Goal: Task Accomplishment & Management: Manage account settings

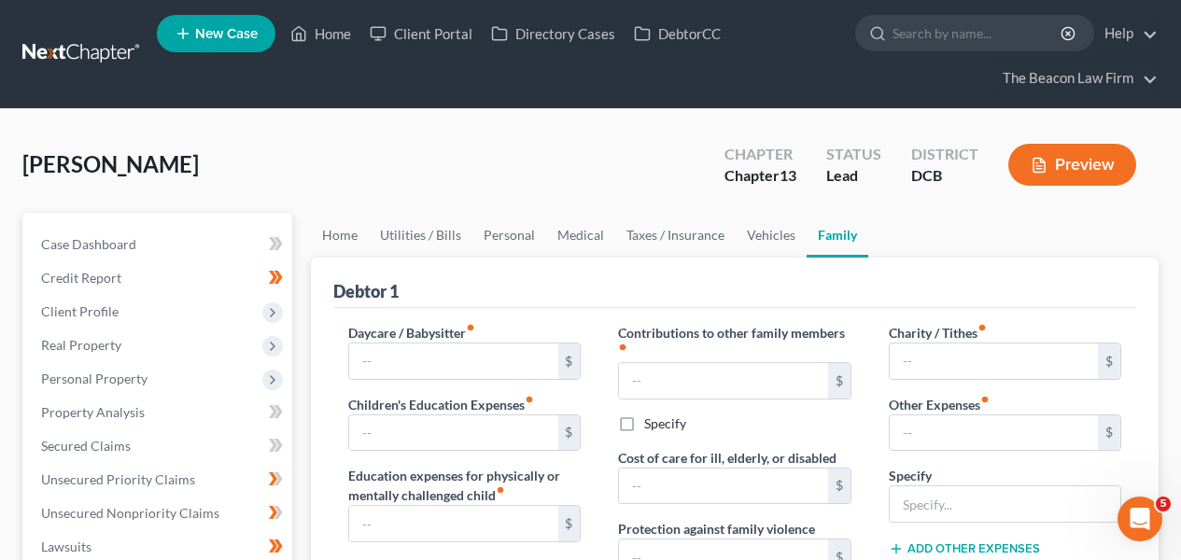
click at [106, 42] on link at bounding box center [82, 54] width 120 height 34
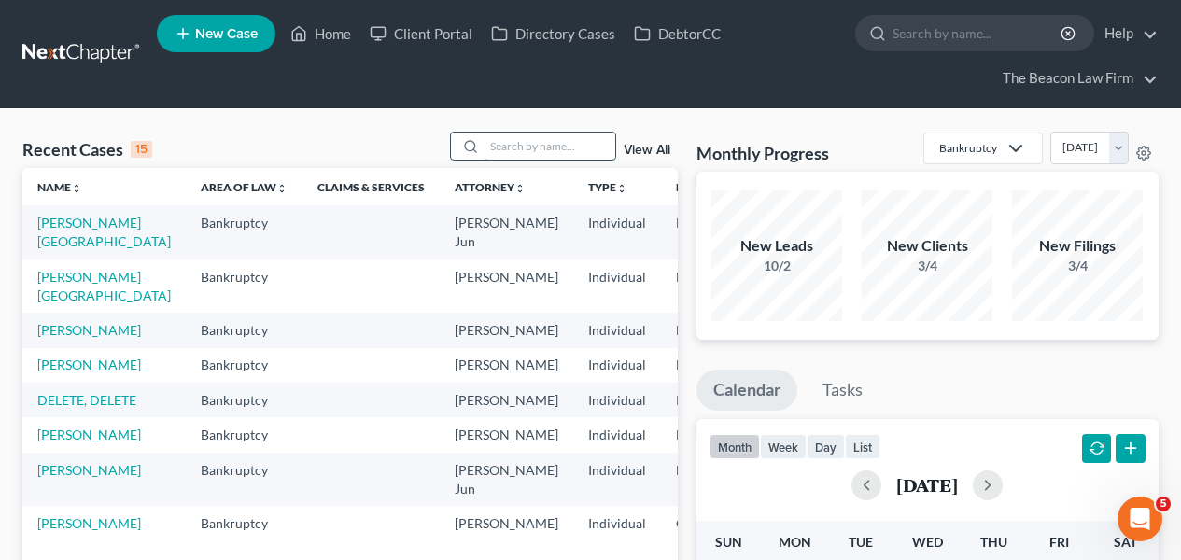
click at [508, 133] on input "search" at bounding box center [550, 146] width 131 height 27
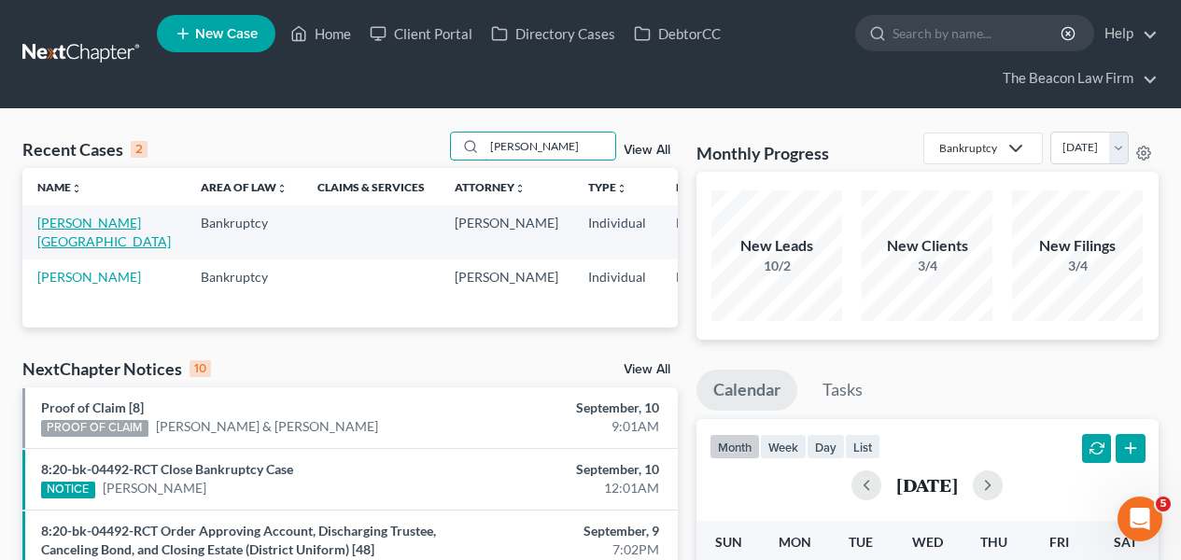
type input "preston"
click at [71, 238] on link "[PERSON_NAME][GEOGRAPHIC_DATA]" at bounding box center [104, 232] width 134 height 35
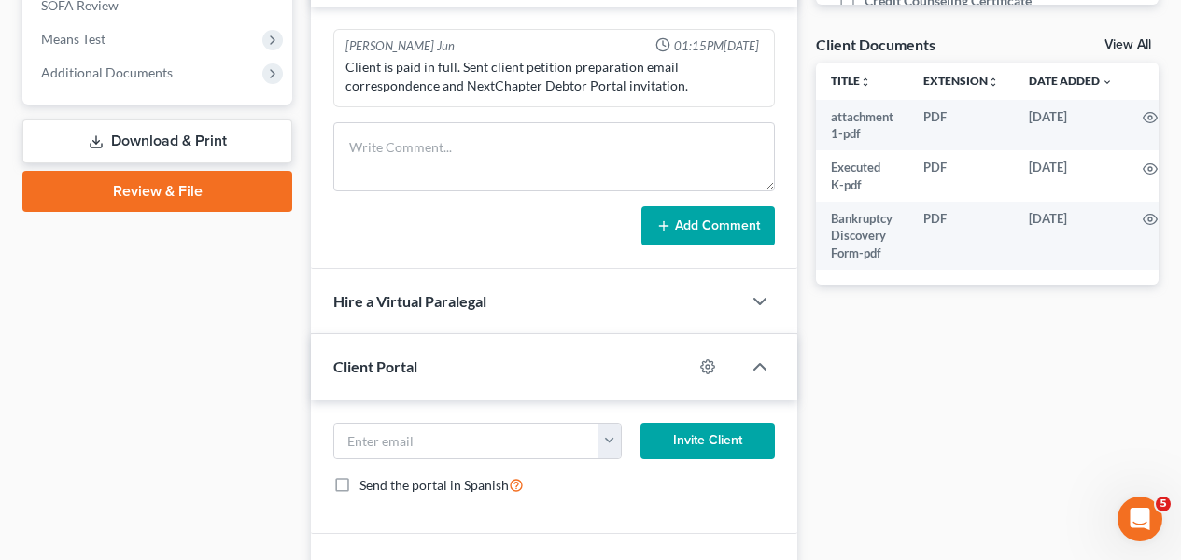
scroll to position [842, 0]
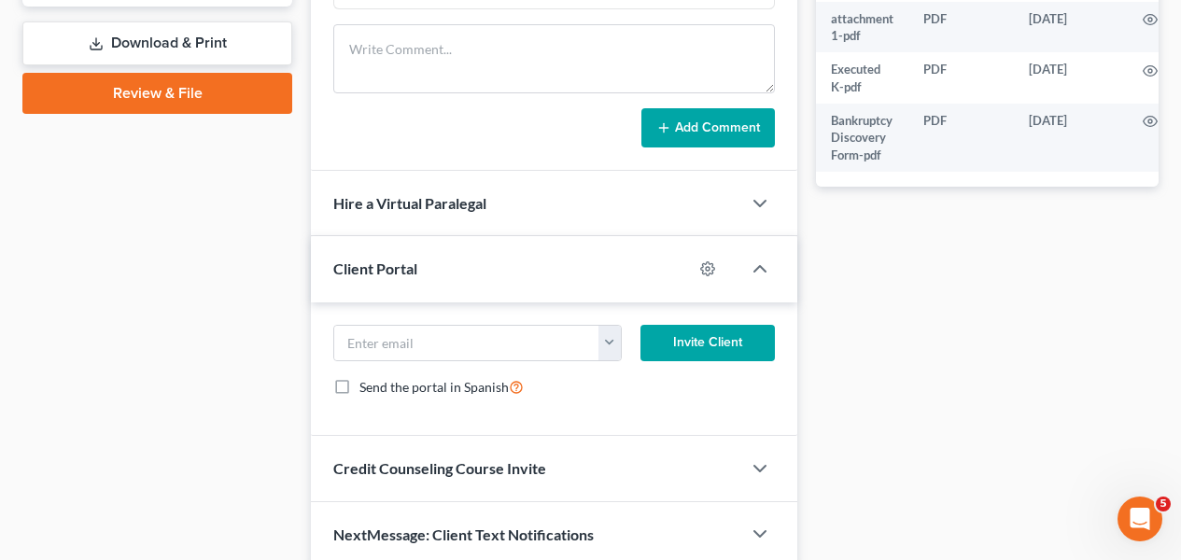
click at [577, 285] on div "Client Portal" at bounding box center [502, 268] width 382 height 64
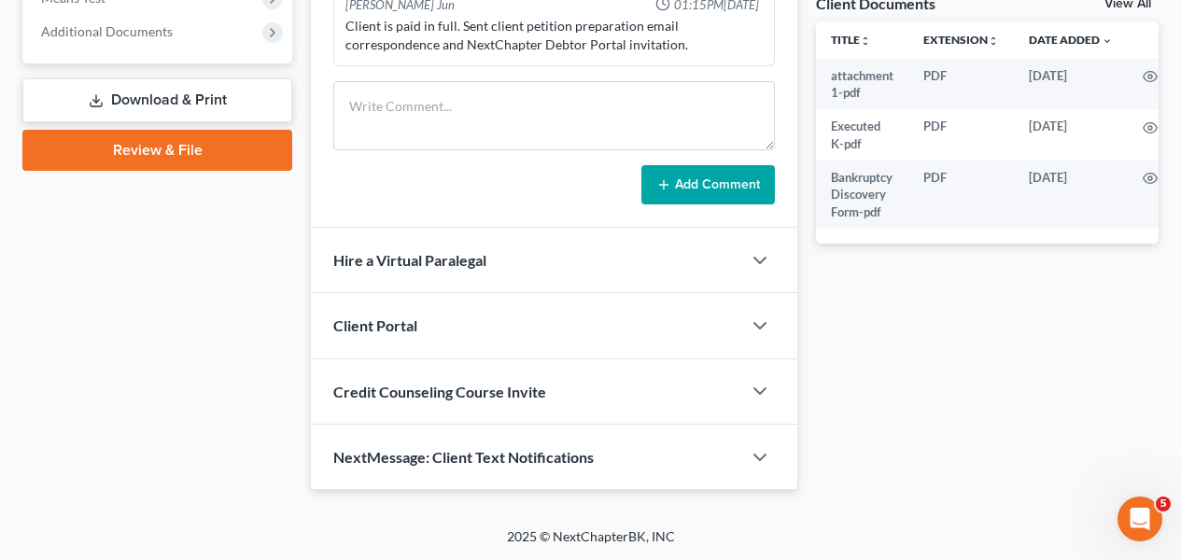
click at [578, 285] on div "Hire a Virtual Paralegal" at bounding box center [526, 260] width 431 height 64
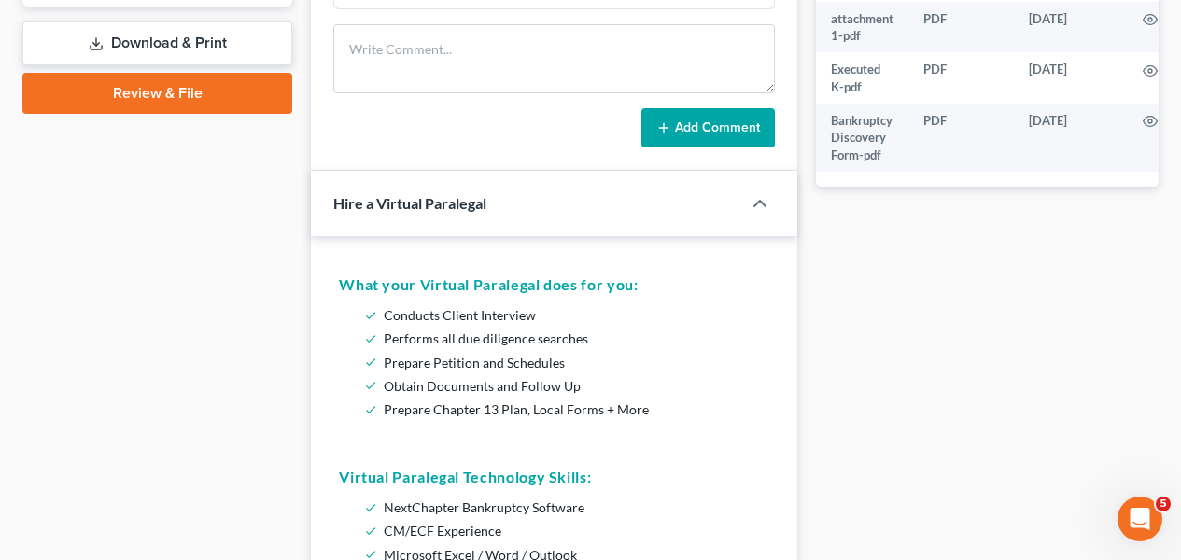
click at [549, 230] on div "Hire a Virtual Paralegal" at bounding box center [513, 203] width 404 height 64
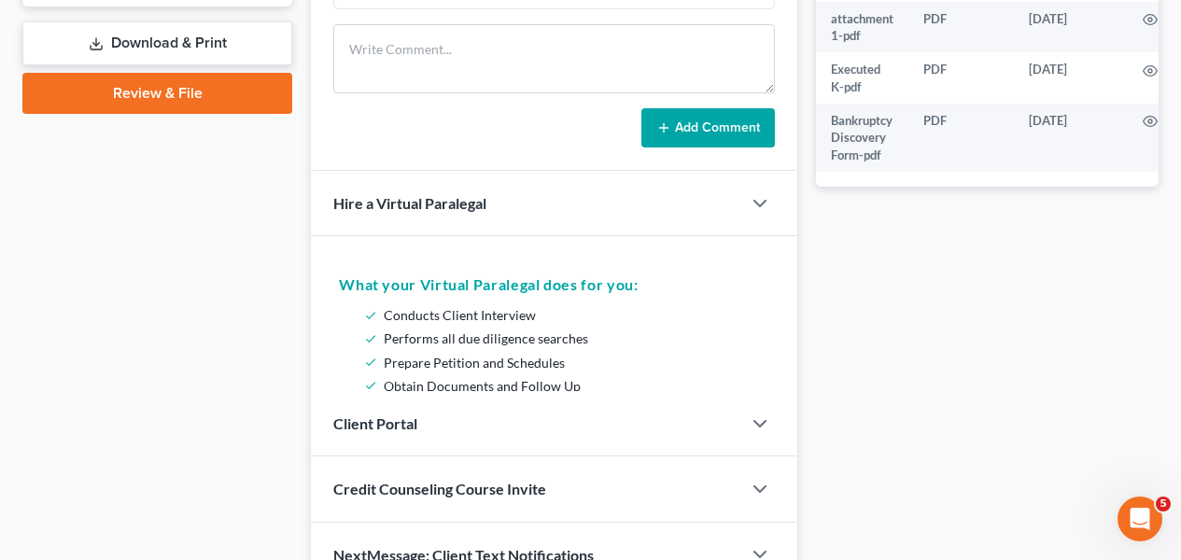
scroll to position [785, 0]
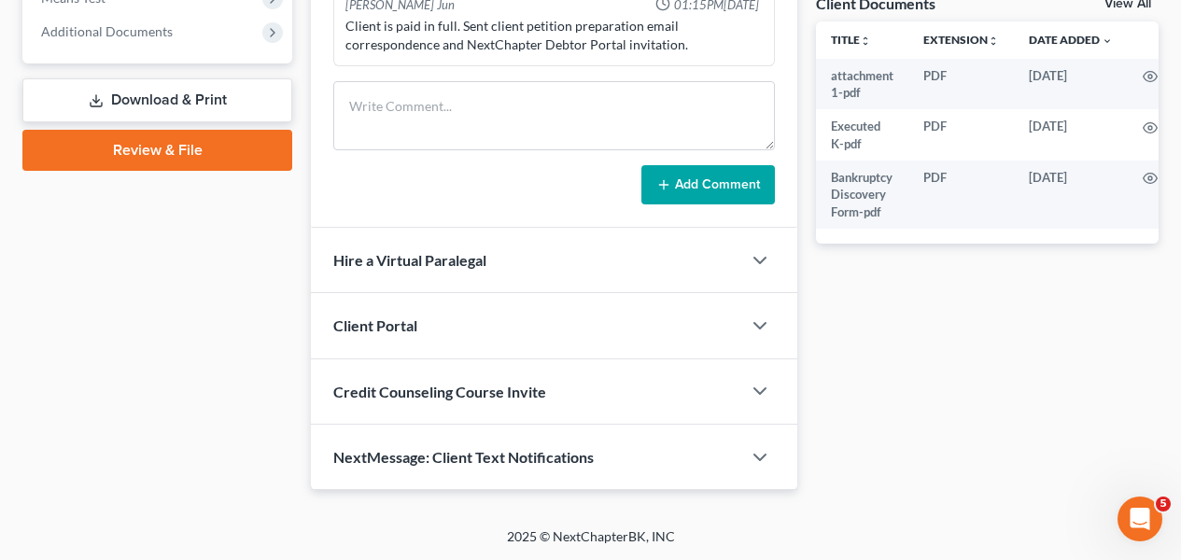
click at [549, 321] on div "Client Portal" at bounding box center [526, 325] width 431 height 64
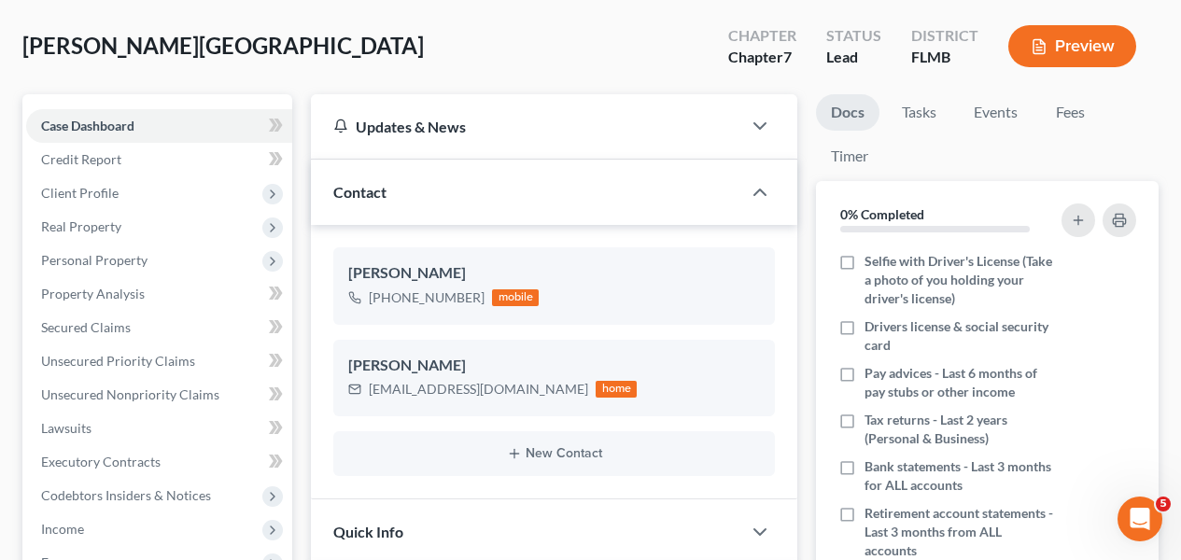
scroll to position [0, 0]
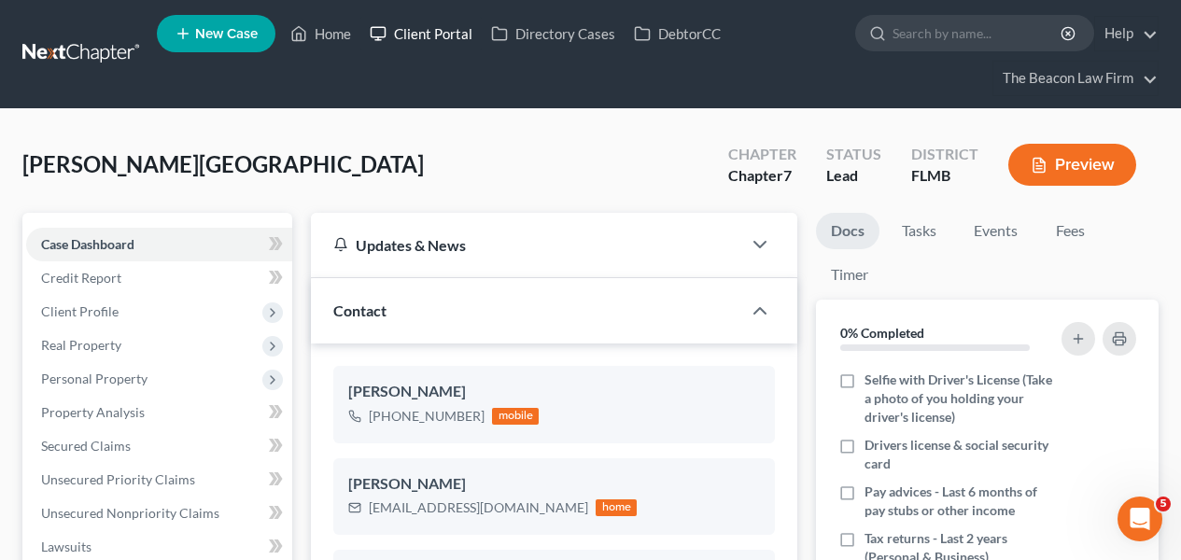
click at [391, 22] on link "Client Portal" at bounding box center [421, 34] width 121 height 34
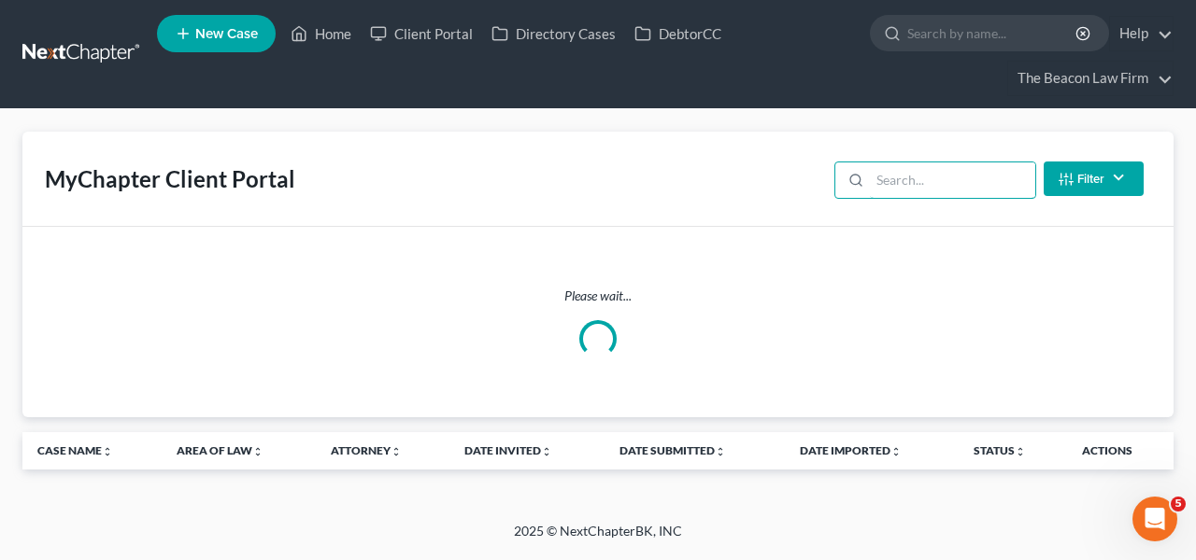
drag, startPoint x: 902, startPoint y: 197, endPoint x: 842, endPoint y: 148, distance: 78.3
click at [899, 196] on input "search" at bounding box center [952, 180] width 165 height 35
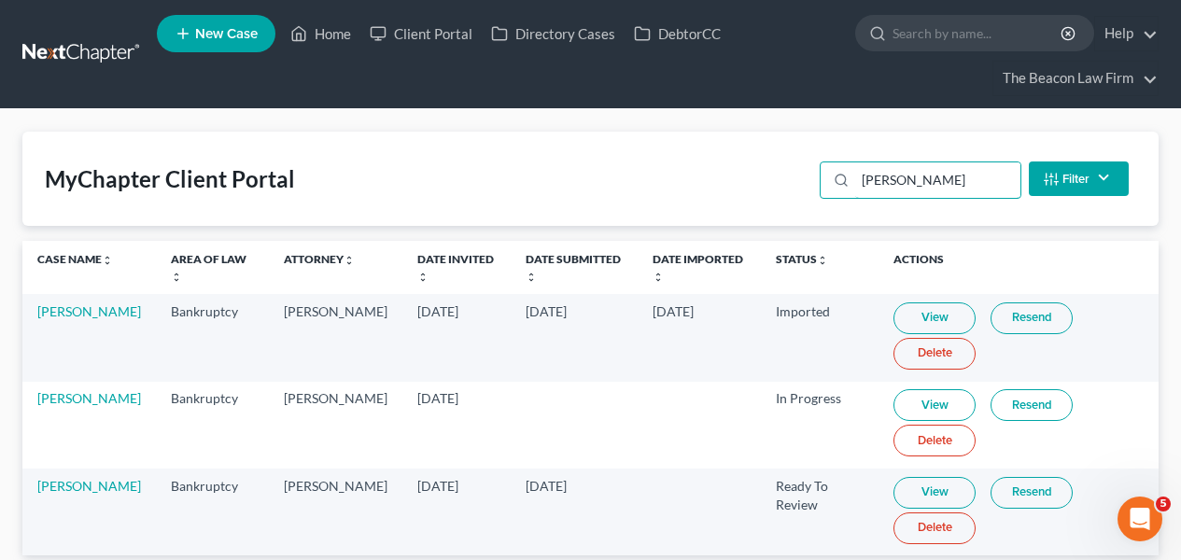
type input "preston"
click at [914, 485] on link "View" at bounding box center [935, 493] width 82 height 32
click at [112, 60] on link at bounding box center [82, 54] width 120 height 34
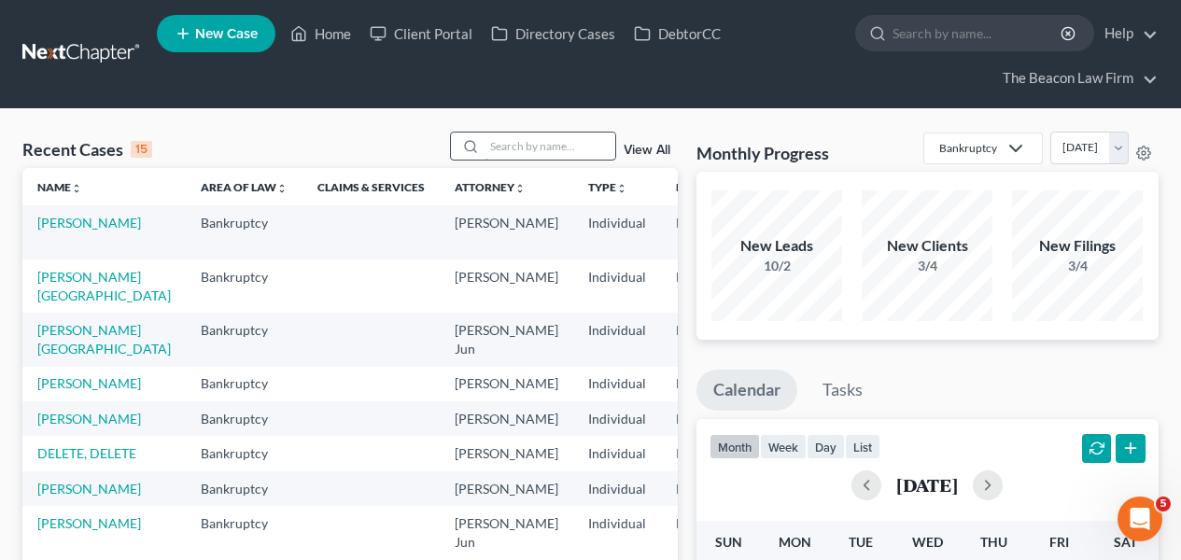
click at [510, 136] on input "search" at bounding box center [550, 146] width 131 height 27
click at [517, 137] on input "search" at bounding box center [550, 146] width 131 height 27
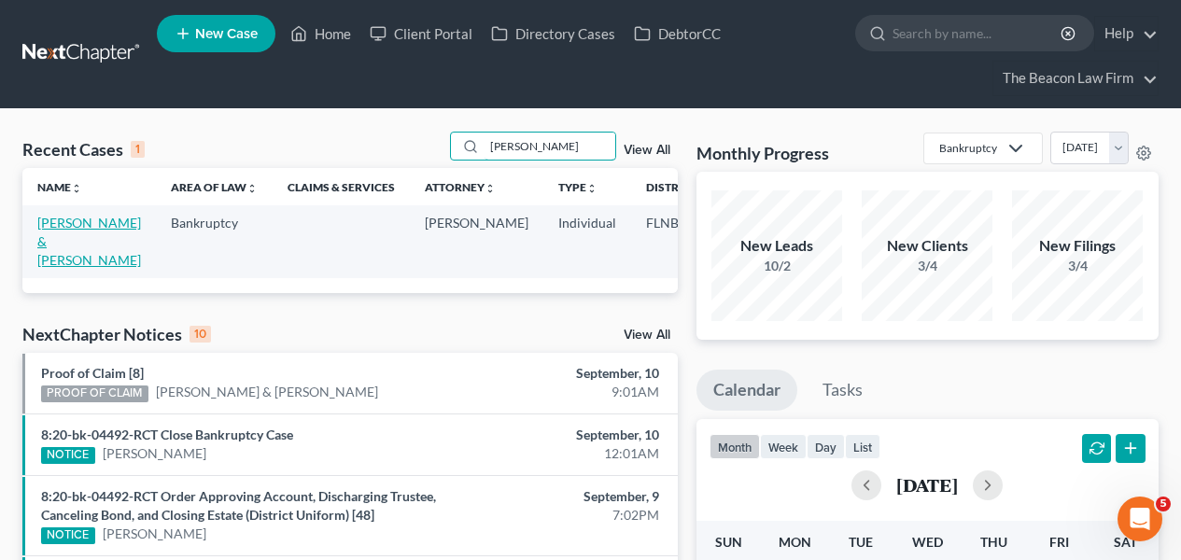
type input "davison"
click at [84, 241] on link "Davison, Kameron & Vincent , Kayla" at bounding box center [89, 241] width 104 height 53
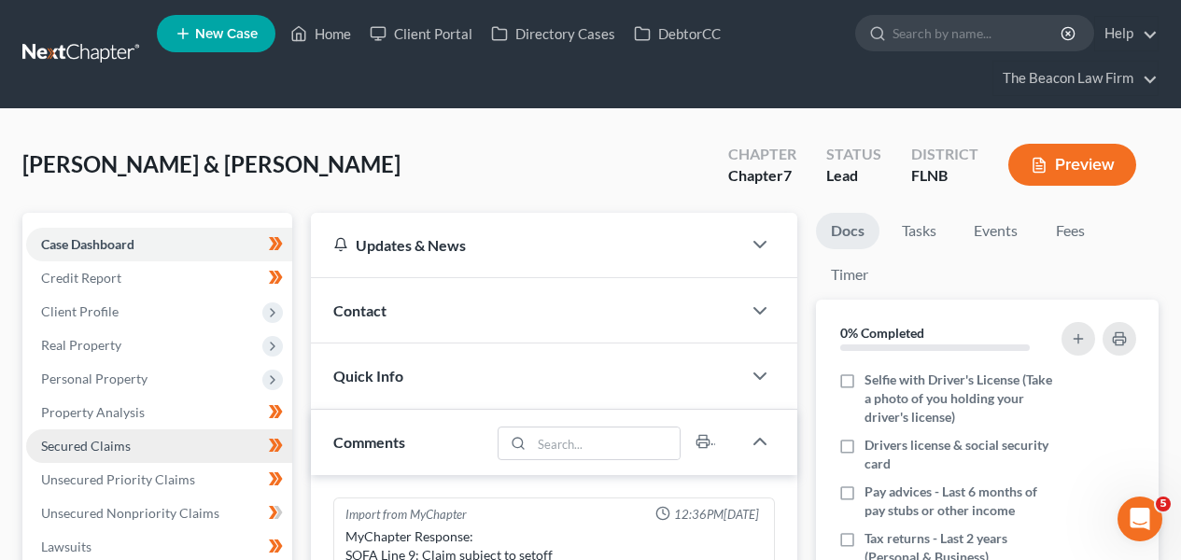
scroll to position [393, 0]
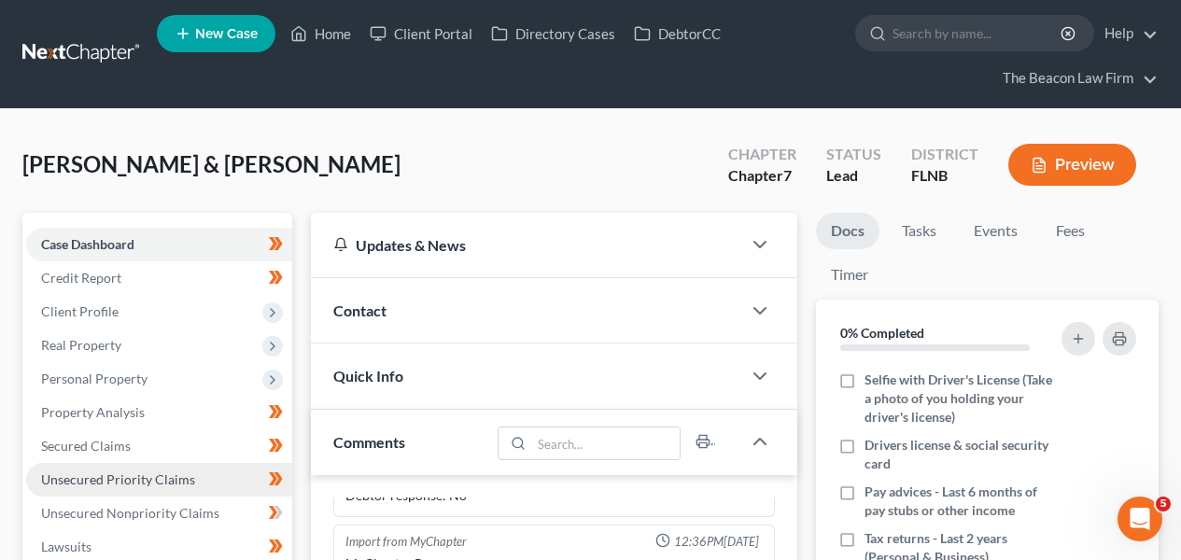
click at [183, 483] on span "Unsecured Priority Claims" at bounding box center [118, 480] width 154 height 16
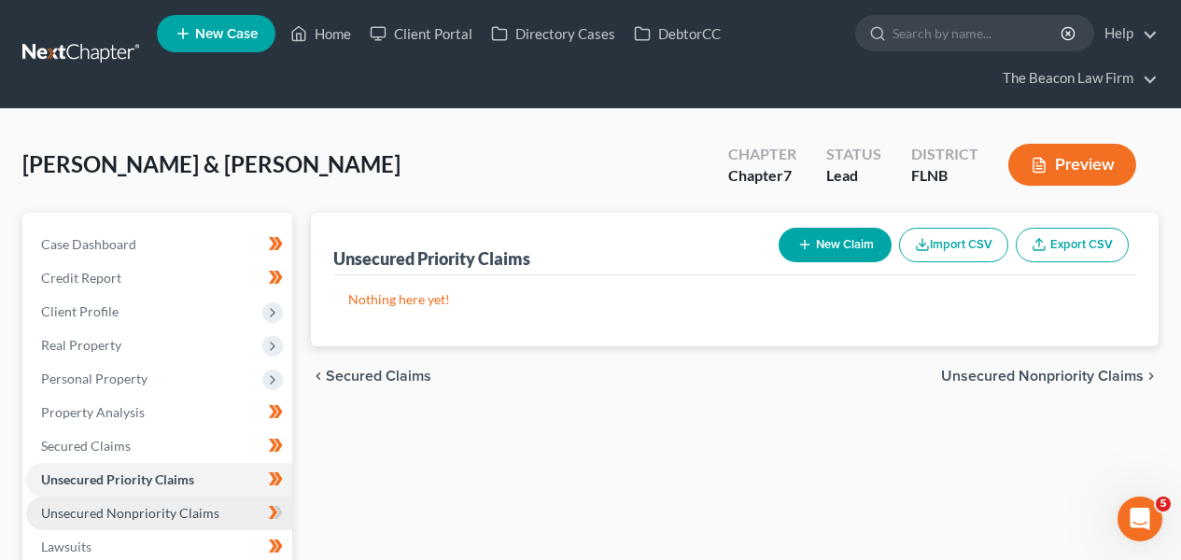
click at [188, 513] on span "Unsecured Nonpriority Claims" at bounding box center [130, 513] width 178 height 16
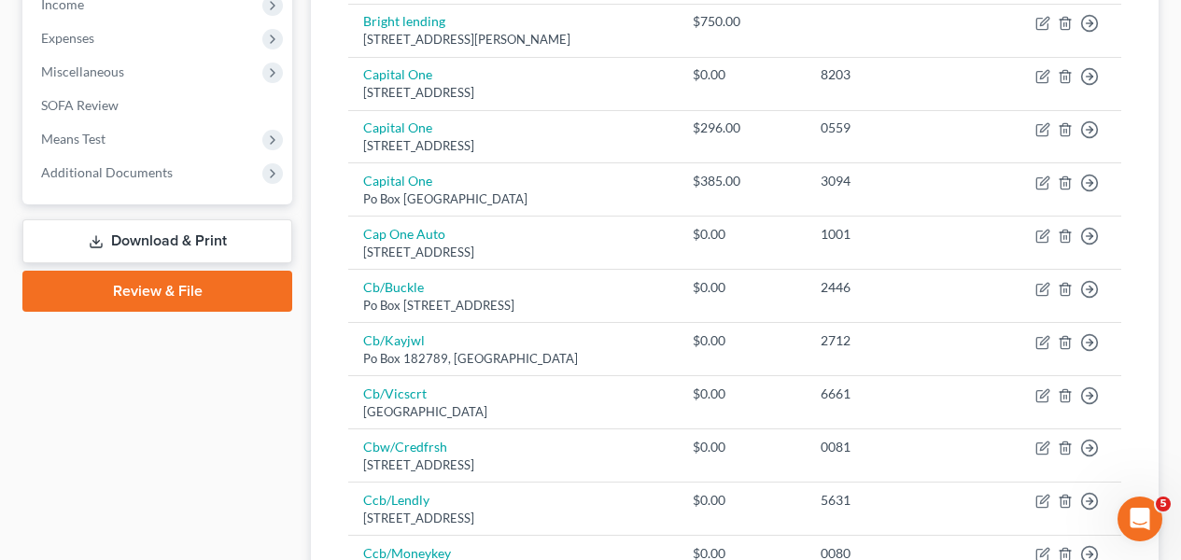
scroll to position [1614, 0]
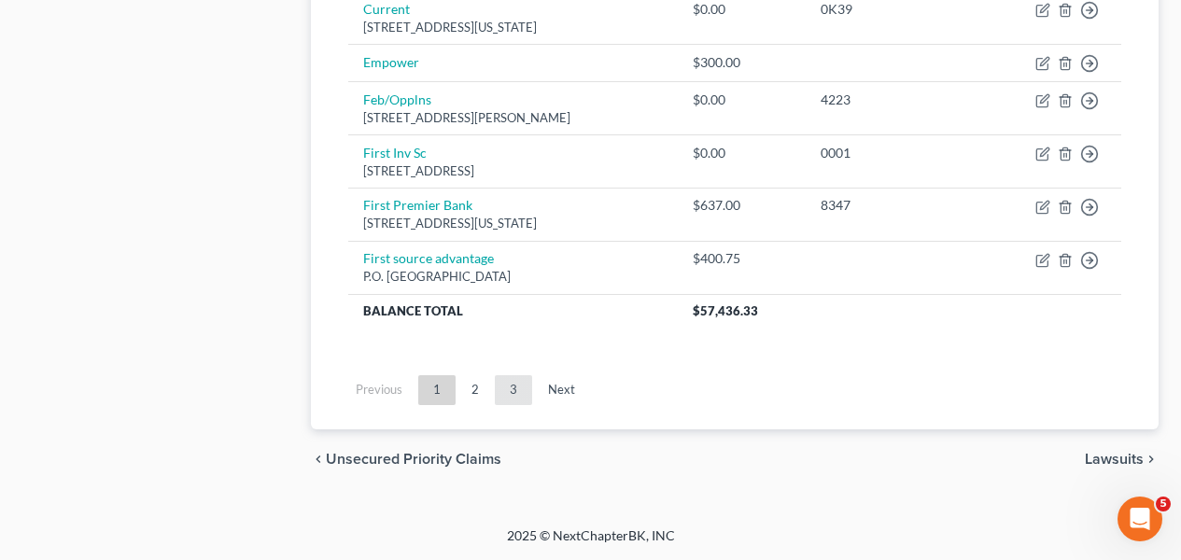
click at [522, 384] on link "3" at bounding box center [513, 390] width 37 height 30
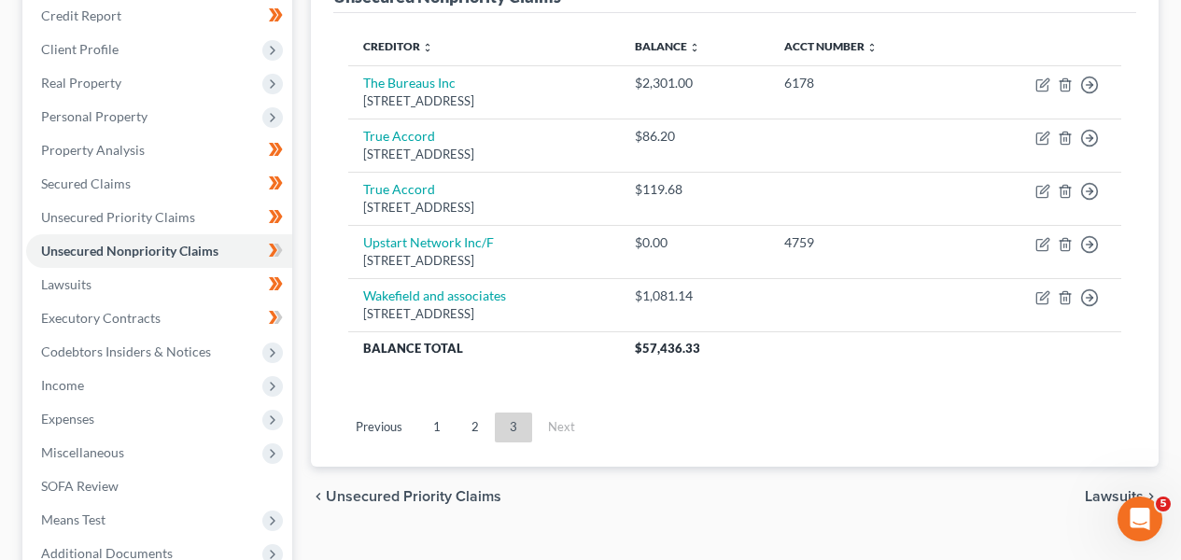
scroll to position [260, 0]
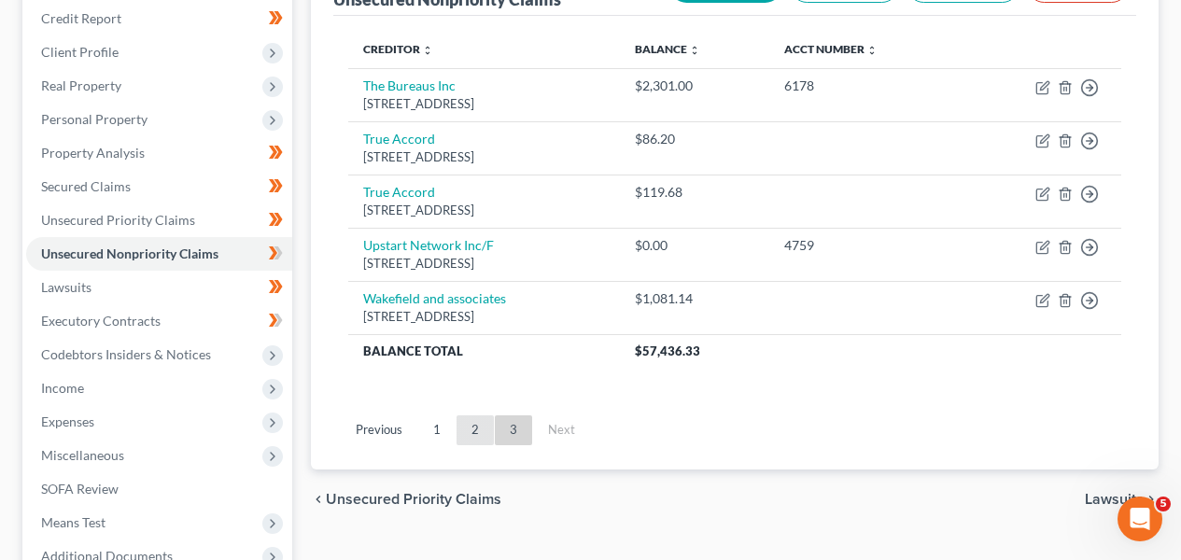
click at [470, 429] on link "2" at bounding box center [475, 431] width 37 height 30
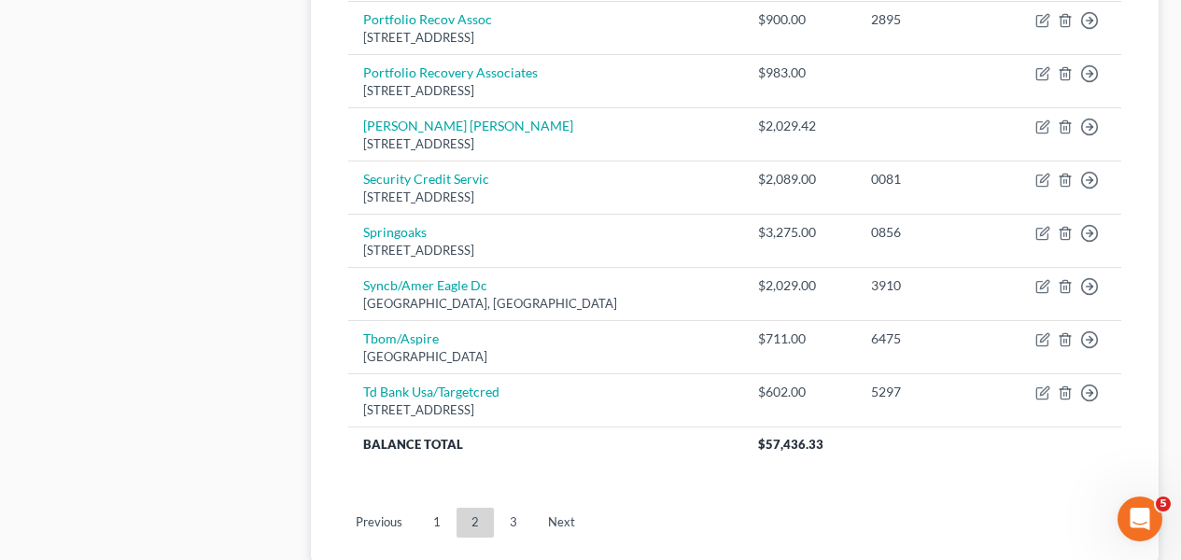
scroll to position [1501, 0]
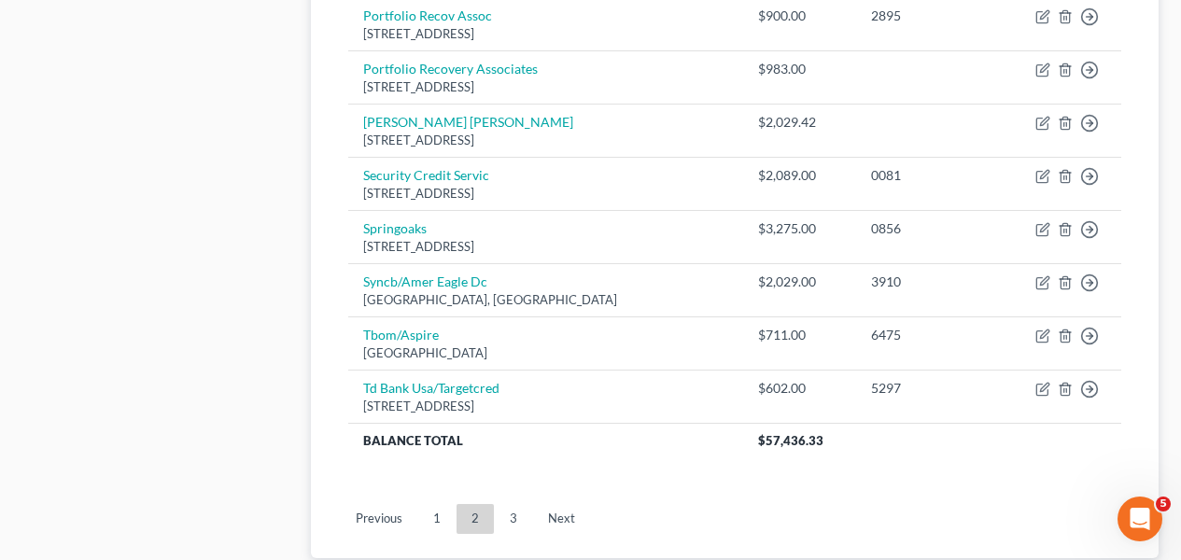
drag, startPoint x: 1187, startPoint y: 189, endPoint x: 4, endPoint y: 9, distance: 1196.9
click at [432, 533] on ul "Previous 1 2 3 Next" at bounding box center [734, 519] width 803 height 49
click at [432, 529] on link "1" at bounding box center [436, 519] width 37 height 30
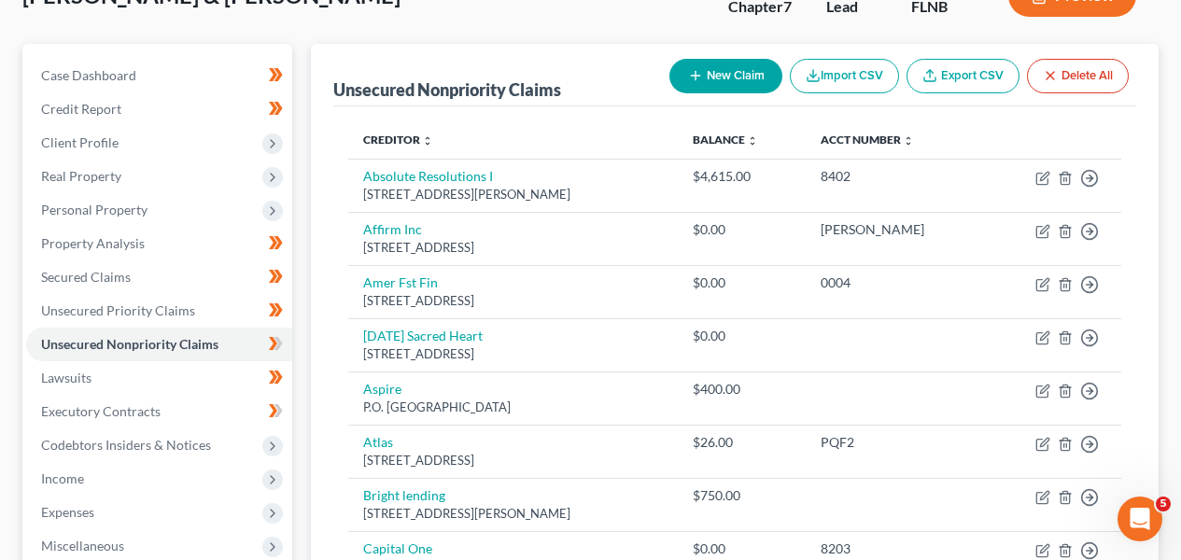
scroll to position [167, 0]
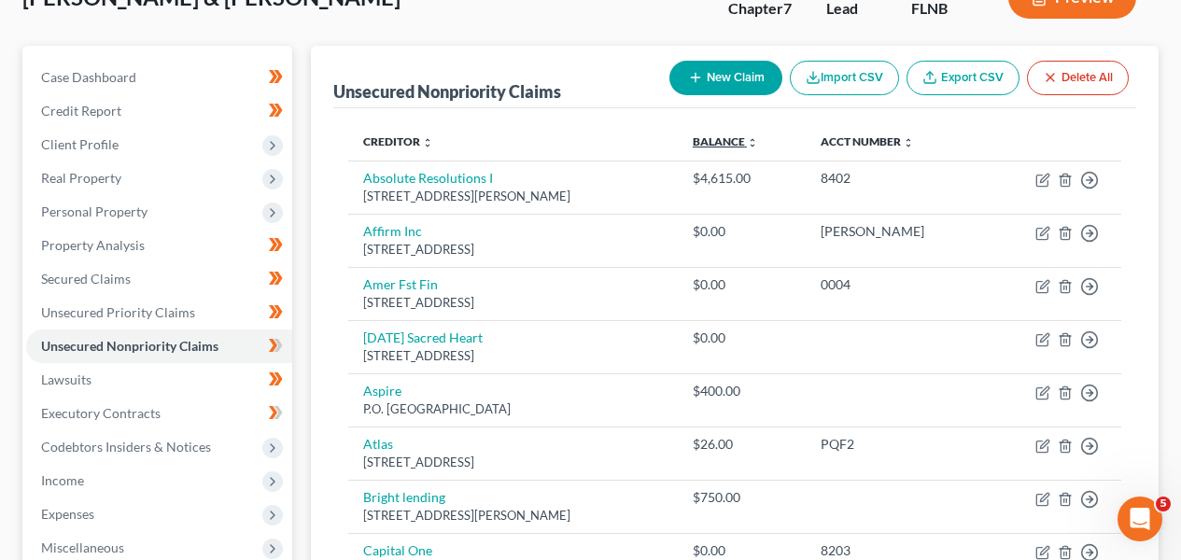
click at [758, 135] on link "Balance expand_more expand_less unfold_more" at bounding box center [725, 141] width 65 height 14
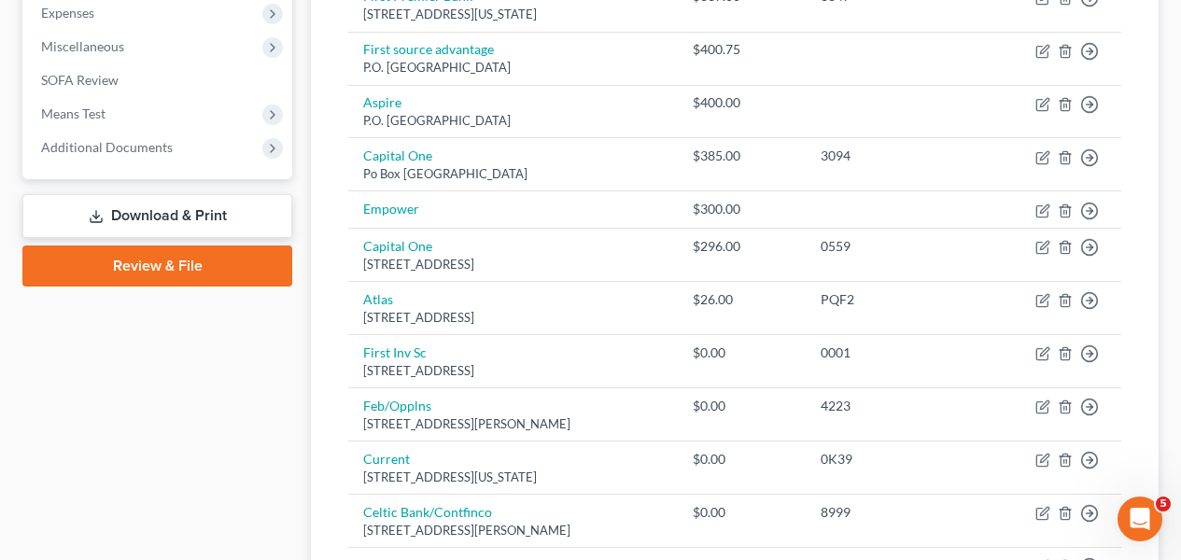
scroll to position [1614, 0]
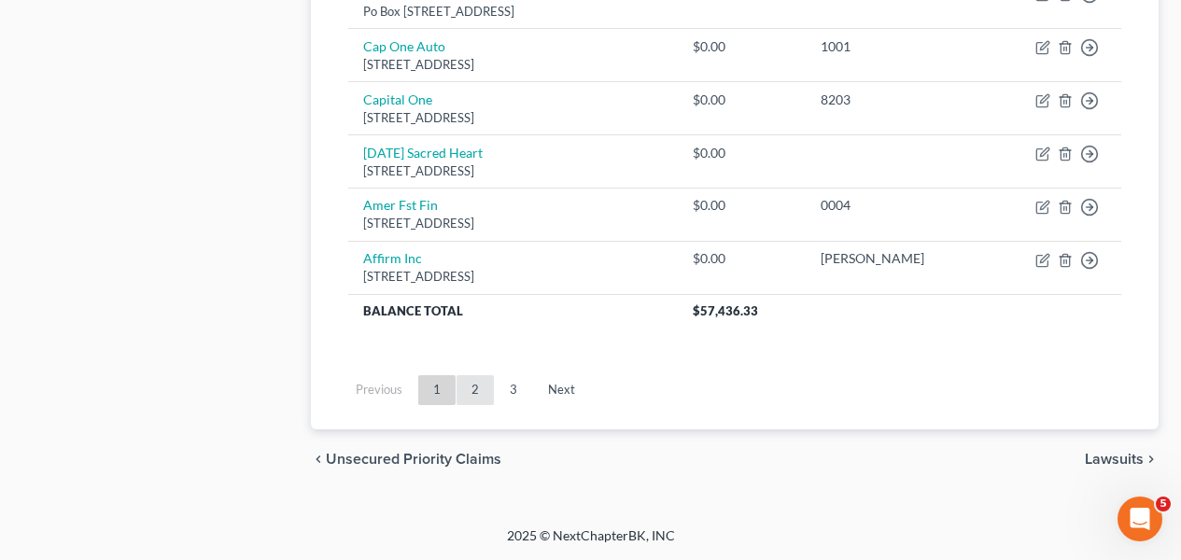
click at [474, 397] on link "2" at bounding box center [475, 390] width 37 height 30
click at [510, 396] on link "3" at bounding box center [513, 390] width 37 height 30
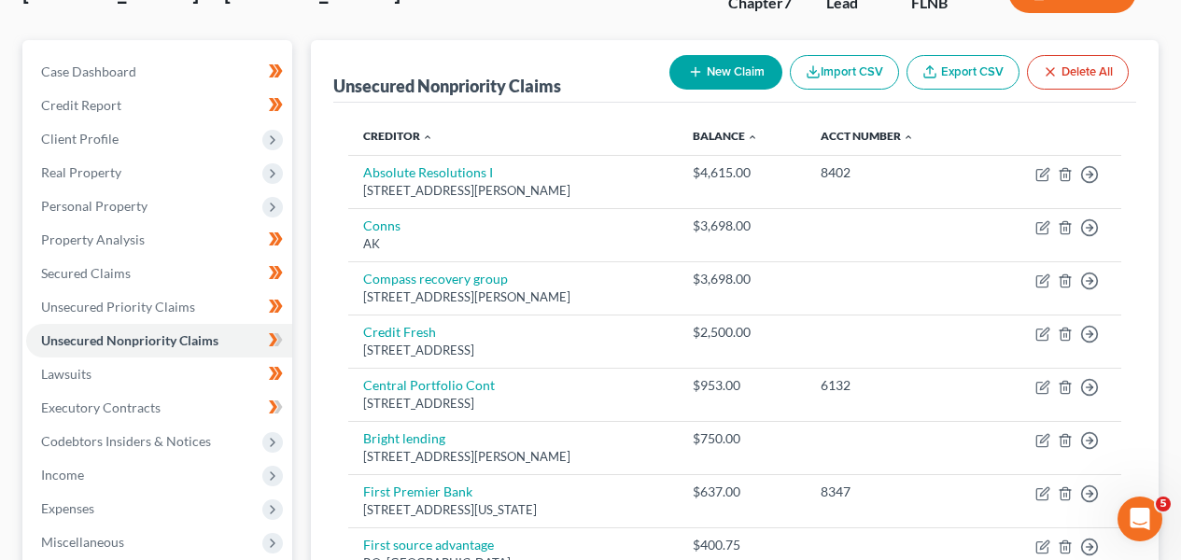
scroll to position [0, 0]
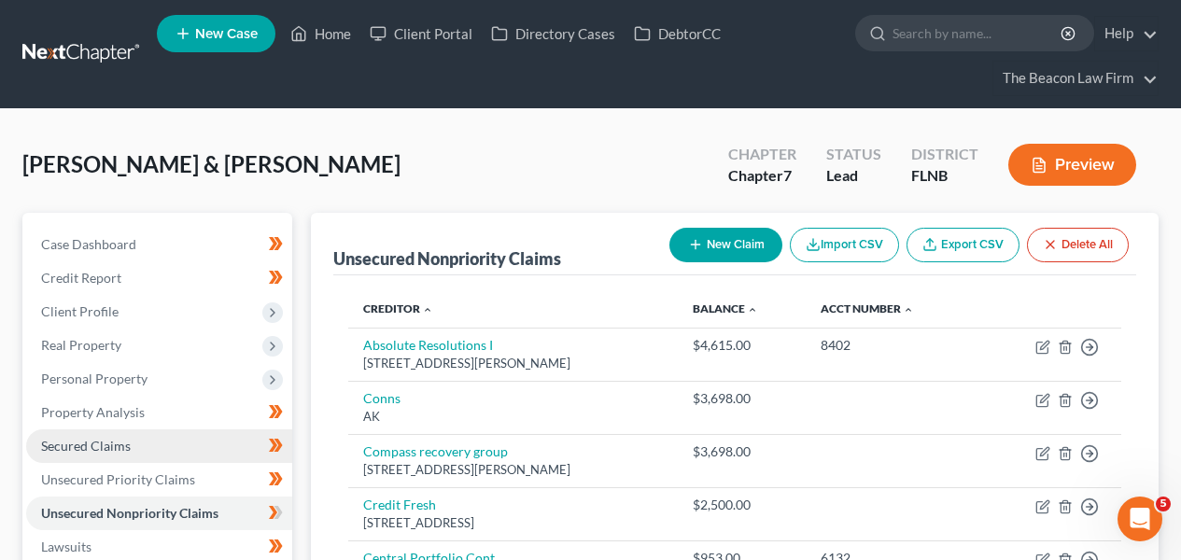
click at [191, 458] on link "Secured Claims" at bounding box center [159, 447] width 266 height 34
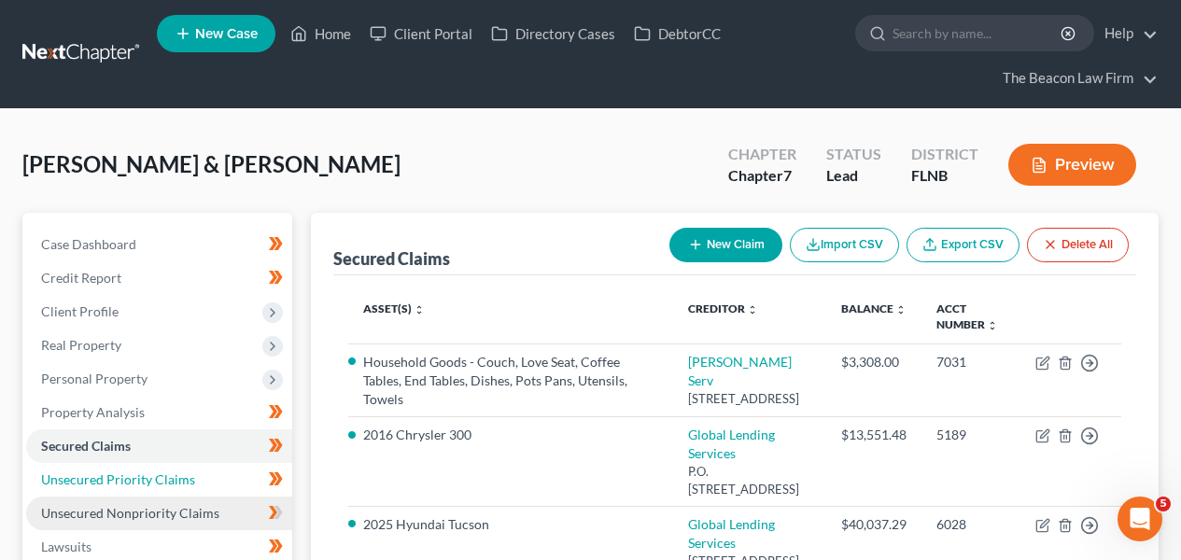
click at [185, 495] on link "Unsecured Priority Claims" at bounding box center [159, 480] width 266 height 34
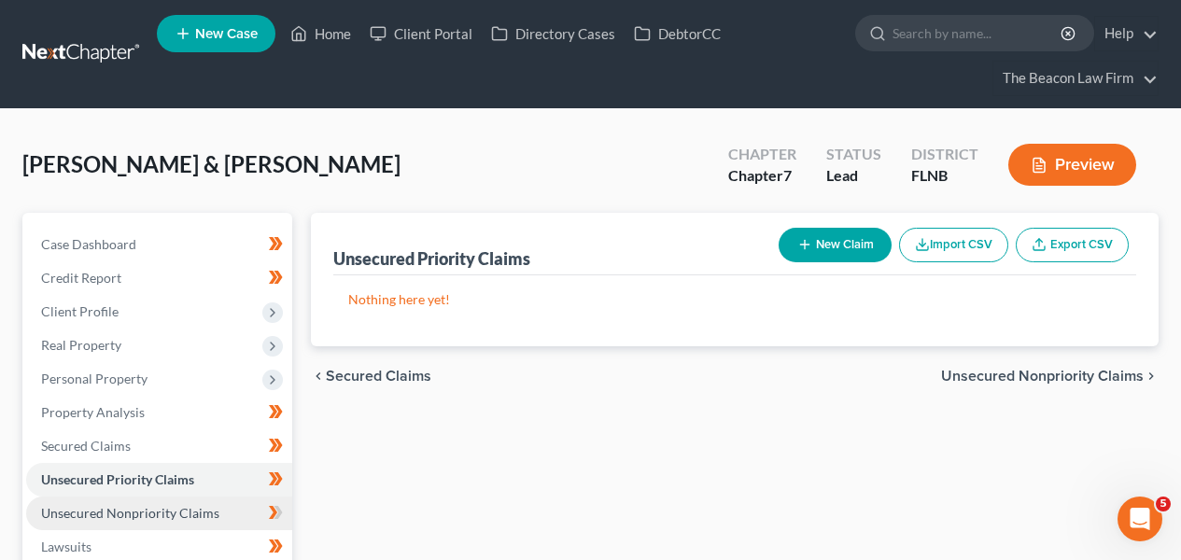
click at [176, 509] on span "Unsecured Nonpriority Claims" at bounding box center [130, 513] width 178 height 16
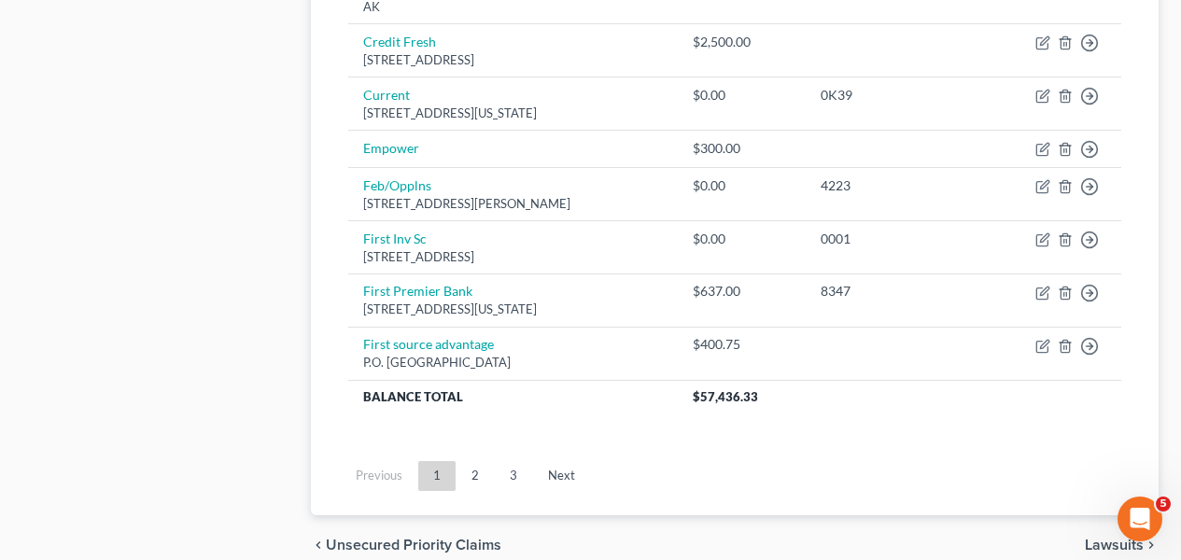
scroll to position [1546, 0]
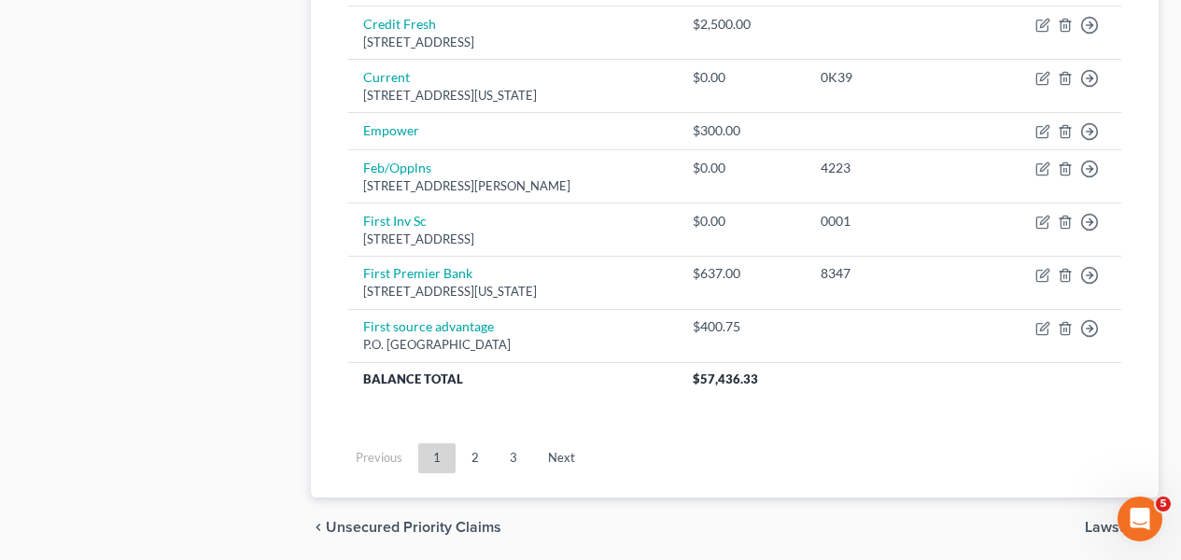
click at [474, 474] on ul "Previous 1 2 3 Next" at bounding box center [734, 458] width 803 height 49
click at [473, 468] on link "2" at bounding box center [475, 459] width 37 height 30
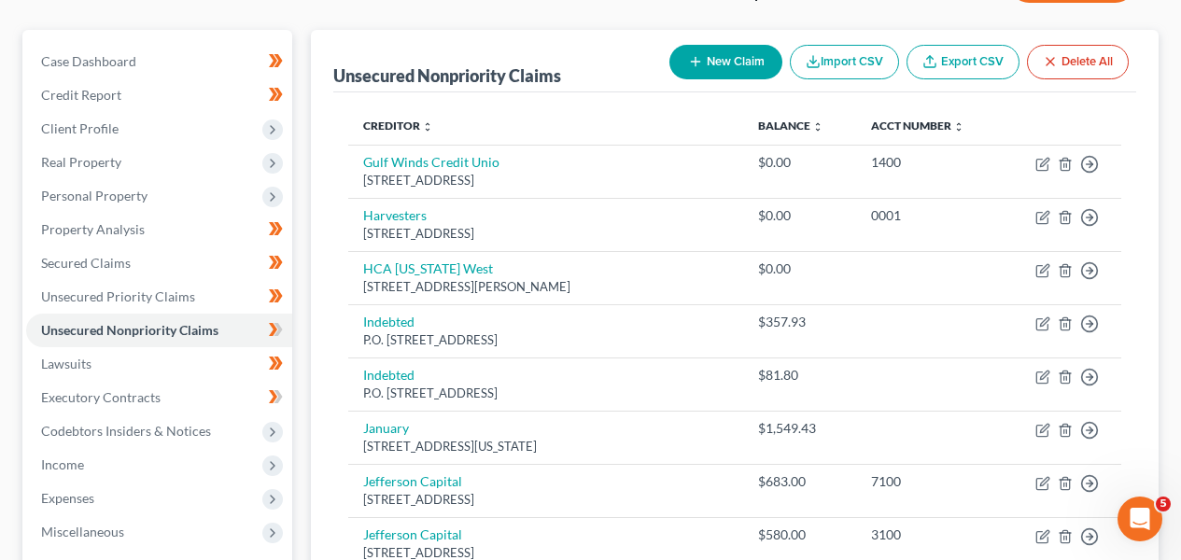
scroll to position [179, 0]
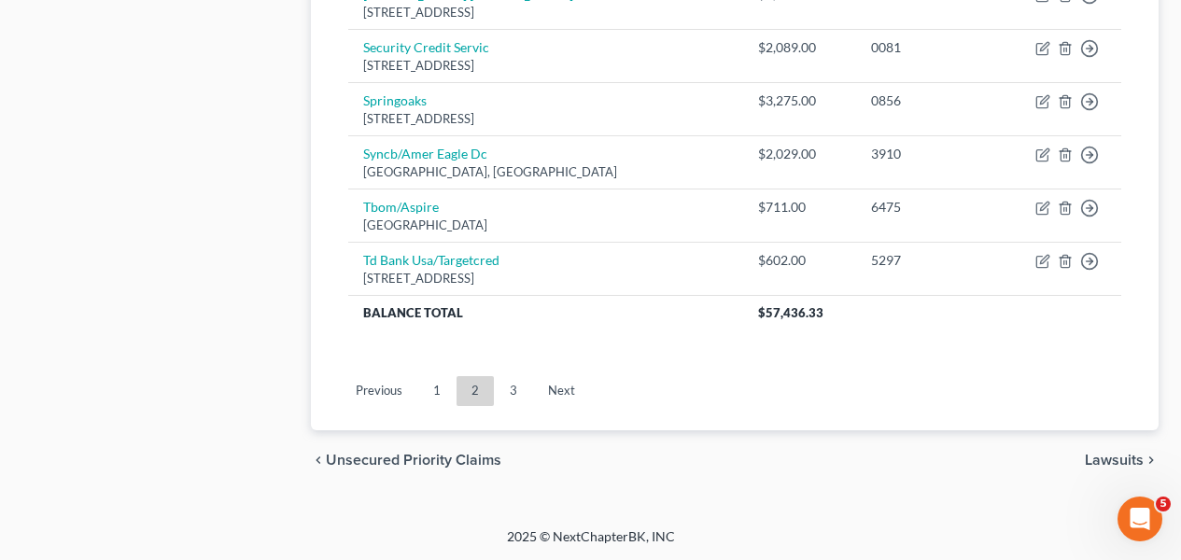
click at [558, 385] on link "Next" at bounding box center [561, 391] width 57 height 30
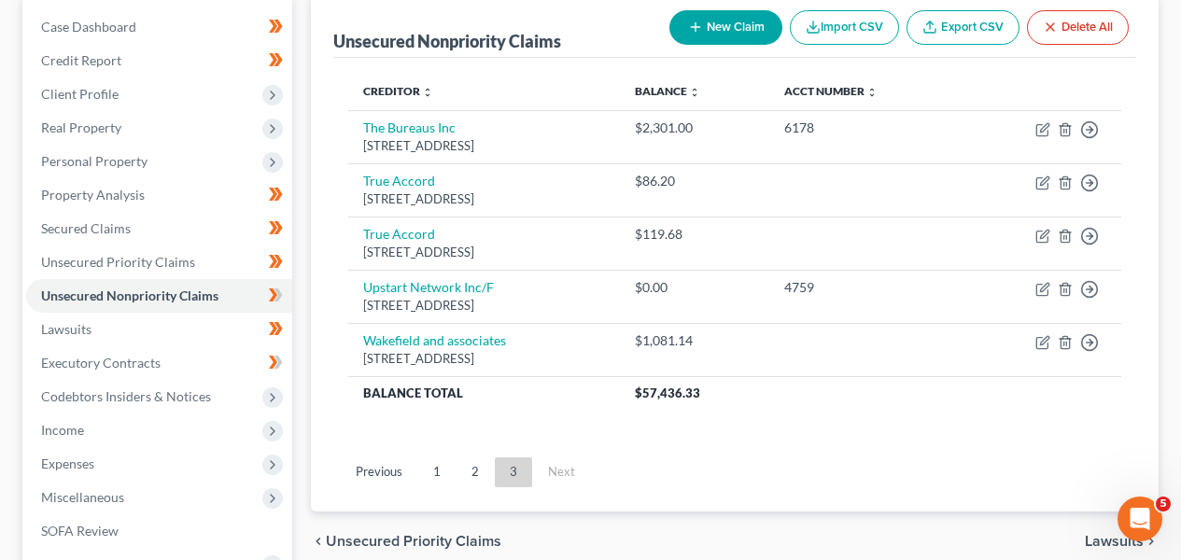
scroll to position [219, 0]
click at [443, 469] on link "1" at bounding box center [436, 472] width 37 height 30
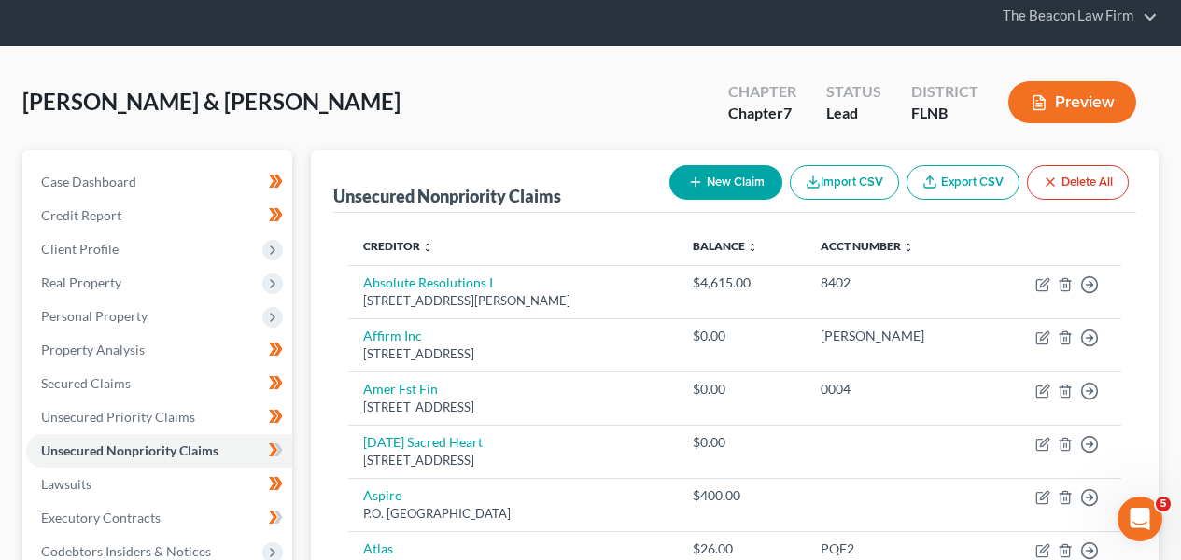
scroll to position [0, 0]
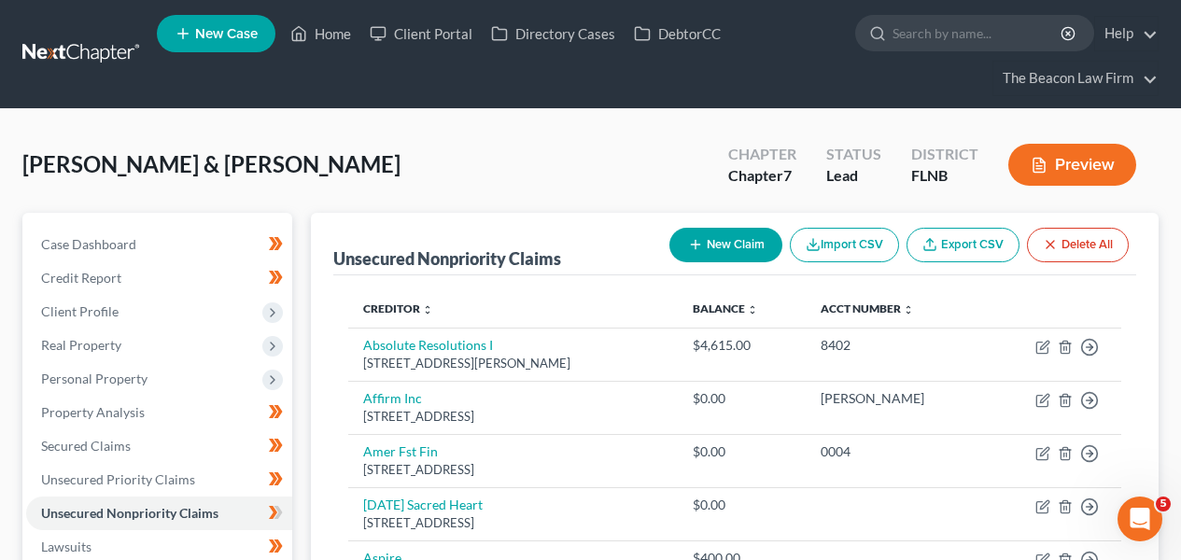
click at [100, 57] on link at bounding box center [82, 54] width 120 height 34
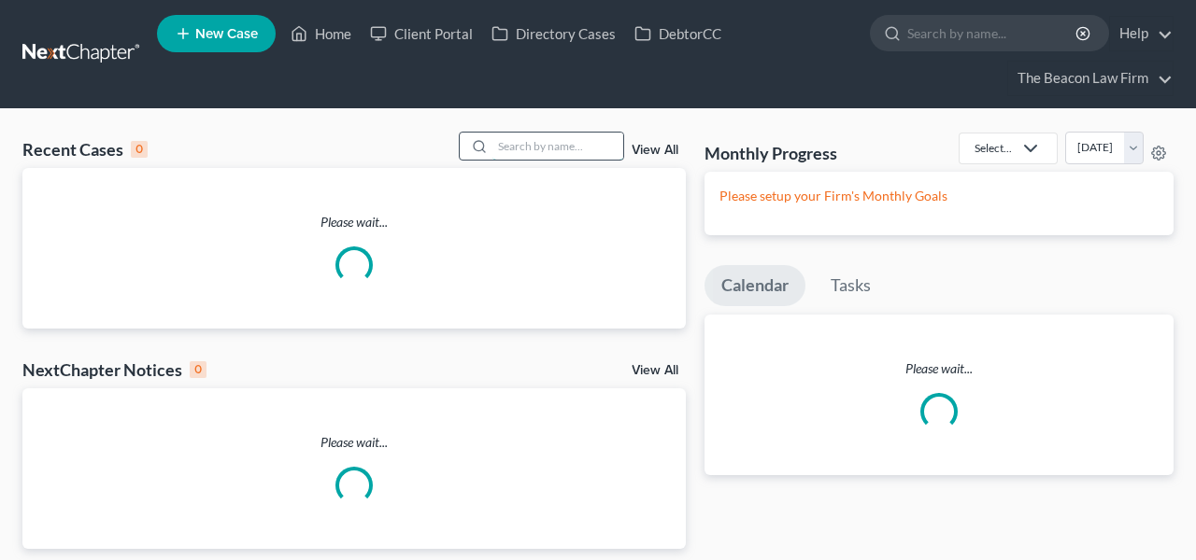
click at [563, 145] on input "search" at bounding box center [557, 146] width 131 height 27
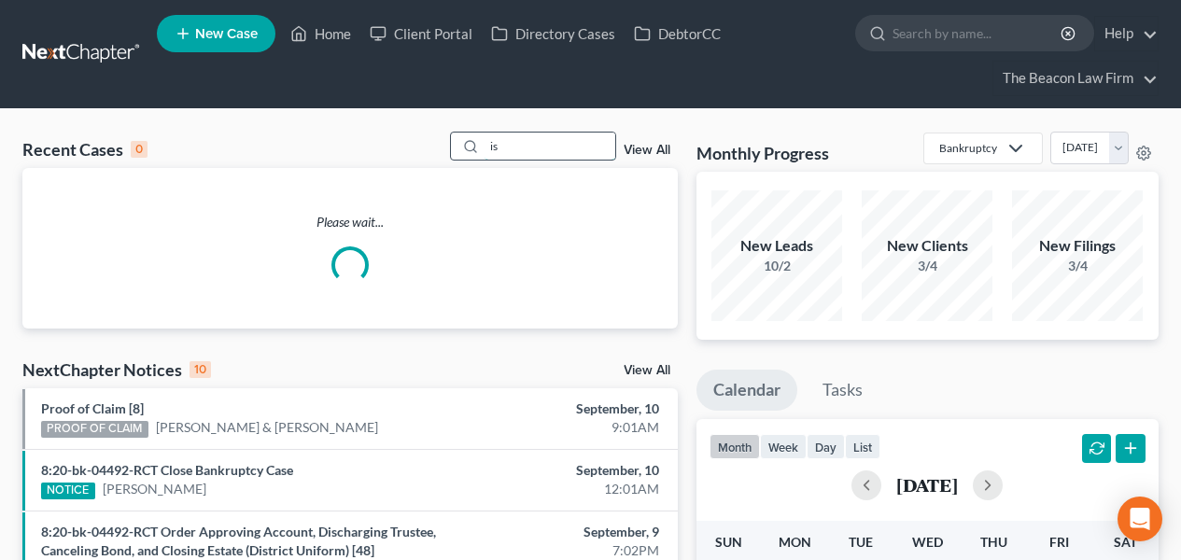
type input "i"
type input "sims"
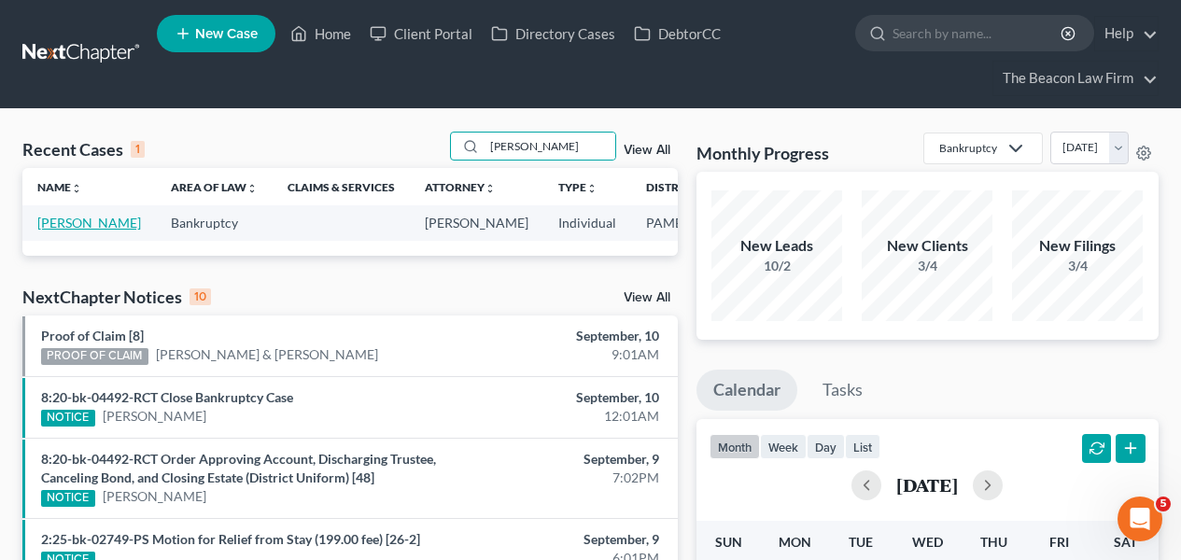
click at [70, 231] on link "Sims, Angela" at bounding box center [89, 223] width 104 height 16
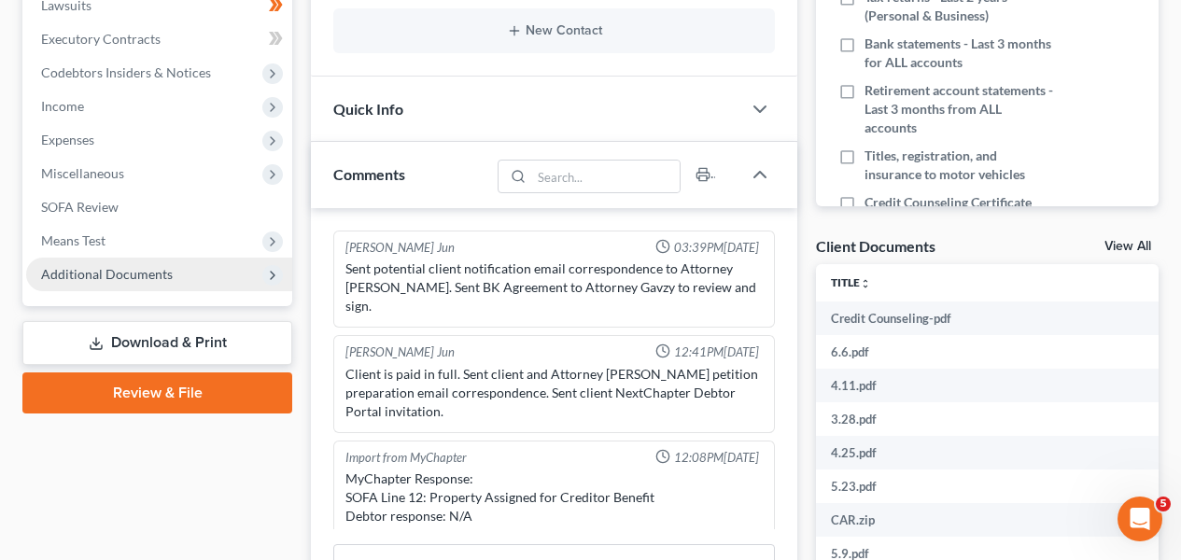
scroll to position [585, 0]
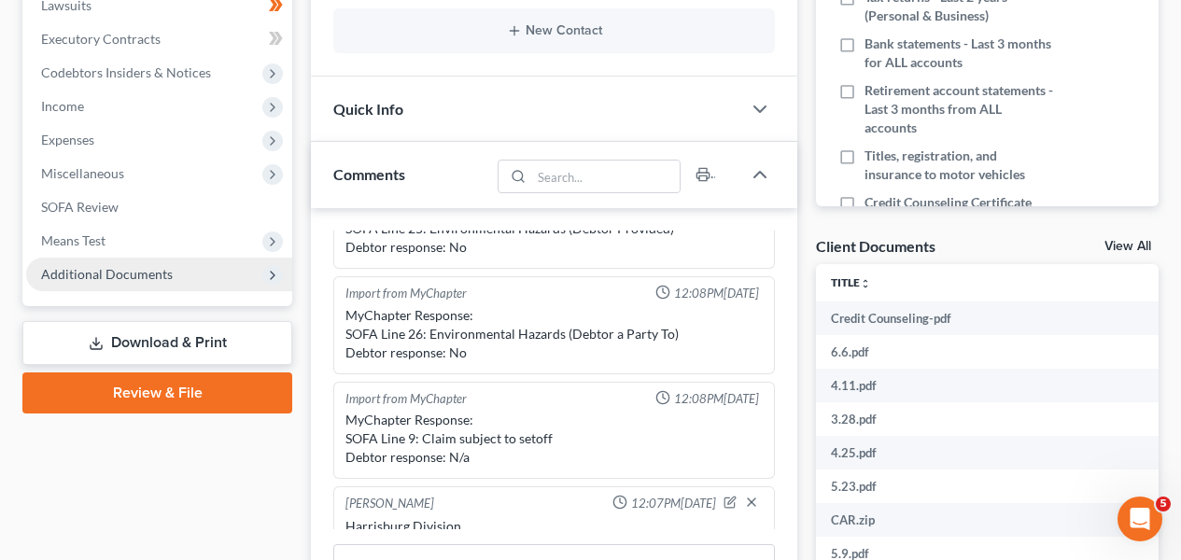
click at [205, 265] on span "Additional Documents" at bounding box center [159, 275] width 266 height 34
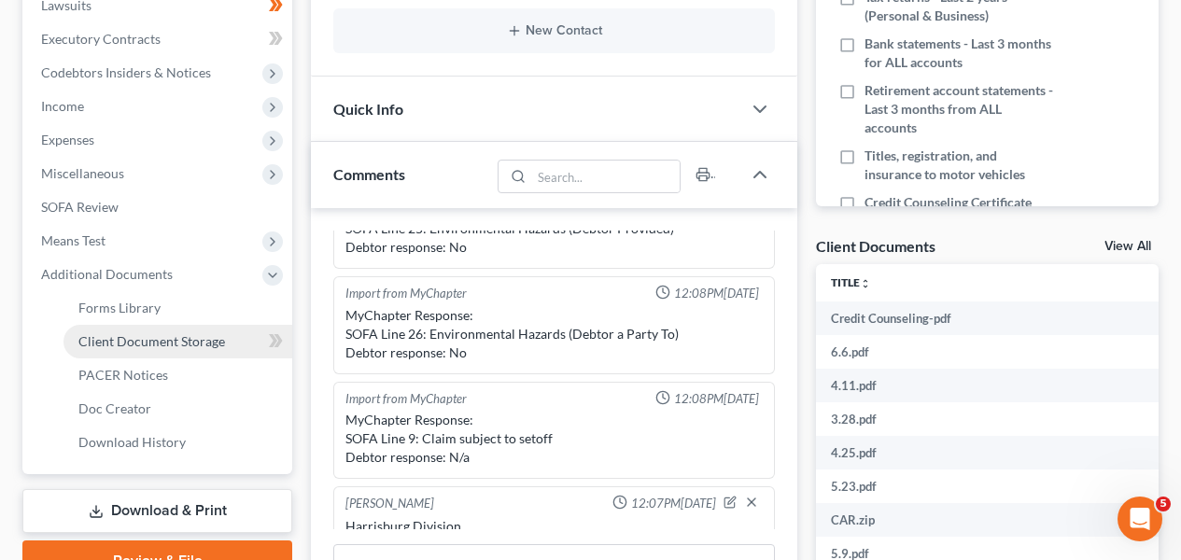
click at [190, 331] on link "Client Document Storage" at bounding box center [178, 342] width 229 height 34
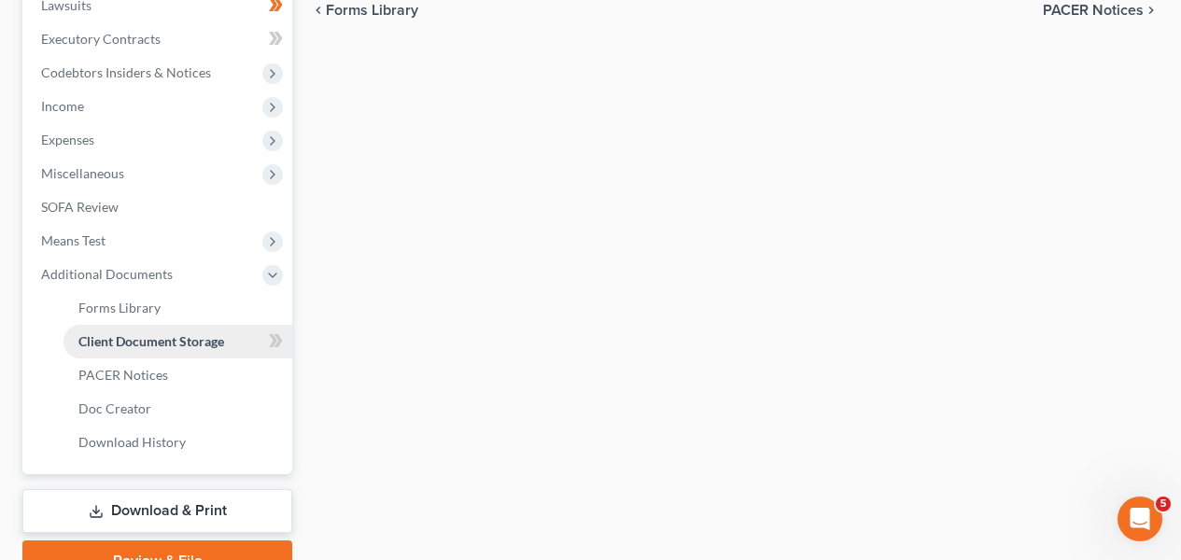
scroll to position [497, 0]
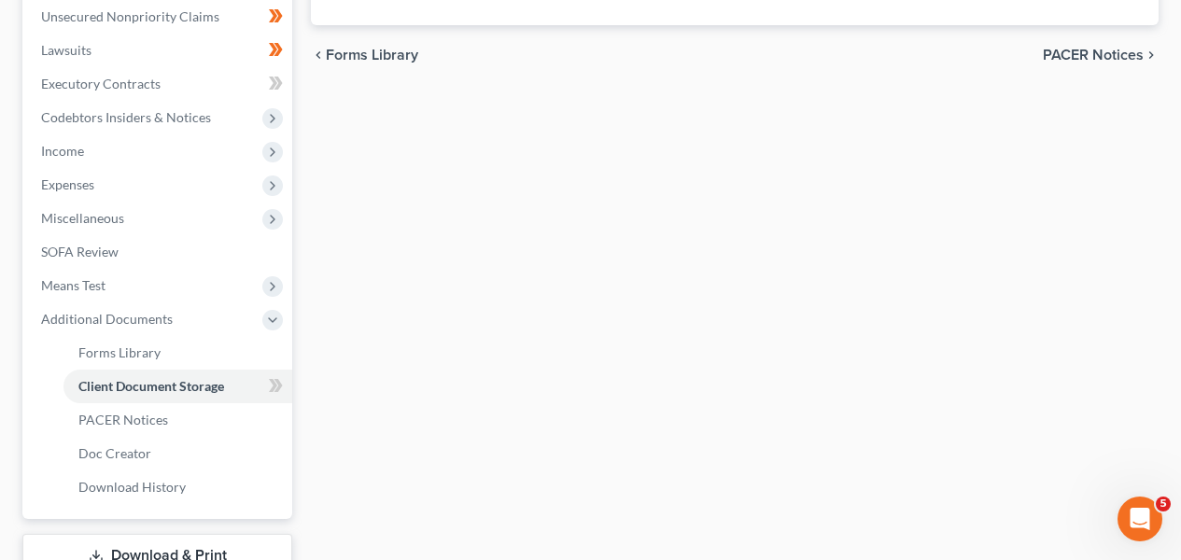
select select "0"
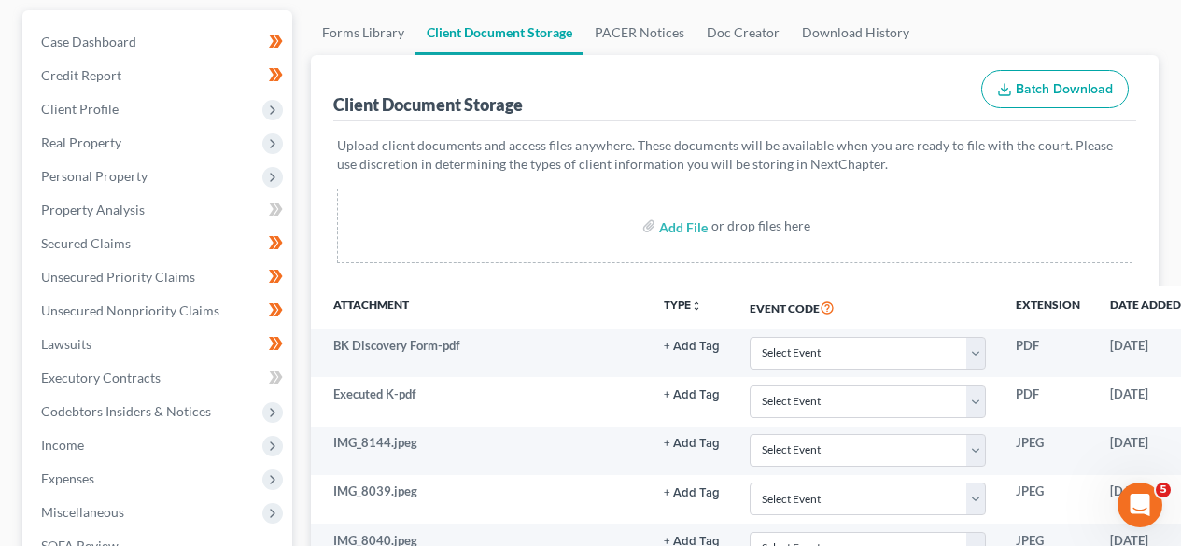
scroll to position [201, 0]
select select "0"
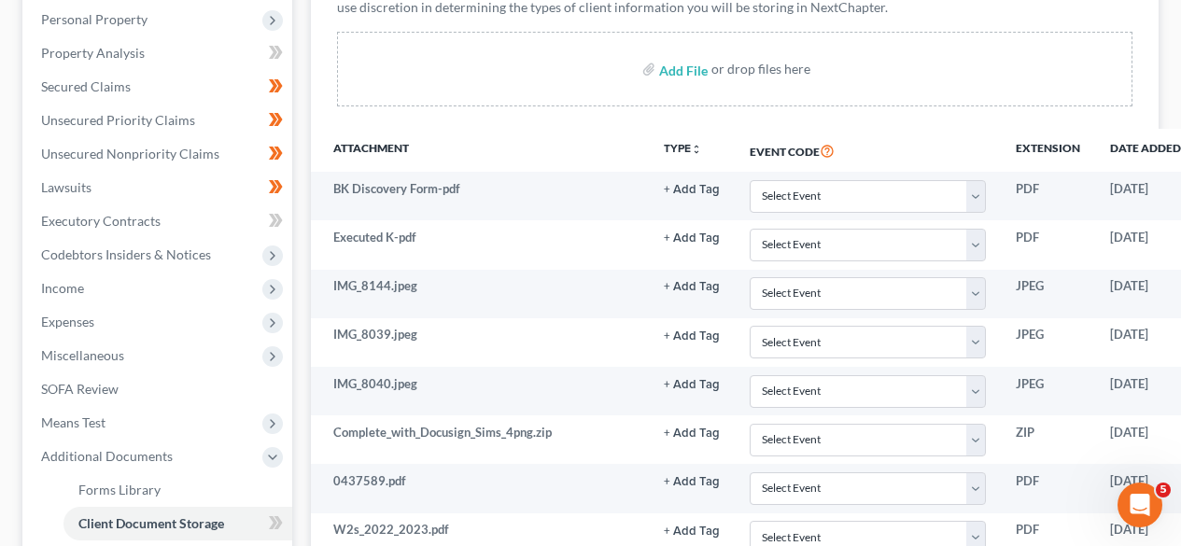
scroll to position [1351, 0]
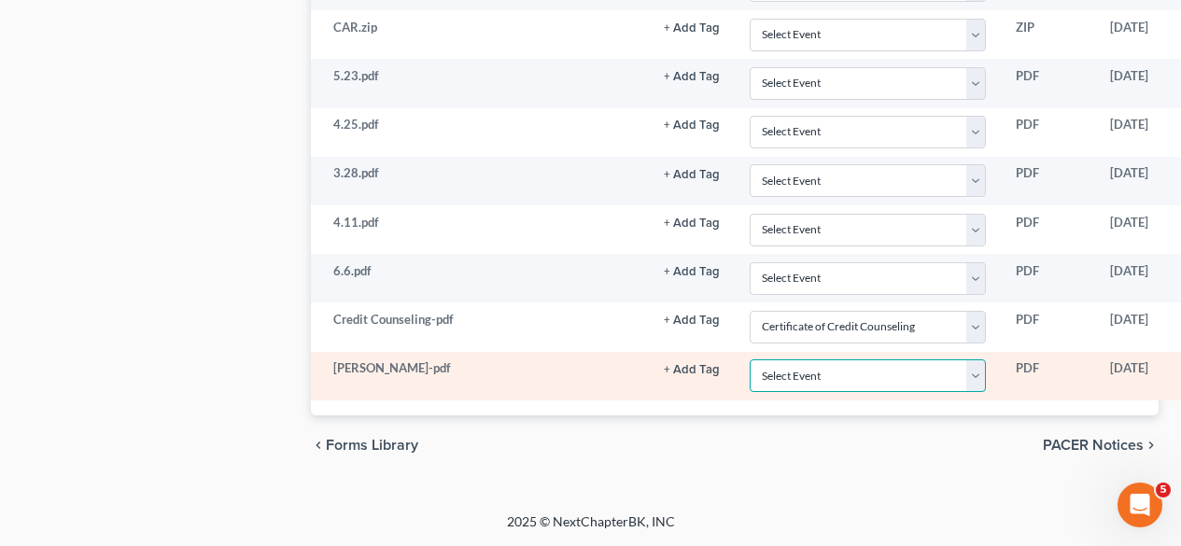
click at [843, 380] on select "Select Event Certificate of Credit Counseling Certification of Execution of Rig…" at bounding box center [868, 376] width 236 height 33
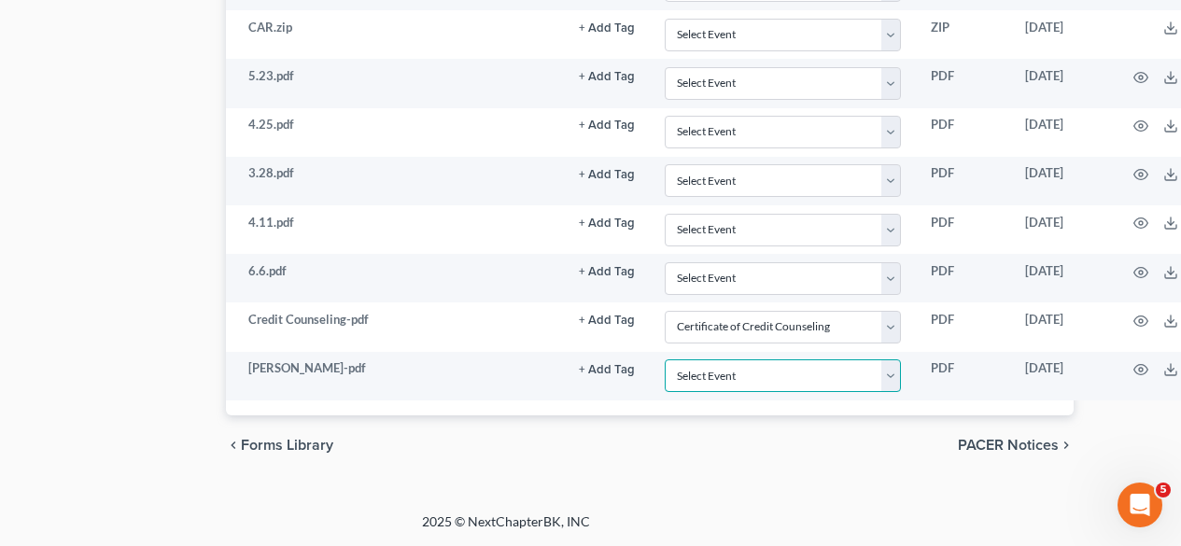
scroll to position [1351, 169]
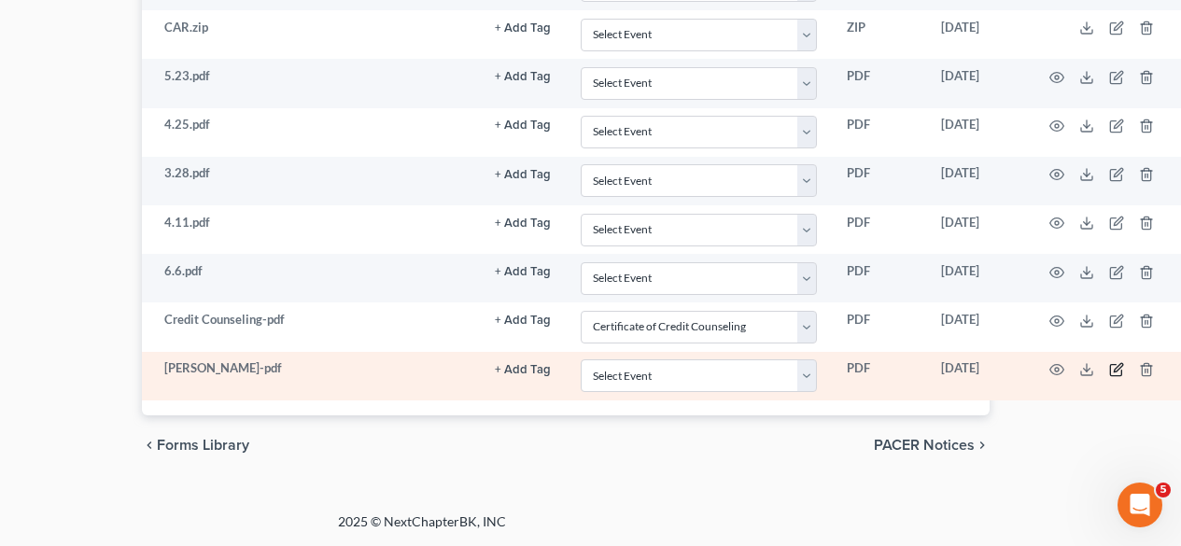
click at [1119, 370] on icon "button" at bounding box center [1116, 370] width 11 height 11
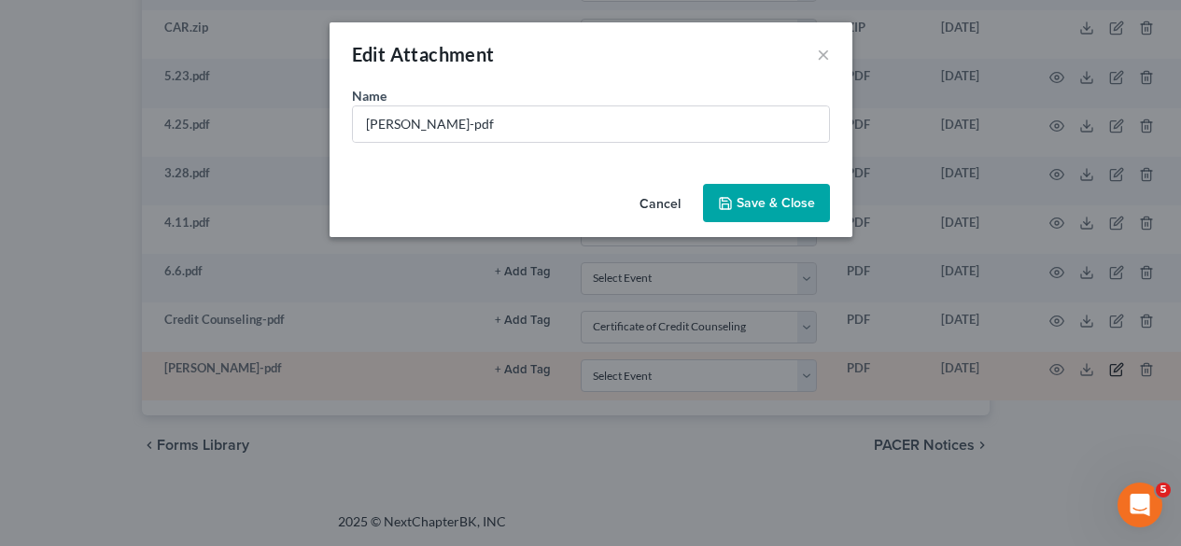
scroll to position [1337, 159]
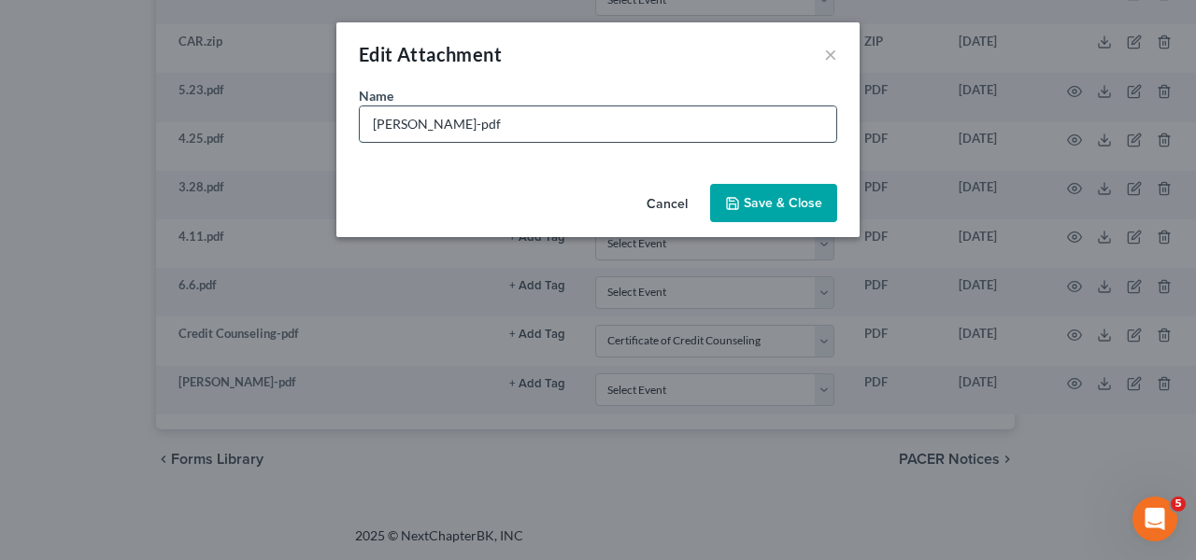
click at [437, 125] on input "SIMS-pdf" at bounding box center [598, 123] width 476 height 35
click at [437, 126] on input "SIMS-pdf" at bounding box center [598, 123] width 476 height 35
click at [439, 124] on input "SIMS-pdf" at bounding box center [598, 123] width 476 height 35
type input "Sims - Form 121"
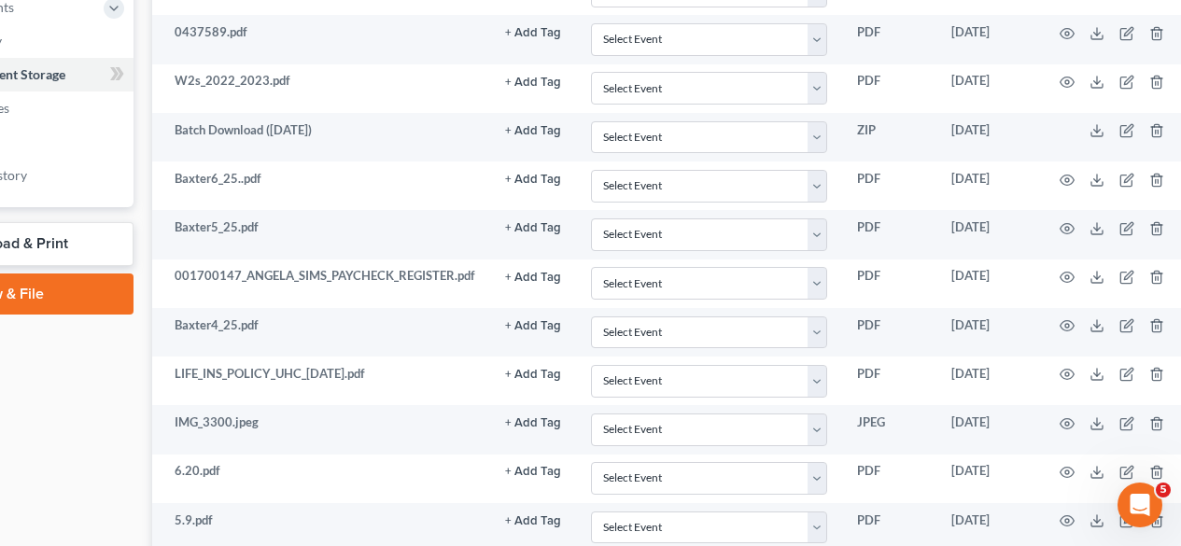
scroll to position [281, 159]
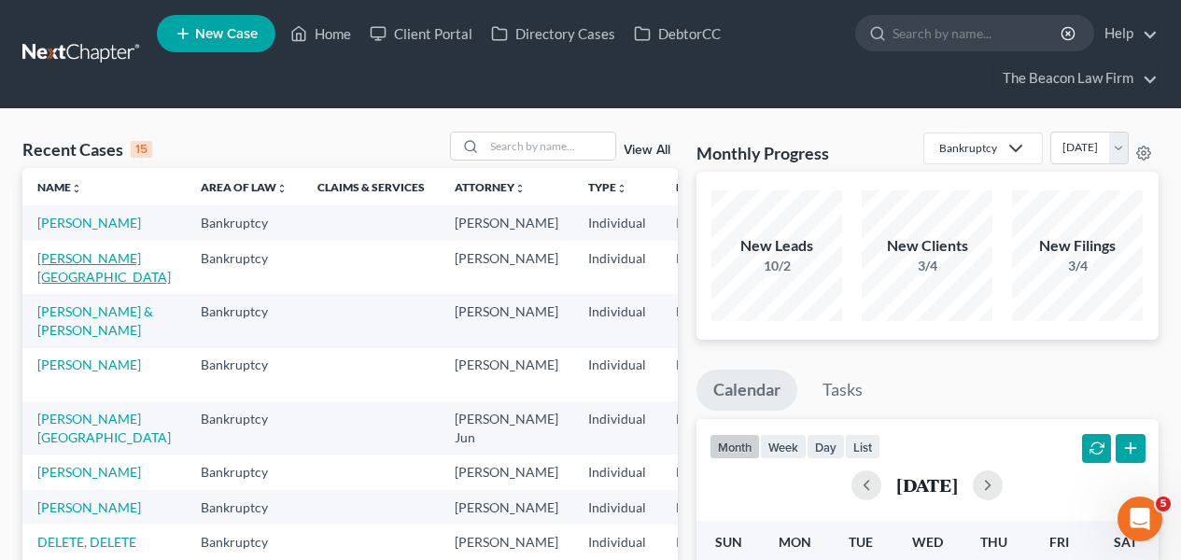
click at [61, 276] on link "[PERSON_NAME][GEOGRAPHIC_DATA]" at bounding box center [104, 267] width 134 height 35
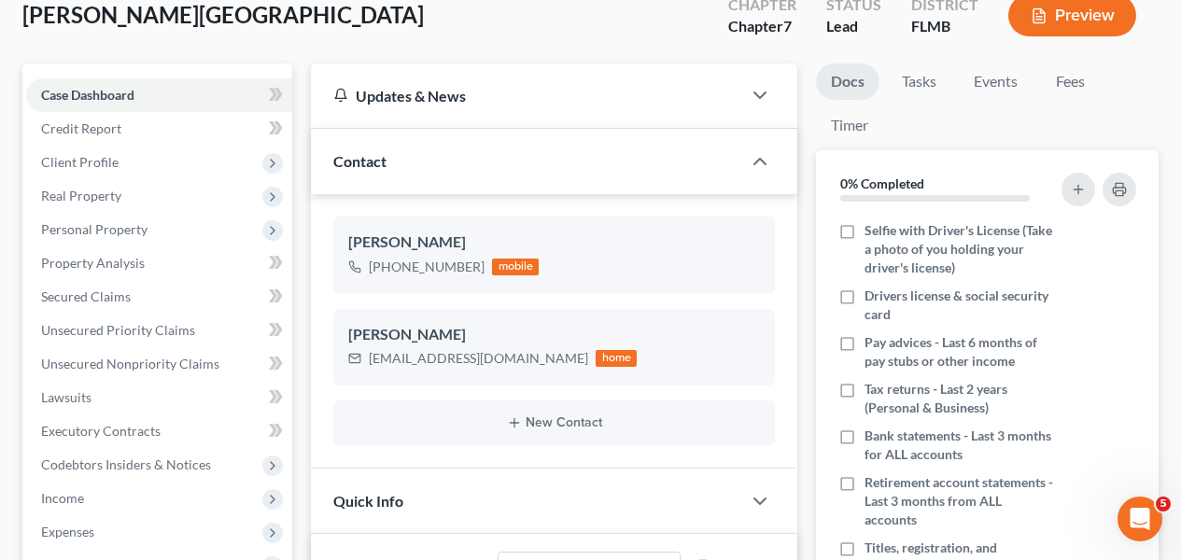
scroll to position [122, 0]
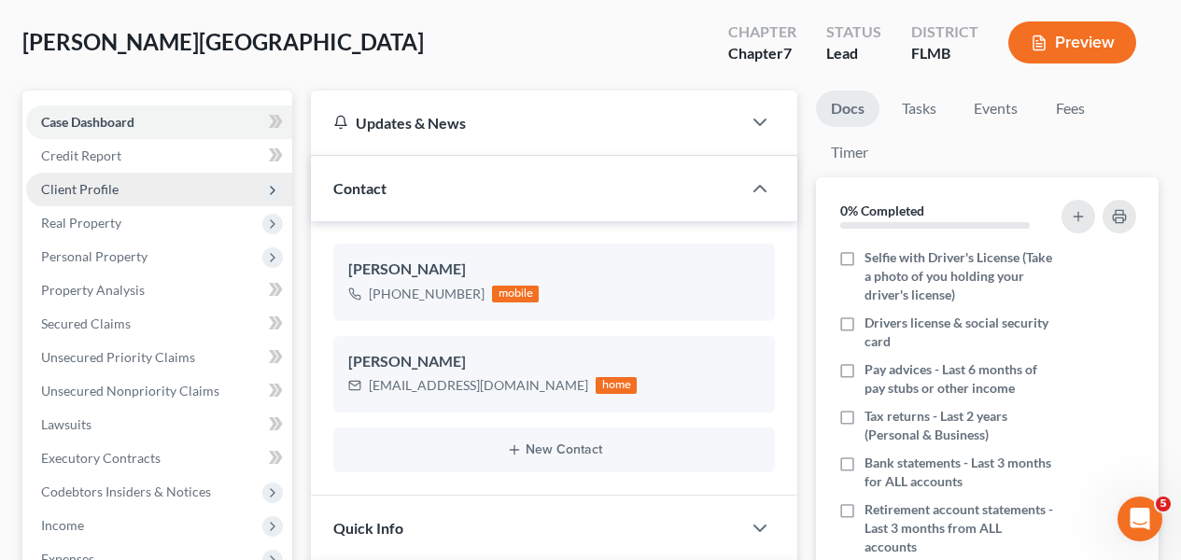
click at [82, 191] on span "Client Profile" at bounding box center [80, 189] width 78 height 16
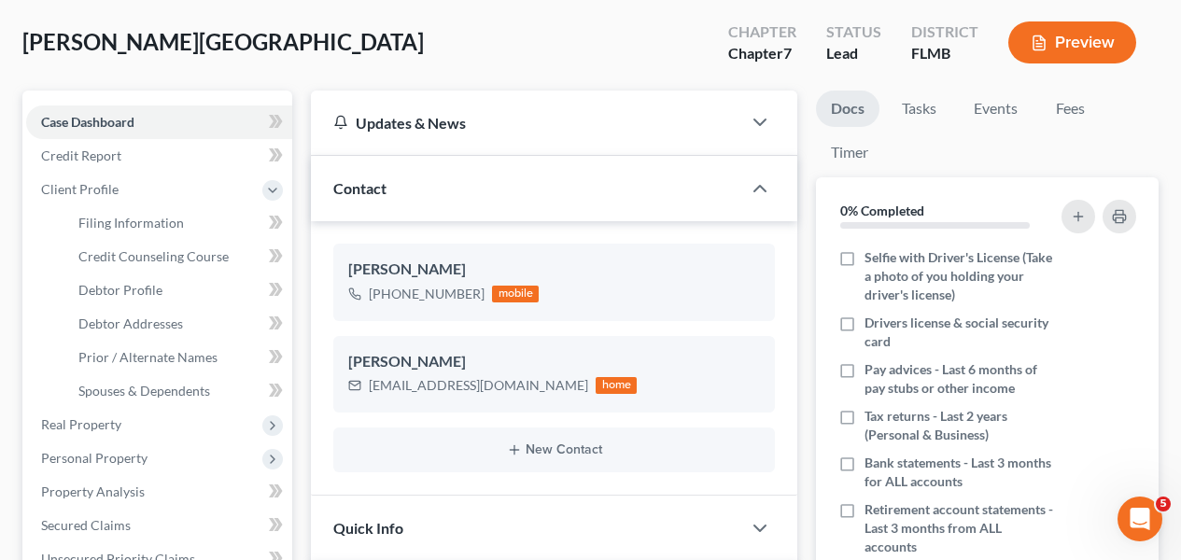
click at [82, 206] on li "Filing Information" at bounding box center [178, 223] width 229 height 34
click at [111, 318] on span "Debtor Addresses" at bounding box center [130, 324] width 105 height 16
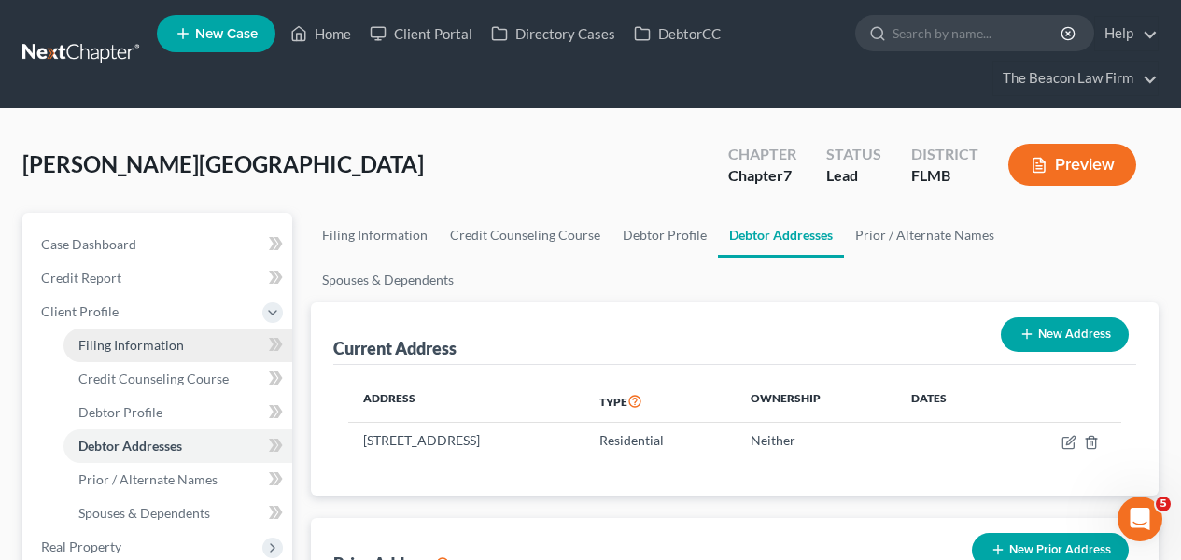
click at [149, 348] on span "Filing Information" at bounding box center [131, 345] width 106 height 16
select select "1"
select select "0"
select select "9"
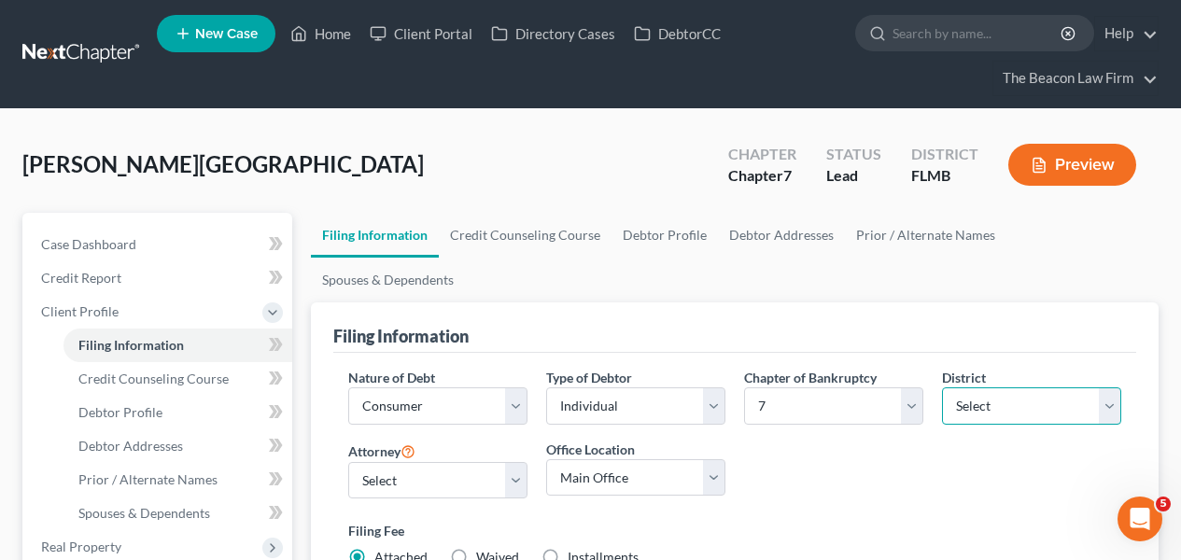
click at [1094, 388] on select "Select [US_STATE] - [GEOGRAPHIC_DATA] [US_STATE] - [GEOGRAPHIC_DATA][US_STATE] …" at bounding box center [1031, 406] width 179 height 37
select select "16"
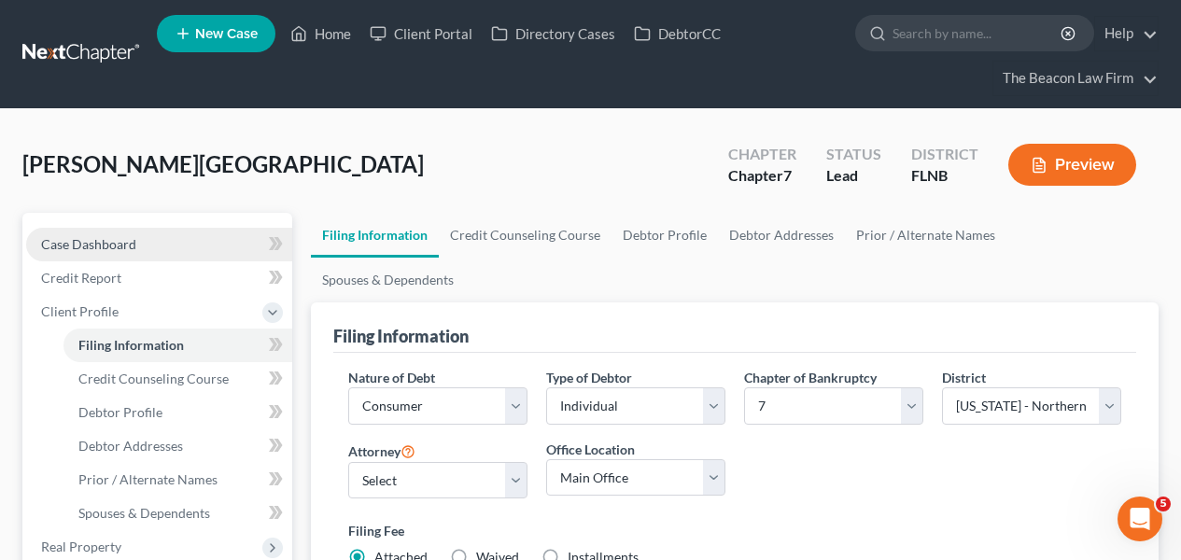
click at [170, 251] on link "Case Dashboard" at bounding box center [159, 245] width 266 height 34
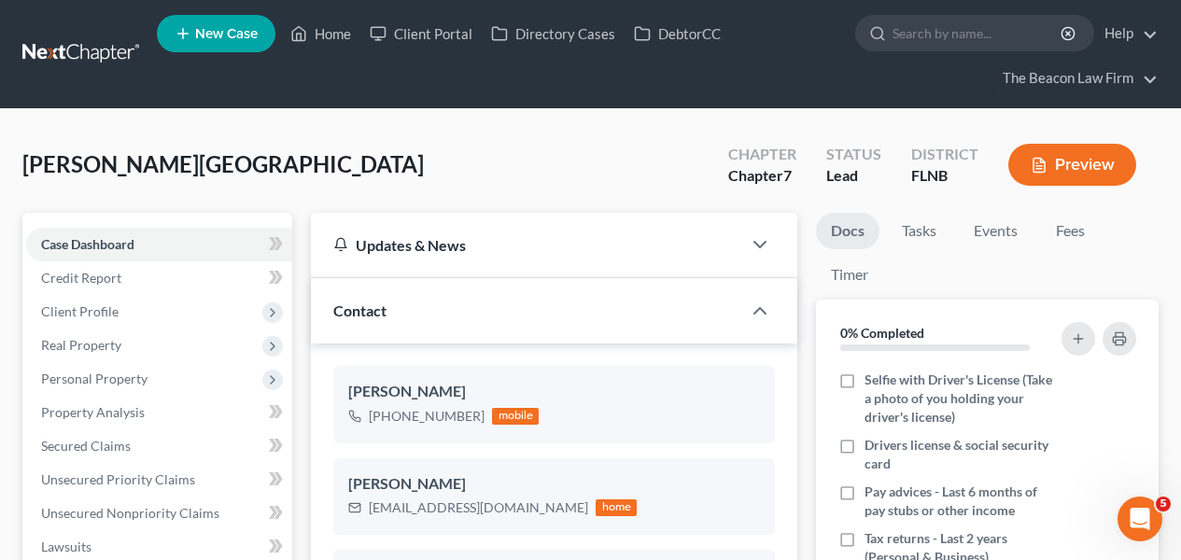
scroll to position [542, 0]
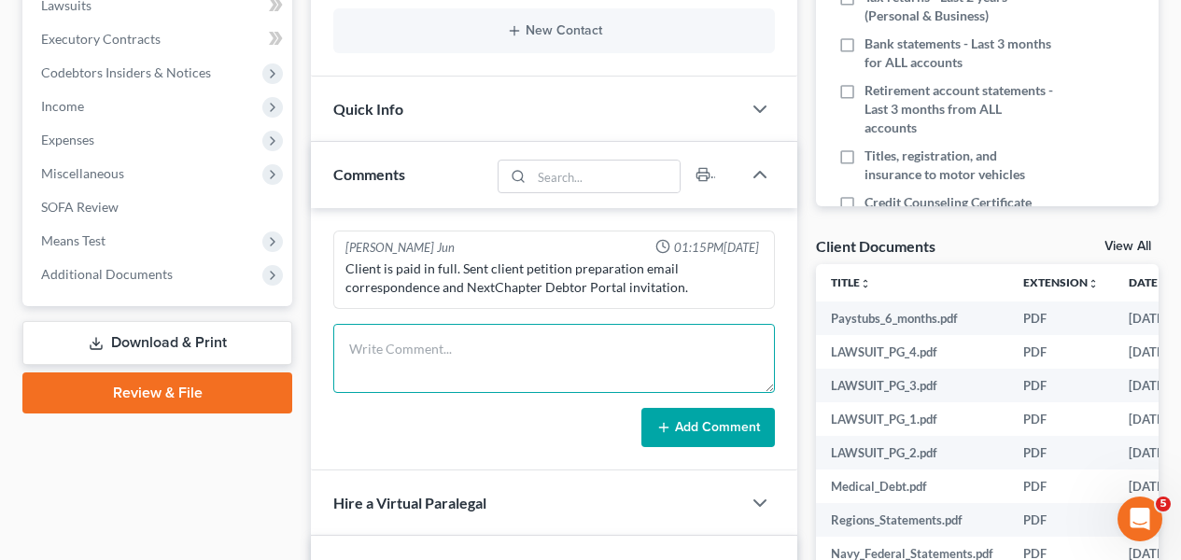
click at [437, 369] on textarea at bounding box center [554, 358] width 442 height 69
paste textarea "[GEOGRAPHIC_DATA]"
type textarea "Gainesville Division"
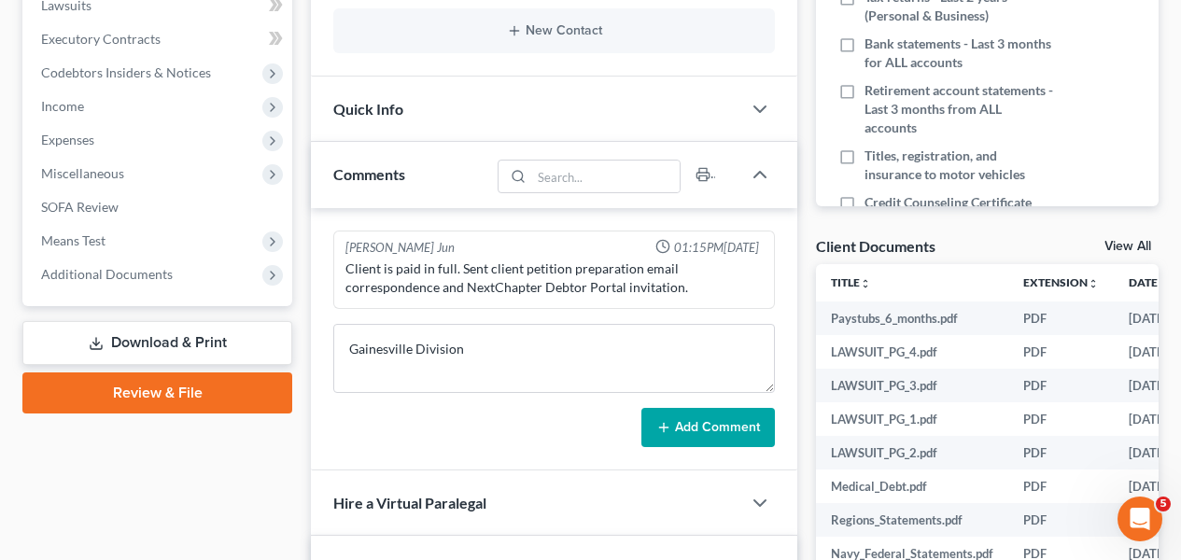
click at [739, 447] on div "[PERSON_NAME] Jun 01:15PM[DATE] Client is paid in full. Sent client petition pr…" at bounding box center [554, 339] width 487 height 262
click at [739, 431] on button "Add Comment" at bounding box center [709, 427] width 134 height 39
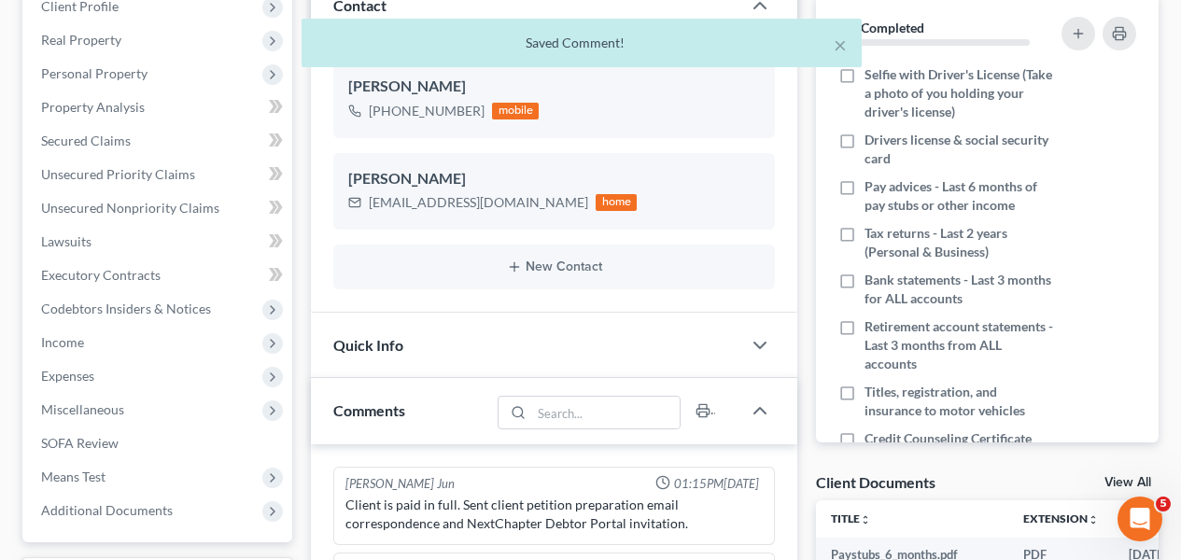
scroll to position [126, 0]
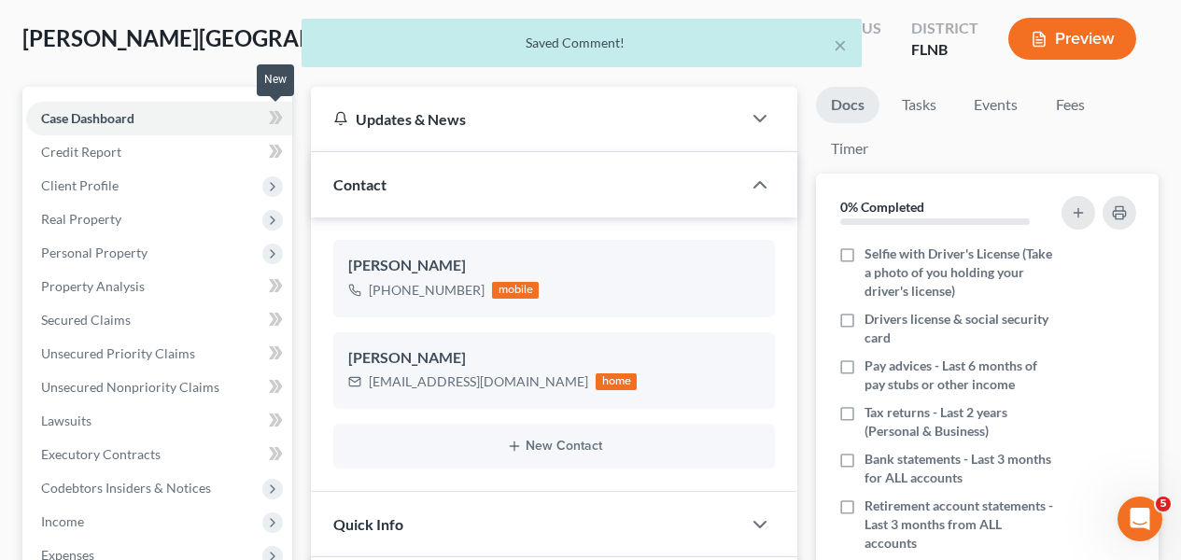
click at [274, 108] on icon at bounding box center [276, 117] width 14 height 23
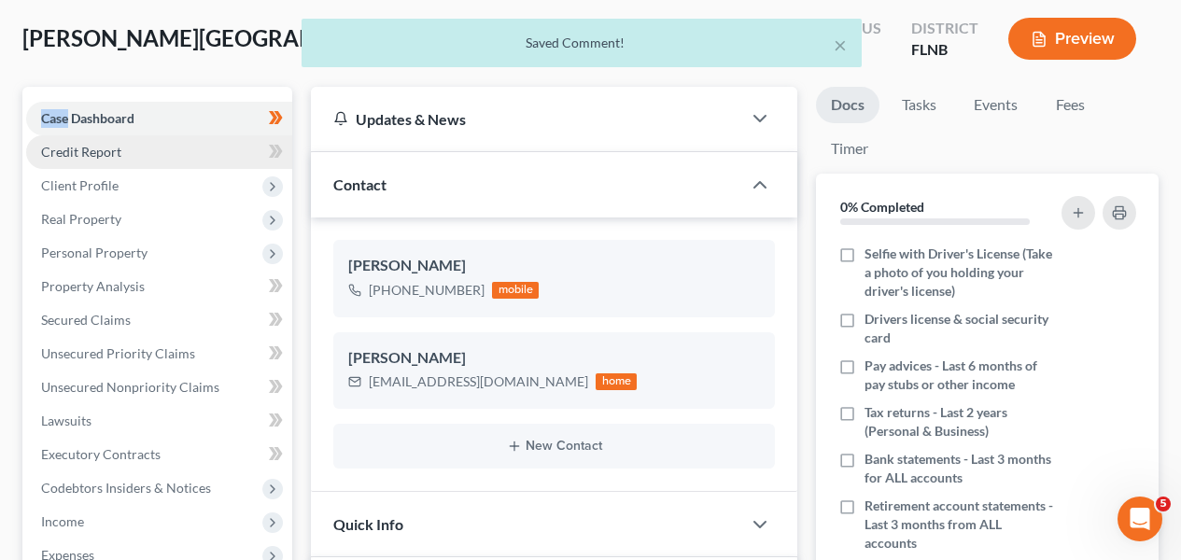
click at [218, 147] on link "Credit Report" at bounding box center [159, 152] width 266 height 34
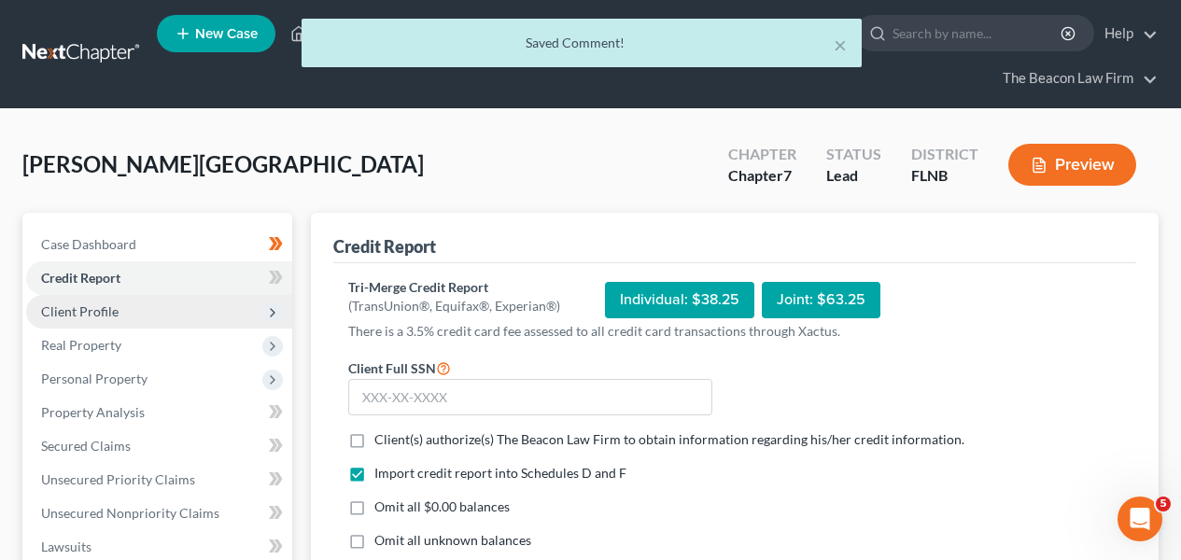
click at [171, 301] on span "Client Profile" at bounding box center [159, 312] width 266 height 34
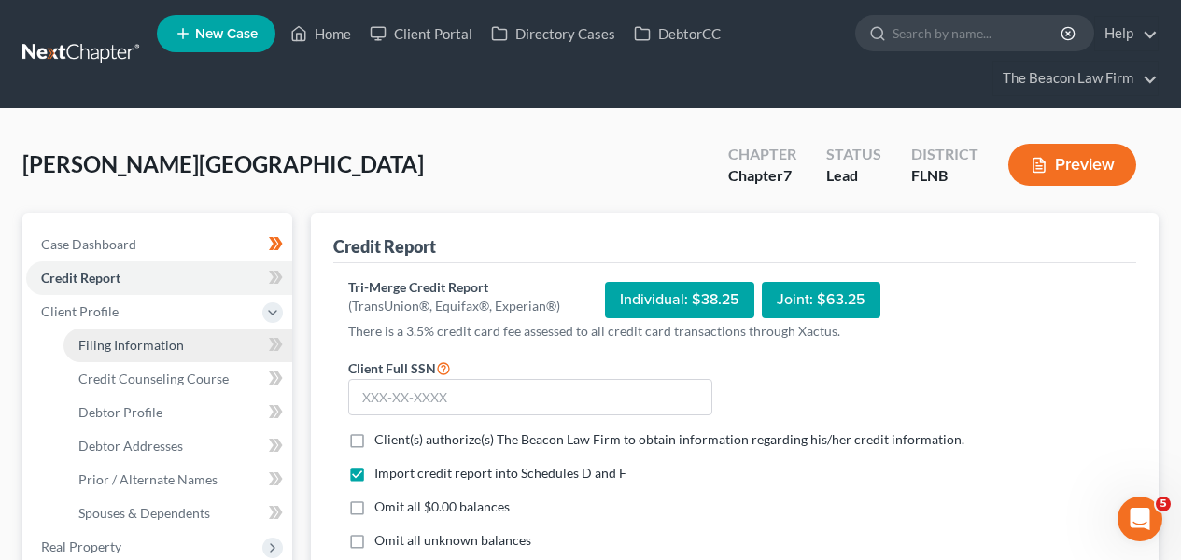
click at [165, 337] on span "Filing Information" at bounding box center [131, 345] width 106 height 16
select select "1"
select select "0"
select select "16"
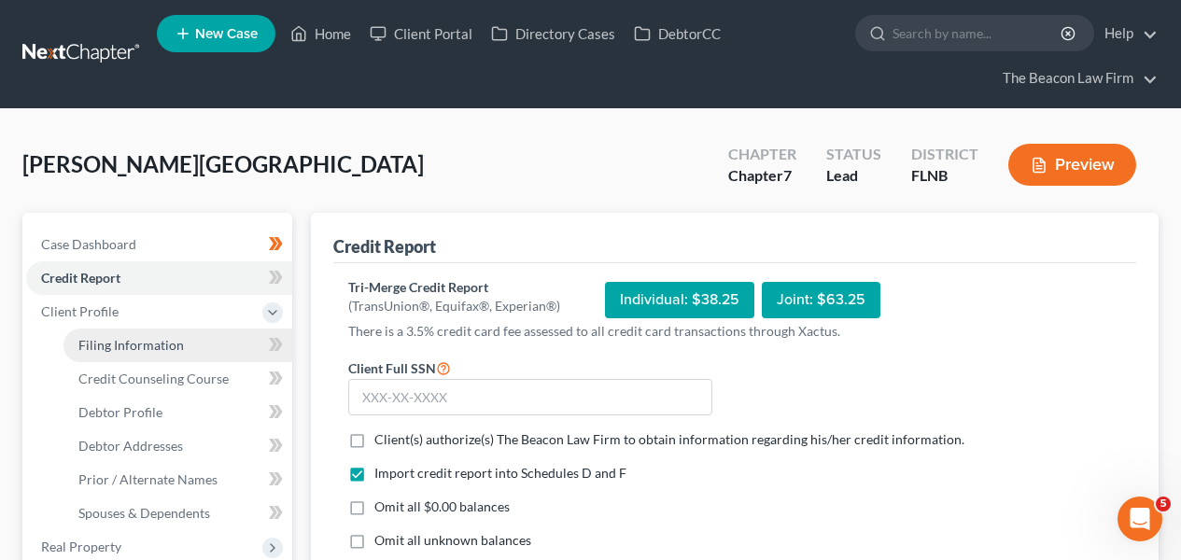
select select "6"
select select "9"
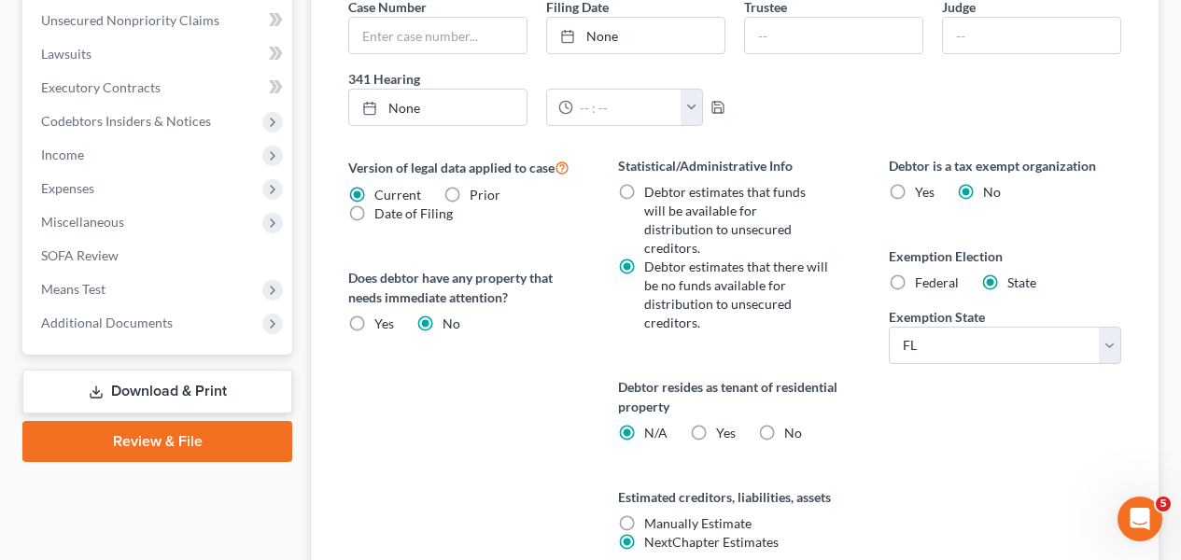
scroll to position [696, 0]
click at [716, 423] on label "Yes Yes" at bounding box center [726, 432] width 20 height 19
click at [724, 423] on input "Yes Yes" at bounding box center [730, 429] width 12 height 12
radio input "true"
radio input "false"
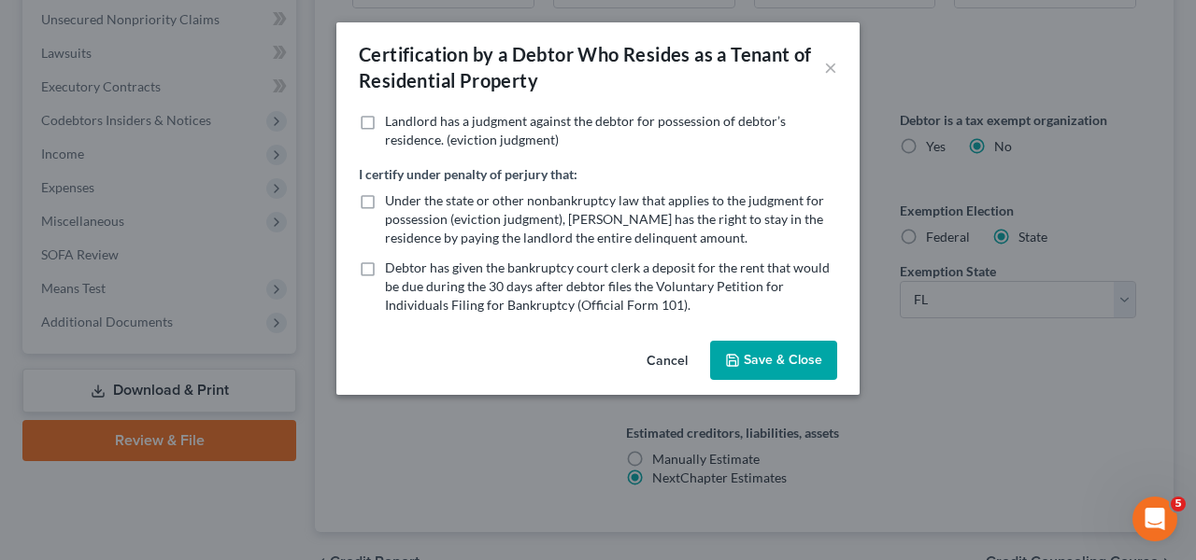
click at [670, 361] on button "Cancel" at bounding box center [666, 361] width 71 height 37
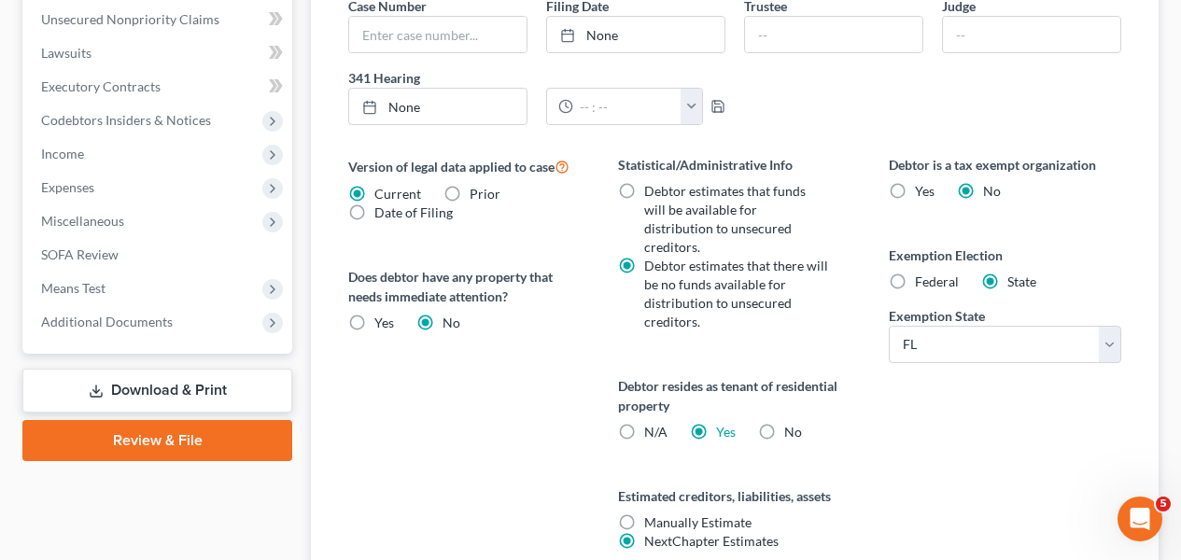
drag, startPoint x: 1180, startPoint y: 327, endPoint x: 1181, endPoint y: 301, distance: 26.2
click at [1181, 301] on div "[PERSON_NAME][GEOGRAPHIC_DATA] Upgraded Chapter Chapter 7 Status Lead District …" at bounding box center [590, 53] width 1181 height 1280
drag, startPoint x: 1175, startPoint y: 355, endPoint x: 1188, endPoint y: 273, distance: 83.2
click at [1181, 274] on html "Home New Case Client Portal Directory Cases DebtorCC The Beacon Law Firm [EMAIL…" at bounding box center [590, 15] width 1181 height 1422
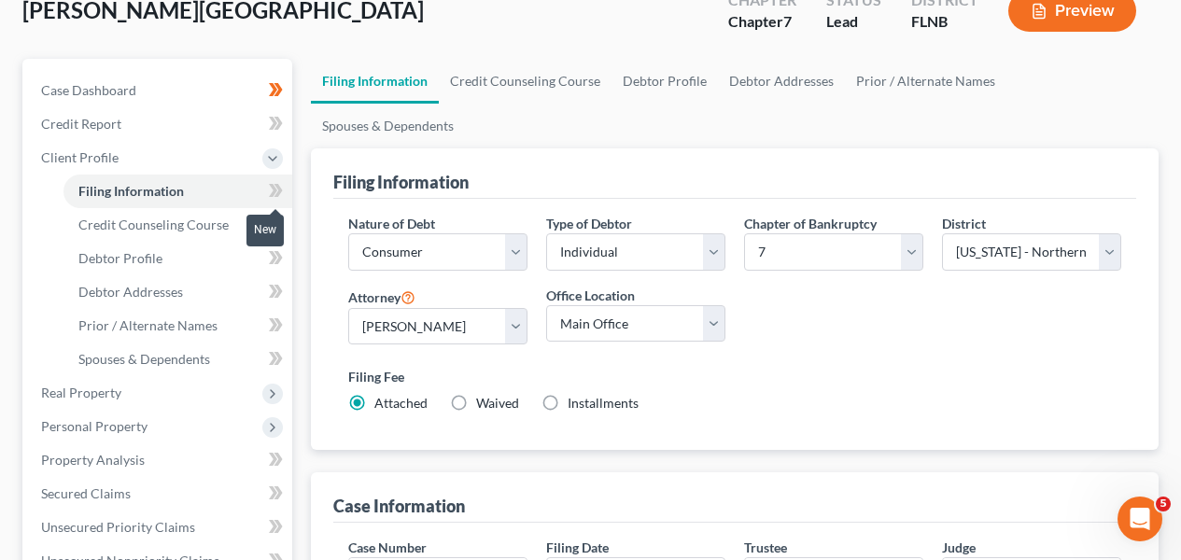
click at [276, 192] on icon at bounding box center [279, 190] width 8 height 13
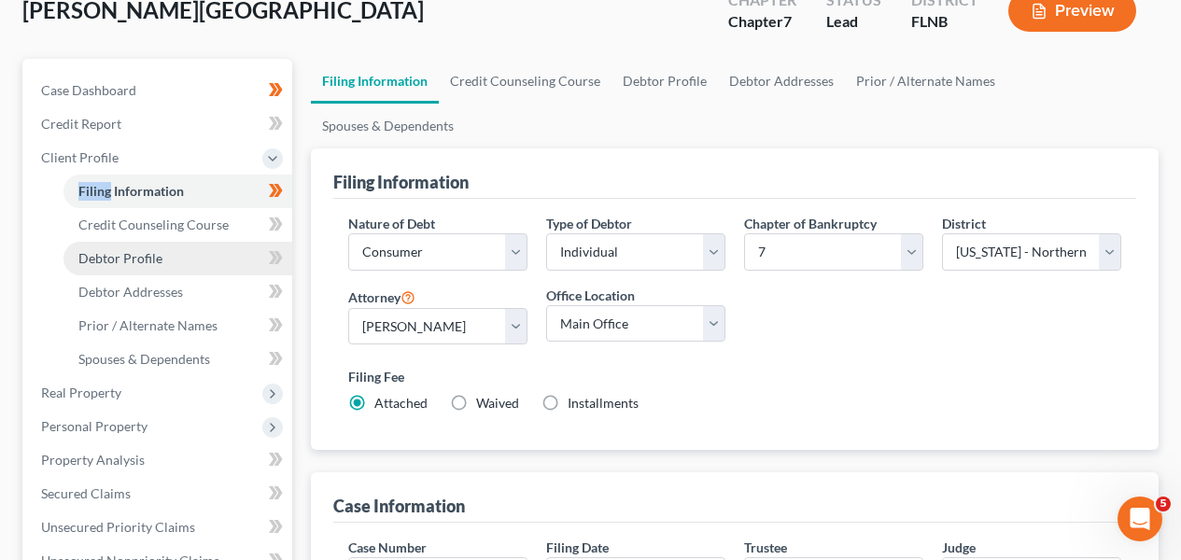
click at [235, 246] on link "Debtor Profile" at bounding box center [178, 259] width 229 height 34
select select "0"
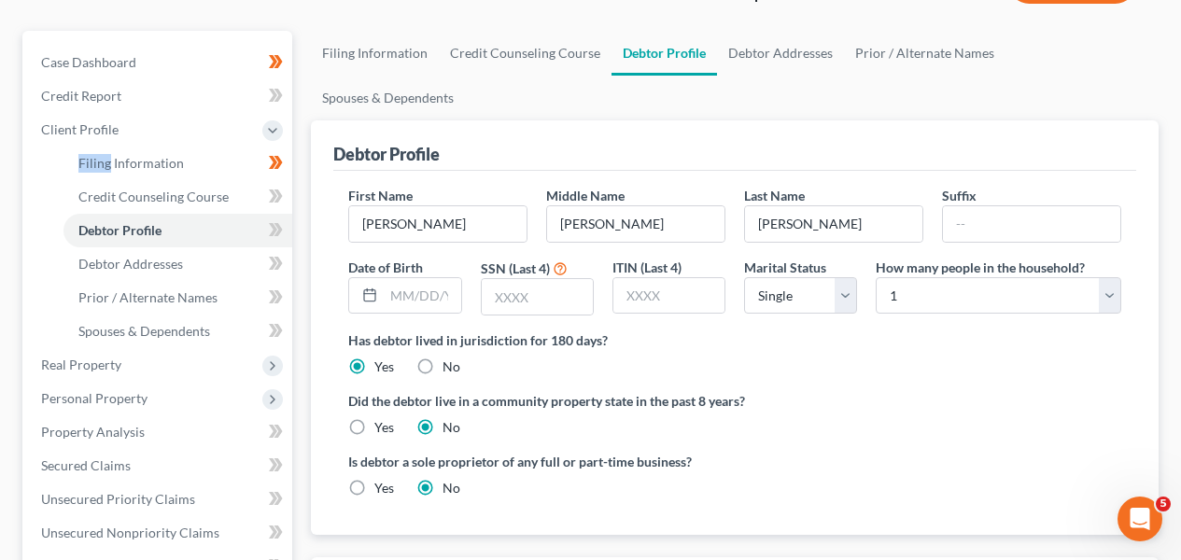
scroll to position [180, 0]
click at [539, 281] on input "text" at bounding box center [537, 298] width 111 height 35
type input "9945"
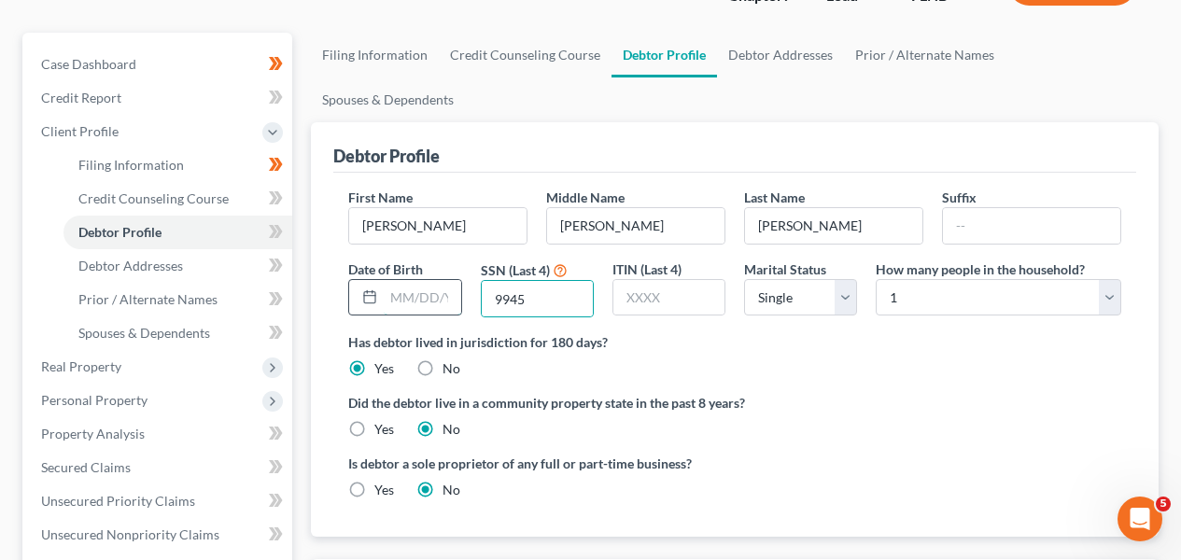
click at [444, 280] on input "text" at bounding box center [422, 297] width 77 height 35
type input "[DATE]"
drag, startPoint x: 431, startPoint y: 248, endPoint x: 507, endPoint y: 255, distance: 76.9
click at [501, 249] on div "First Name [PERSON_NAME] Middle Name [PERSON_NAME] Last Name [PERSON_NAME] Suff…" at bounding box center [735, 260] width 792 height 145
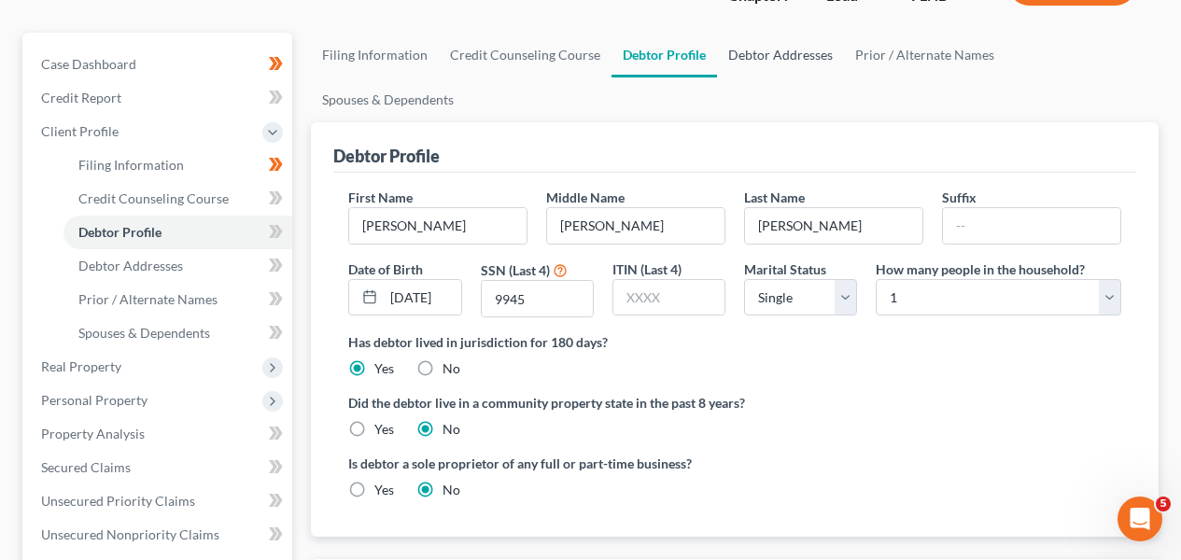
click at [768, 56] on link "Debtor Addresses" at bounding box center [780, 55] width 127 height 45
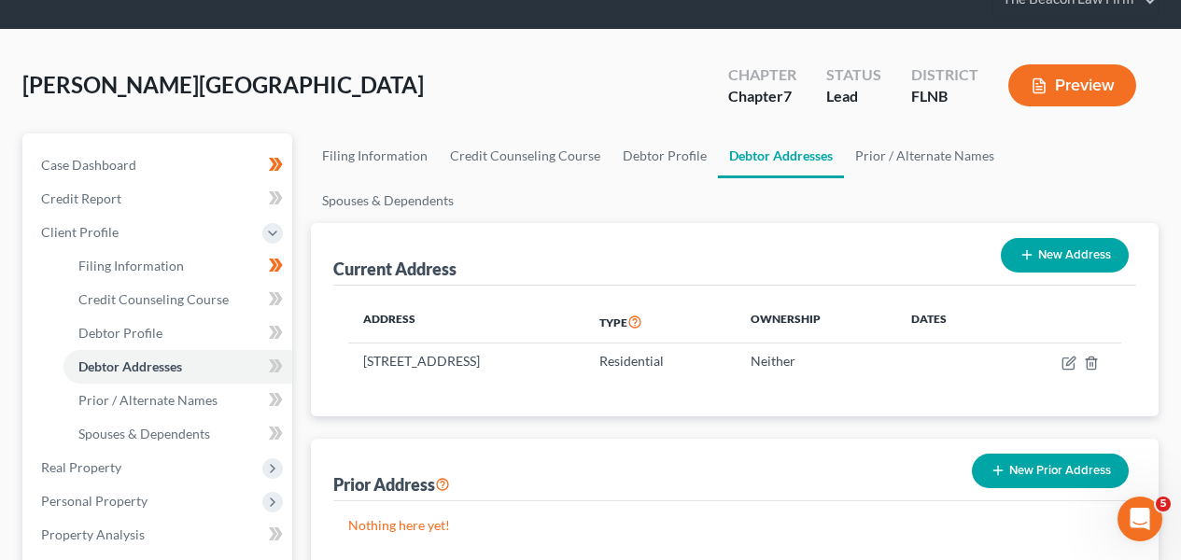
scroll to position [142, 0]
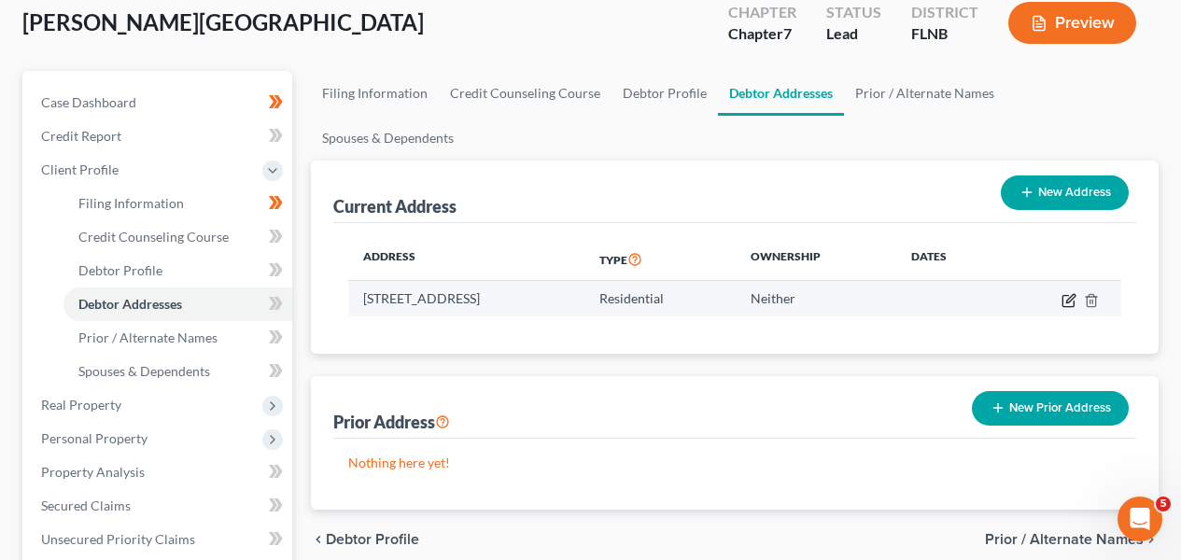
click at [1066, 293] on icon "button" at bounding box center [1069, 300] width 15 height 15
select select "9"
select select "0"
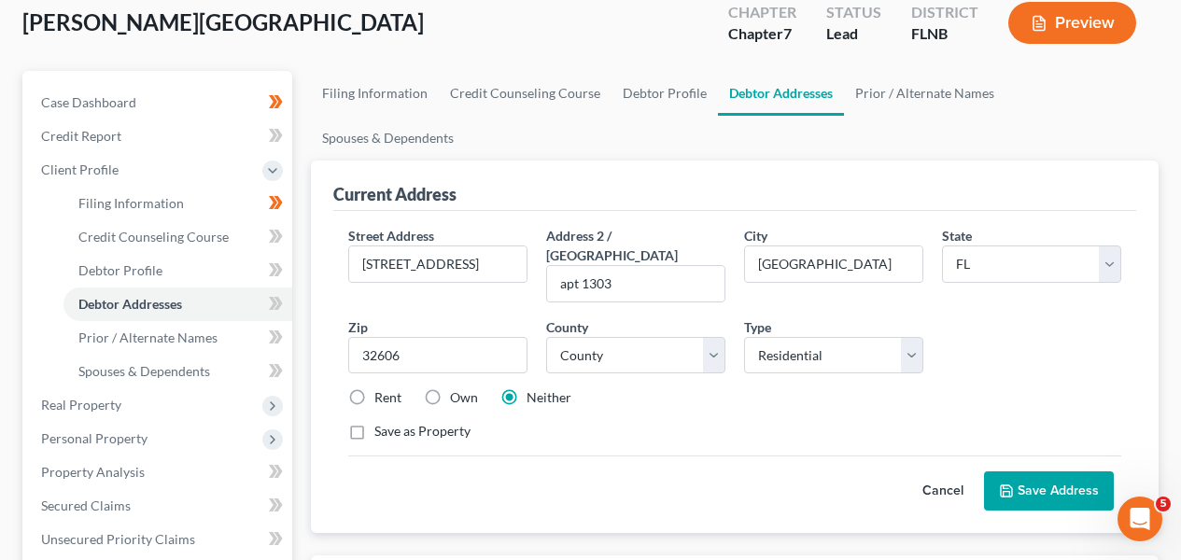
click at [377, 389] on label "Rent" at bounding box center [388, 398] width 27 height 19
click at [382, 389] on input "Rent" at bounding box center [388, 395] width 12 height 12
radio input "true"
click at [985, 472] on button "Save Address" at bounding box center [1049, 491] width 130 height 39
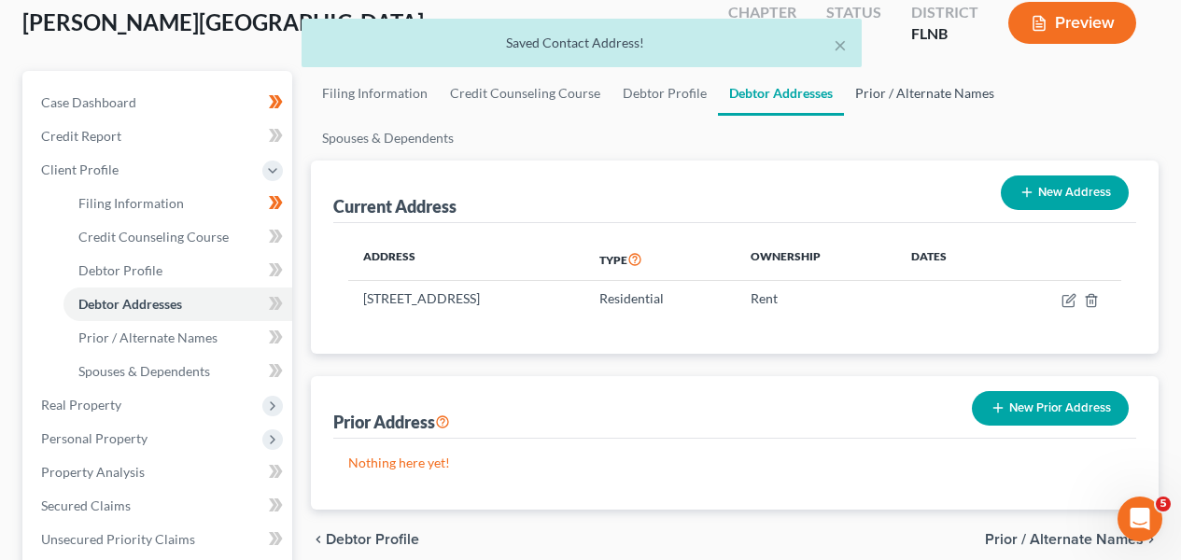
click at [900, 93] on link "Prior / Alternate Names" at bounding box center [925, 93] width 162 height 45
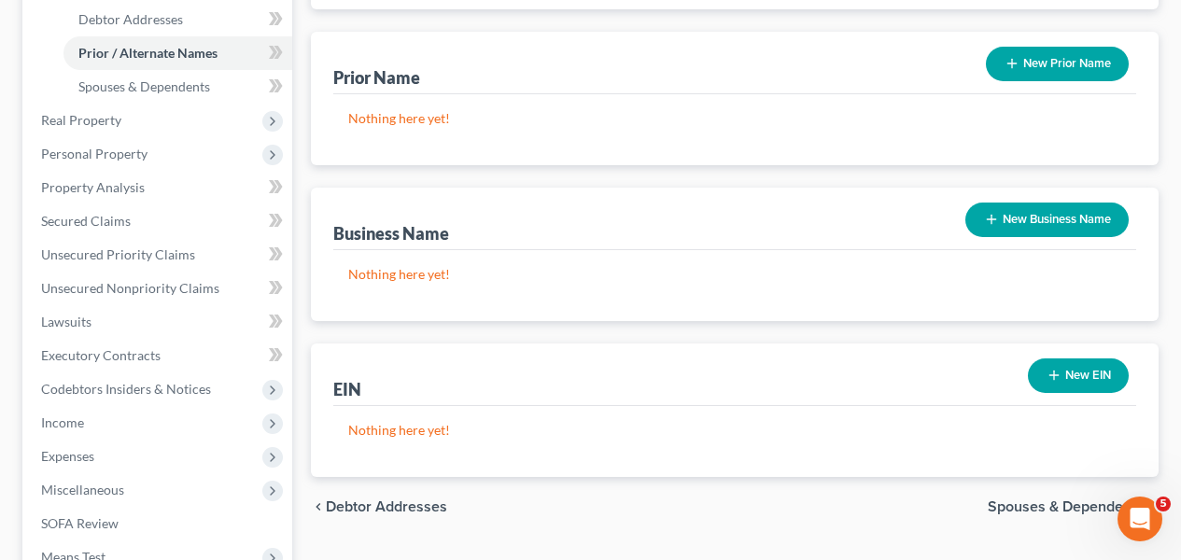
scroll to position [238, 0]
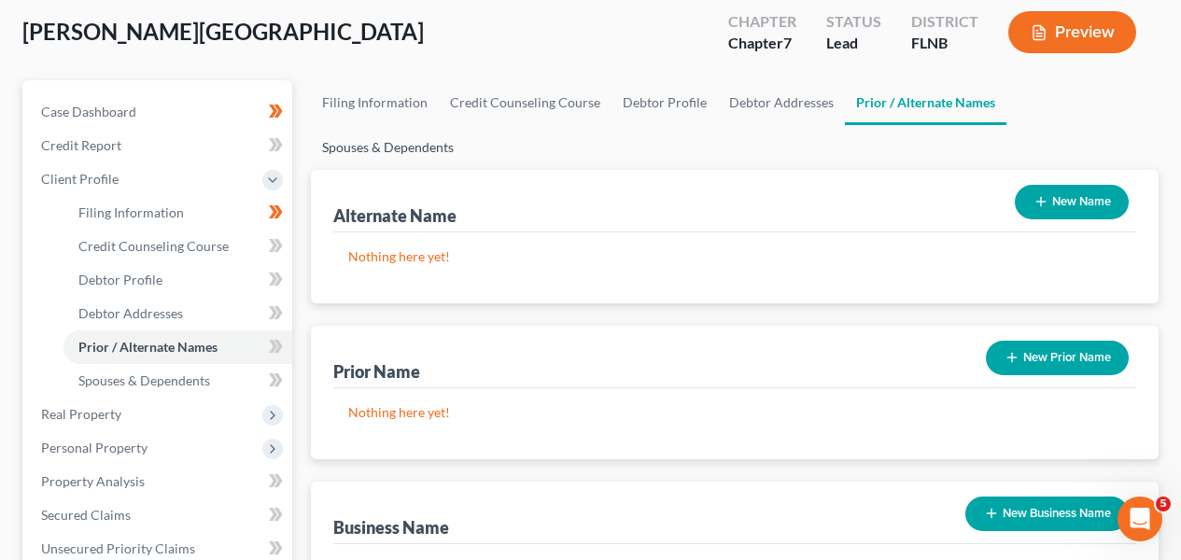
click at [465, 125] on link "Spouses & Dependents" at bounding box center [388, 147] width 154 height 45
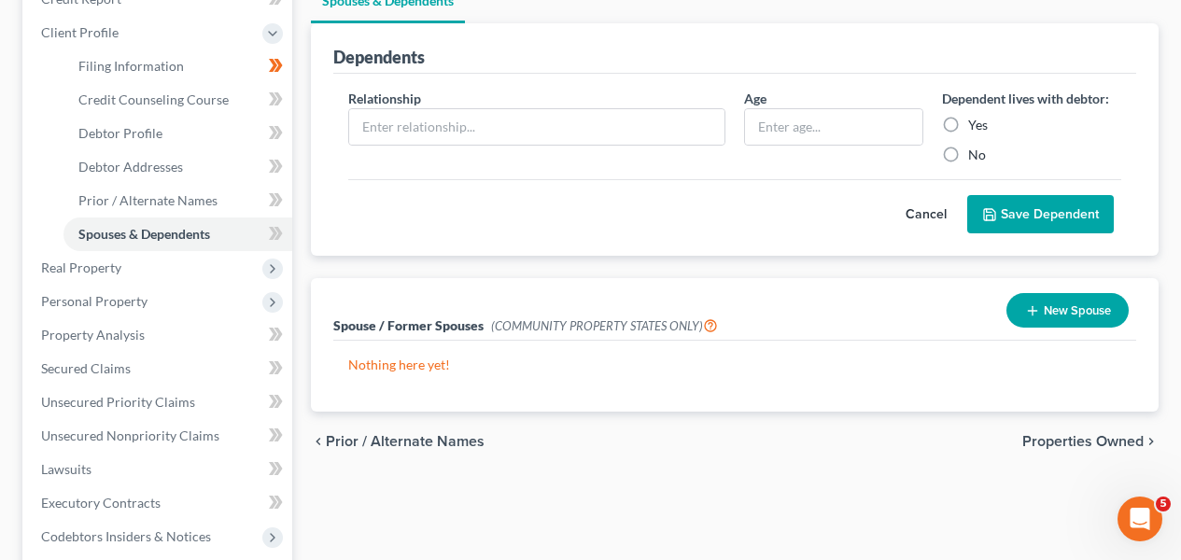
scroll to position [277, 0]
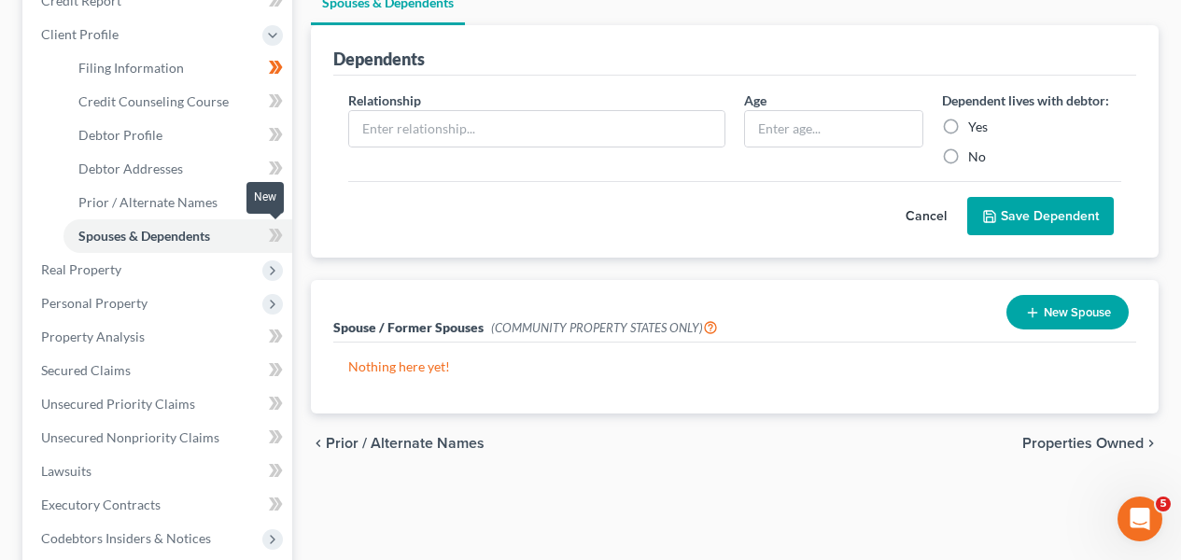
click at [278, 229] on icon at bounding box center [279, 235] width 8 height 13
click at [276, 208] on icon at bounding box center [276, 202] width 14 height 23
click at [275, 170] on icon at bounding box center [276, 168] width 14 height 23
click at [276, 170] on icon at bounding box center [276, 168] width 14 height 23
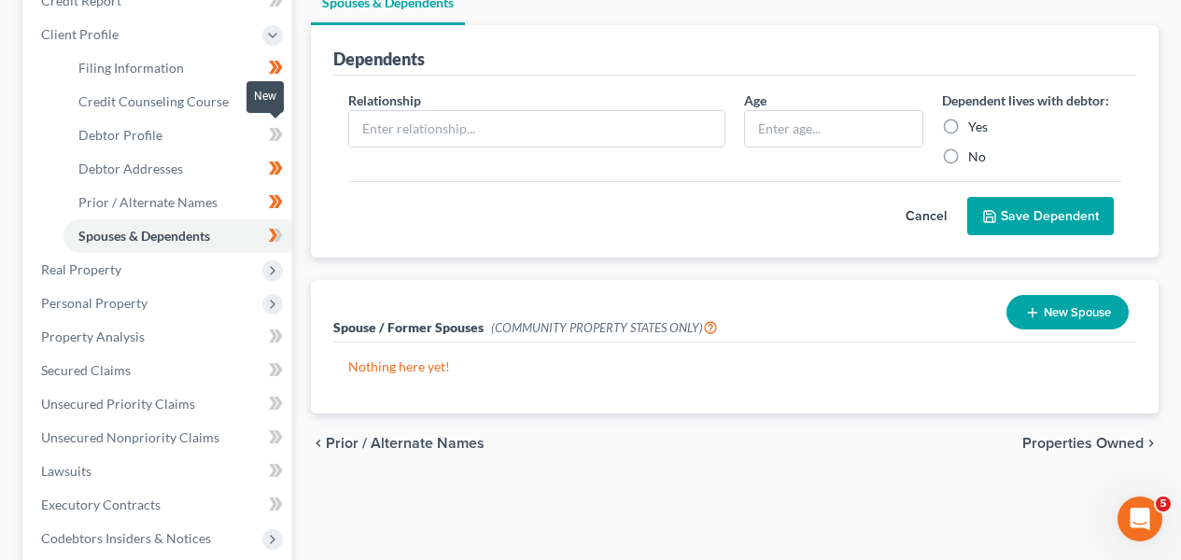
click at [275, 131] on icon at bounding box center [273, 134] width 8 height 13
click at [275, 132] on icon at bounding box center [273, 134] width 8 height 13
click at [276, 94] on icon at bounding box center [279, 100] width 8 height 13
click at [223, 103] on span "Credit Counseling Course" at bounding box center [153, 101] width 150 height 16
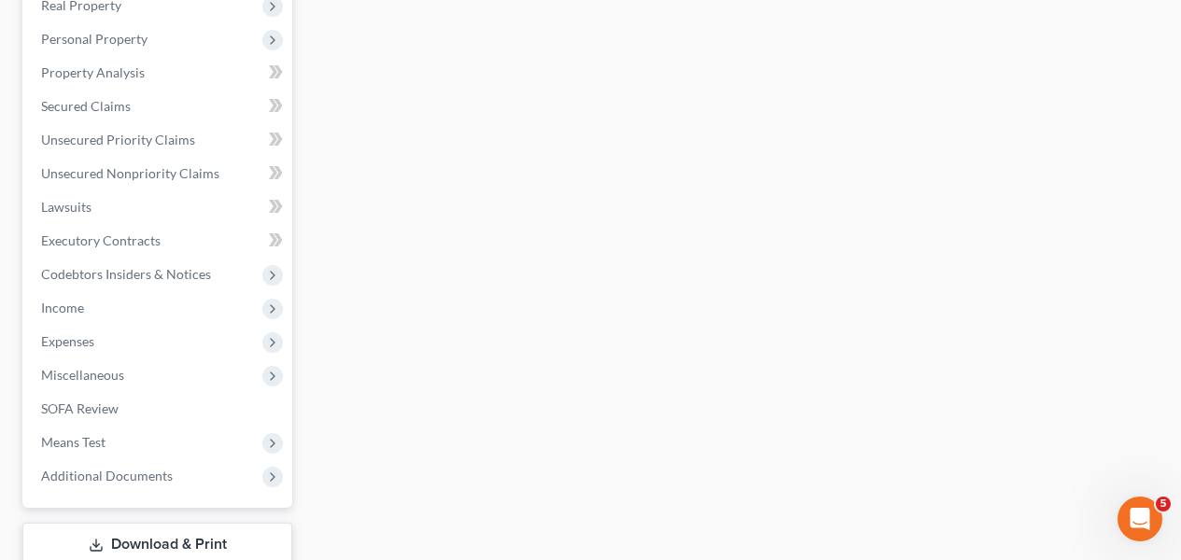
scroll to position [666, 0]
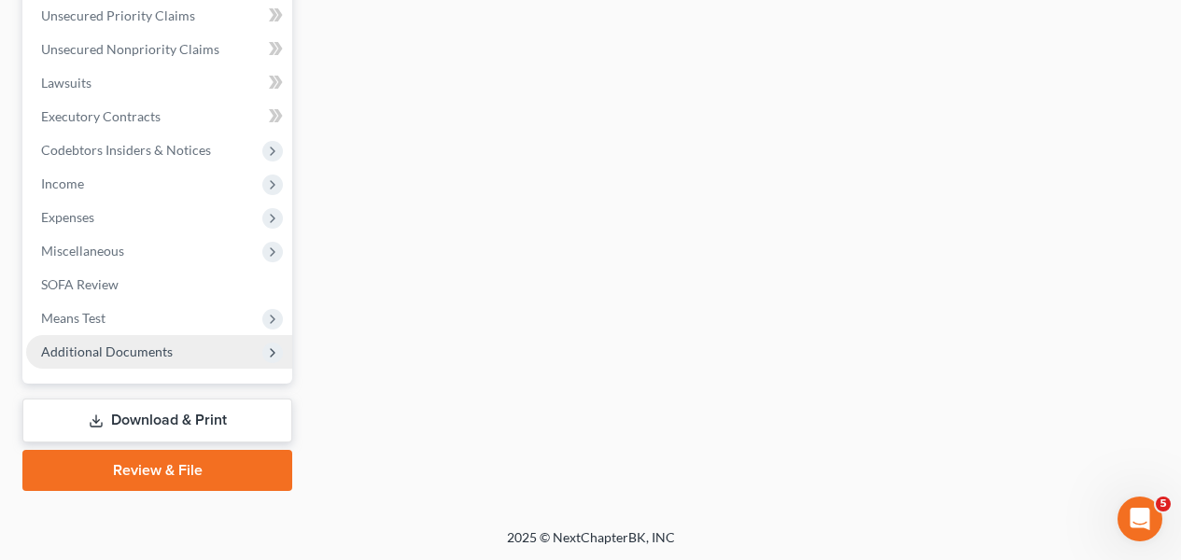
click at [169, 361] on span "Additional Documents" at bounding box center [159, 352] width 266 height 34
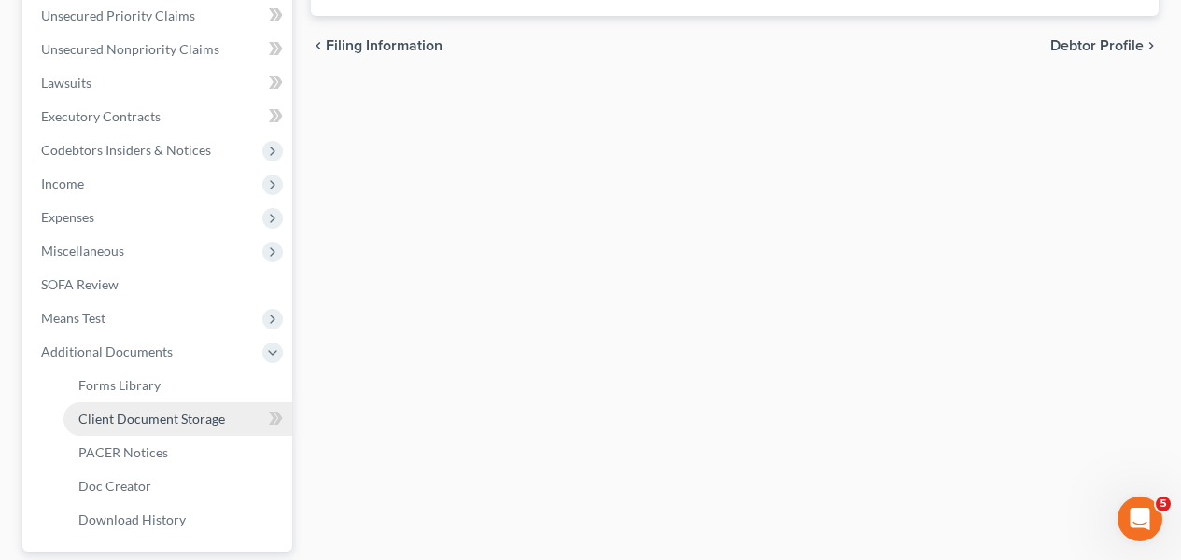
click at [168, 411] on span "Client Document Storage" at bounding box center [151, 419] width 147 height 16
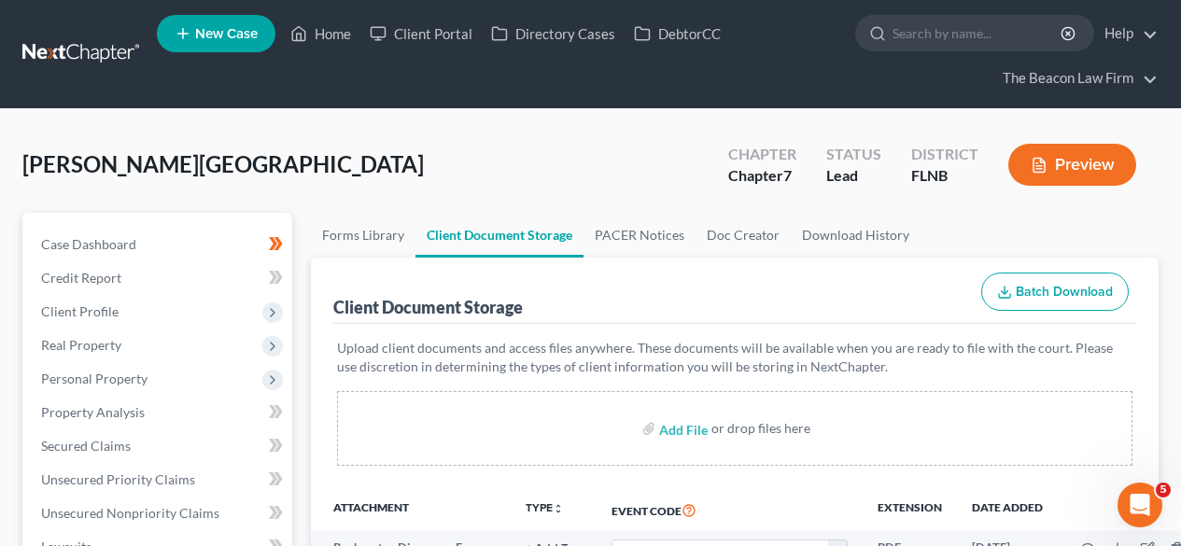
scroll to position [528, 0]
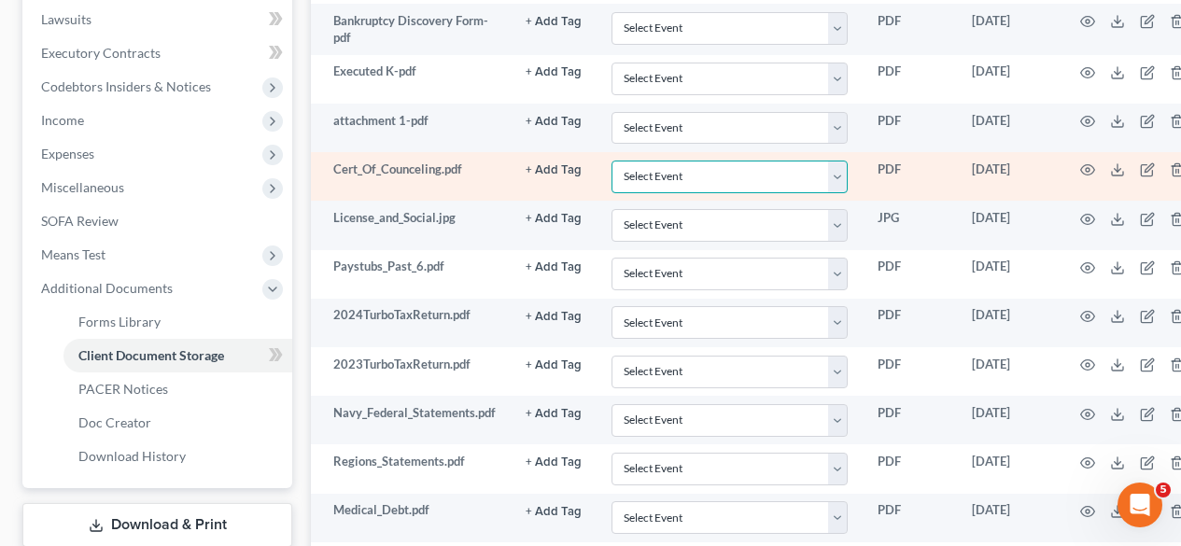
click at [656, 170] on select "Select Event 20 Largest Unsecured Creditors Amended Document Amended List of Cr…" at bounding box center [730, 177] width 236 height 33
select select "10"
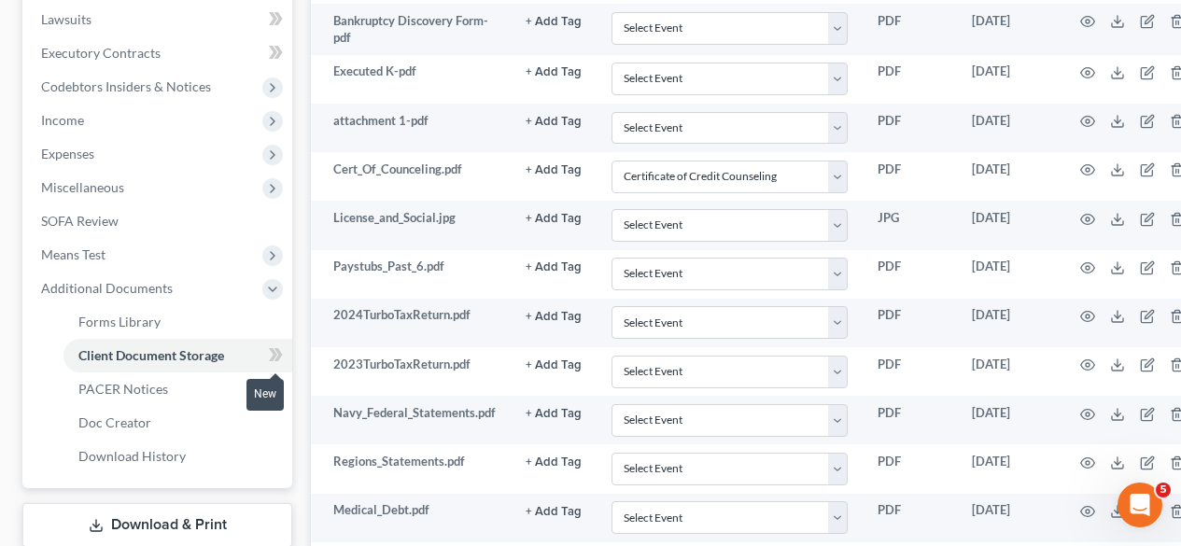
click at [277, 356] on icon at bounding box center [279, 354] width 8 height 13
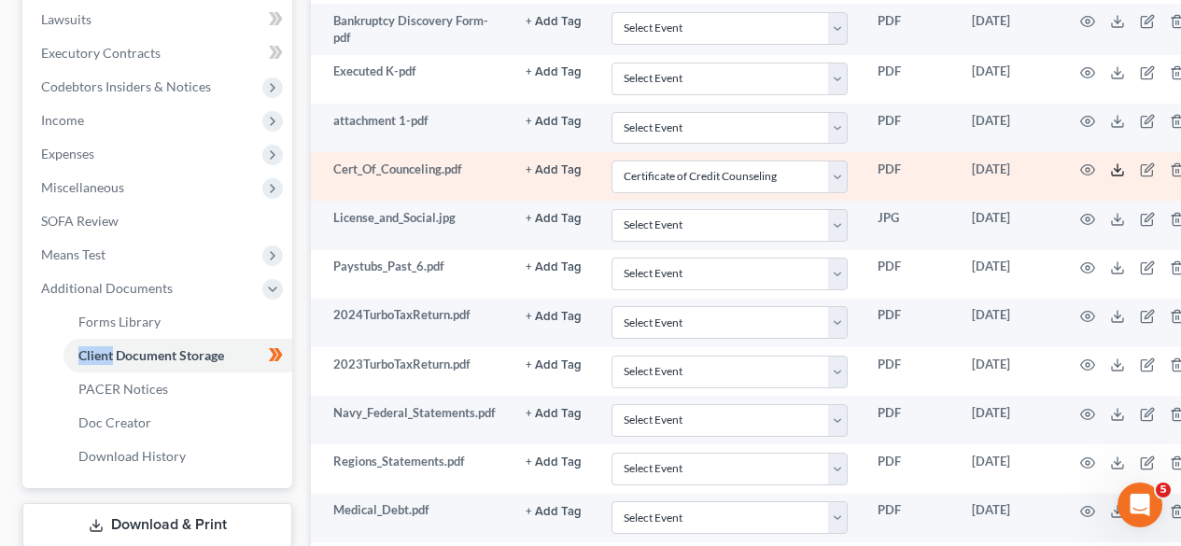
click at [1111, 171] on icon at bounding box center [1118, 170] width 15 height 15
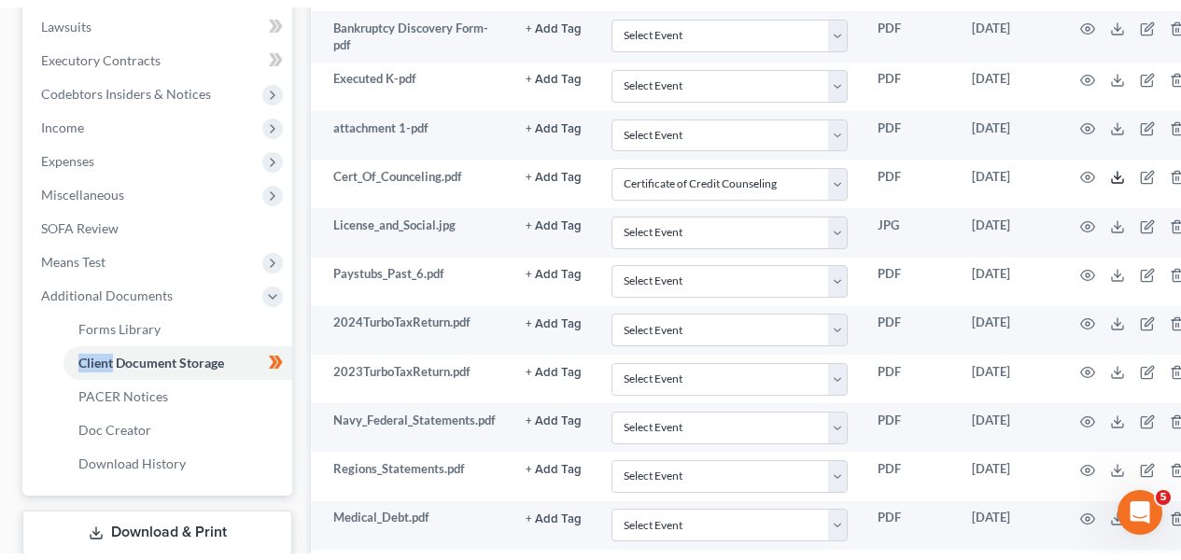
scroll to position [0, 0]
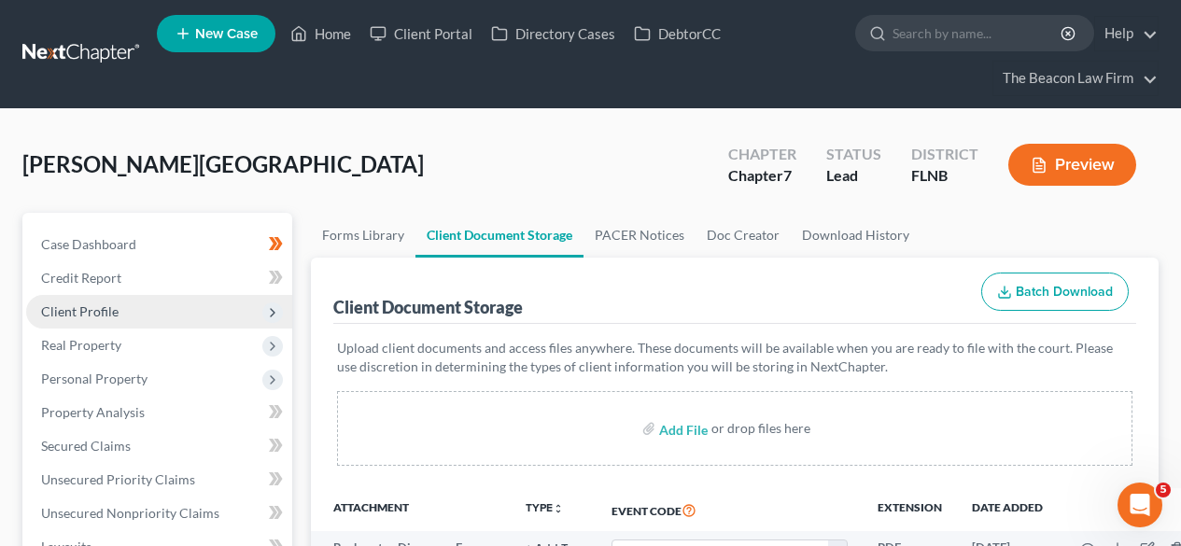
click at [181, 310] on span "Client Profile" at bounding box center [159, 312] width 266 height 34
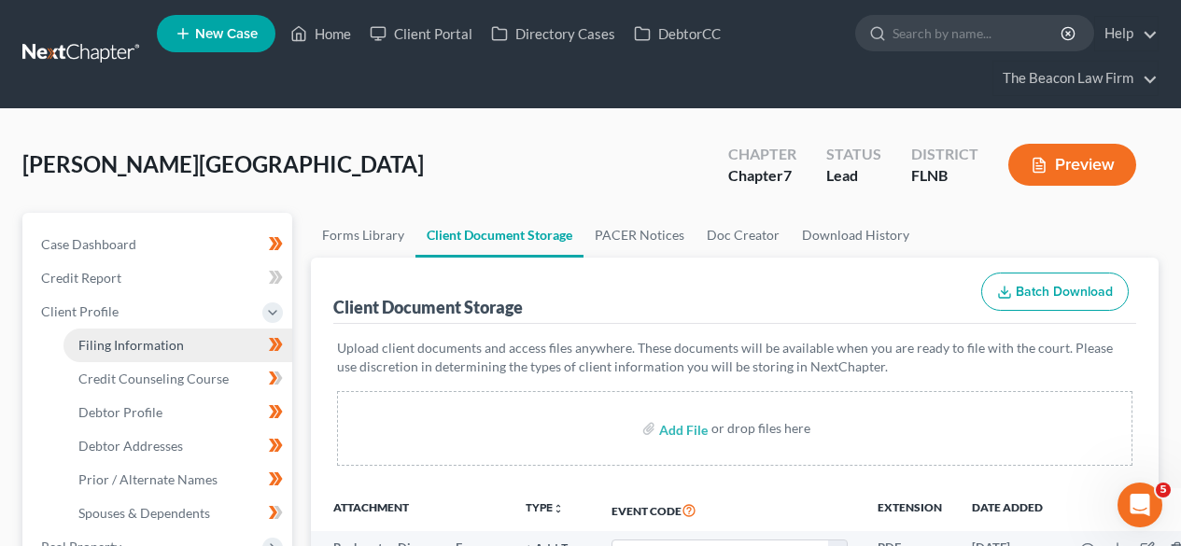
click at [175, 346] on span "Filing Information" at bounding box center [131, 345] width 106 height 16
select select "1"
select select "0"
select select "16"
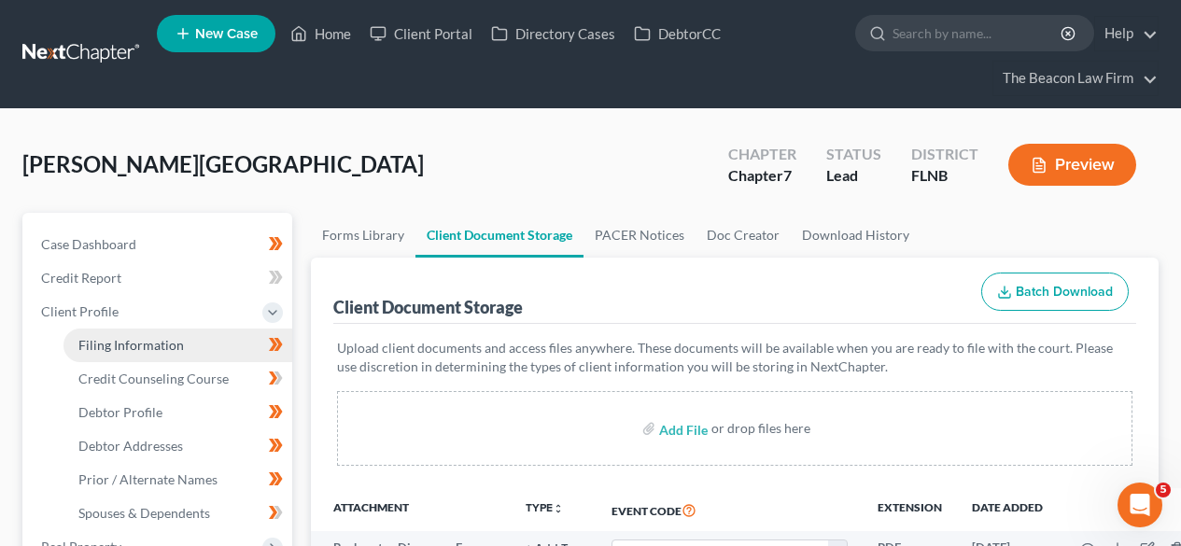
select select "6"
select select "9"
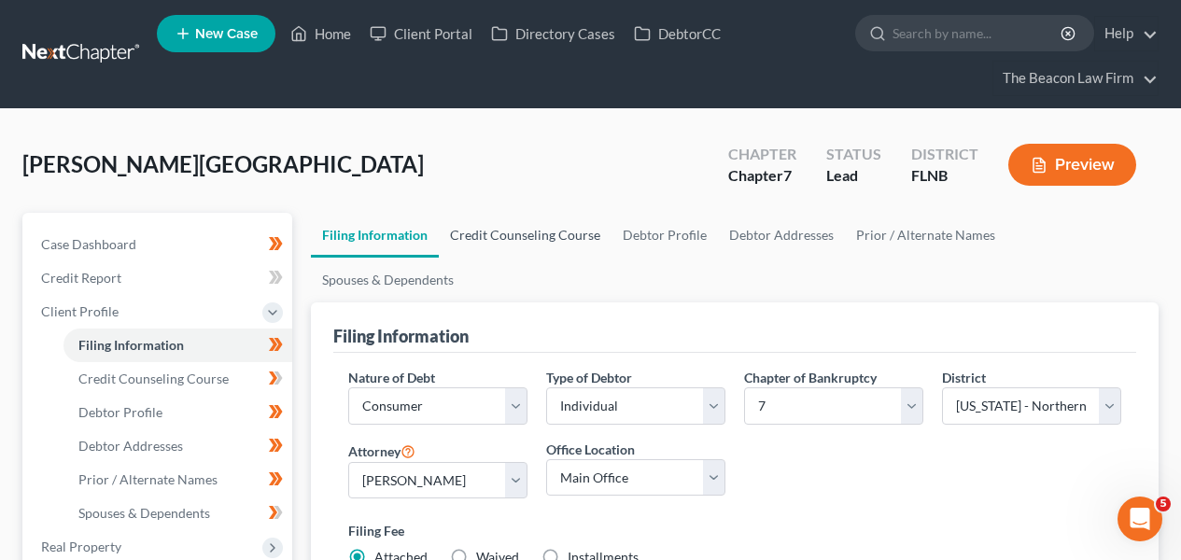
click at [547, 303] on div "Filing Information" at bounding box center [734, 328] width 803 height 50
click at [546, 243] on link "Credit Counseling Course" at bounding box center [525, 235] width 173 height 45
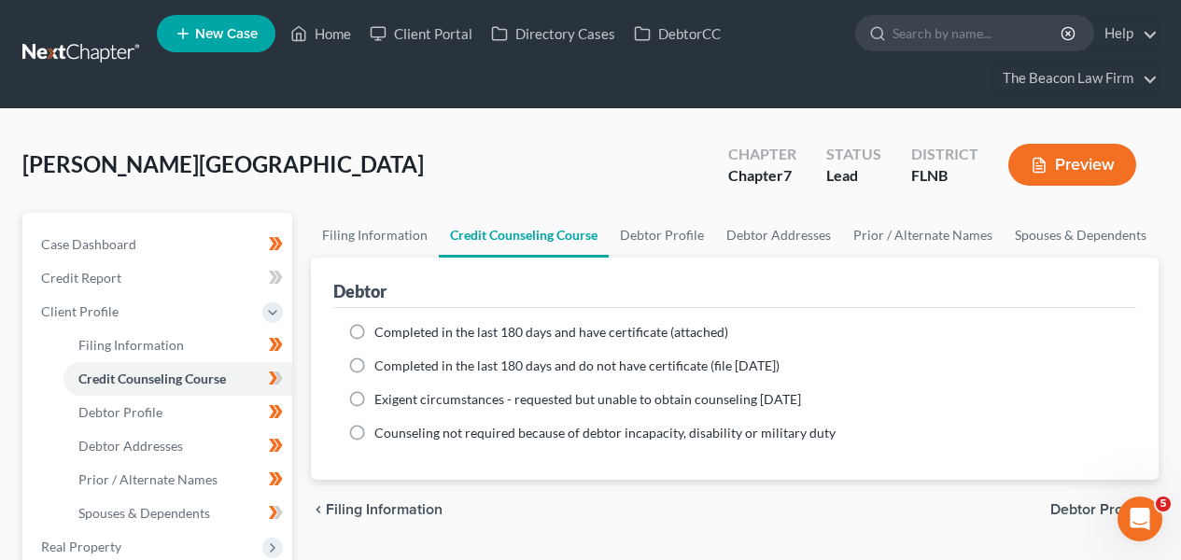
click at [432, 331] on span "Completed in the last 180 days and have certificate (attached)" at bounding box center [552, 332] width 354 height 16
click at [394, 331] on input "Completed in the last 180 days and have certificate (attached)" at bounding box center [388, 329] width 12 height 12
radio input "true"
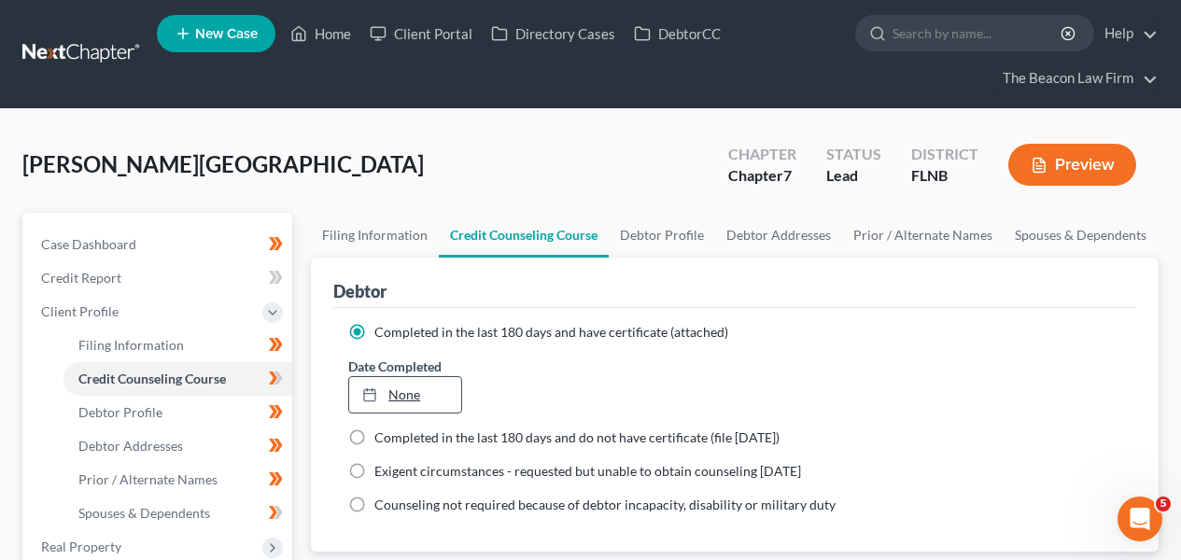
click at [429, 395] on link "None" at bounding box center [404, 394] width 111 height 35
type input "[DATE]"
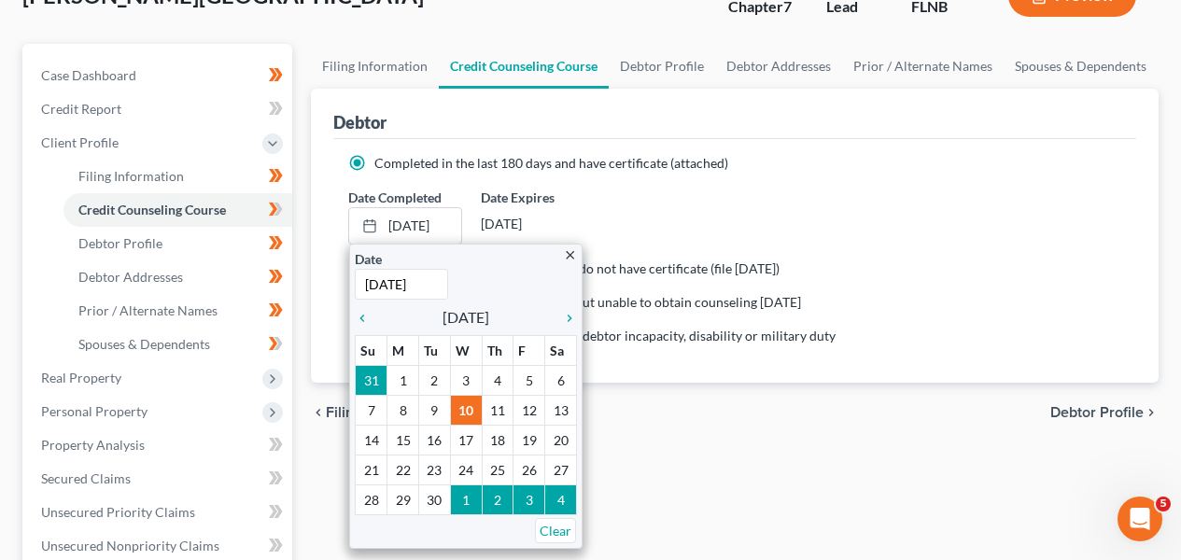
scroll to position [201, 0]
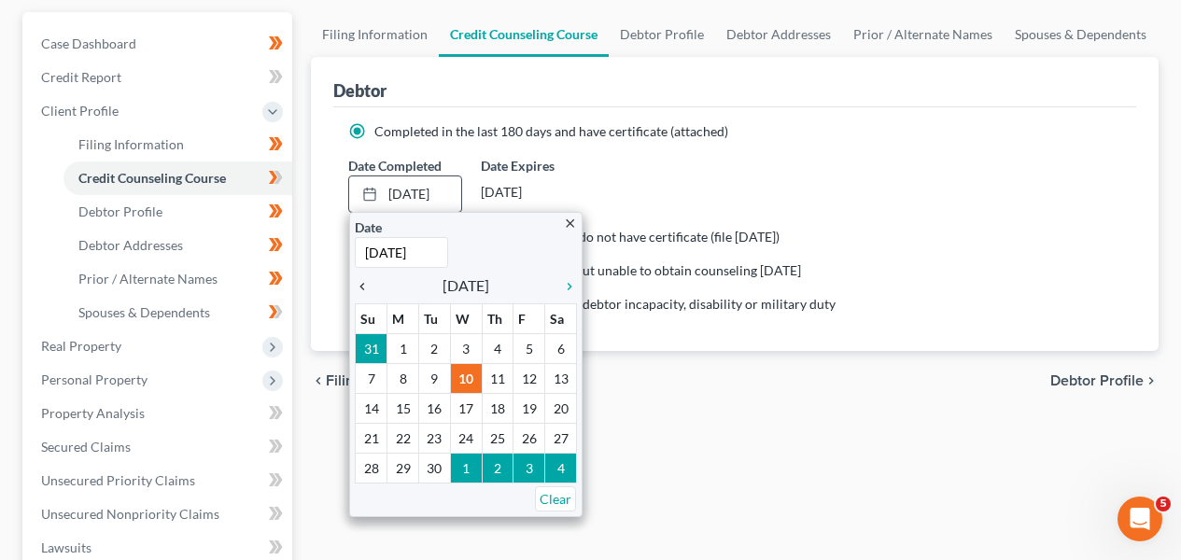
click at [366, 289] on icon "chevron_left" at bounding box center [367, 286] width 24 height 15
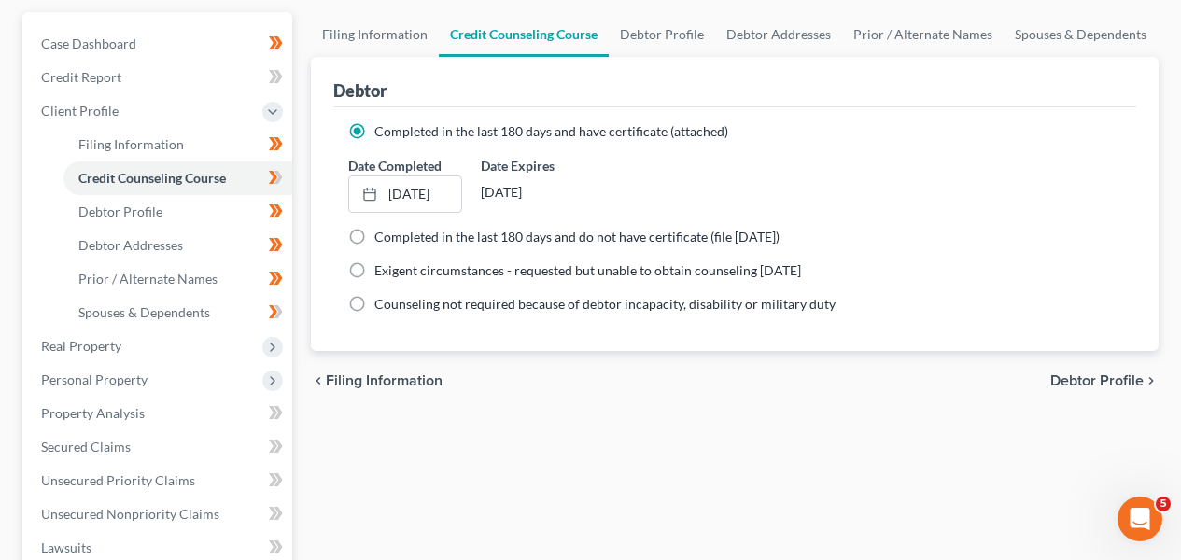
click at [279, 178] on icon at bounding box center [279, 177] width 8 height 13
click at [197, 360] on span "Real Property" at bounding box center [159, 347] width 266 height 34
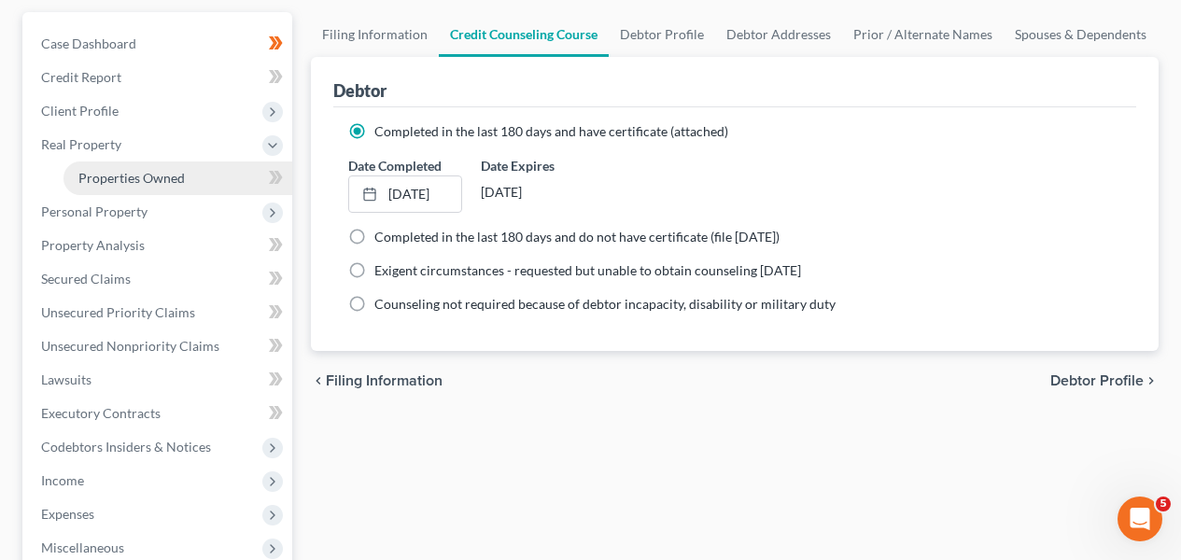
click at [231, 182] on link "Properties Owned" at bounding box center [178, 179] width 229 height 34
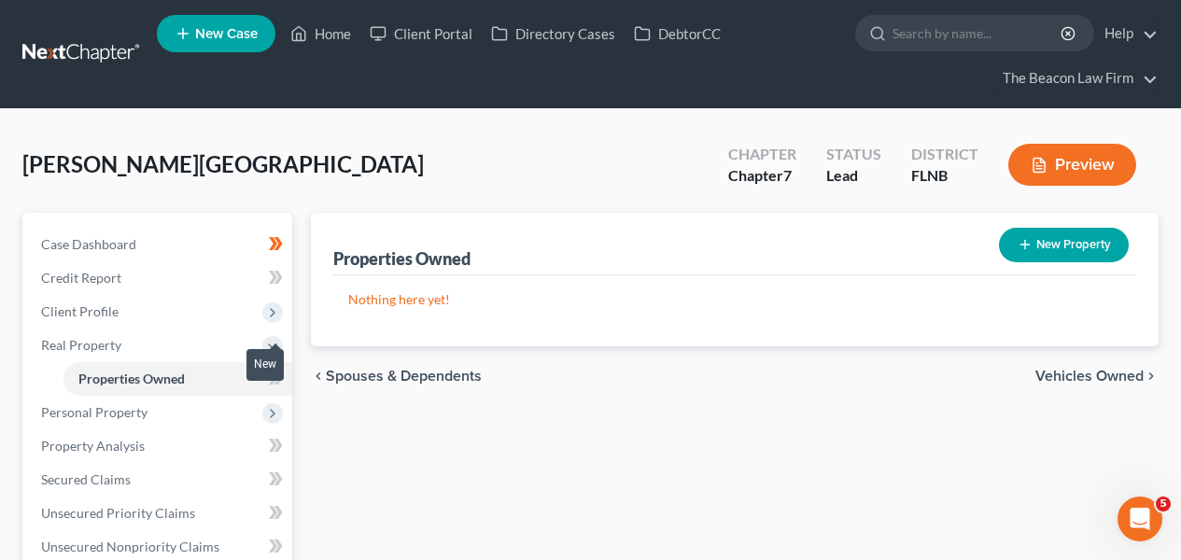
click at [286, 387] on span at bounding box center [276, 381] width 33 height 28
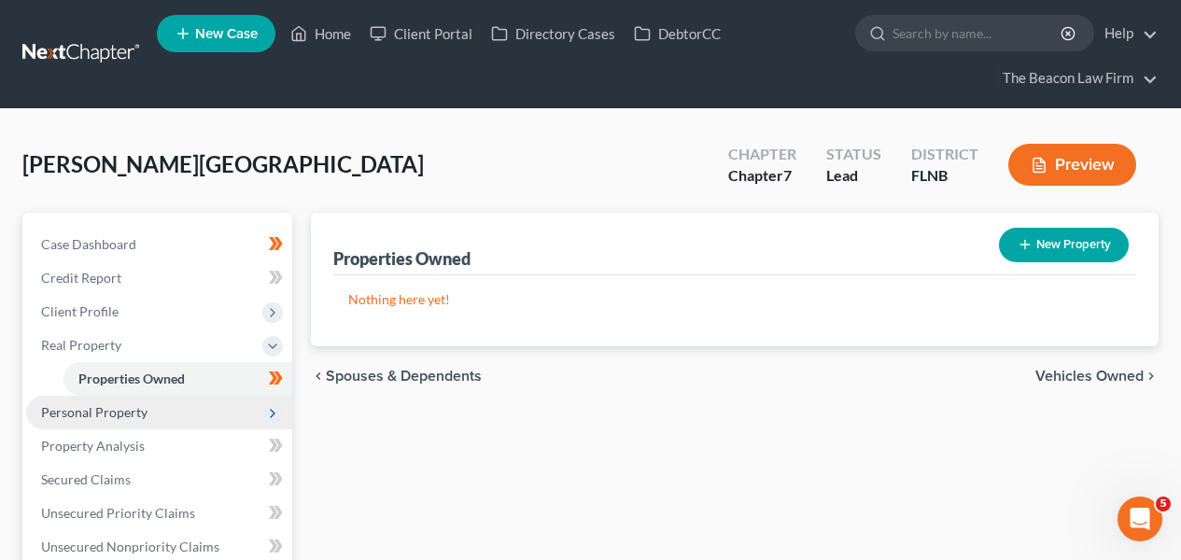
click at [207, 401] on span "Personal Property" at bounding box center [159, 413] width 266 height 34
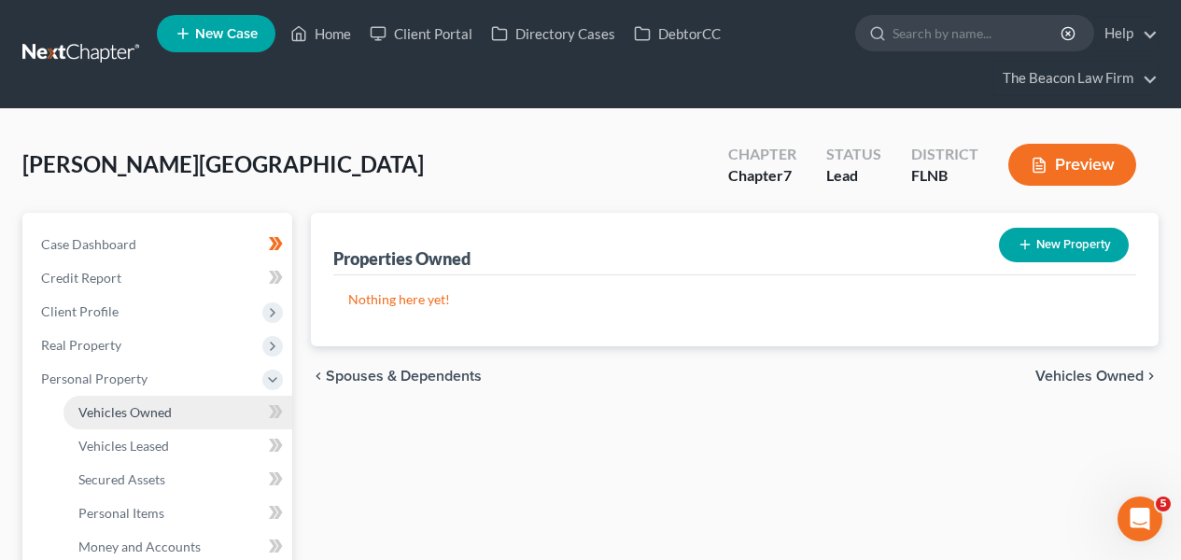
click at [203, 413] on link "Vehicles Owned" at bounding box center [178, 413] width 229 height 34
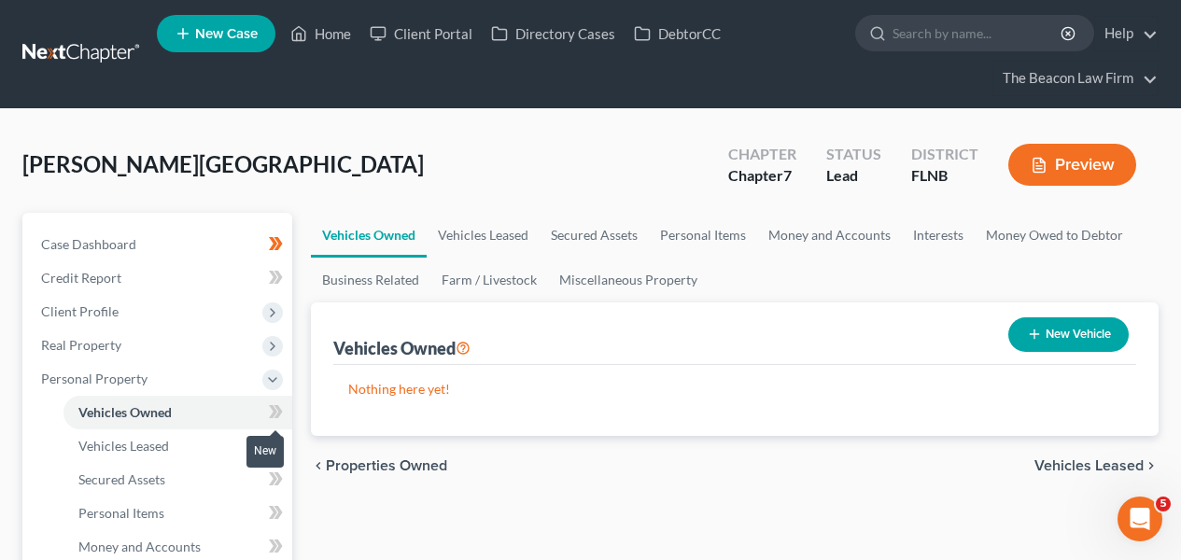
click at [276, 412] on icon at bounding box center [273, 411] width 8 height 13
click at [274, 440] on icon at bounding box center [276, 445] width 14 height 23
click at [274, 439] on icon at bounding box center [276, 445] width 14 height 23
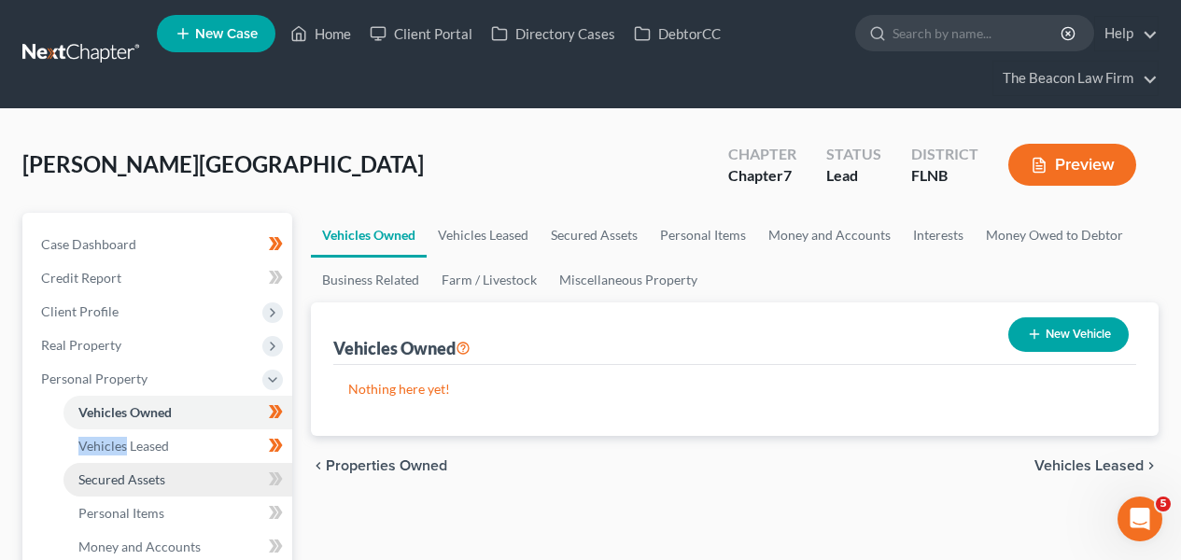
click at [246, 471] on link "Secured Assets" at bounding box center [178, 480] width 229 height 34
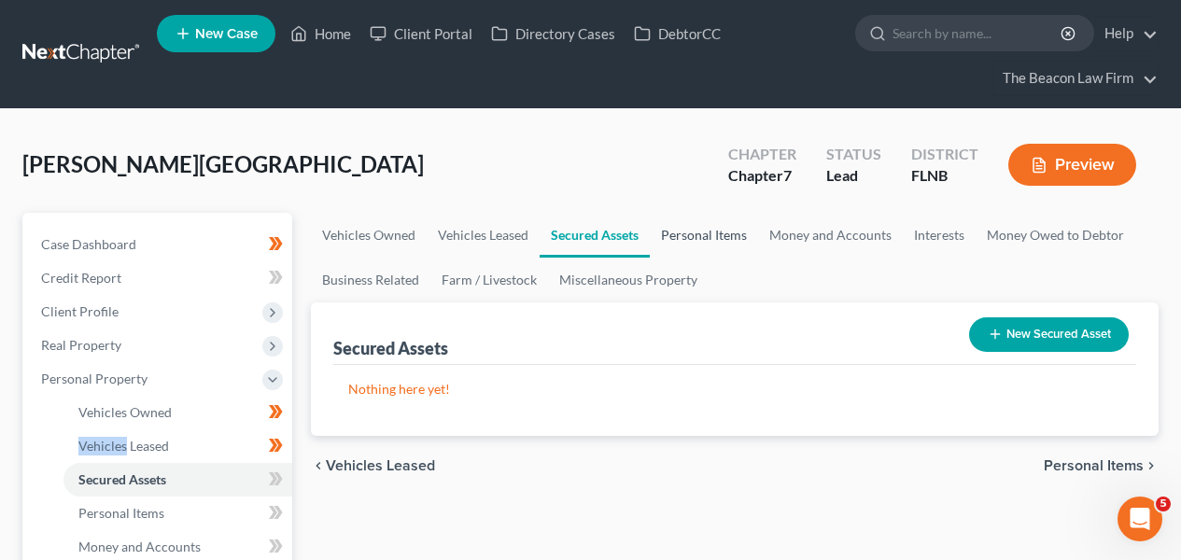
click at [672, 231] on link "Personal Items" at bounding box center [704, 235] width 108 height 45
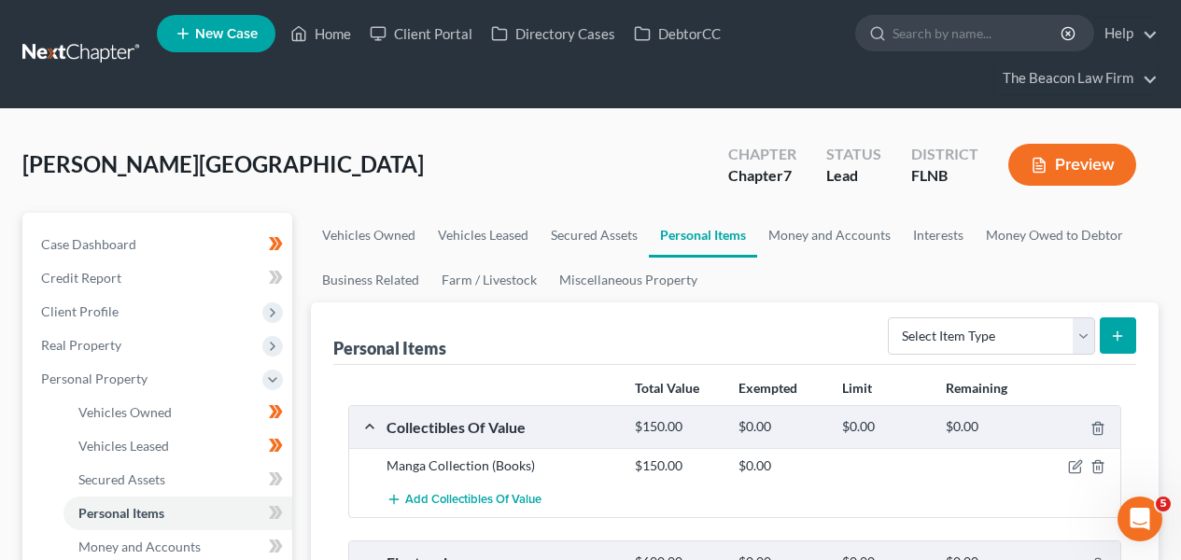
drag, startPoint x: 1172, startPoint y: 176, endPoint x: 1187, endPoint y: 159, distance: 22.5
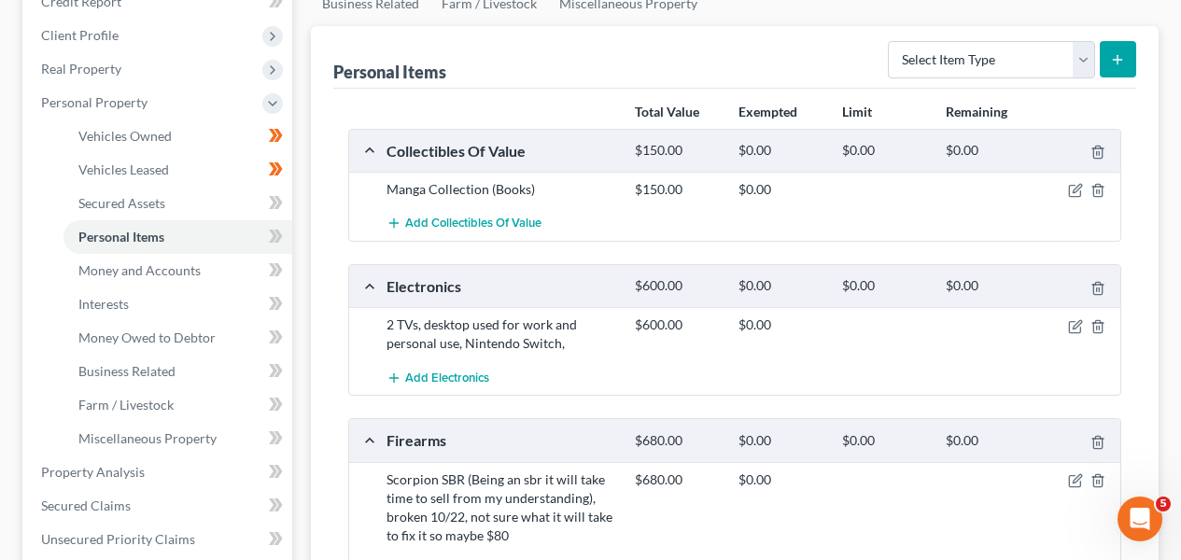
scroll to position [279, 0]
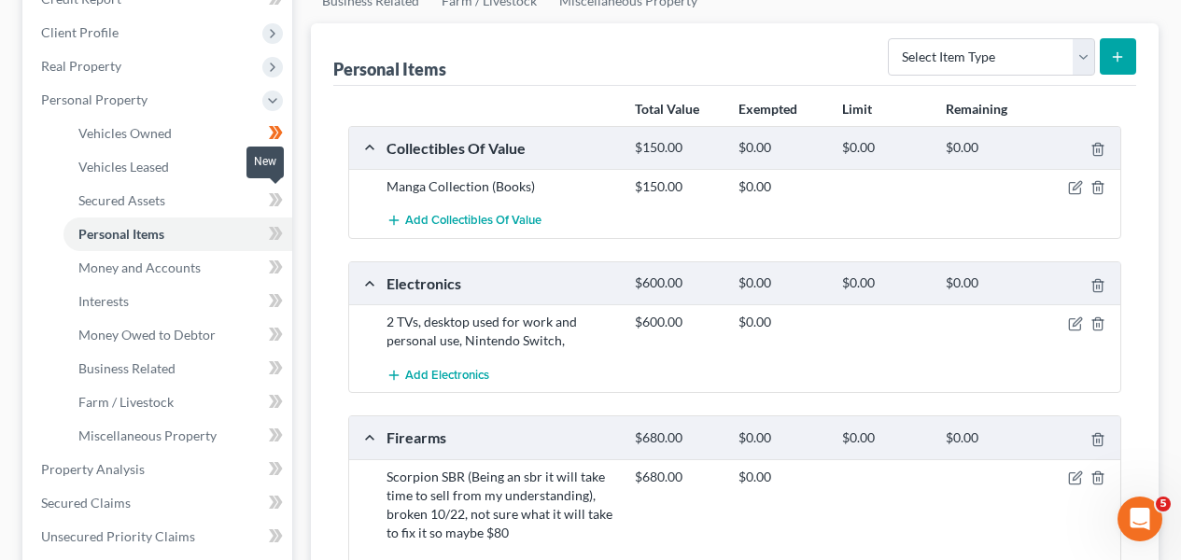
click at [289, 207] on span at bounding box center [276, 203] width 33 height 28
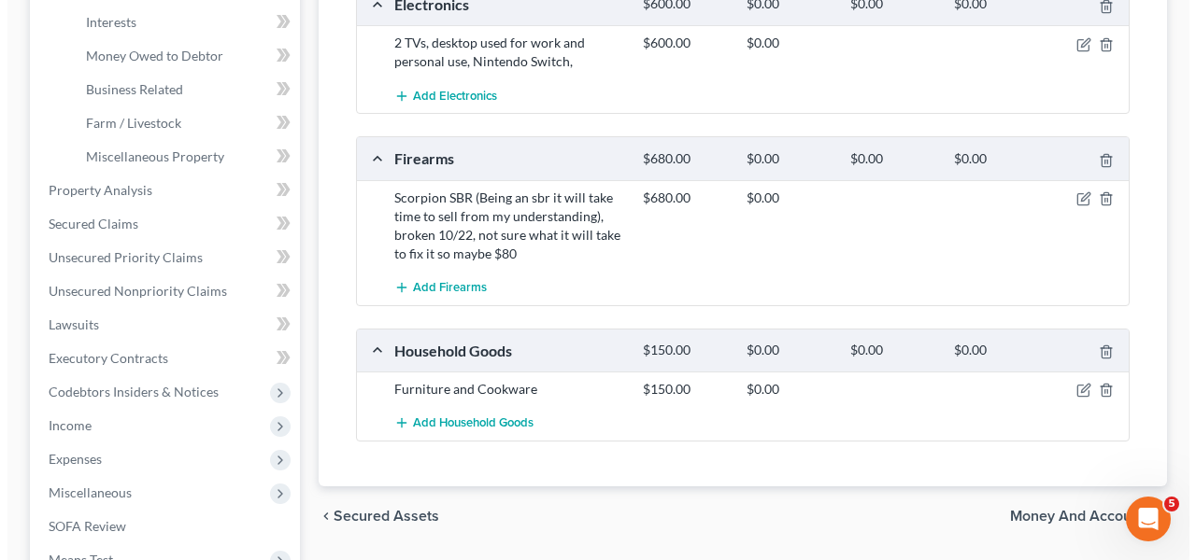
scroll to position [555, 0]
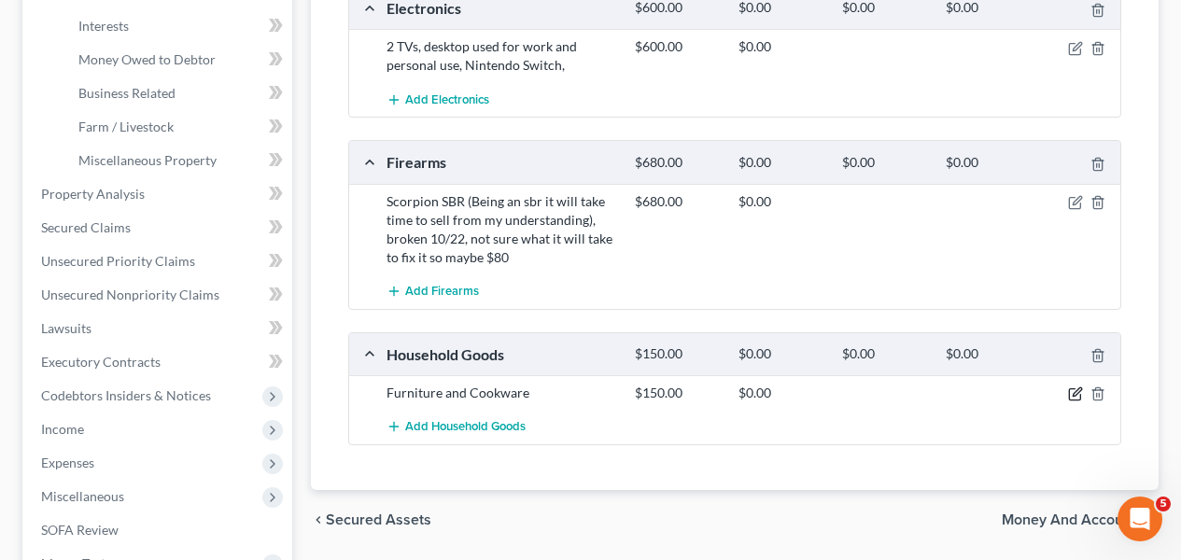
click at [1077, 390] on icon "button" at bounding box center [1077, 393] width 8 height 8
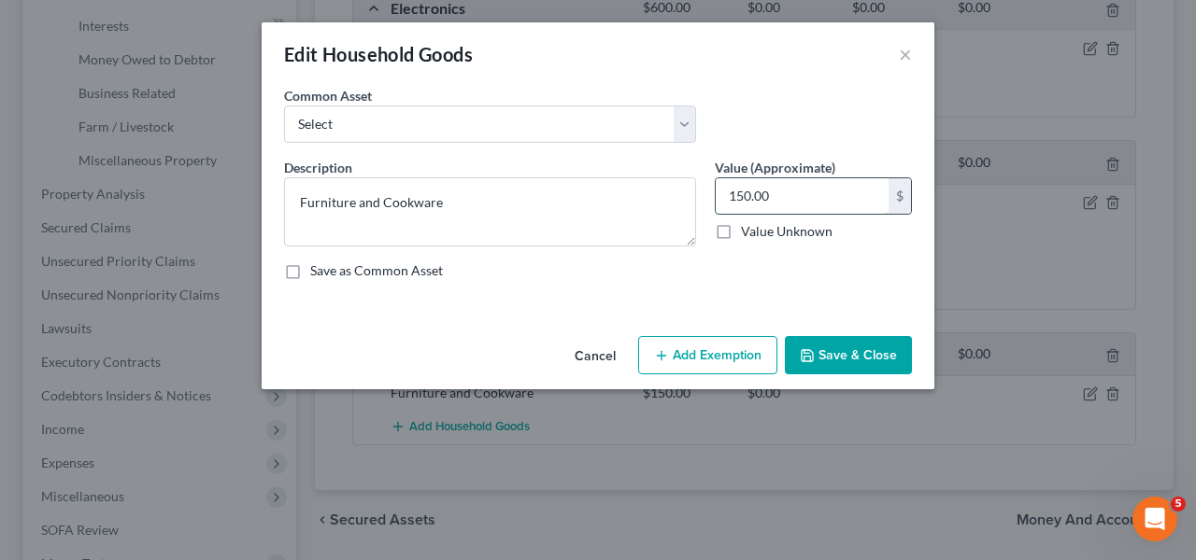
click at [748, 197] on input "150.00" at bounding box center [801, 195] width 173 height 35
click at [697, 348] on button "Add Exemption" at bounding box center [707, 355] width 139 height 39
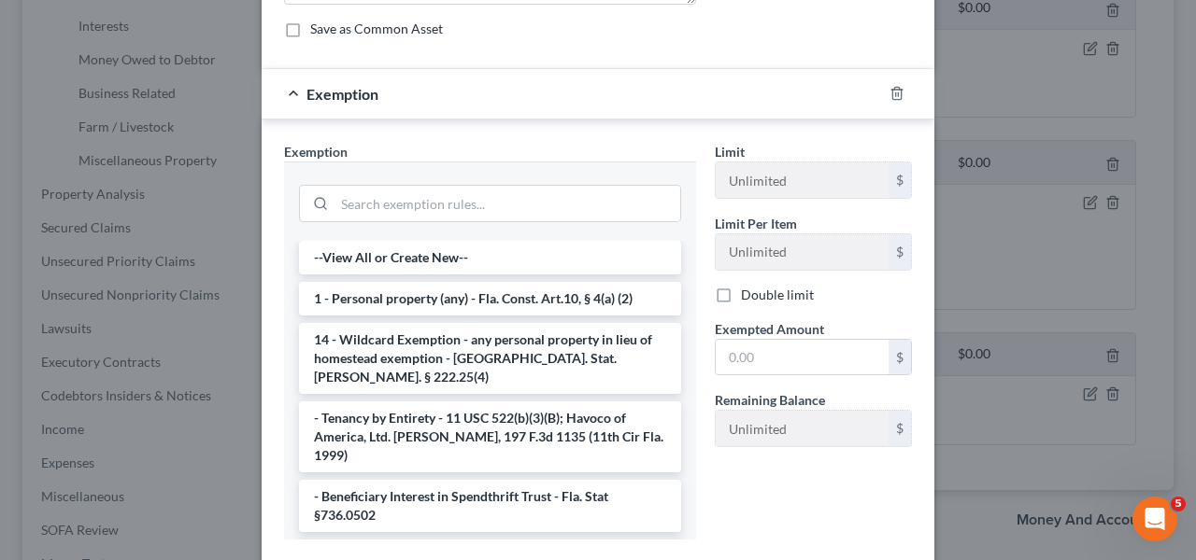
scroll to position [241, 0]
click at [573, 306] on li "1 - Personal property (any) - Fla. Const. Art.10, § 4(a) (2)" at bounding box center [490, 300] width 382 height 34
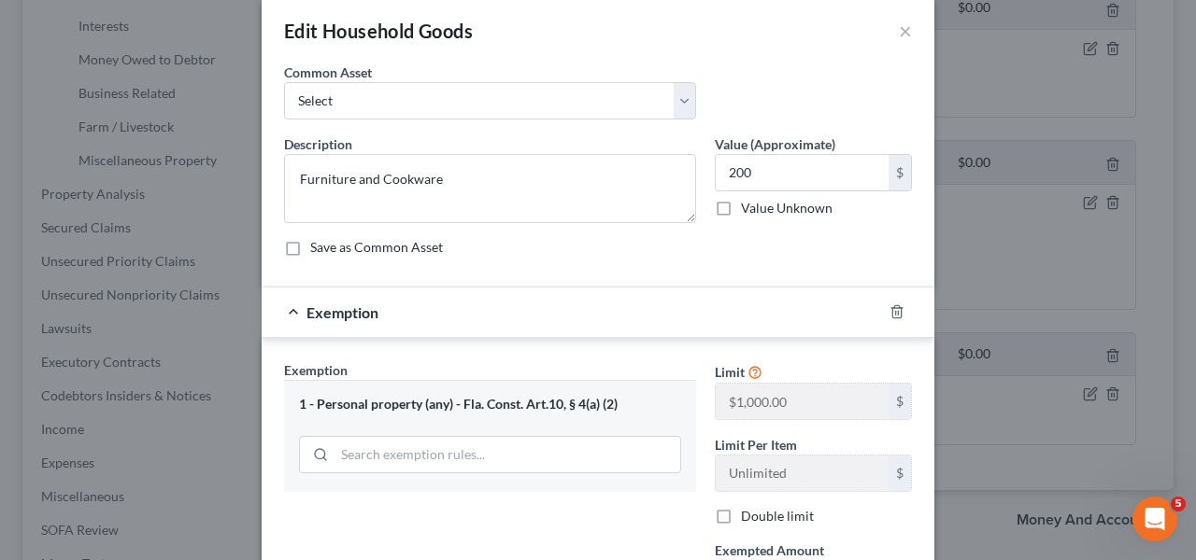
scroll to position [0, 0]
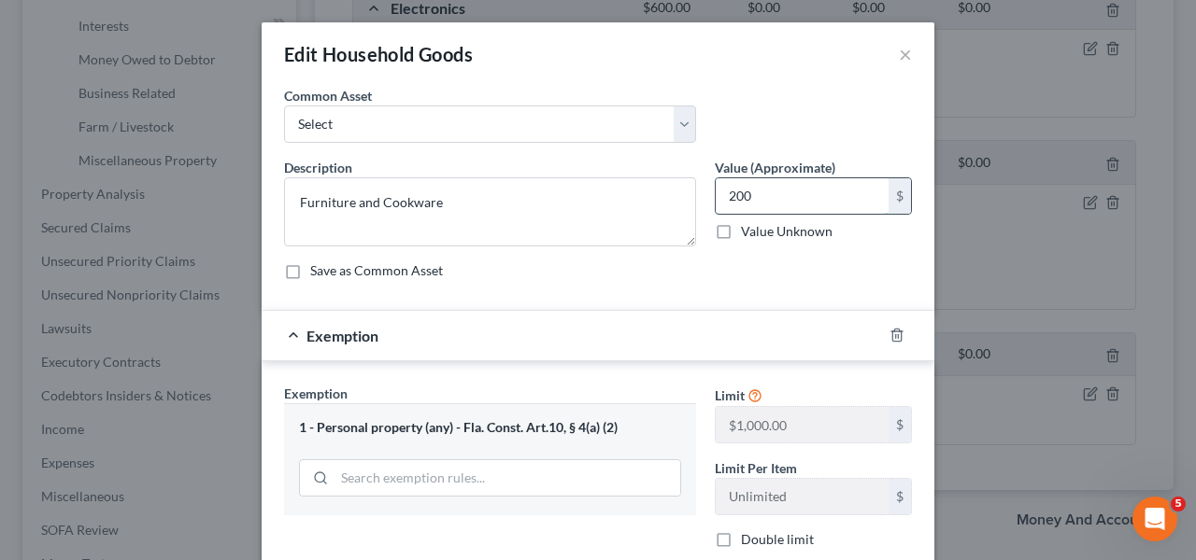
click at [833, 179] on input "200" at bounding box center [801, 195] width 173 height 35
click at [818, 199] on input "200" at bounding box center [801, 195] width 173 height 35
type input "2"
type input "300"
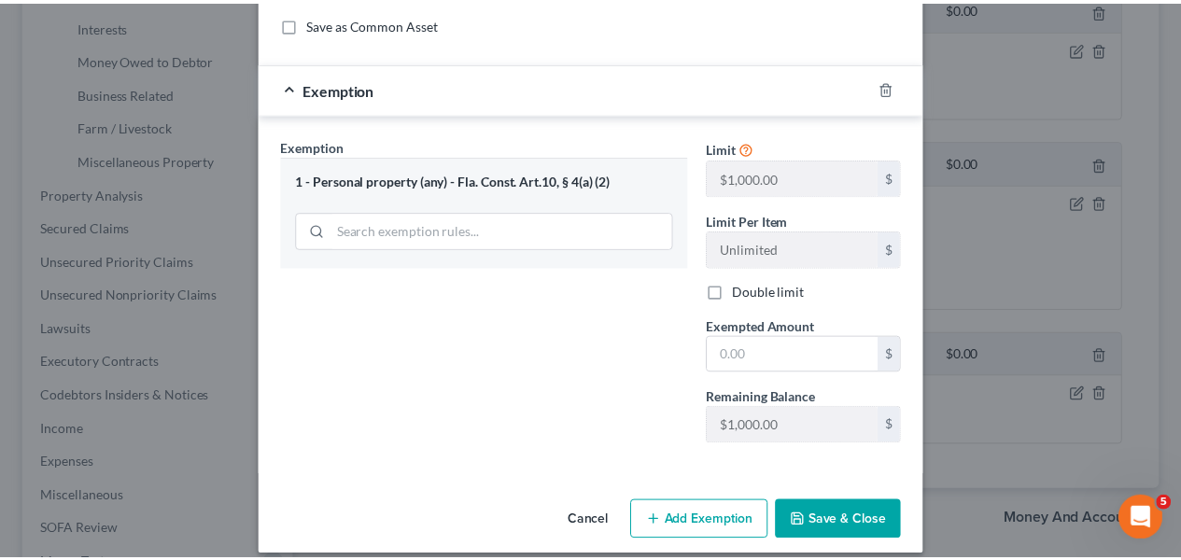
scroll to position [252, 0]
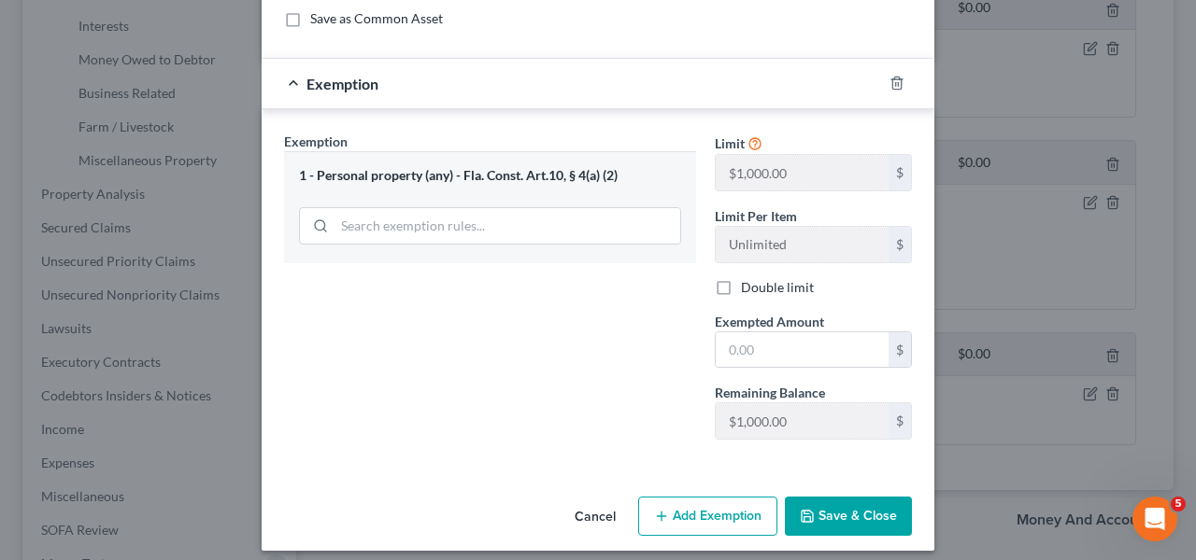
click at [851, 512] on button "Save & Close" at bounding box center [848, 516] width 127 height 39
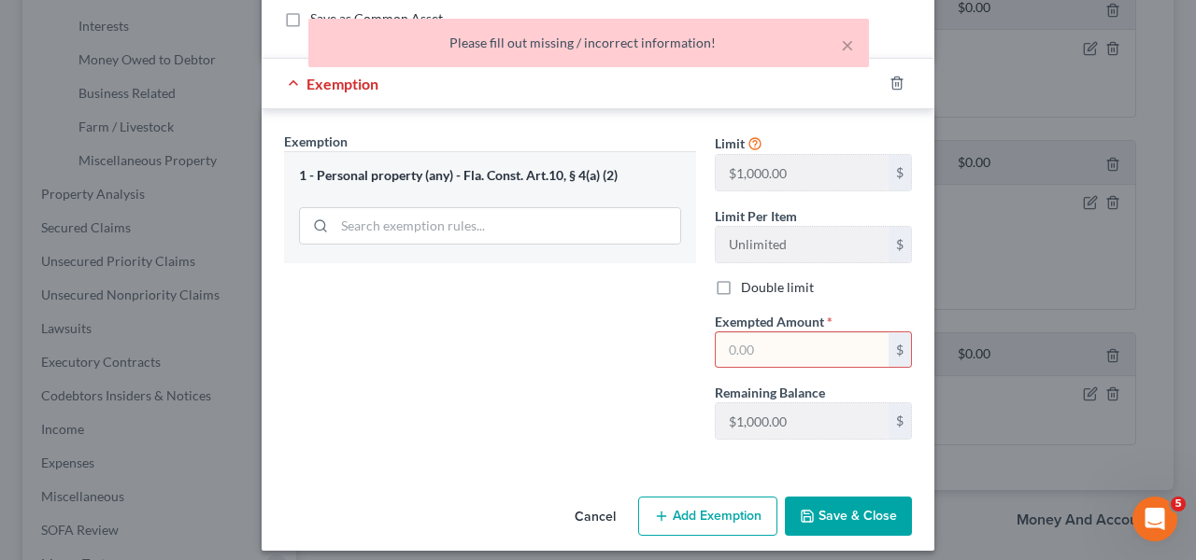
click at [812, 328] on span "Exempted Amount" at bounding box center [769, 322] width 109 height 16
click at [810, 337] on input "text" at bounding box center [801, 349] width 173 height 35
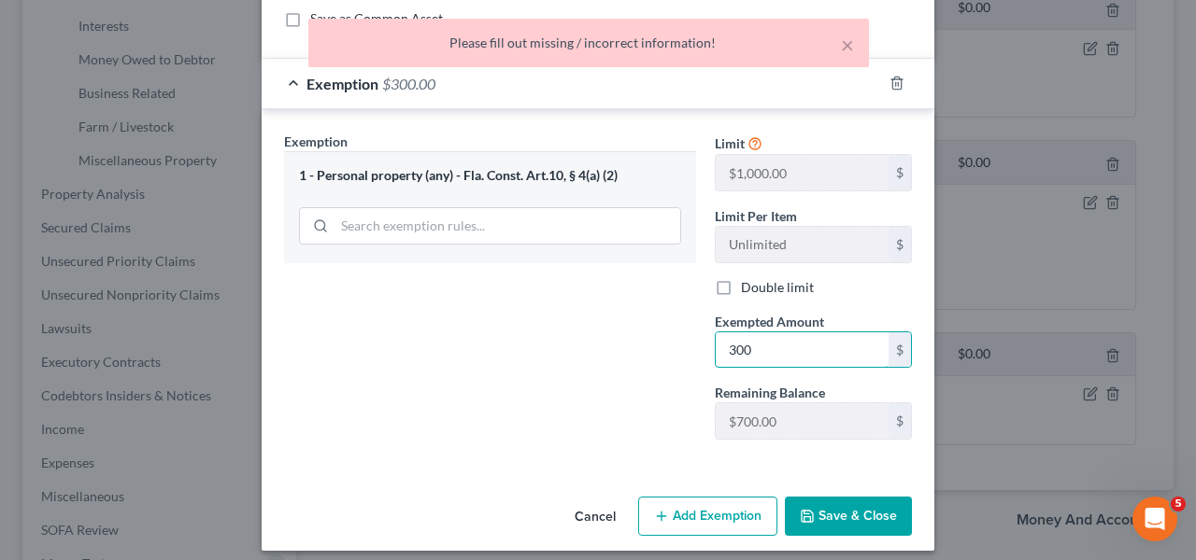
type input "300"
click at [856, 520] on button "Save & Close" at bounding box center [848, 516] width 127 height 39
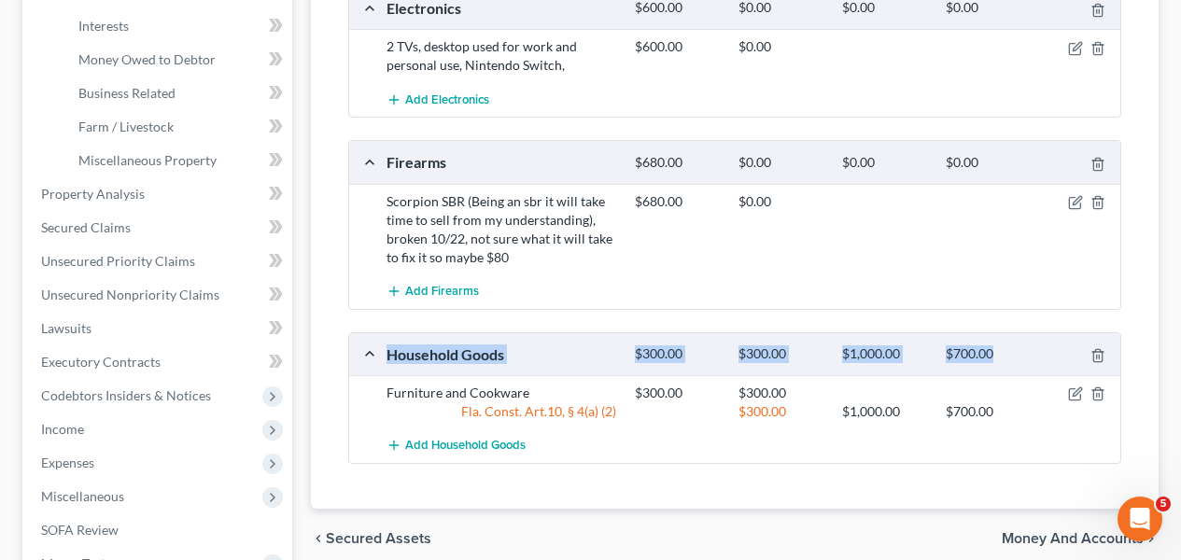
drag, startPoint x: 1174, startPoint y: 333, endPoint x: 1180, endPoint y: 261, distance: 73.1
click at [1181, 251] on html "Home New Case Client Portal Directory Cases DebtorCC The Beacon Law Firm [EMAIL…" at bounding box center [590, 126] width 1181 height 1363
drag, startPoint x: 1169, startPoint y: 301, endPoint x: 1170, endPoint y: 279, distance: 21.5
click at [1170, 279] on div "[PERSON_NAME][GEOGRAPHIC_DATA] Upgraded Chapter Chapter 7 Status Lead District …" at bounding box center [590, 164] width 1181 height 1220
drag, startPoint x: 1171, startPoint y: 292, endPoint x: 1187, endPoint y: 281, distance: 19.4
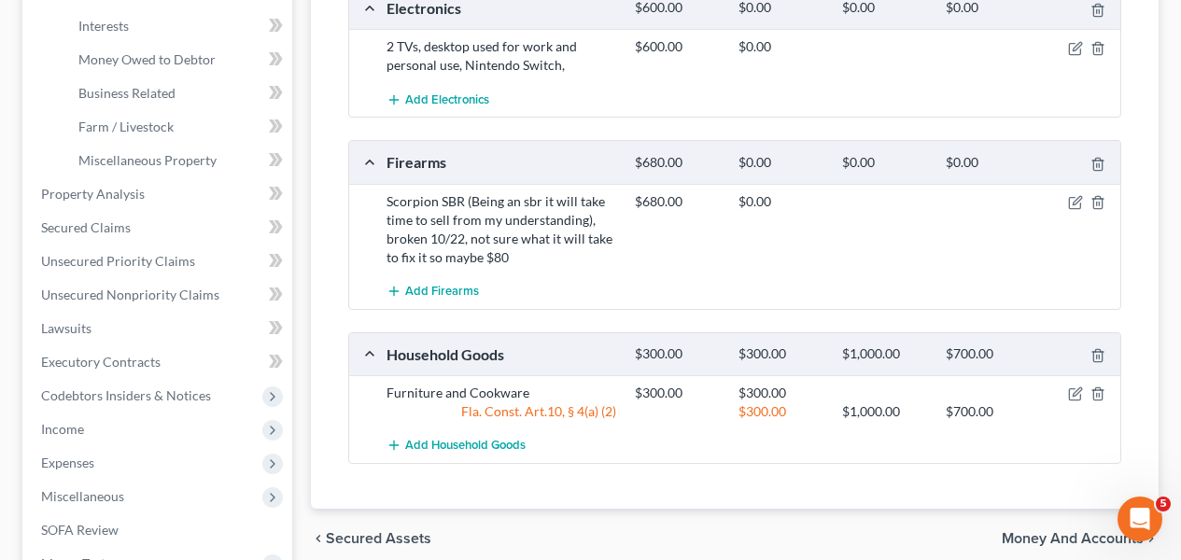
click at [1181, 256] on div "[PERSON_NAME][GEOGRAPHIC_DATA] Upgraded Chapter Chapter 7 Status Lead District …" at bounding box center [590, 164] width 1181 height 1220
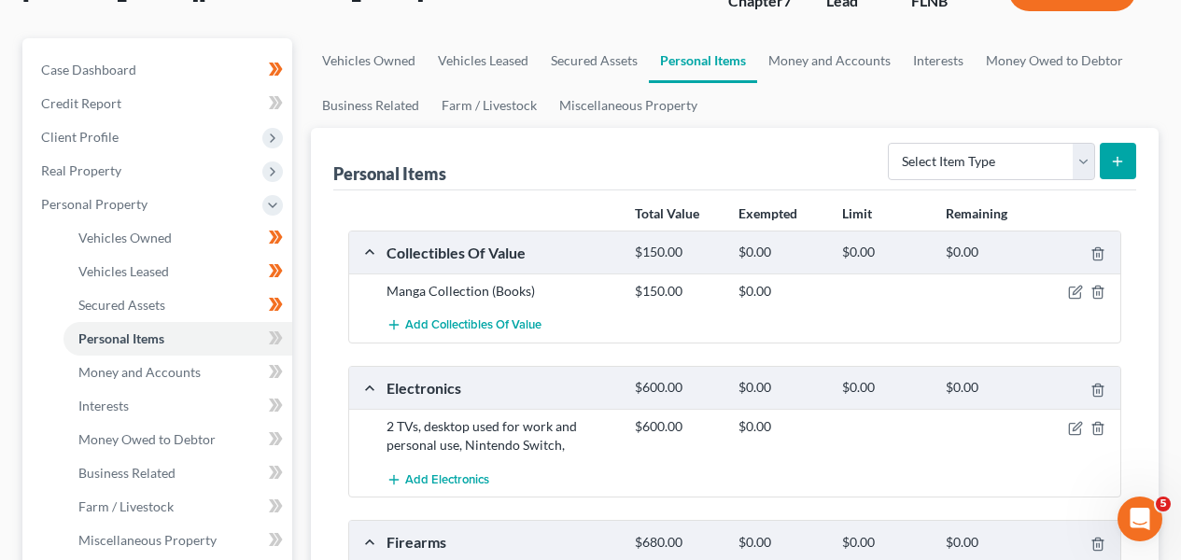
scroll to position [168, 0]
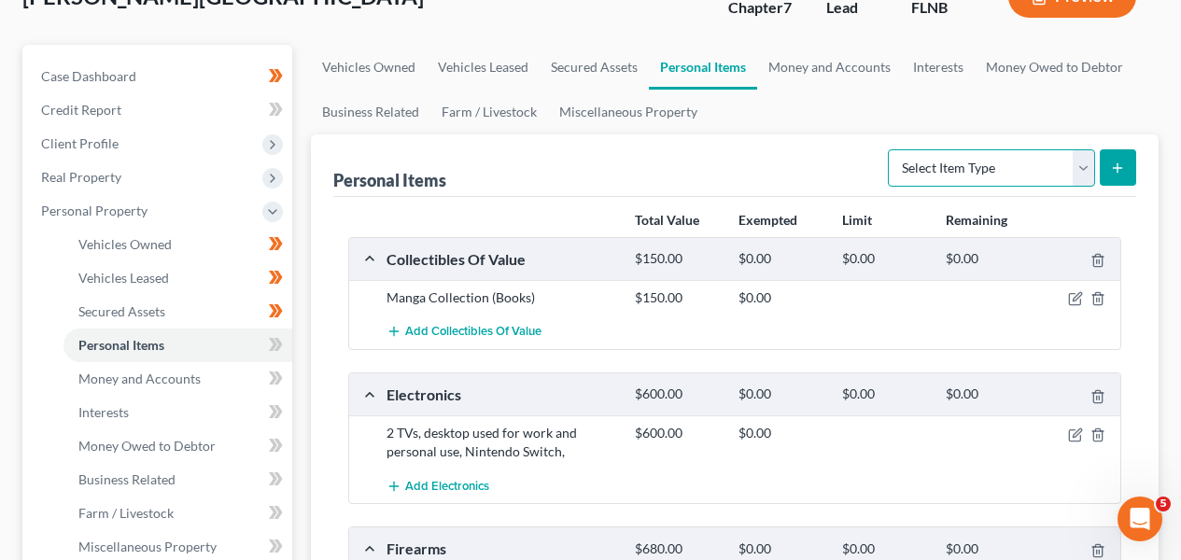
click at [1012, 177] on select "Select Item Type Clothing Collectibles Of Value Electronics Firearms Household …" at bounding box center [991, 167] width 207 height 37
click at [1120, 175] on button "submit" at bounding box center [1118, 167] width 36 height 36
click at [1072, 167] on select "Select Item Type Clothing Collectibles Of Value Electronics Firearms Household …" at bounding box center [991, 167] width 207 height 37
select select "clothing"
click at [1116, 174] on icon "submit" at bounding box center [1118, 168] width 15 height 15
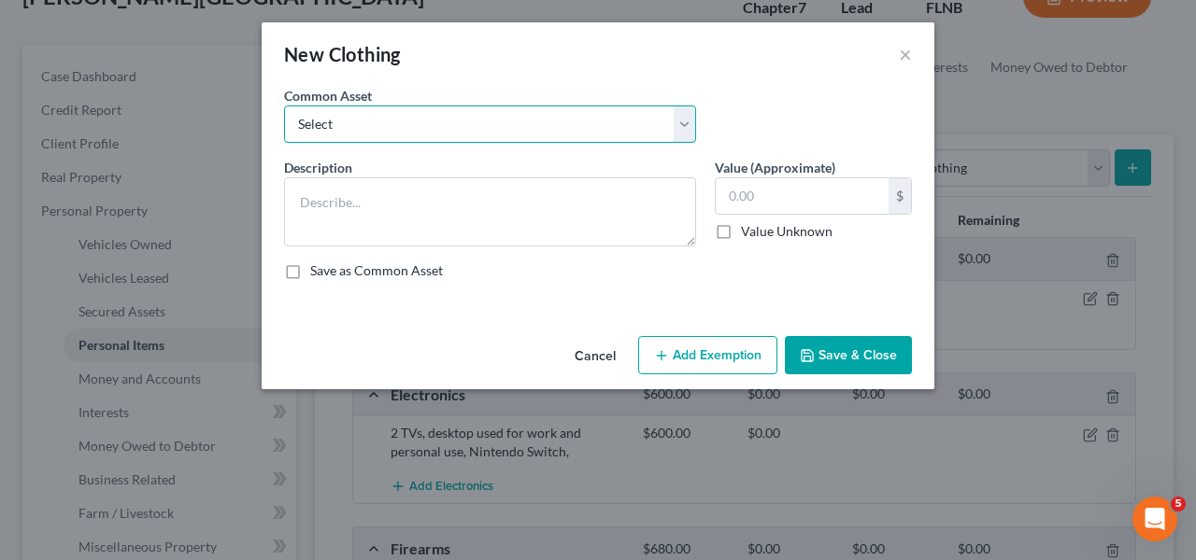
click at [573, 134] on select "Select Clothes and Shoes Clothes and Shoes - typical worn clothes for adult [DE…" at bounding box center [490, 124] width 412 height 37
select select "2"
type textarea "Clothes and Shoes - typical worn clothes for adult [DEMOGRAPHIC_DATA]"
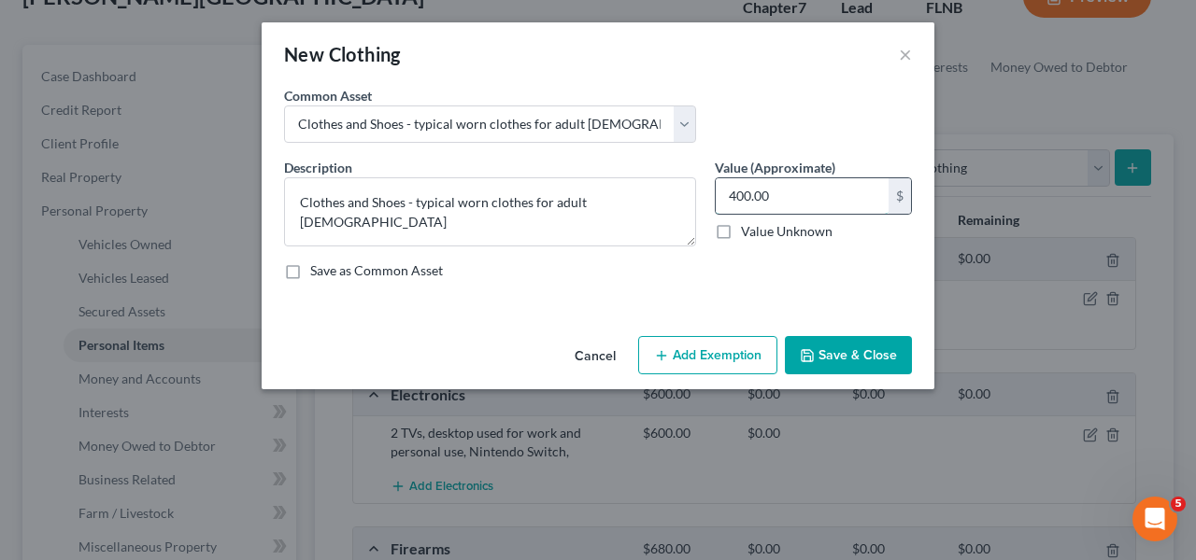
click at [741, 186] on input "400.00" at bounding box center [801, 195] width 173 height 35
type input "200.00"
click at [853, 360] on button "Save & Close" at bounding box center [848, 355] width 127 height 39
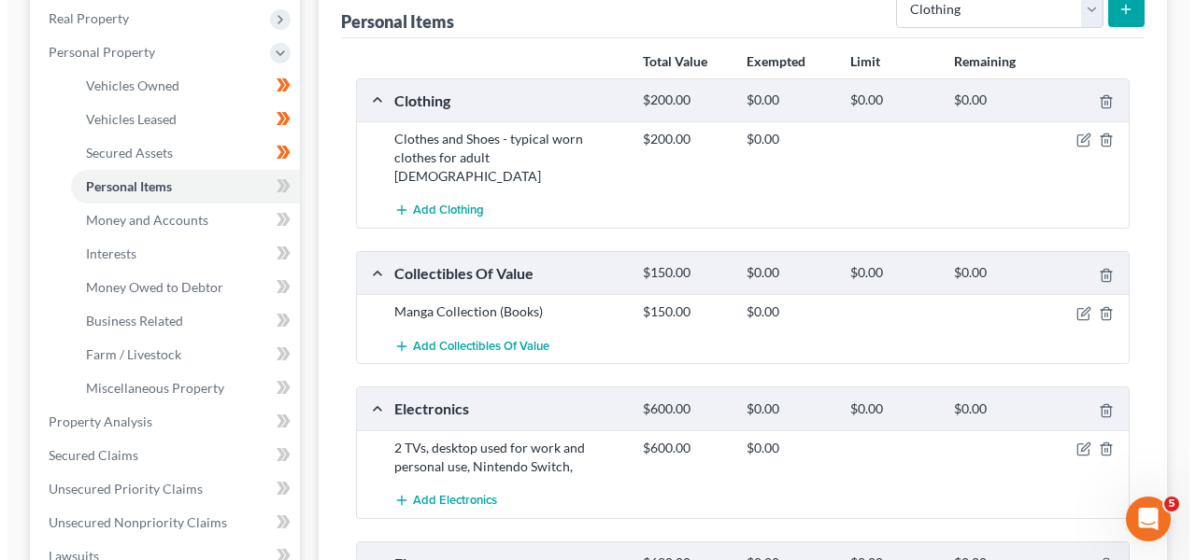
scroll to position [332, 0]
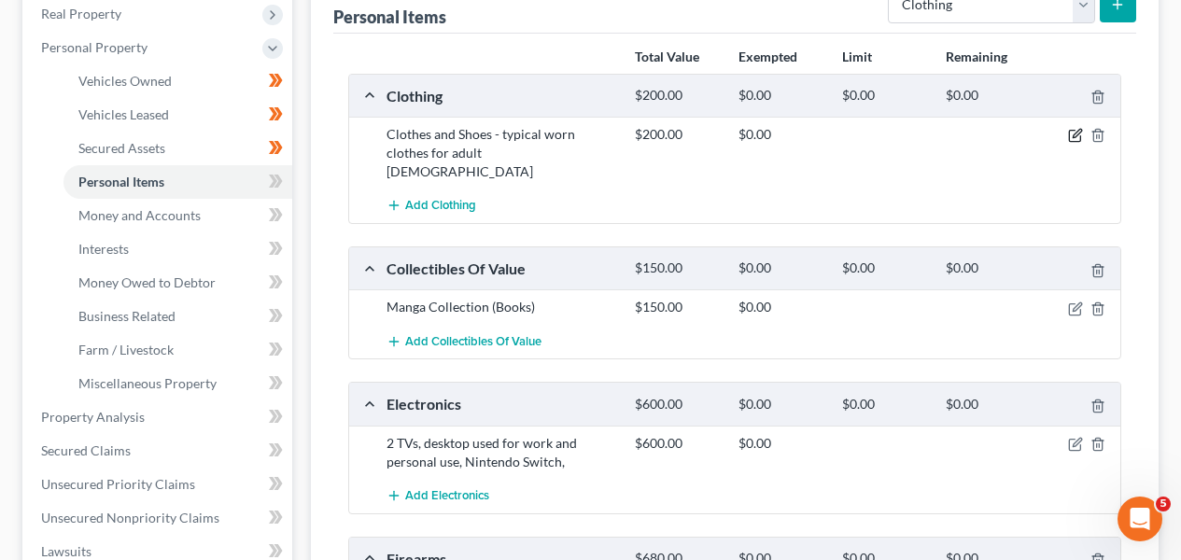
click at [1082, 138] on icon "button" at bounding box center [1075, 135] width 15 height 15
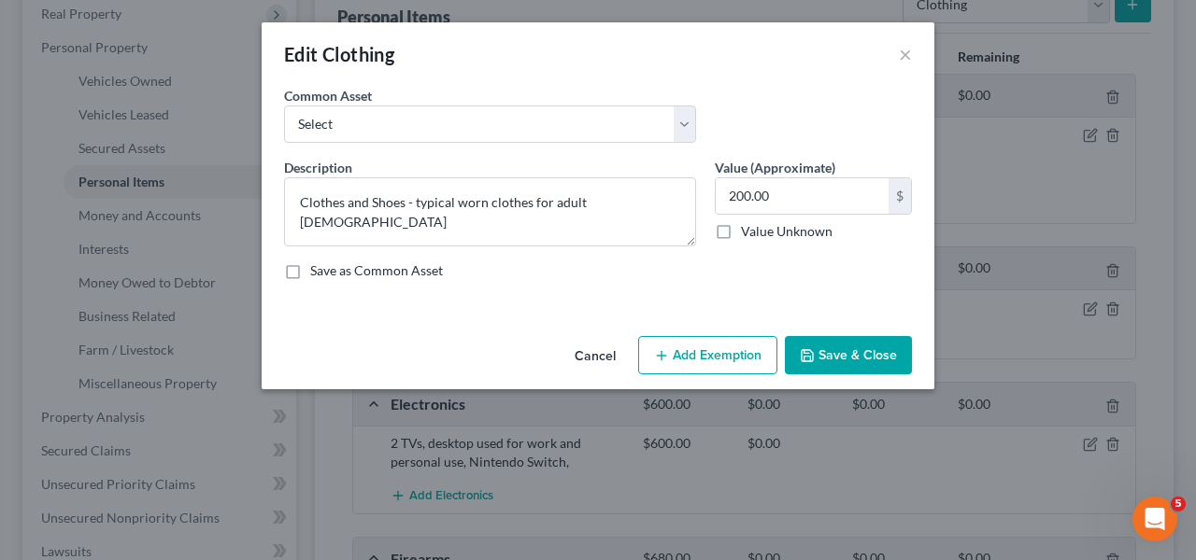
click at [726, 332] on div "Cancel Add Exemption Save & Close" at bounding box center [598, 360] width 672 height 62
click at [724, 341] on button "Add Exemption" at bounding box center [707, 355] width 139 height 39
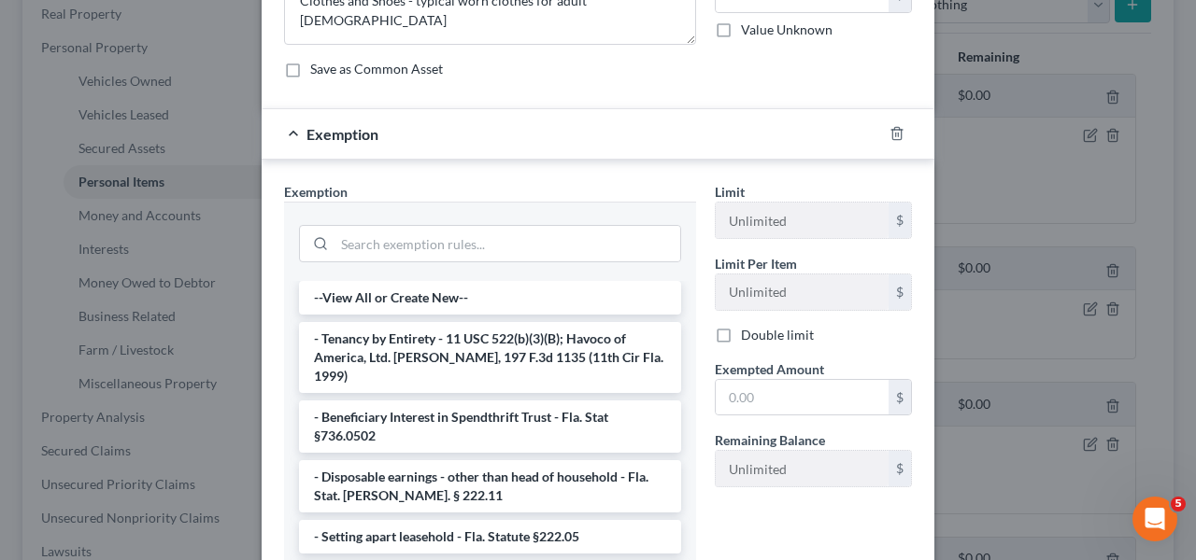
scroll to position [205, 0]
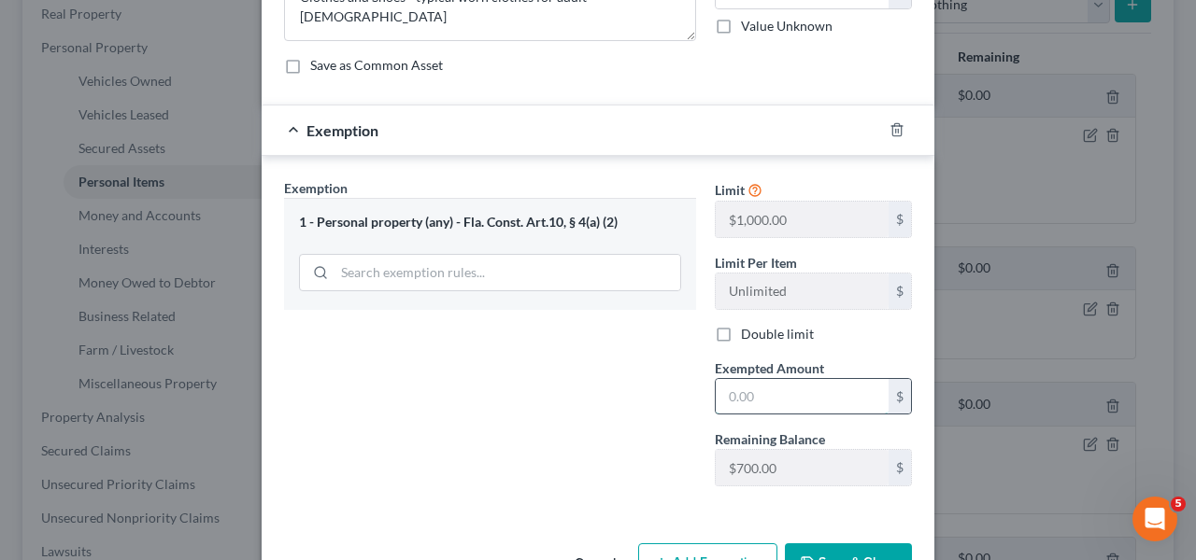
click at [783, 381] on input "text" at bounding box center [801, 396] width 173 height 35
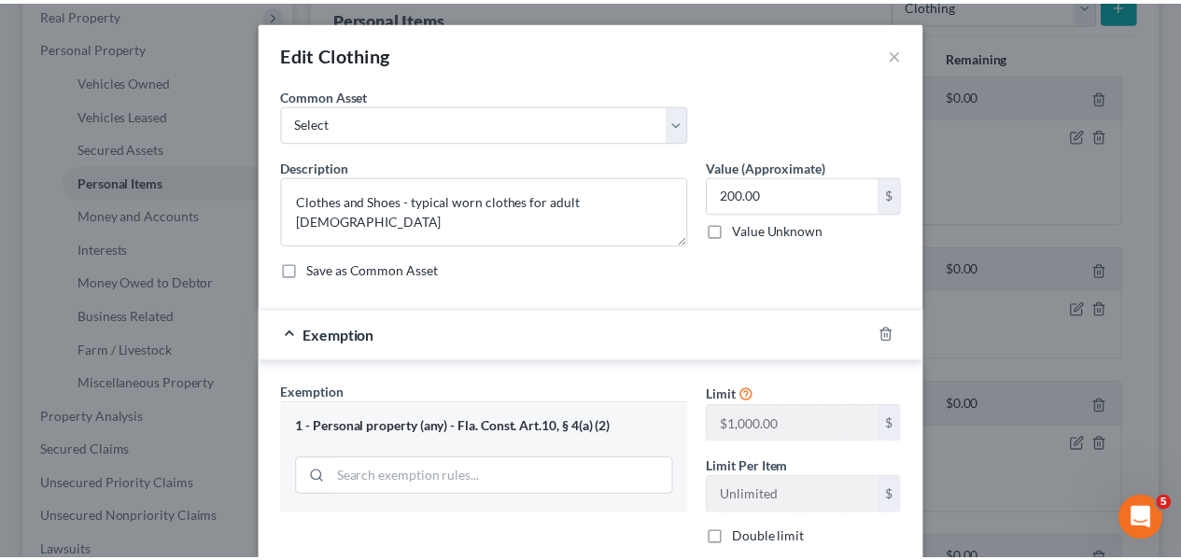
scroll to position [0, 0]
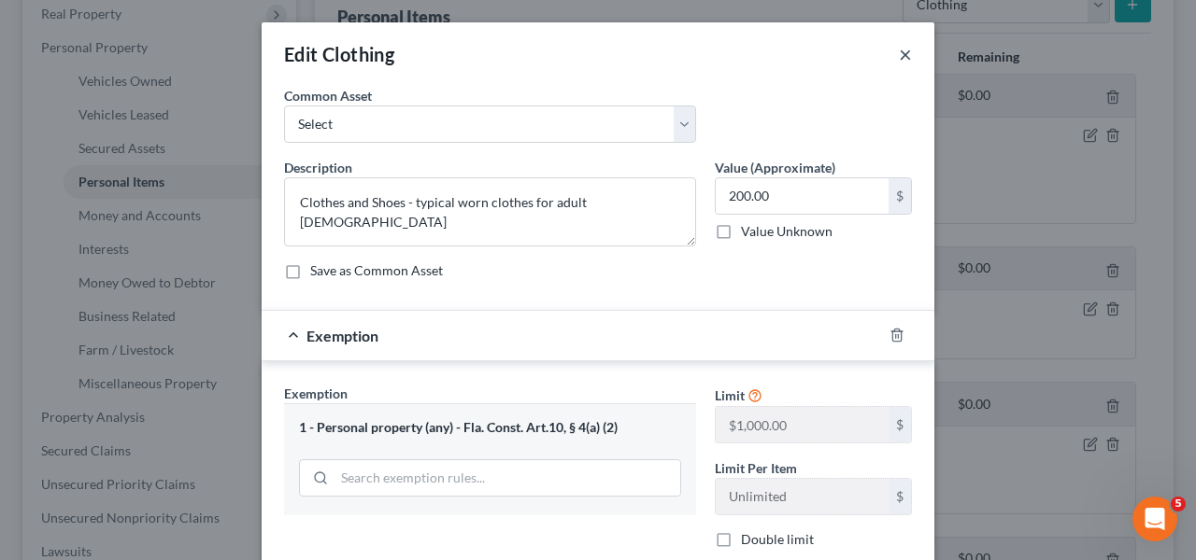
click at [898, 56] on button "×" at bounding box center [904, 54] width 13 height 22
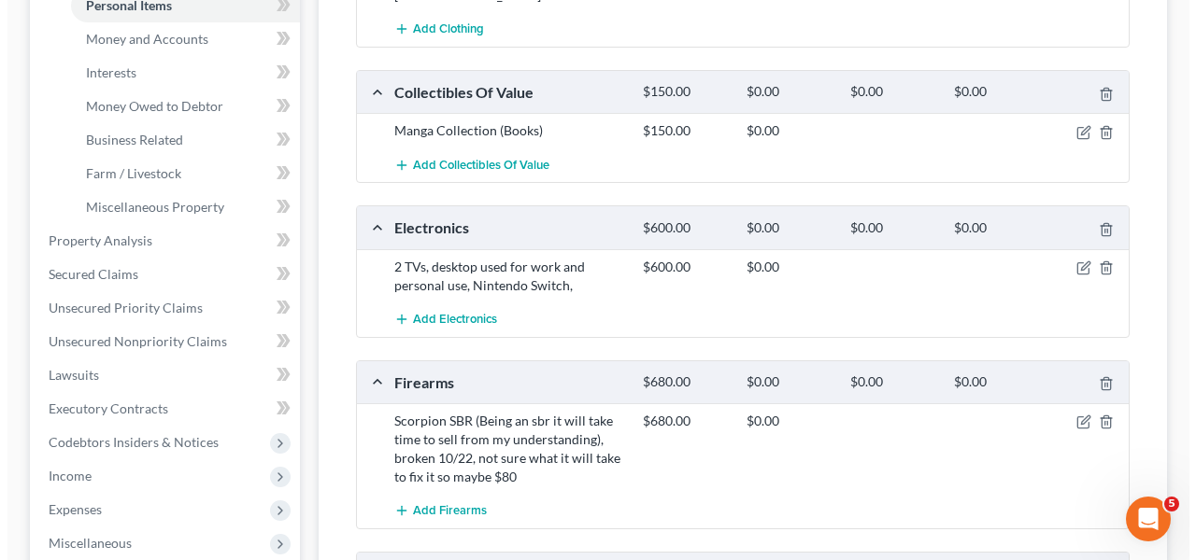
scroll to position [510, 0]
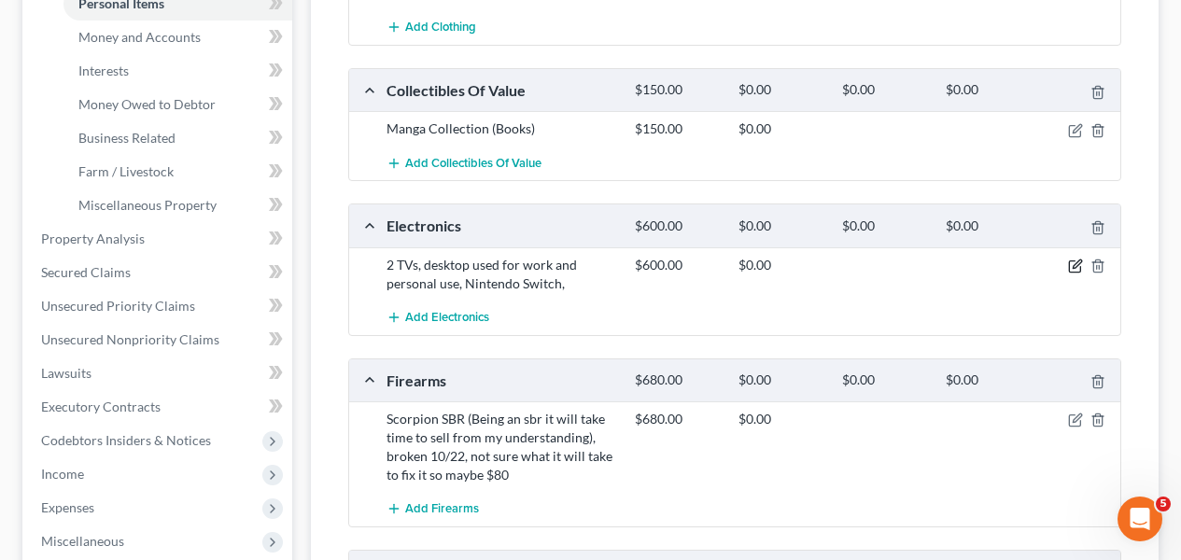
click at [1075, 259] on icon "button" at bounding box center [1075, 266] width 15 height 15
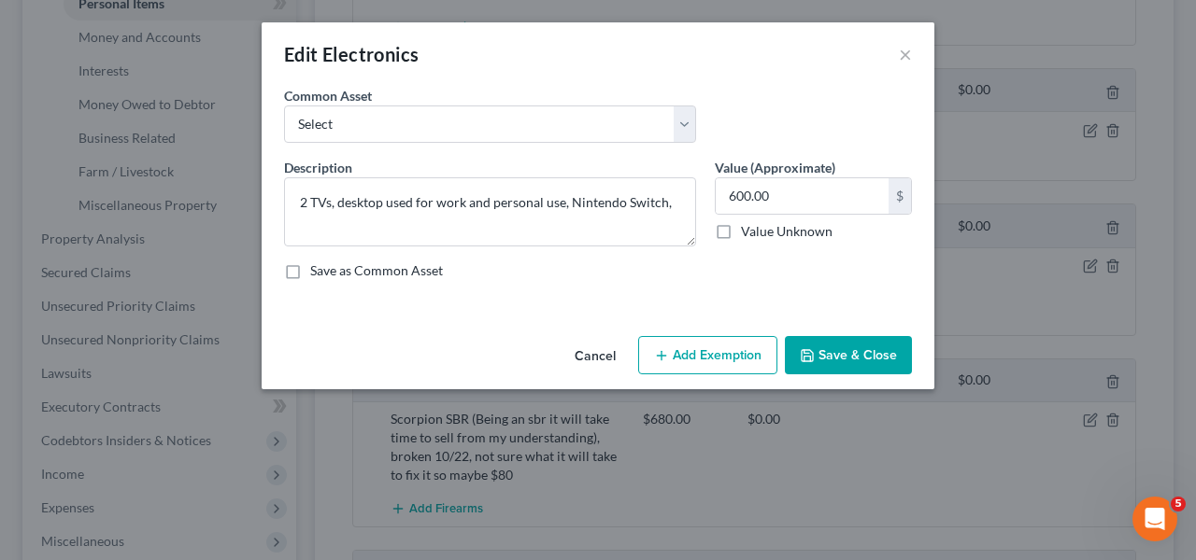
click at [729, 334] on div "Cancel Add Exemption Save & Close" at bounding box center [598, 360] width 672 height 62
click at [724, 340] on button "Add Exemption" at bounding box center [707, 355] width 139 height 39
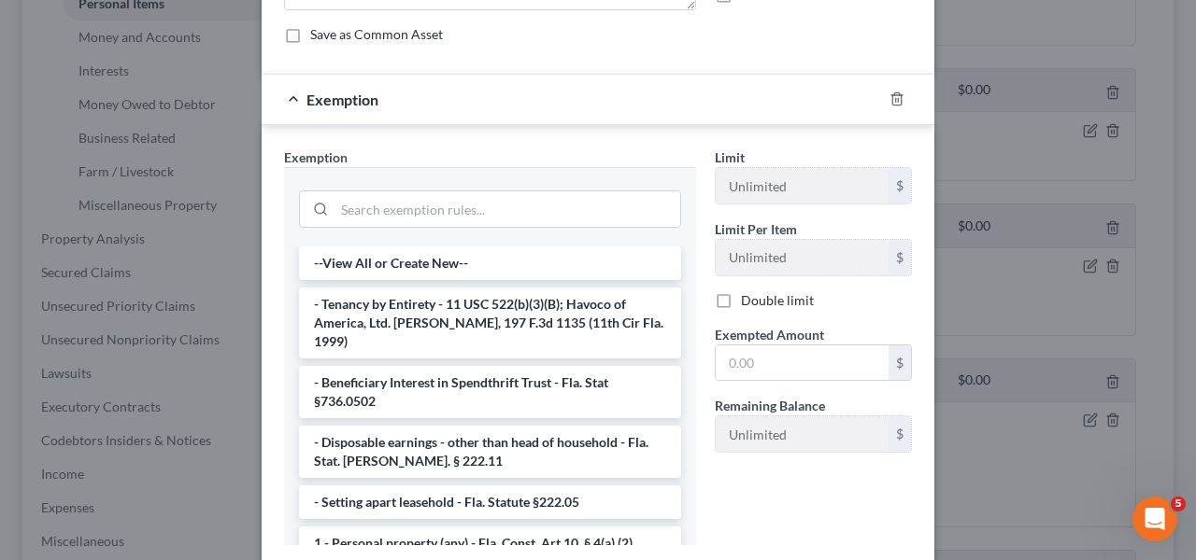
scroll to position [238, 0]
click at [508, 525] on li "1 - Personal property (any) - Fla. Const. Art.10, § 4(a) (2)" at bounding box center [490, 542] width 382 height 34
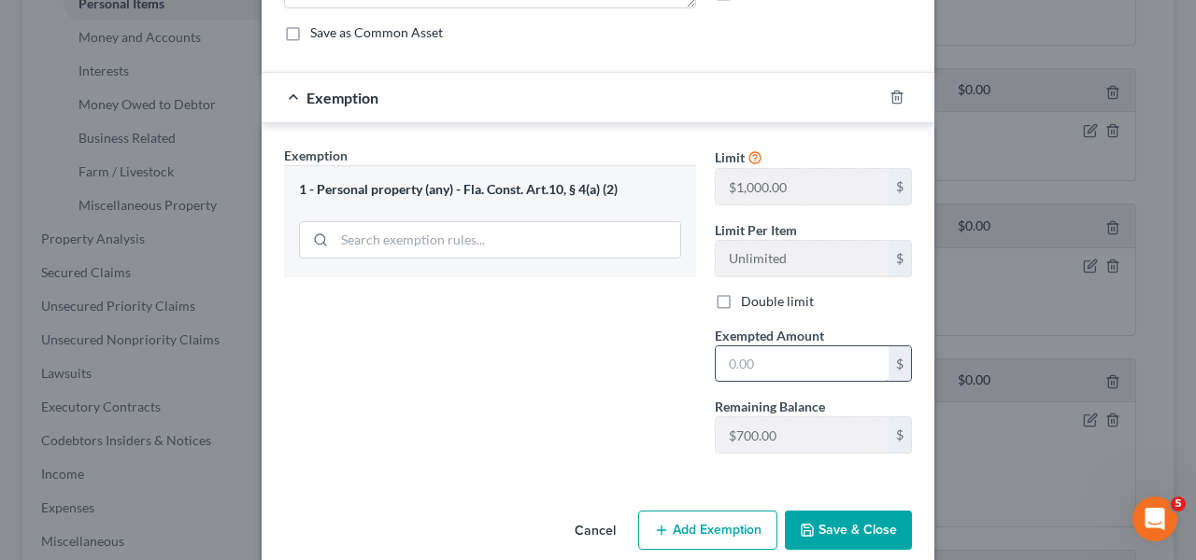
click at [774, 383] on div "Limit $1,000.00 $ Limit Per Item Unlimited $ Double limit Exempted Amount * $ R…" at bounding box center [813, 307] width 216 height 323
click at [773, 375] on input "text" at bounding box center [801, 364] width 173 height 35
type input "600"
click at [822, 525] on button "Save & Close" at bounding box center [848, 530] width 127 height 39
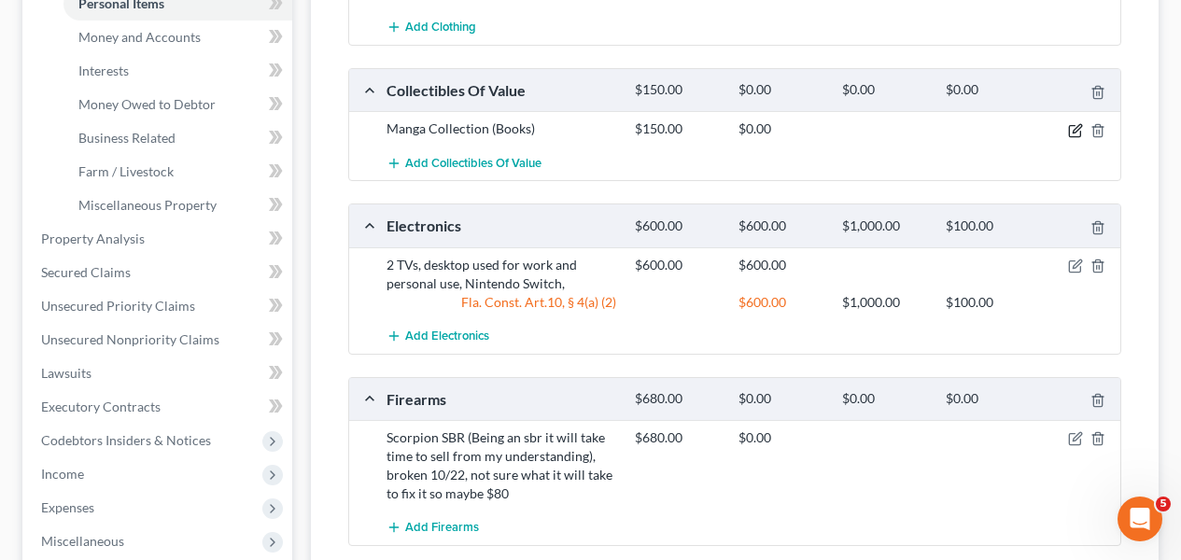
click at [1076, 123] on icon "button" at bounding box center [1075, 130] width 15 height 15
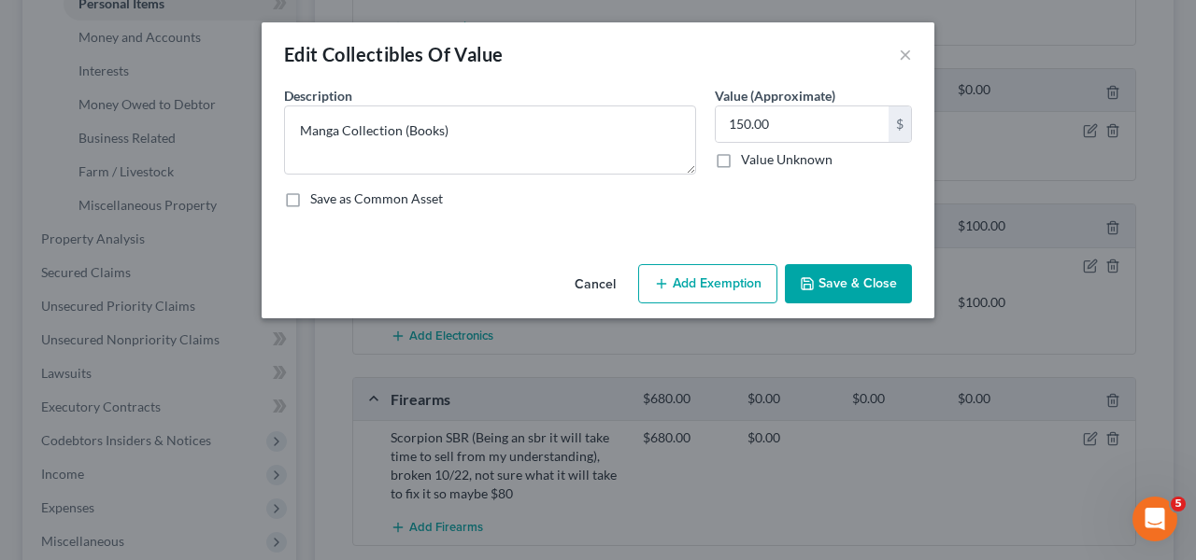
click at [697, 294] on button "Add Exemption" at bounding box center [707, 283] width 139 height 39
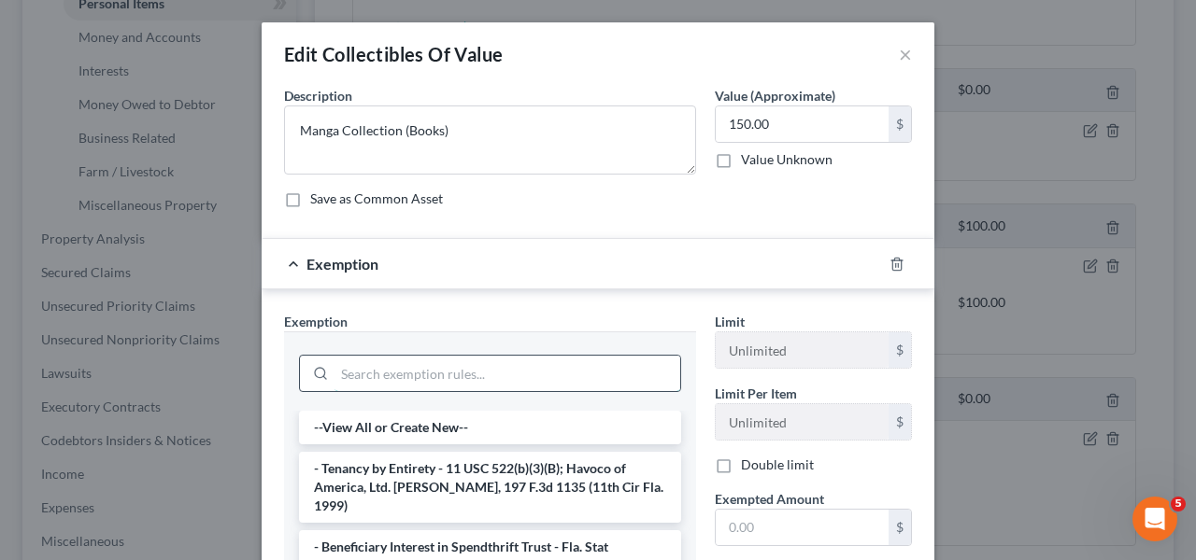
drag, startPoint x: 573, startPoint y: 390, endPoint x: 573, endPoint y: 374, distance: 16.8
click at [573, 390] on input "search" at bounding box center [507, 373] width 346 height 35
click at [573, 372] on input "search" at bounding box center [507, 373] width 346 height 35
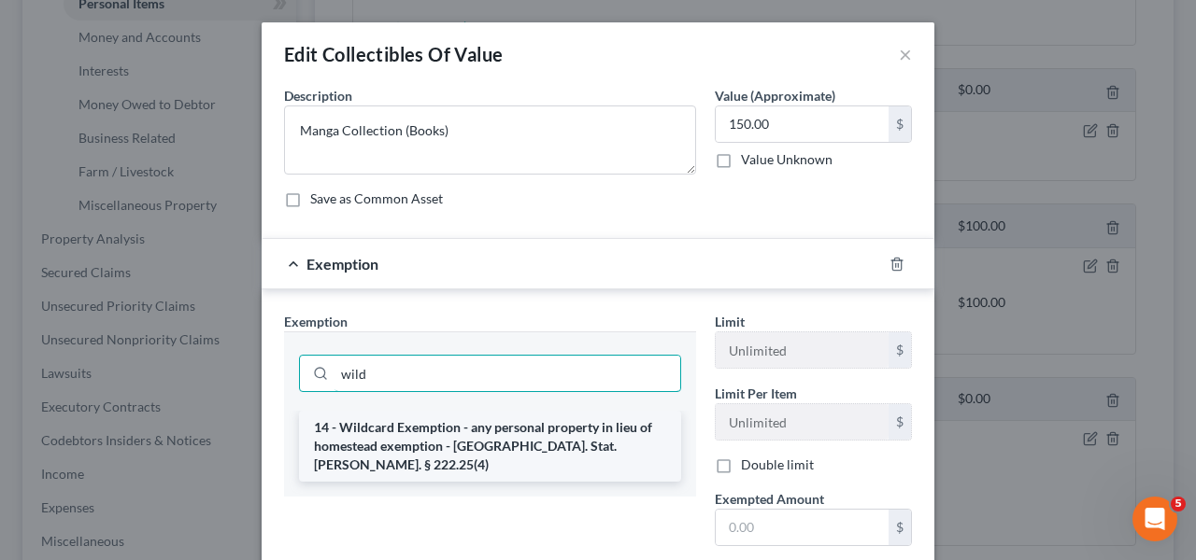
type input "wild"
click at [554, 417] on li "14 - Wildcard Exemption - any personal property in lieu of homestead exemption …" at bounding box center [490, 446] width 382 height 71
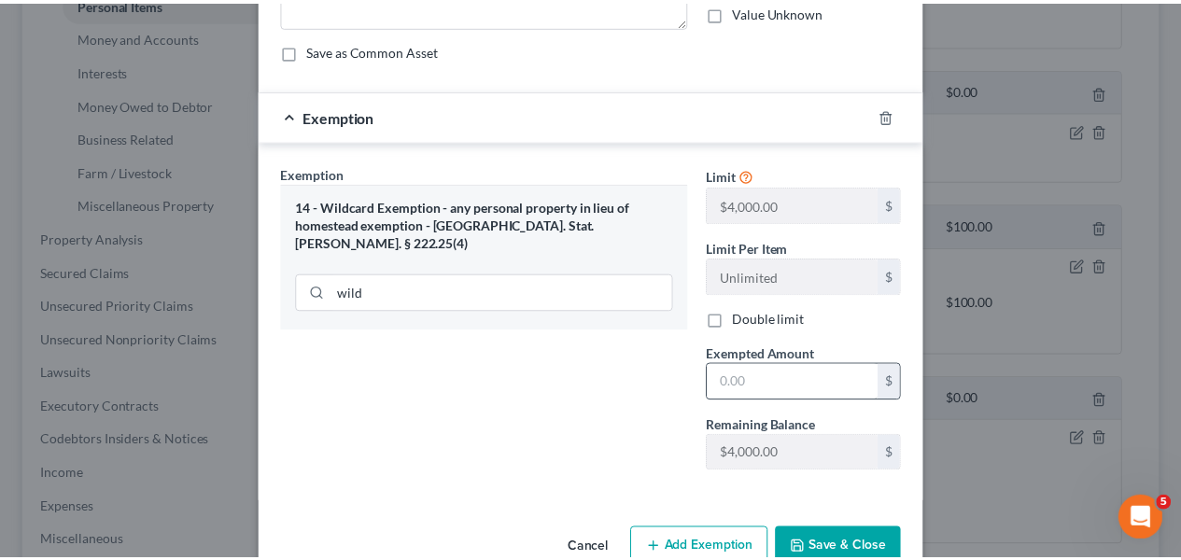
scroll to position [159, 0]
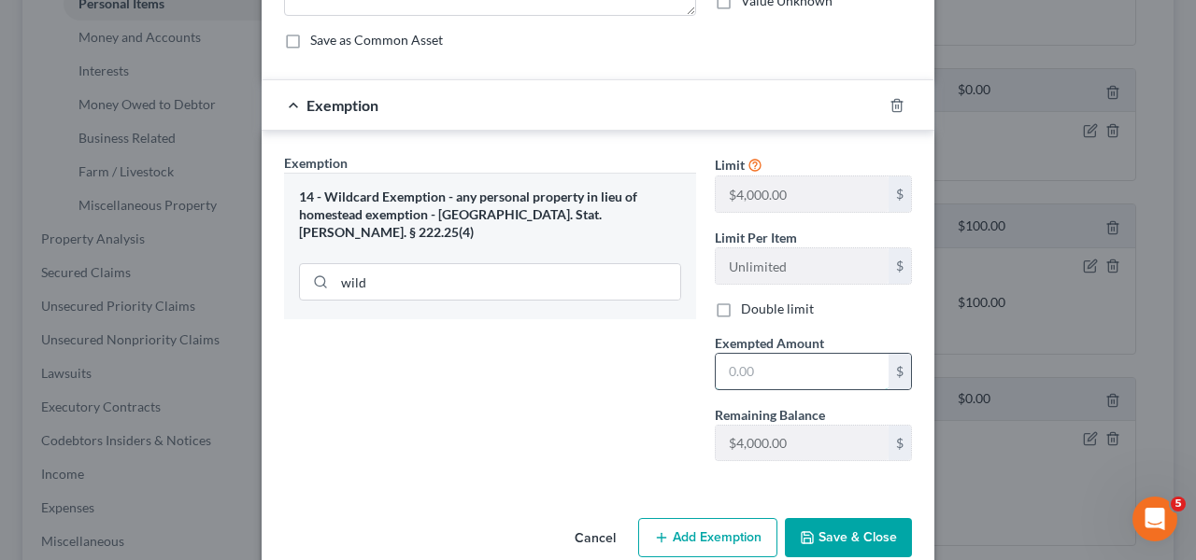
click at [750, 370] on input "text" at bounding box center [801, 371] width 173 height 35
type input "150"
click at [806, 551] on button "Save & Close" at bounding box center [848, 537] width 127 height 39
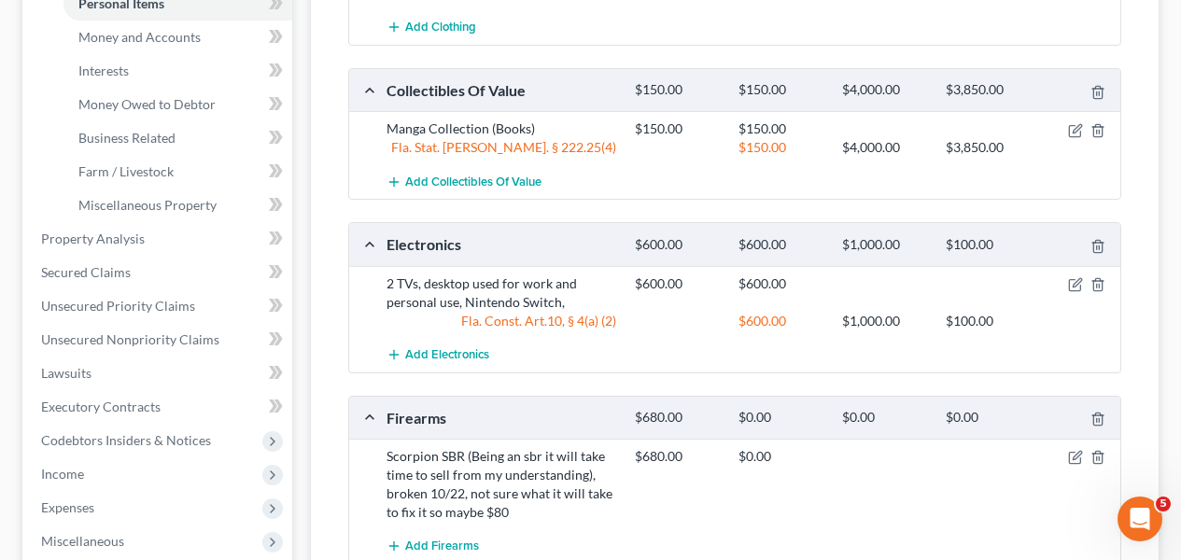
drag, startPoint x: 1180, startPoint y: 311, endPoint x: 1187, endPoint y: 343, distance: 32.6
click at [1181, 344] on html "Home New Case Client Portal Directory Cases DebtorCC The Beacon Law Firm [EMAIL…" at bounding box center [590, 192] width 1181 height 1405
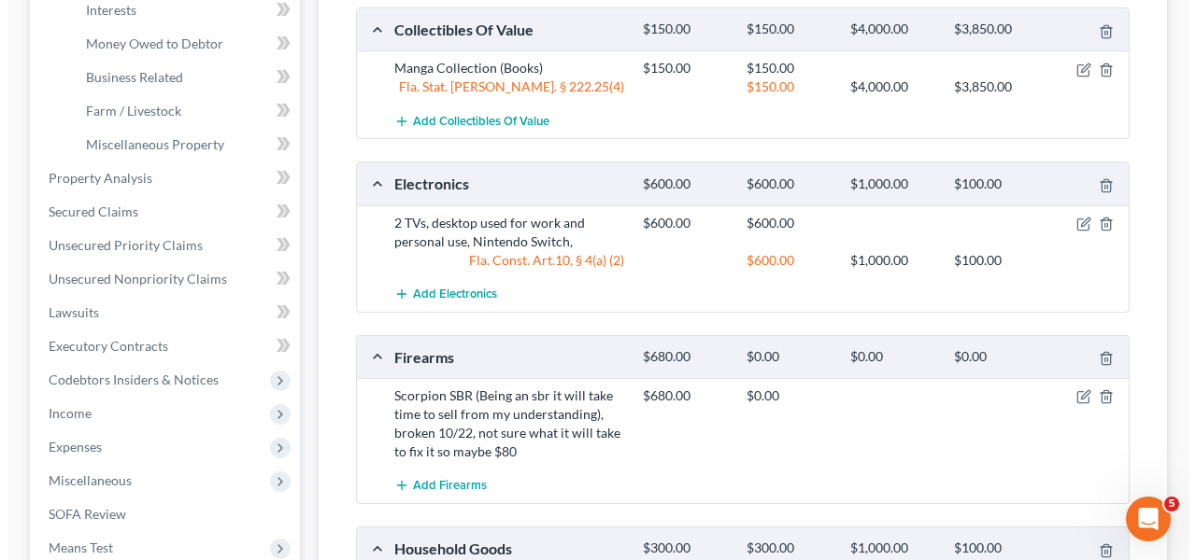
scroll to position [665, 0]
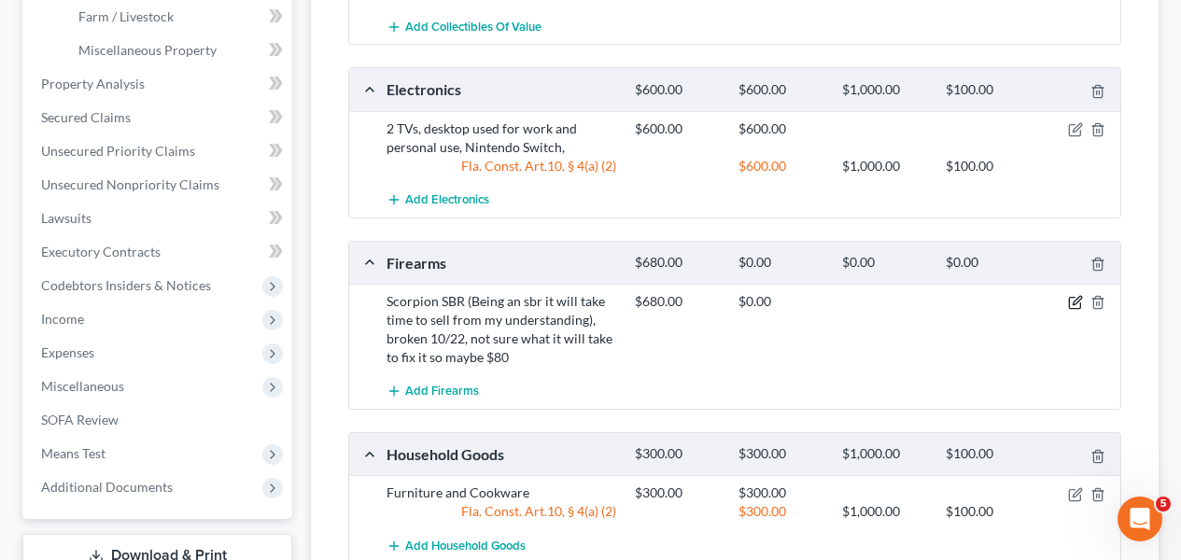
click at [1076, 295] on icon "button" at bounding box center [1075, 302] width 15 height 15
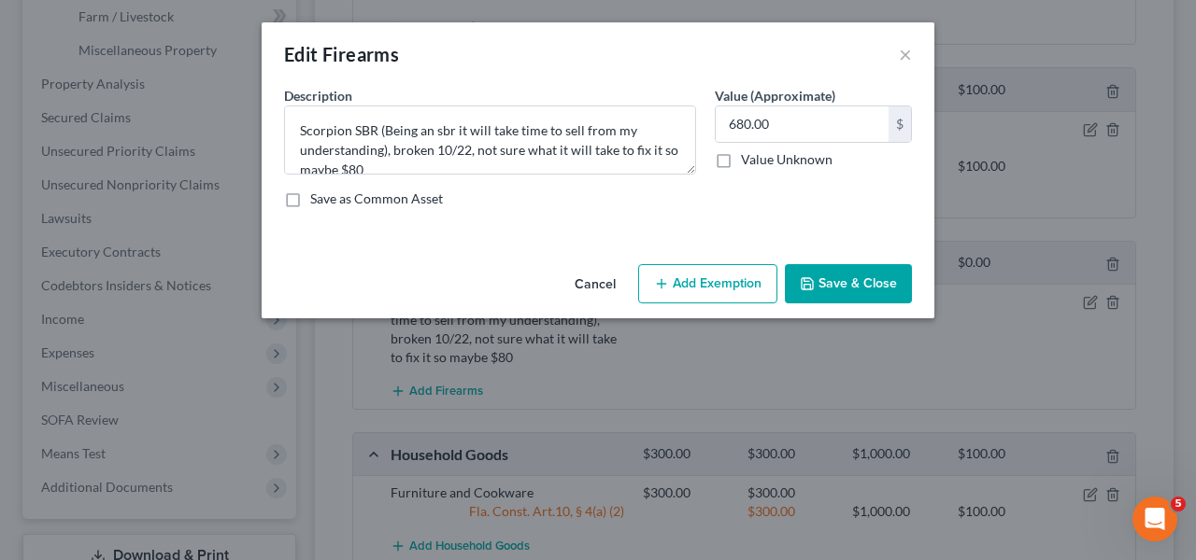
click at [771, 292] on button "Add Exemption" at bounding box center [707, 283] width 139 height 39
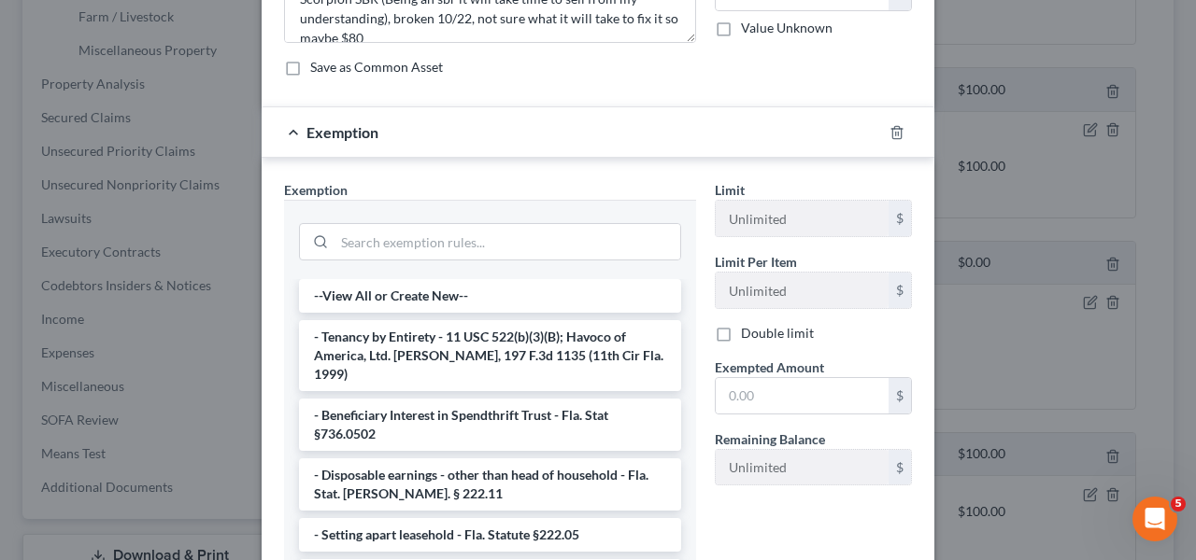
scroll to position [134, 0]
click at [497, 242] on input "search" at bounding box center [507, 239] width 346 height 35
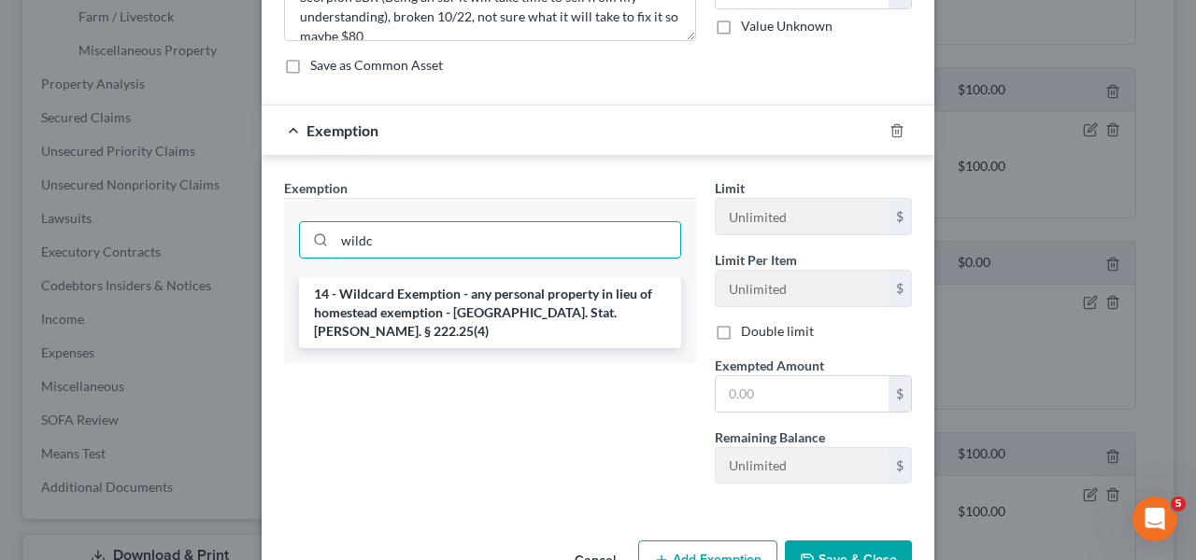
type input "wildc"
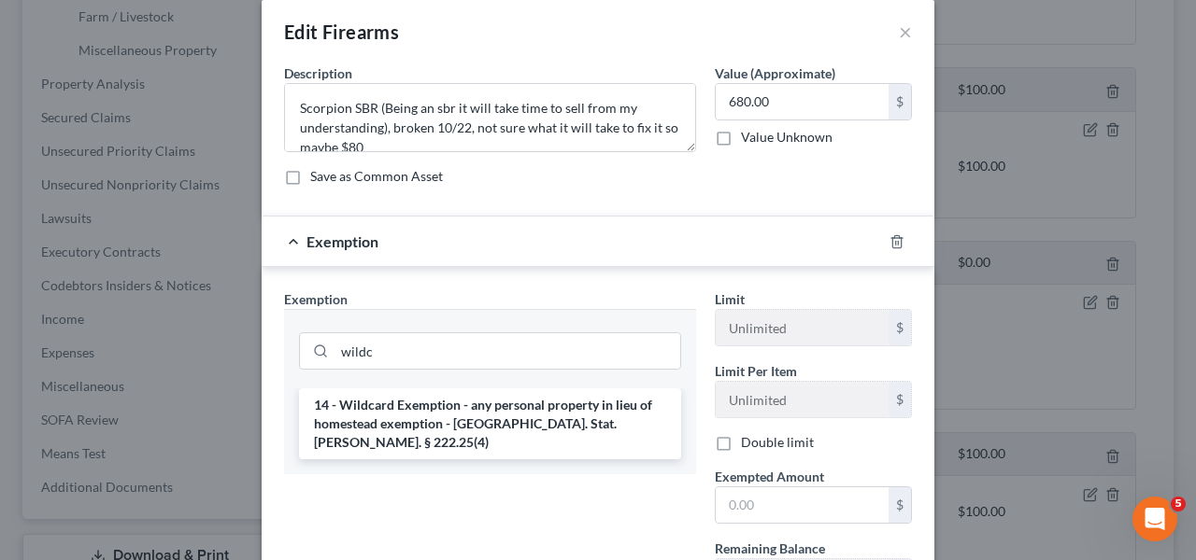
scroll to position [22, 0]
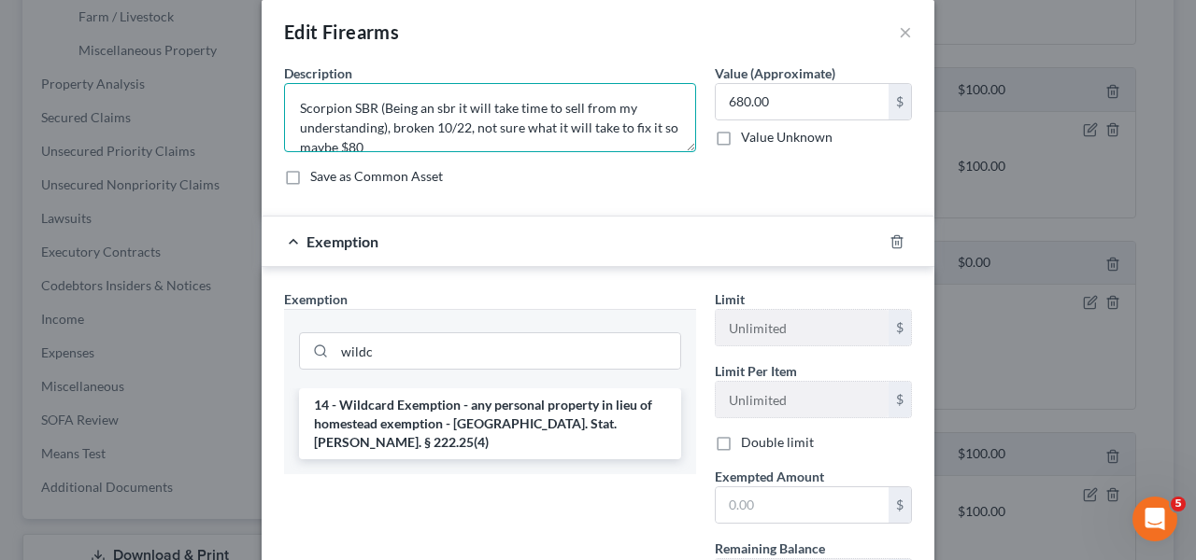
drag, startPoint x: 376, startPoint y: 109, endPoint x: 381, endPoint y: 125, distance: 16.6
click at [381, 125] on textarea "Scorpion SBR (Being an sbr it will take time to sell from my understanding), br…" at bounding box center [490, 117] width 412 height 69
drag, startPoint x: 432, startPoint y: 136, endPoint x: 457, endPoint y: 110, distance: 35.7
click at [456, 110] on textarea "Scorpion SBR, broken 10/22, not sure what it will take to fix it so maybe $80" at bounding box center [490, 117] width 412 height 69
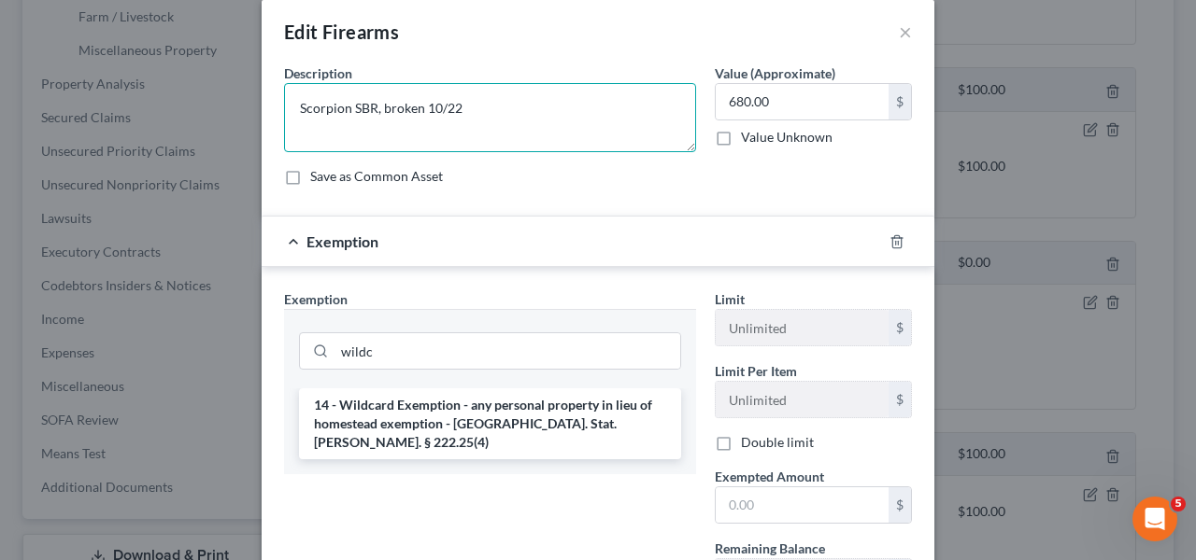
type textarea "Scorpion SBR, broken 10/22"
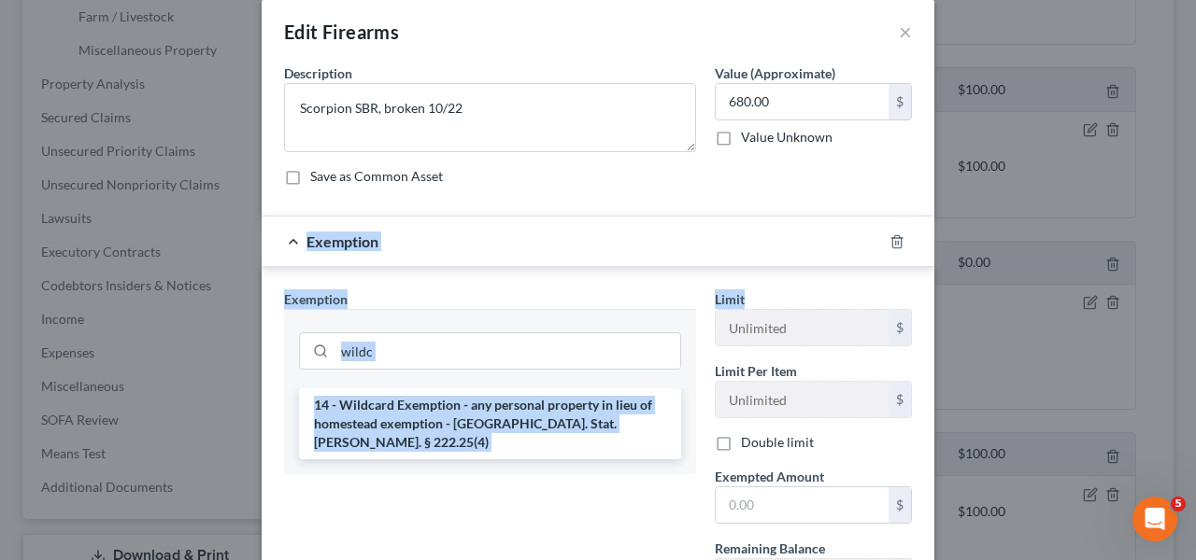
drag, startPoint x: 1180, startPoint y: 179, endPoint x: 862, endPoint y: 365, distance: 367.9
click at [1163, 311] on div "Edit Firearms × An exemption set must first be selected from the Filing Informa…" at bounding box center [598, 280] width 1196 height 560
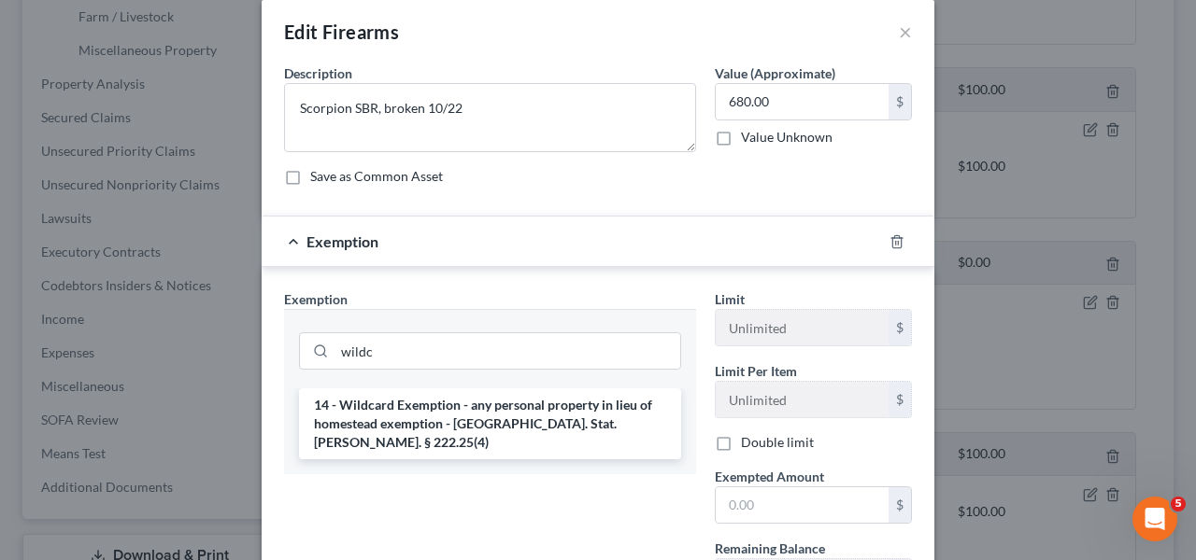
click at [793, 485] on label "Exempted Amount *" at bounding box center [769, 477] width 109 height 20
click at [792, 495] on input "text" at bounding box center [801, 505] width 173 height 35
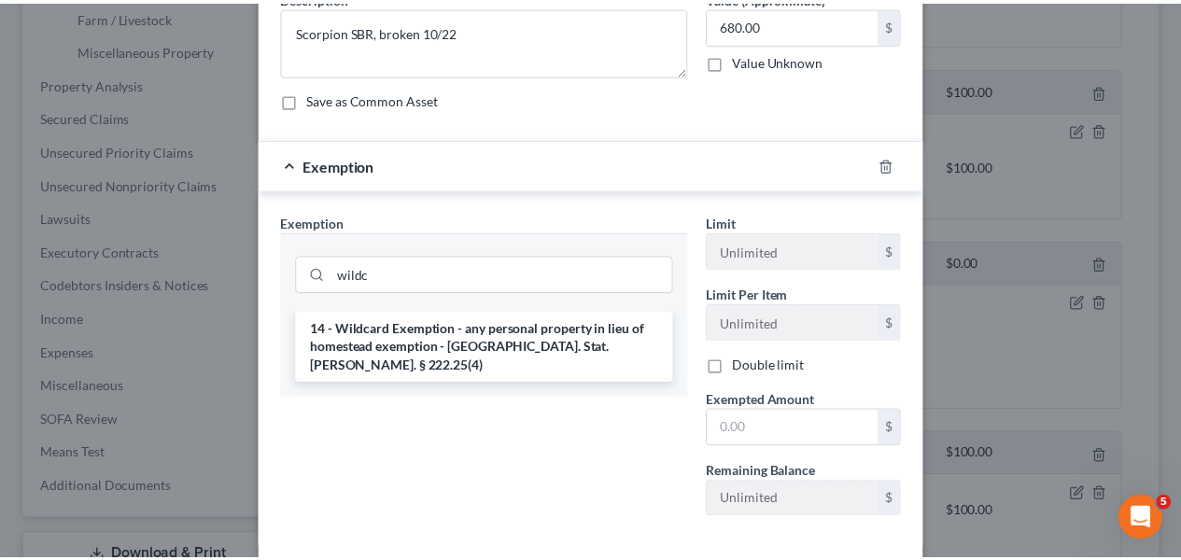
scroll to position [173, 0]
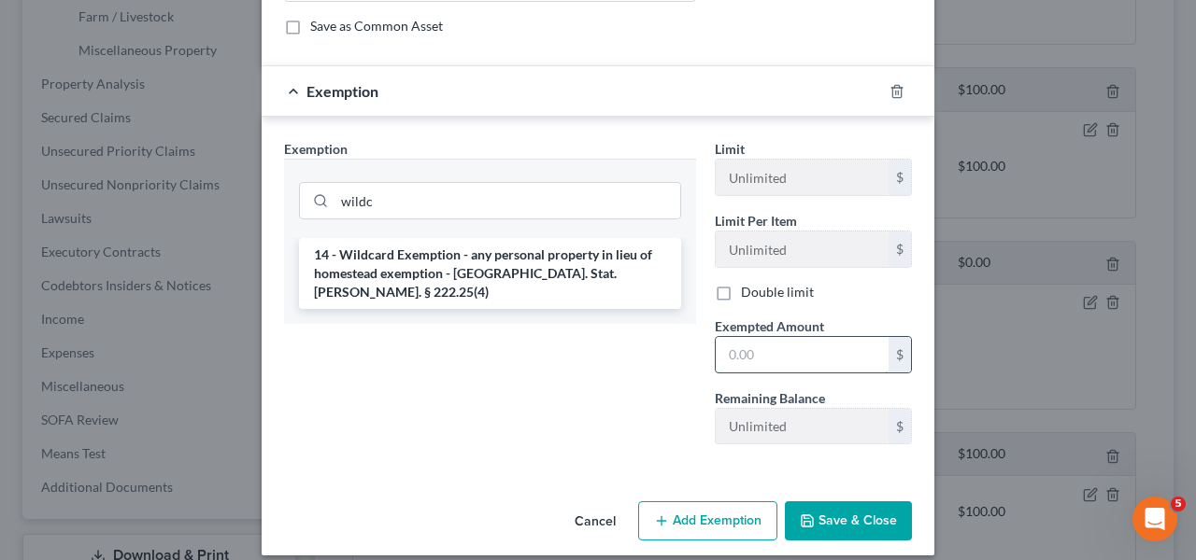
click at [806, 340] on input "text" at bounding box center [801, 354] width 173 height 35
type input "680"
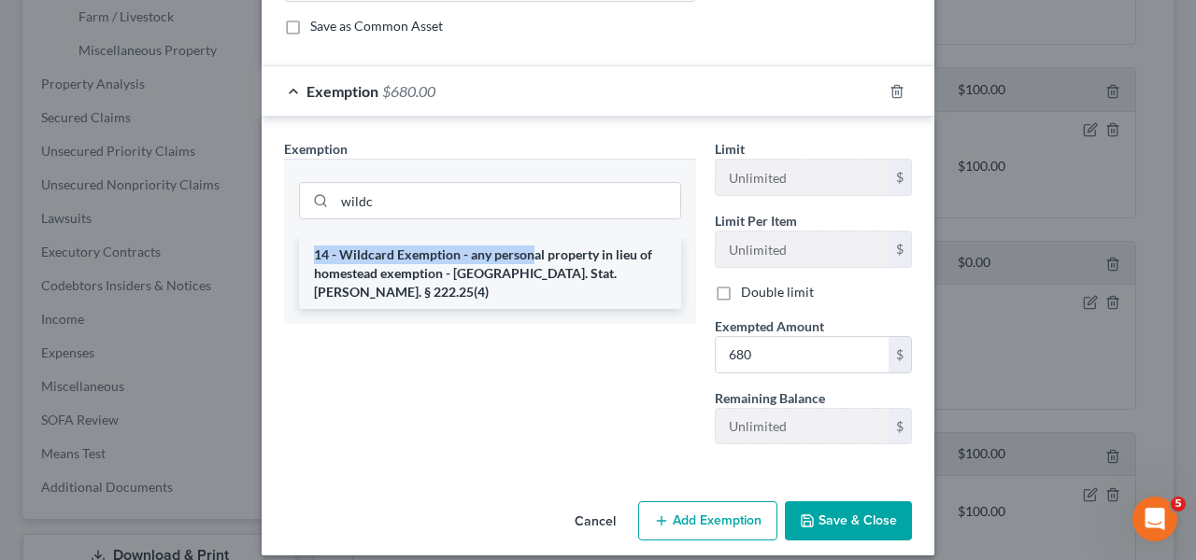
drag, startPoint x: 525, startPoint y: 242, endPoint x: 523, endPoint y: 261, distance: 18.8
click at [523, 261] on li "14 - Wildcard Exemption - any personal property in lieu of homestead exemption …" at bounding box center [490, 273] width 382 height 71
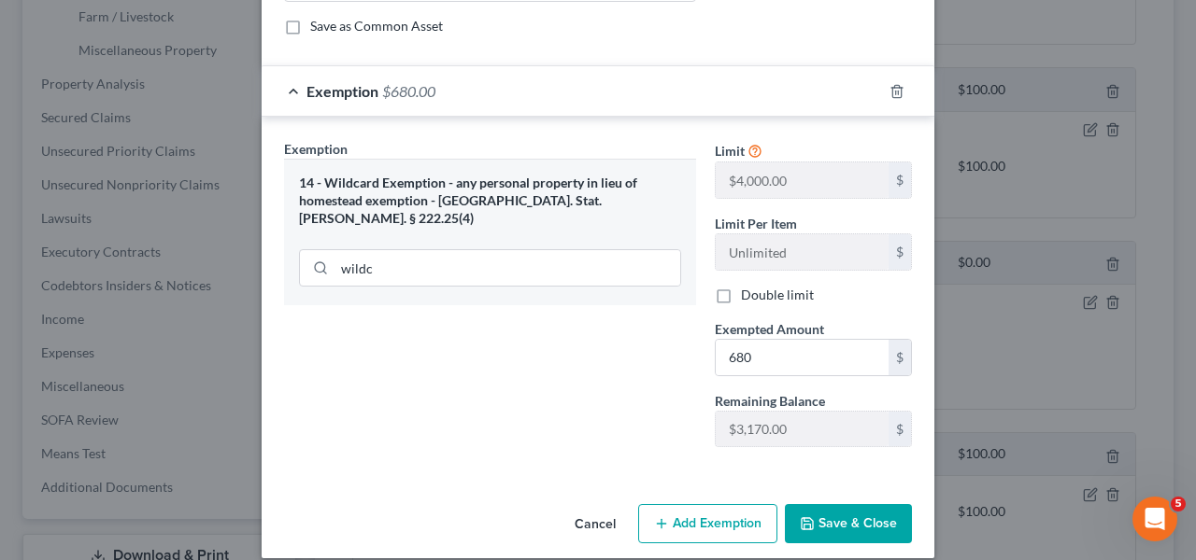
click at [840, 517] on button "Save & Close" at bounding box center [848, 523] width 127 height 39
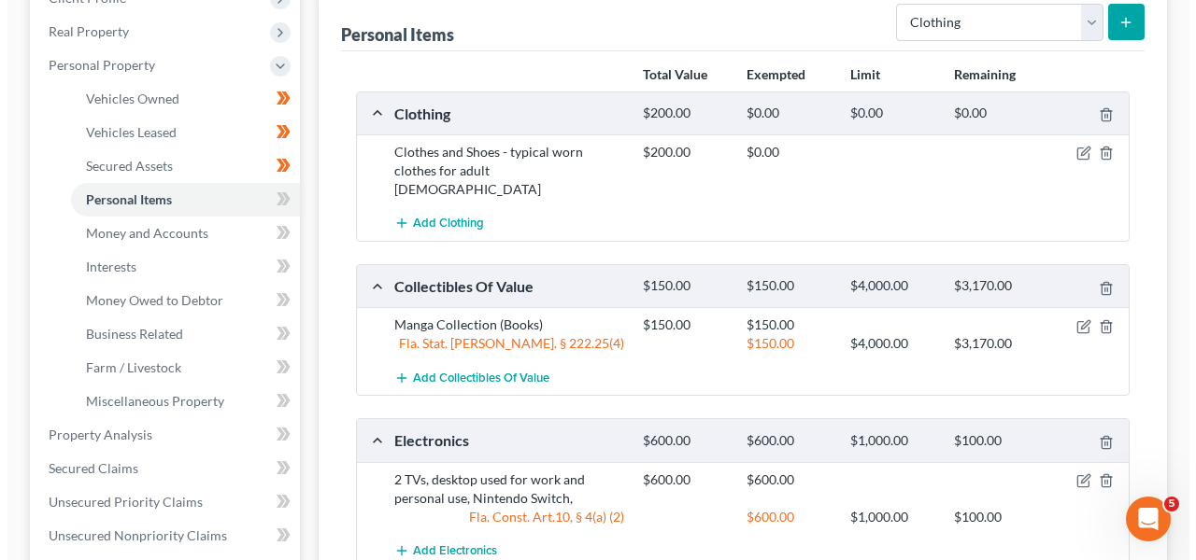
scroll to position [313, 0]
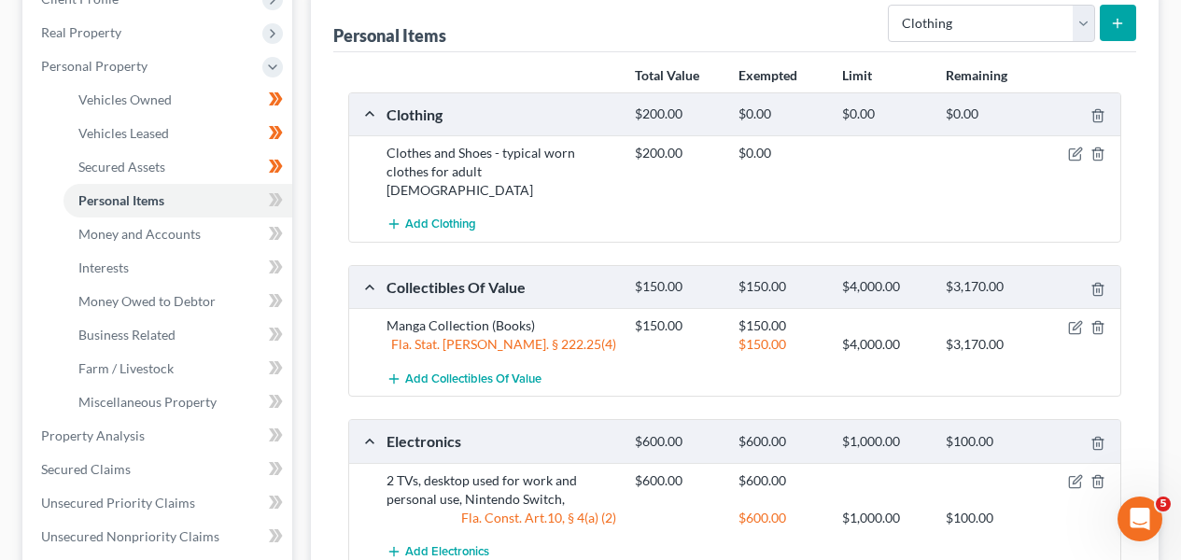
click at [1083, 157] on div at bounding box center [1081, 153] width 83 height 19
click at [1077, 158] on icon "button" at bounding box center [1075, 154] width 15 height 15
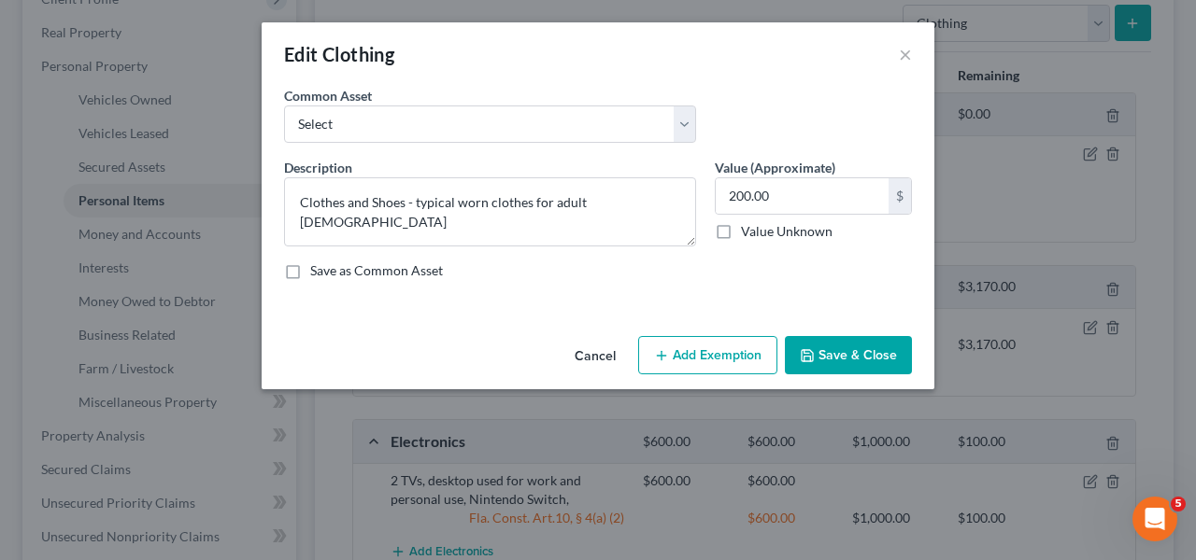
click at [757, 343] on button "Add Exemption" at bounding box center [707, 355] width 139 height 39
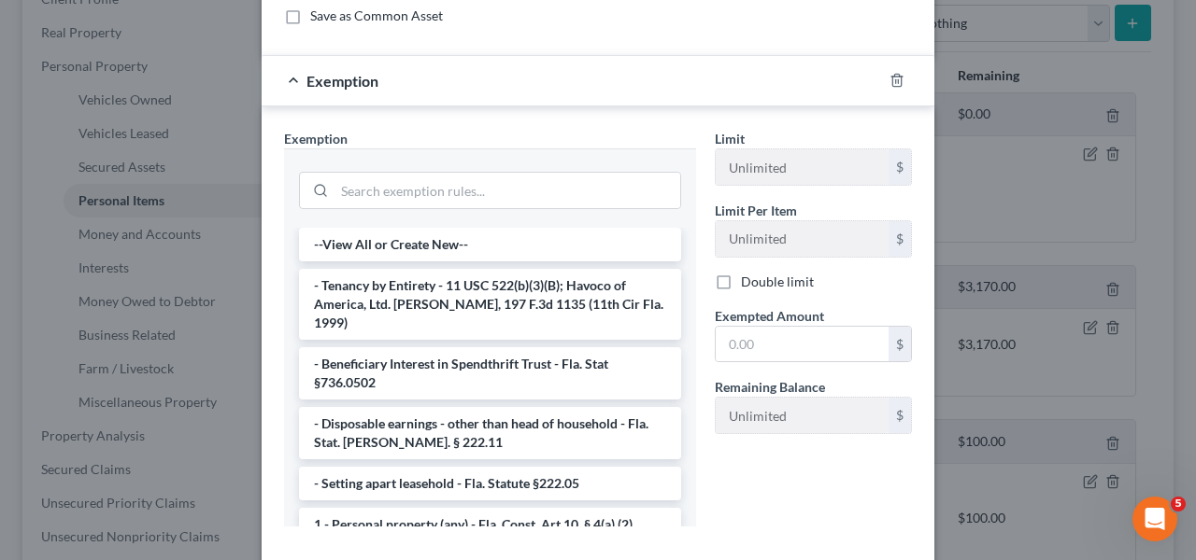
scroll to position [256, 0]
click at [471, 193] on input "search" at bounding box center [507, 189] width 346 height 35
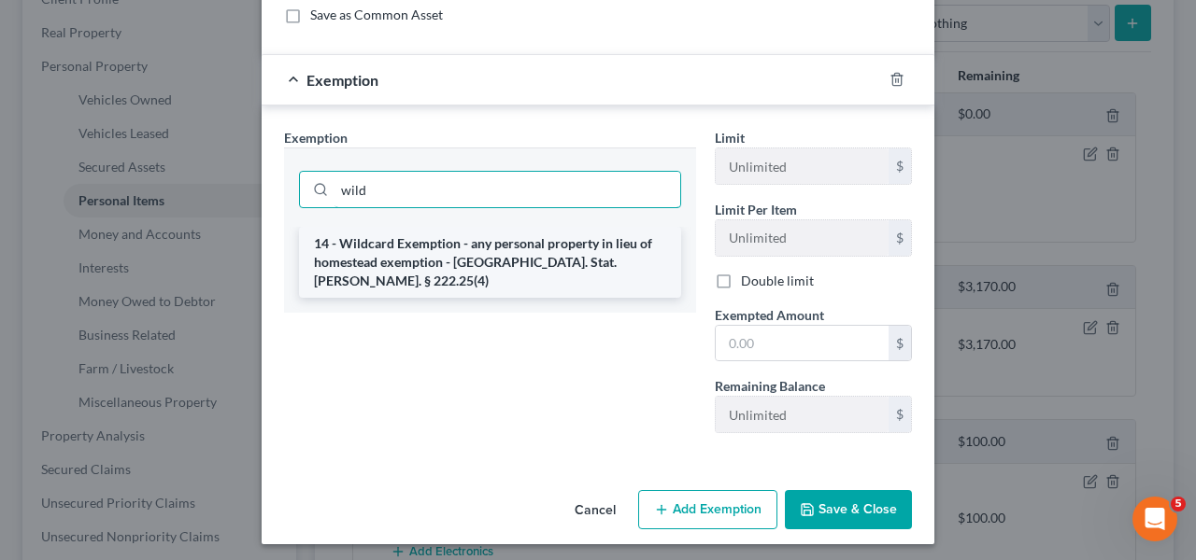
type input "wild"
click at [389, 253] on li "14 - Wildcard Exemption - any personal property in lieu of homestead exemption …" at bounding box center [490, 262] width 382 height 71
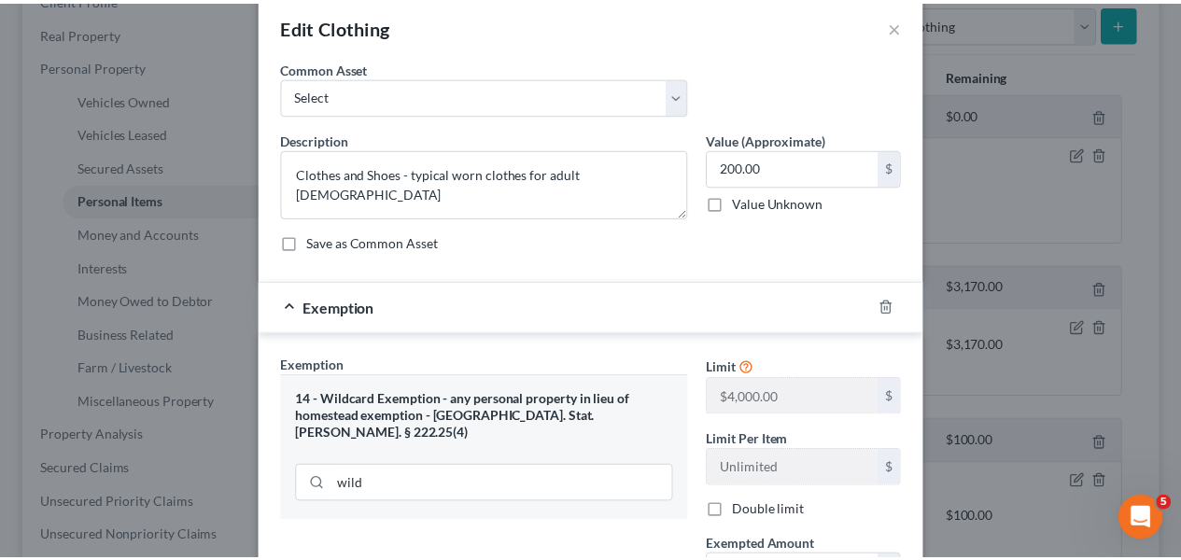
scroll to position [265, 0]
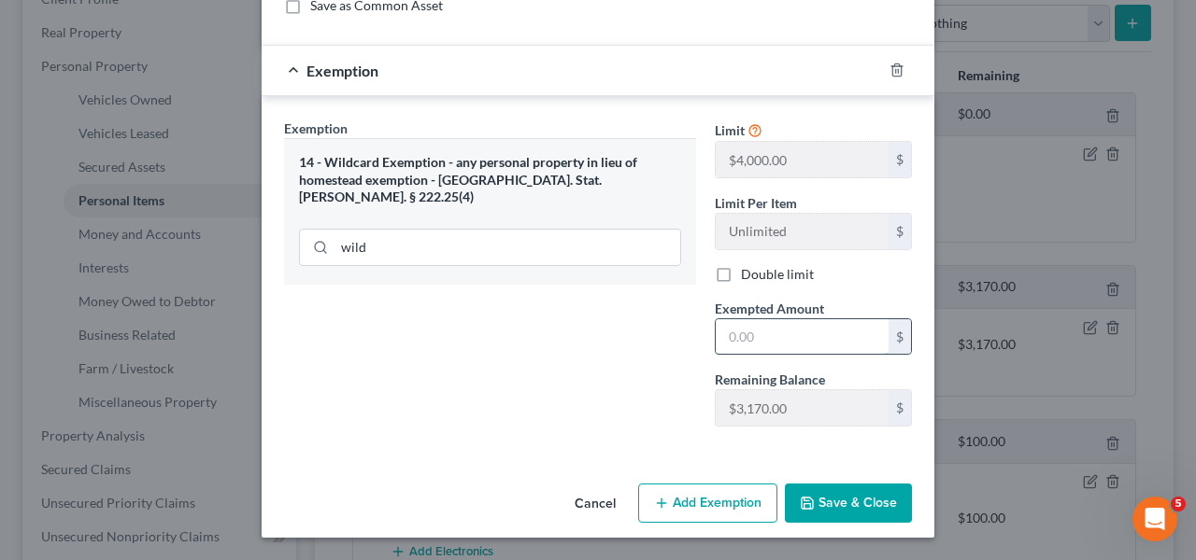
click at [819, 350] on input "text" at bounding box center [801, 336] width 173 height 35
type input "200"
click at [877, 513] on button "Save & Close" at bounding box center [848, 503] width 127 height 39
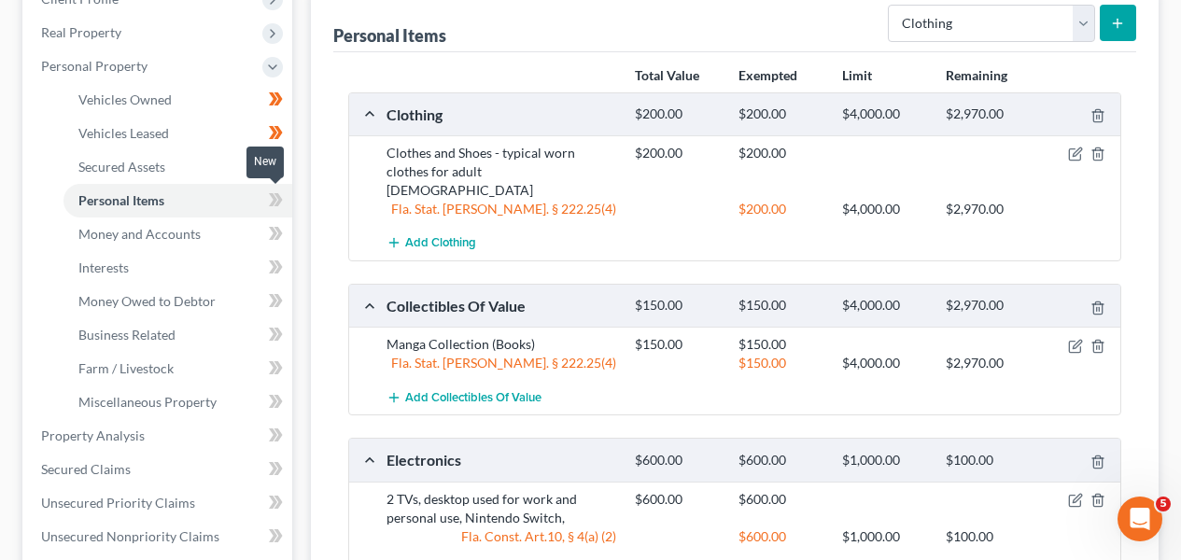
click at [269, 201] on icon at bounding box center [276, 200] width 14 height 23
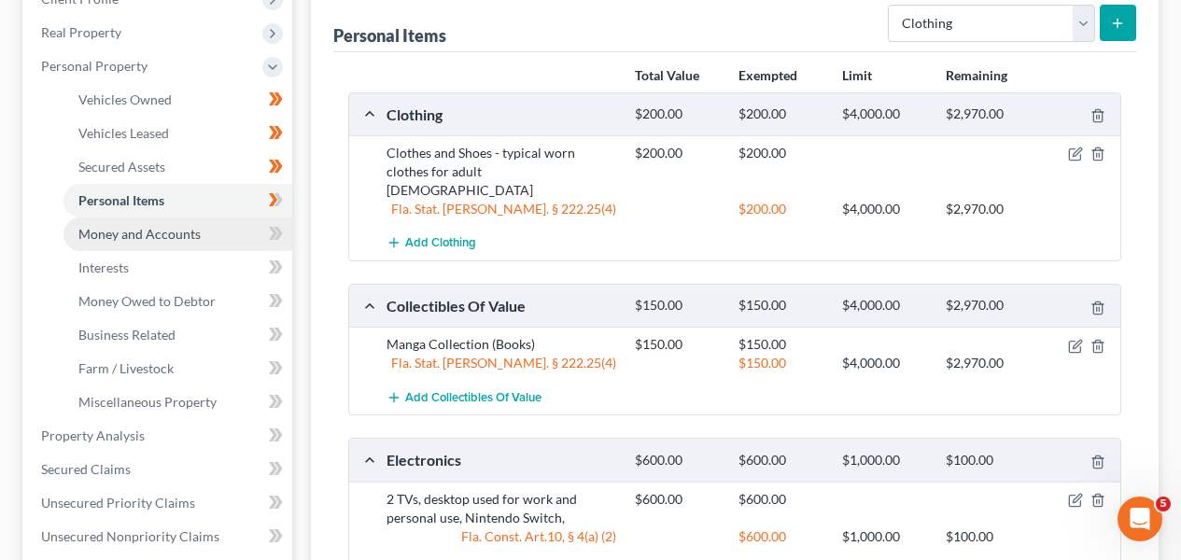
click at [223, 229] on link "Money and Accounts" at bounding box center [178, 235] width 229 height 34
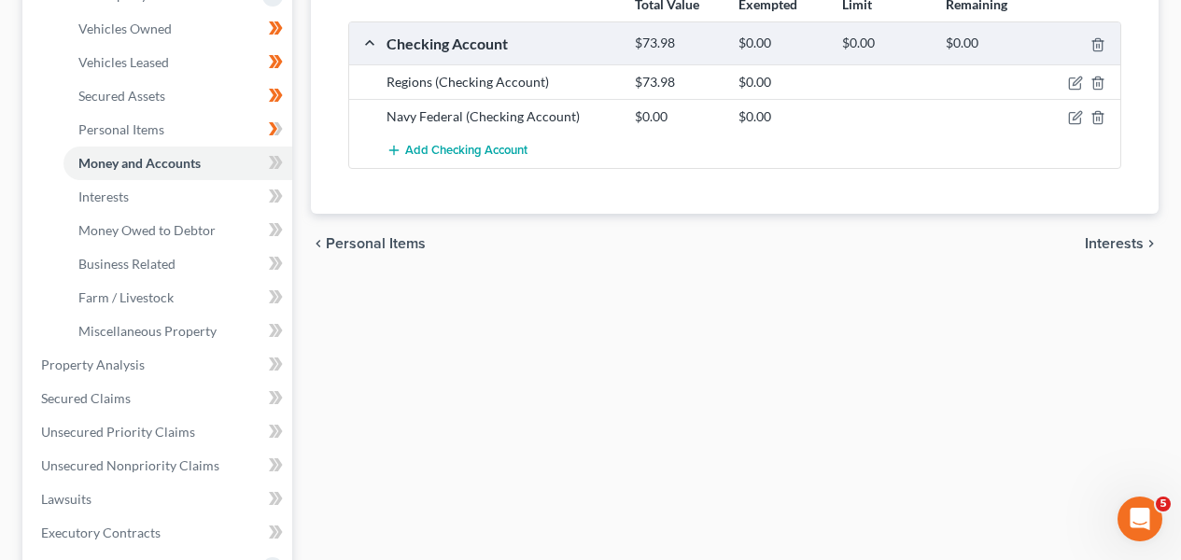
scroll to position [348, 0]
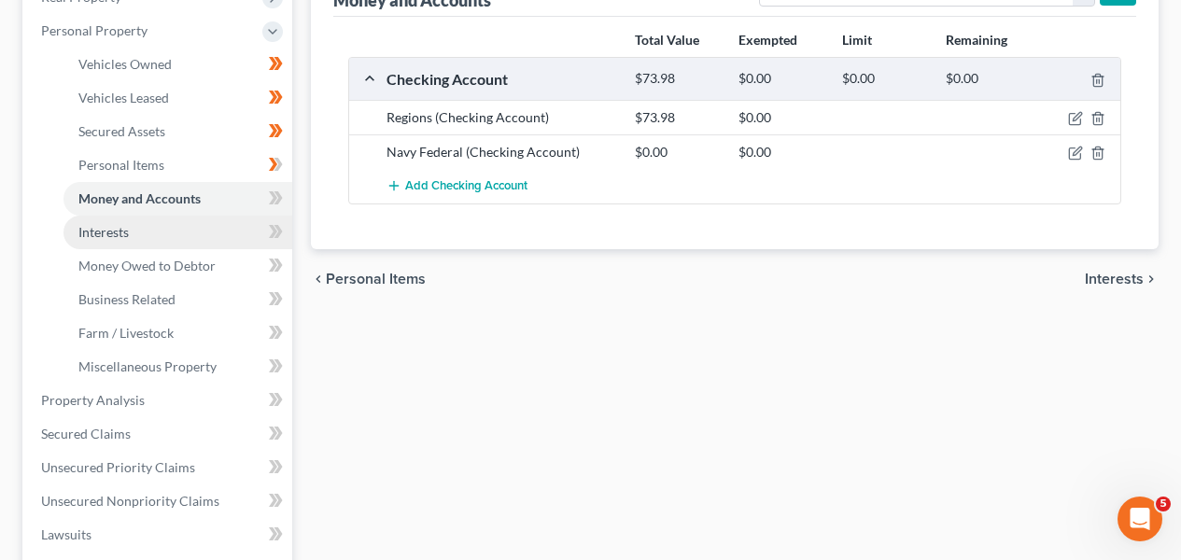
click at [193, 243] on link "Interests" at bounding box center [178, 233] width 229 height 34
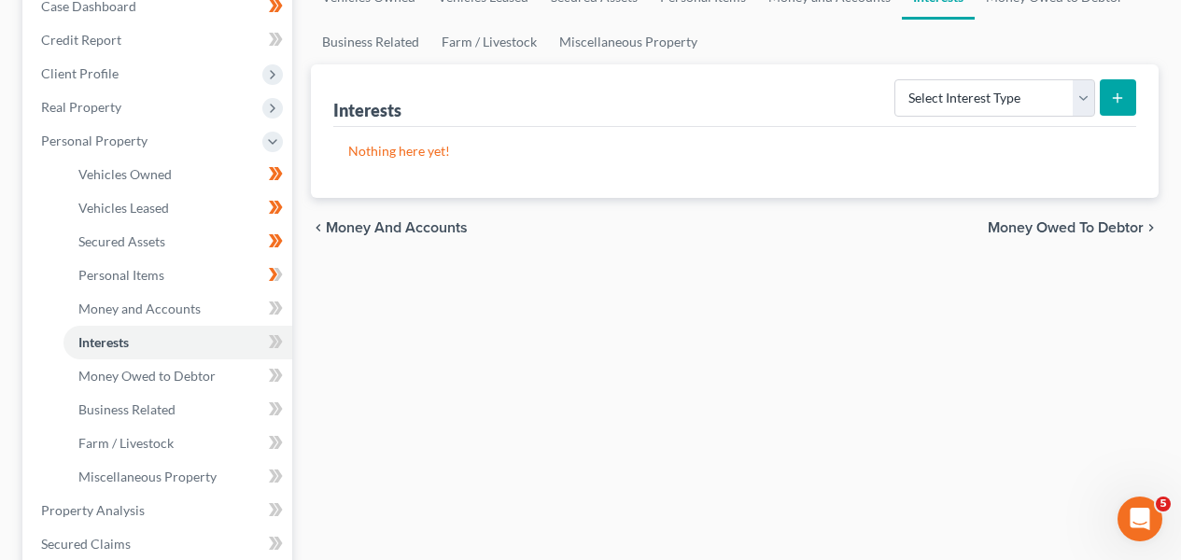
scroll to position [179, 0]
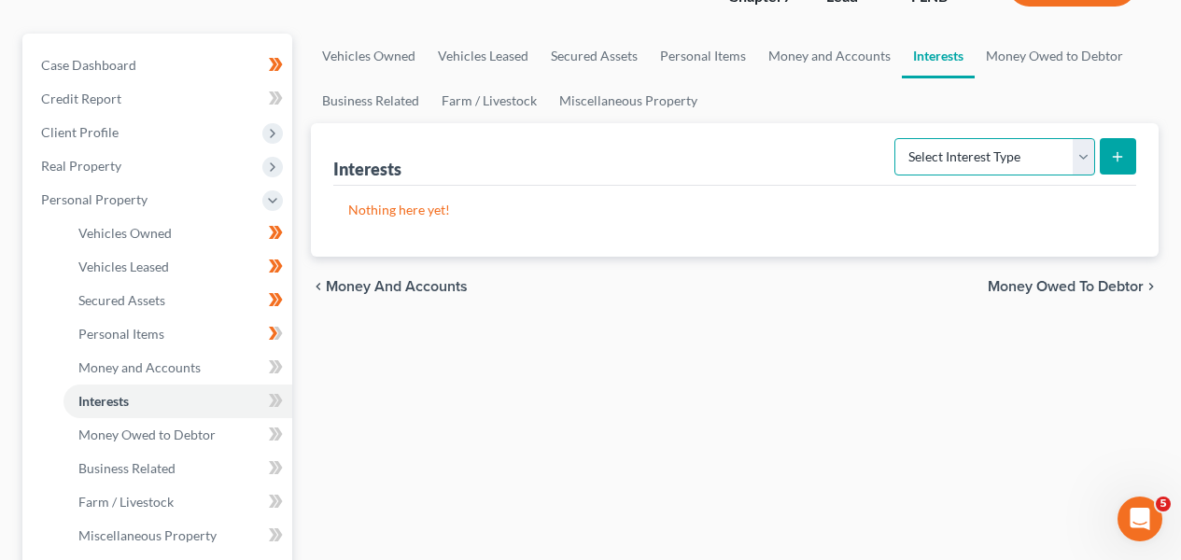
click at [995, 146] on select "Select Interest Type 401K Annuity Bond Education IRA Government Bond Government…" at bounding box center [995, 156] width 201 height 37
select select "401k"
click at [1118, 163] on button "submit" at bounding box center [1118, 156] width 36 height 36
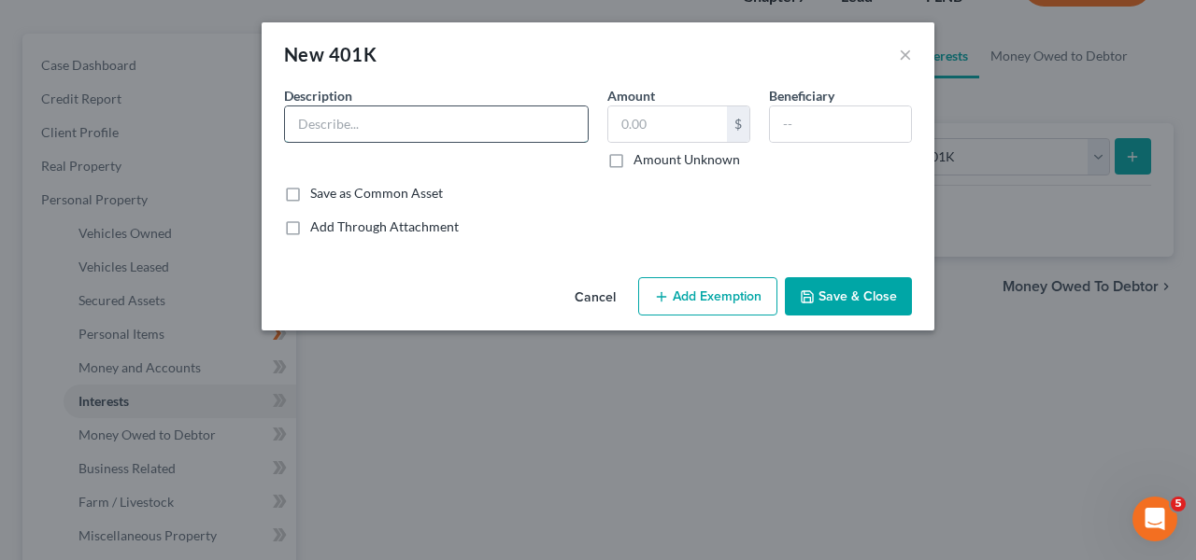
click at [474, 139] on input "text" at bounding box center [436, 123] width 303 height 35
click at [721, 195] on div "Save as Common Asset" at bounding box center [598, 193] width 628 height 19
click at [850, 287] on button "Save & Close" at bounding box center [848, 296] width 127 height 39
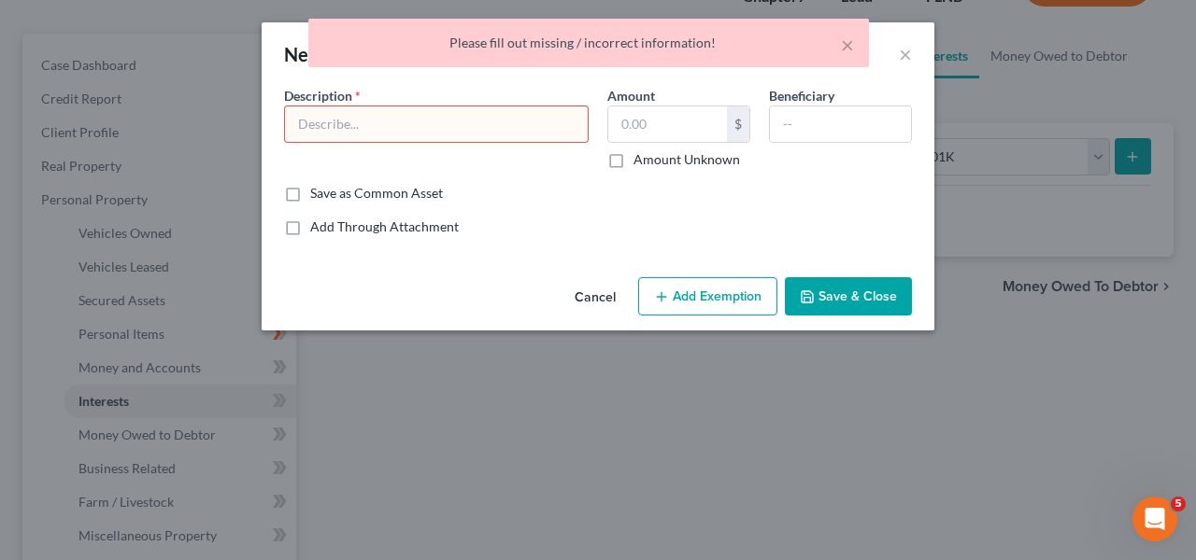
click at [501, 149] on div "Description *" at bounding box center [436, 127] width 323 height 83
click at [501, 117] on input "text" at bounding box center [436, 123] width 303 height 35
type input "401k from Employer"
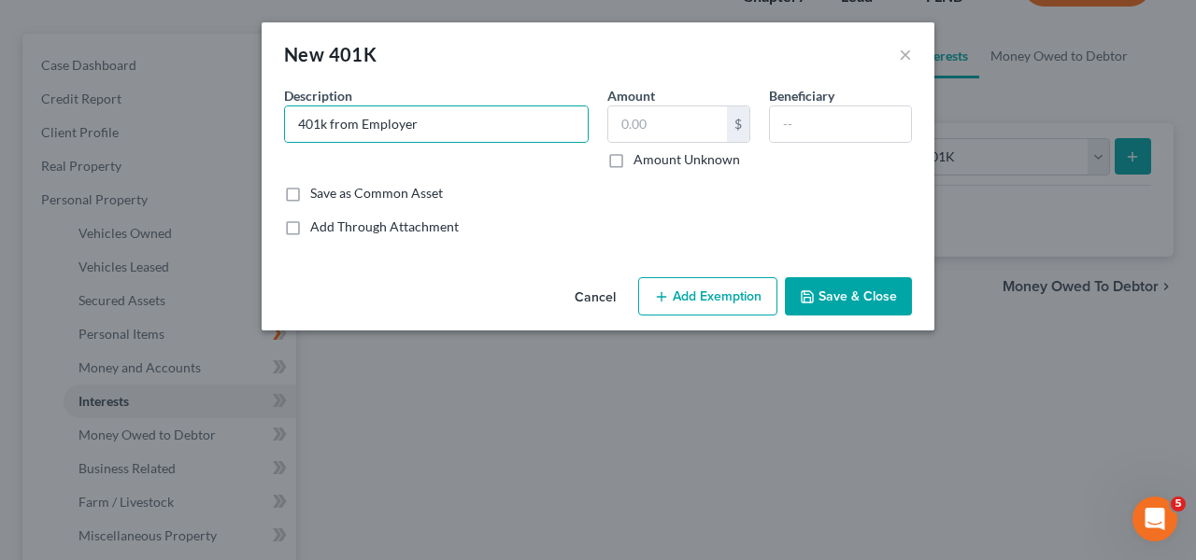
click at [839, 287] on button "Save & Close" at bounding box center [848, 296] width 127 height 39
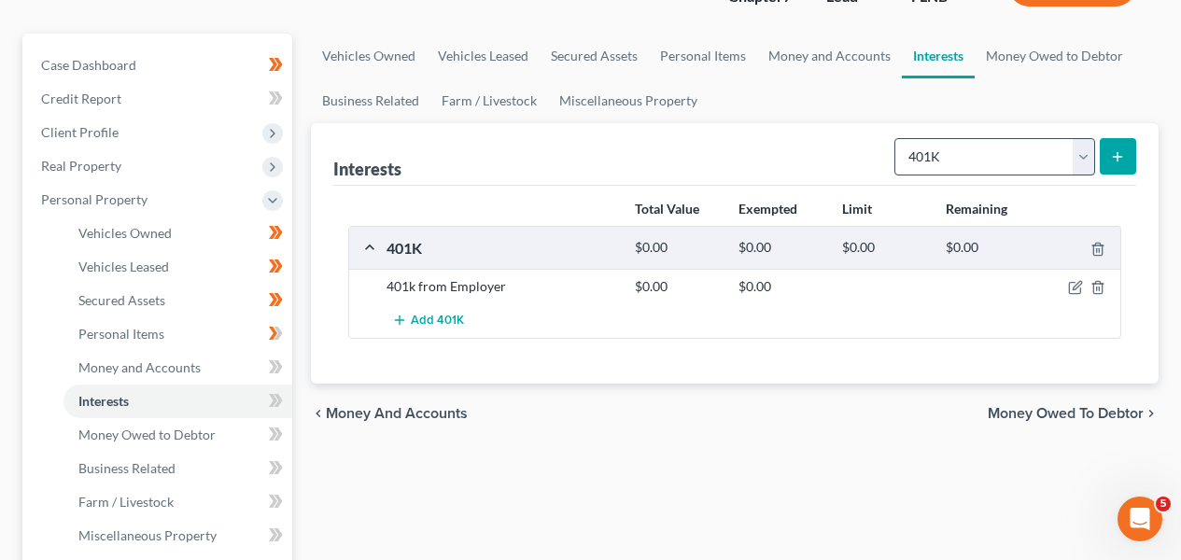
drag, startPoint x: 967, startPoint y: 113, endPoint x: 957, endPoint y: 149, distance: 37.6
click at [965, 121] on ui-view "Vehicles Owned Vehicles Leased Secured Assets Personal Items Money and Accounts…" at bounding box center [735, 239] width 848 height 410
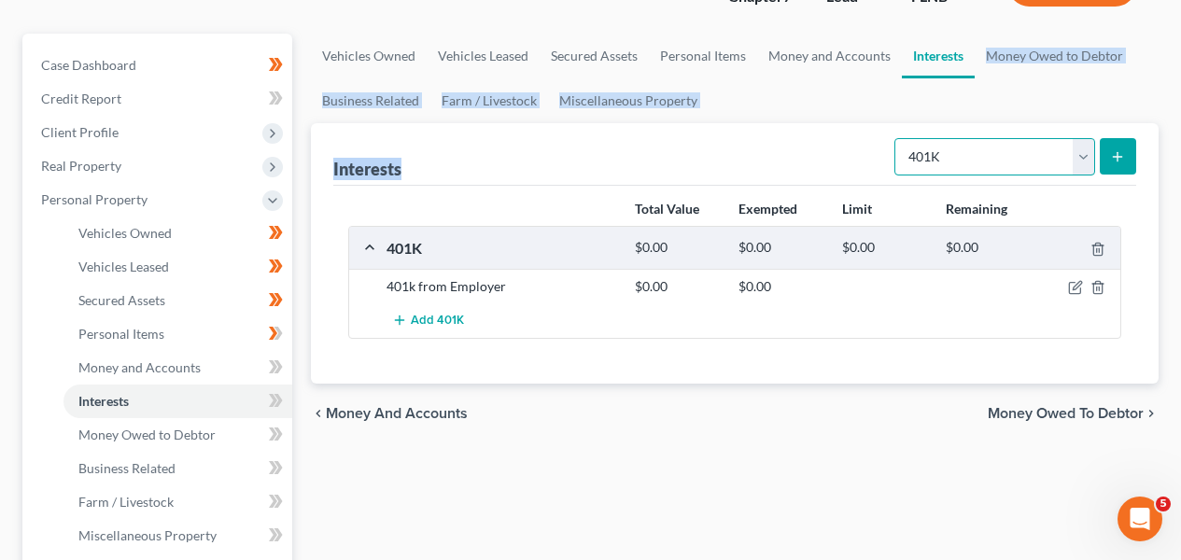
click at [957, 149] on select "Select Interest Type 401K Annuity Bond Education IRA Government Bond Government…" at bounding box center [995, 156] width 201 height 37
select select "term_life_insurance"
click at [1116, 149] on icon "submit" at bounding box center [1118, 156] width 15 height 15
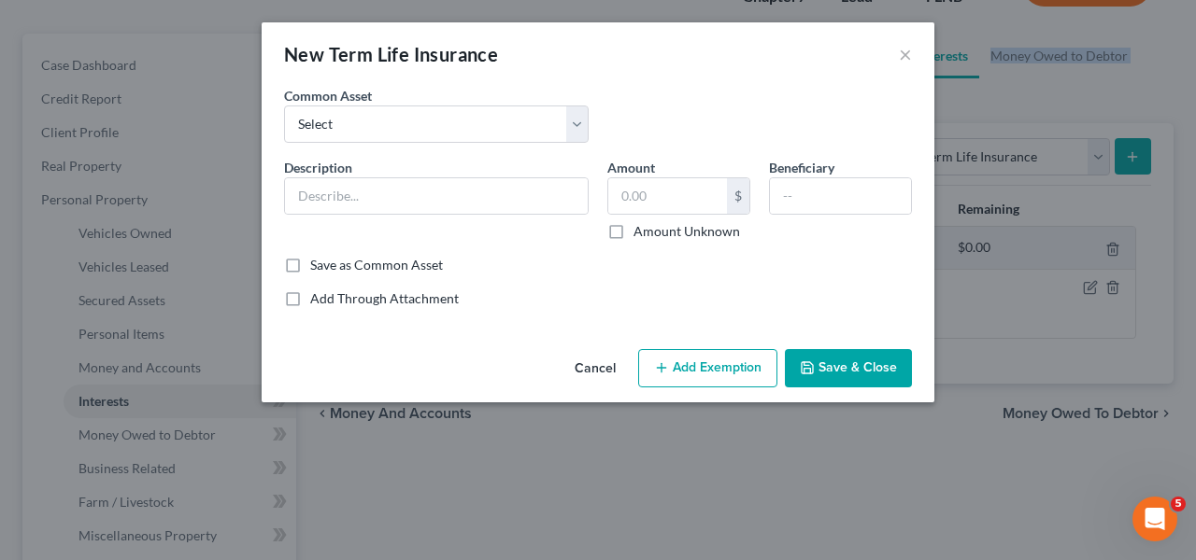
click at [873, 352] on button "Save & Close" at bounding box center [848, 368] width 127 height 39
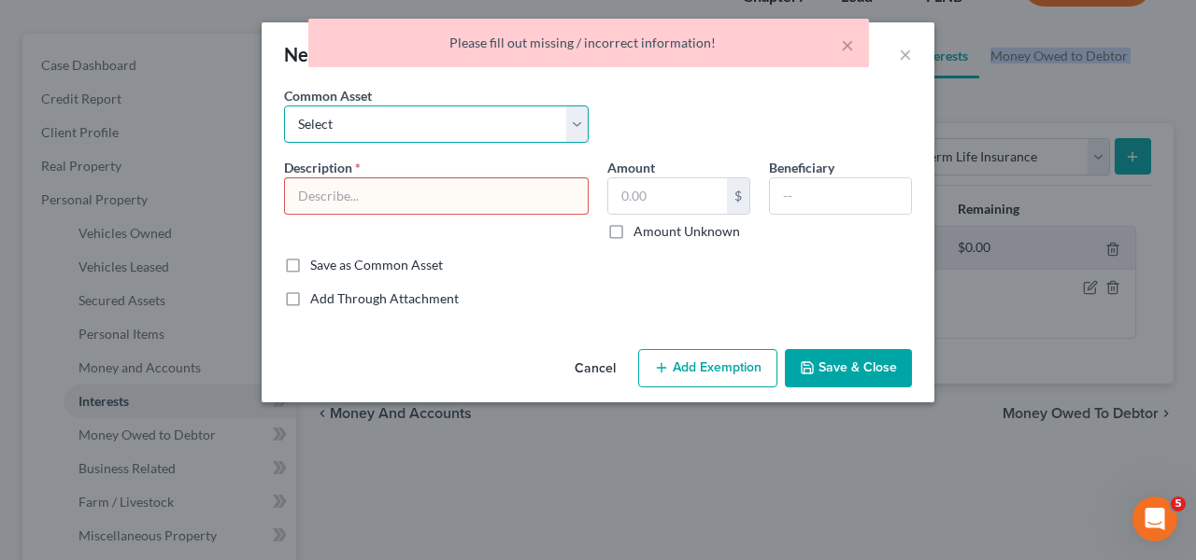
click at [414, 119] on select "Select Cigna Term Life Term Life Insurance Policy through work; Death Benefit U…" at bounding box center [436, 124] width 304 height 37
select select "1"
type input "Term Life Insurance Policy through work; Death Benefit Unknown"
type input "0"
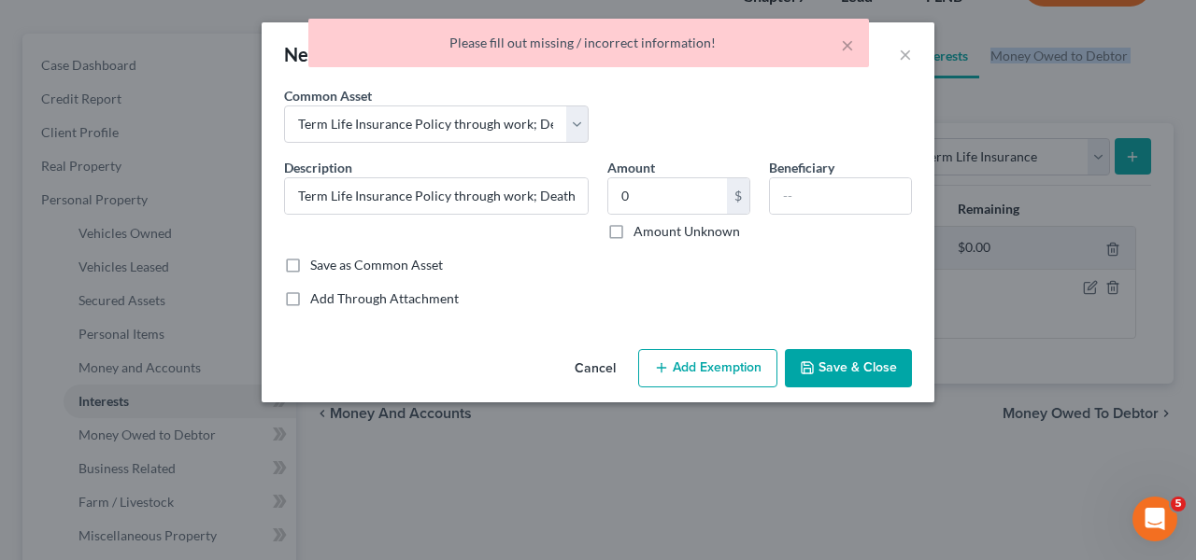
click at [865, 355] on button "Save & Close" at bounding box center [848, 368] width 127 height 39
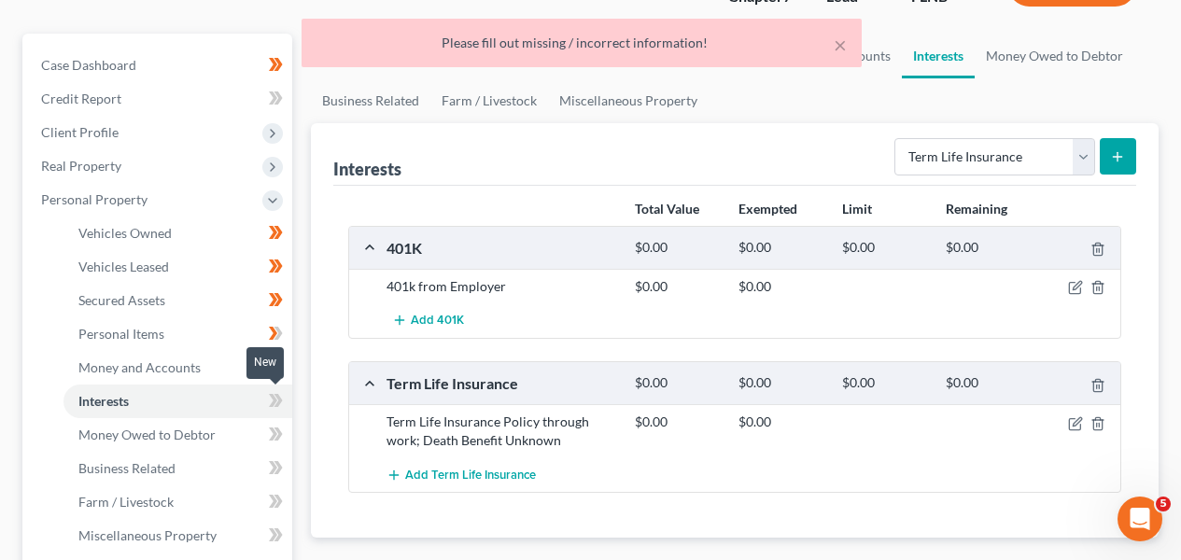
click at [283, 398] on span at bounding box center [276, 403] width 33 height 28
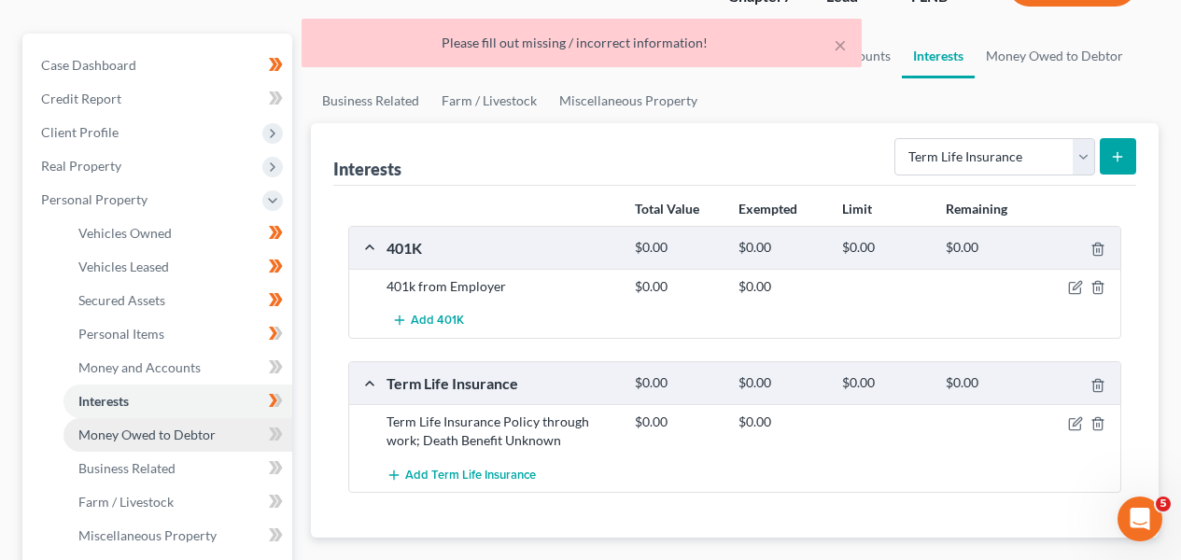
click at [230, 438] on link "Money Owed to Debtor" at bounding box center [178, 435] width 229 height 34
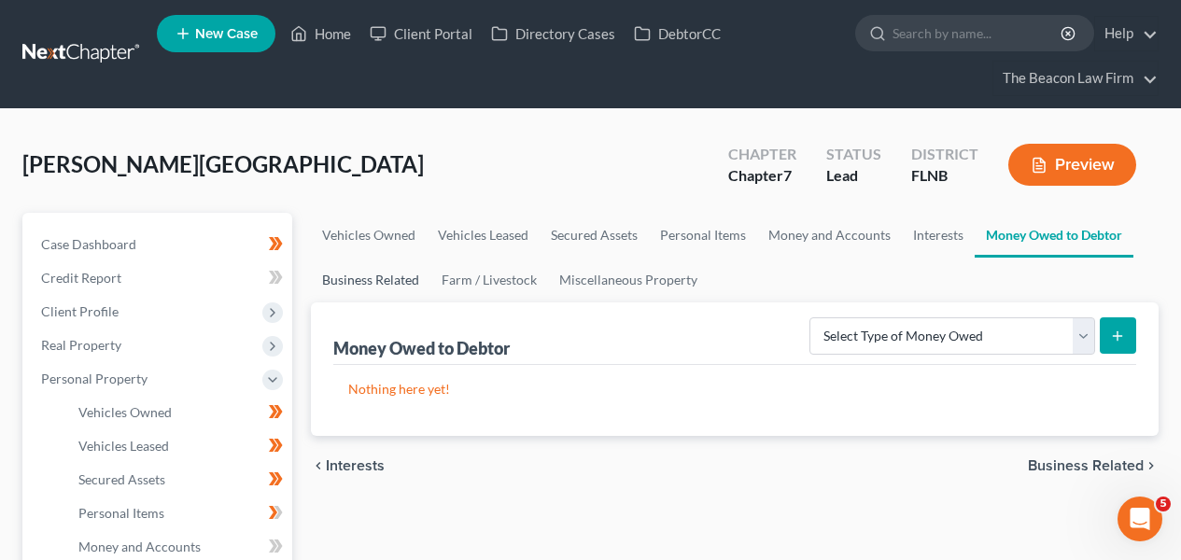
click at [407, 267] on link "Business Related" at bounding box center [371, 280] width 120 height 45
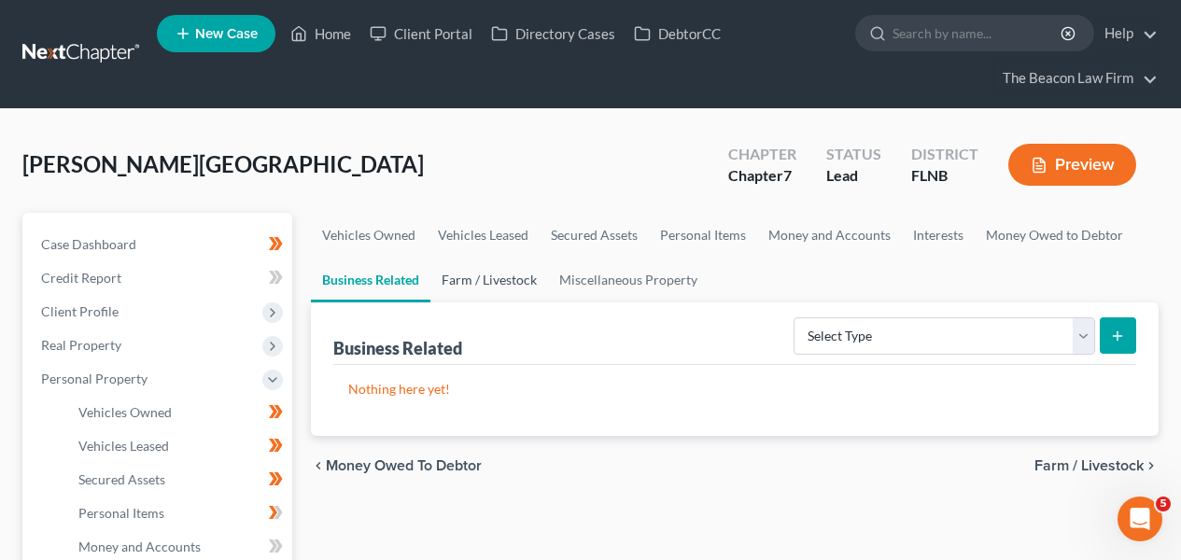
click at [485, 284] on link "Farm / Livestock" at bounding box center [490, 280] width 118 height 45
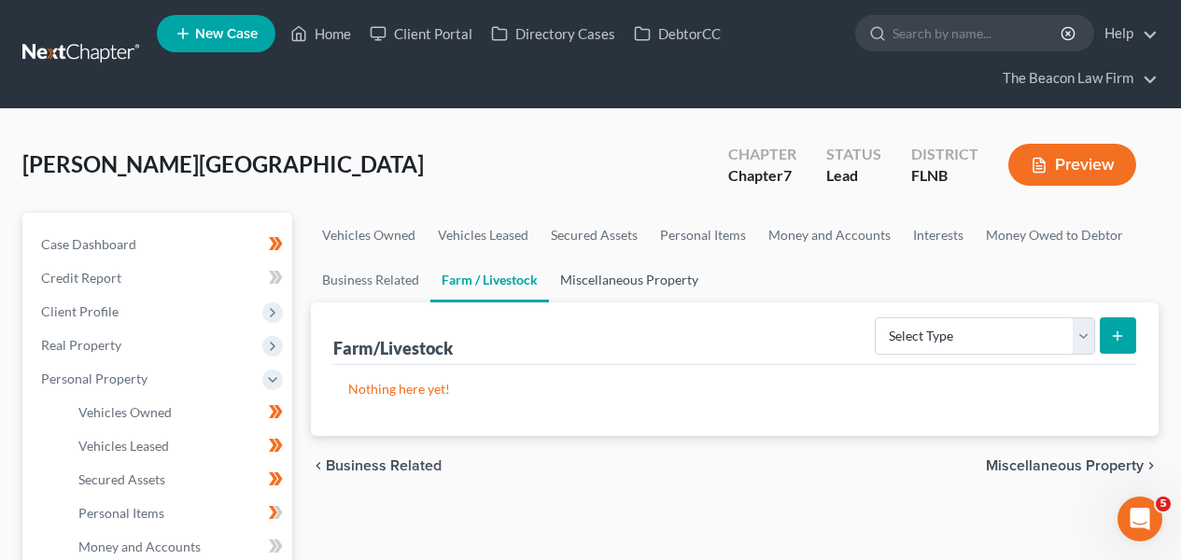
click at [599, 283] on link "Miscellaneous Property" at bounding box center [629, 280] width 161 height 45
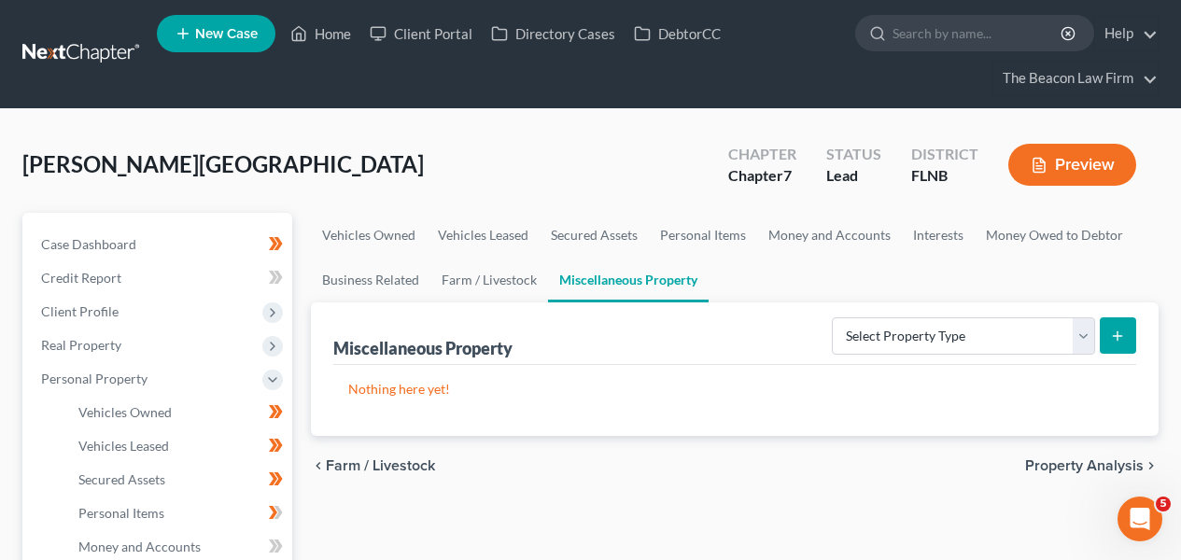
scroll to position [542, 0]
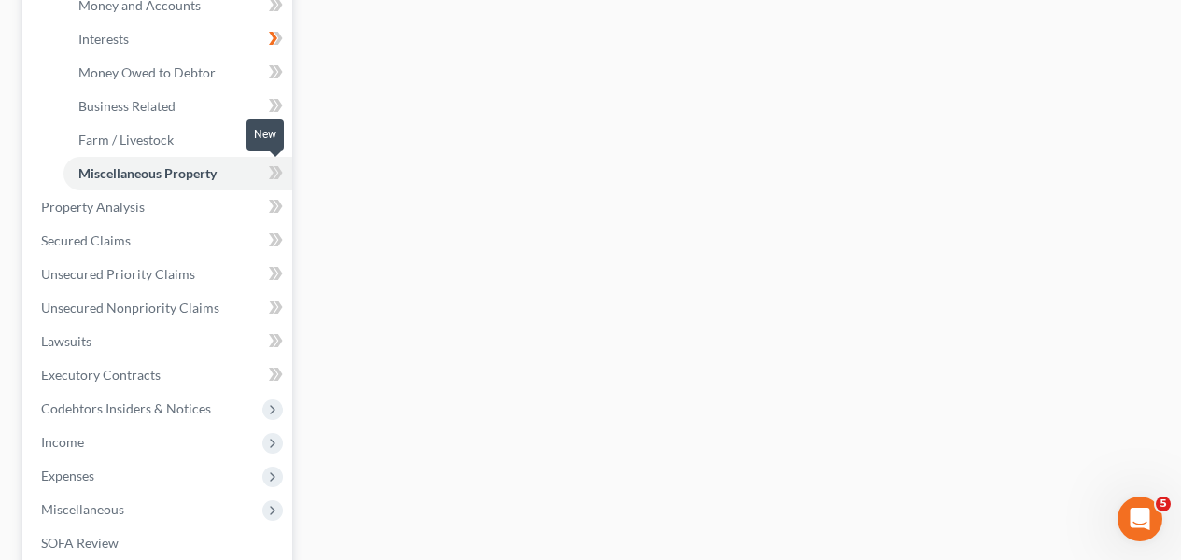
click at [288, 179] on span at bounding box center [276, 176] width 33 height 28
click at [287, 180] on span at bounding box center [276, 176] width 33 height 28
click at [278, 147] on icon at bounding box center [276, 139] width 14 height 23
click at [277, 108] on icon at bounding box center [279, 105] width 8 height 13
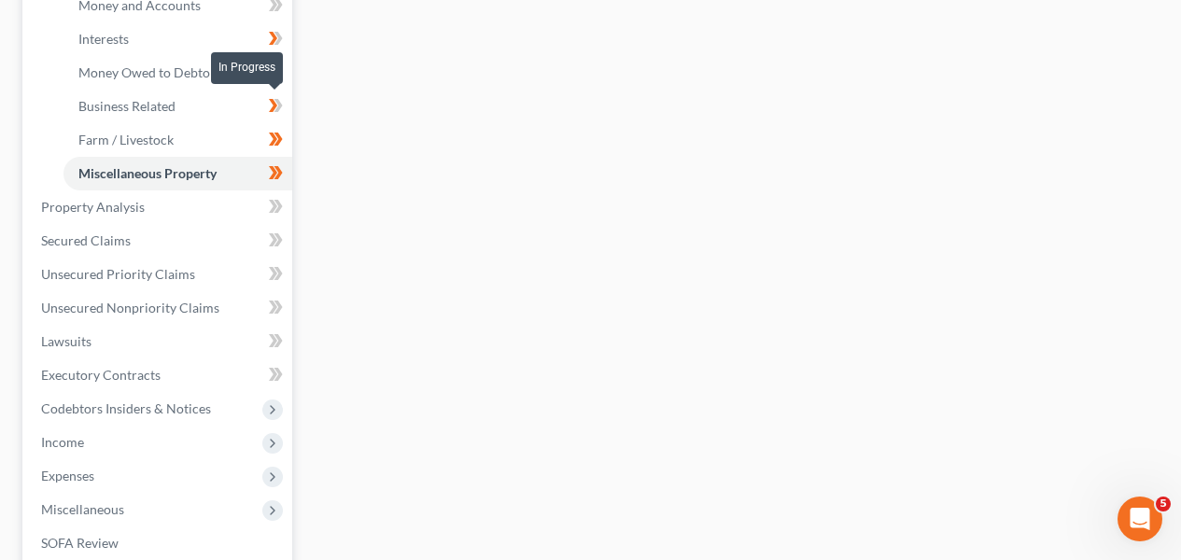
click at [280, 109] on icon at bounding box center [276, 105] width 14 height 23
click at [286, 78] on span at bounding box center [276, 75] width 33 height 28
drag, startPoint x: 1176, startPoint y: 316, endPoint x: 1186, endPoint y: 240, distance: 76.3
click at [1181, 237] on html "Home New Case Client Portal Directory Cases DebtorCC The Beacon Law Firm [EMAIL…" at bounding box center [590, 139] width 1181 height 1363
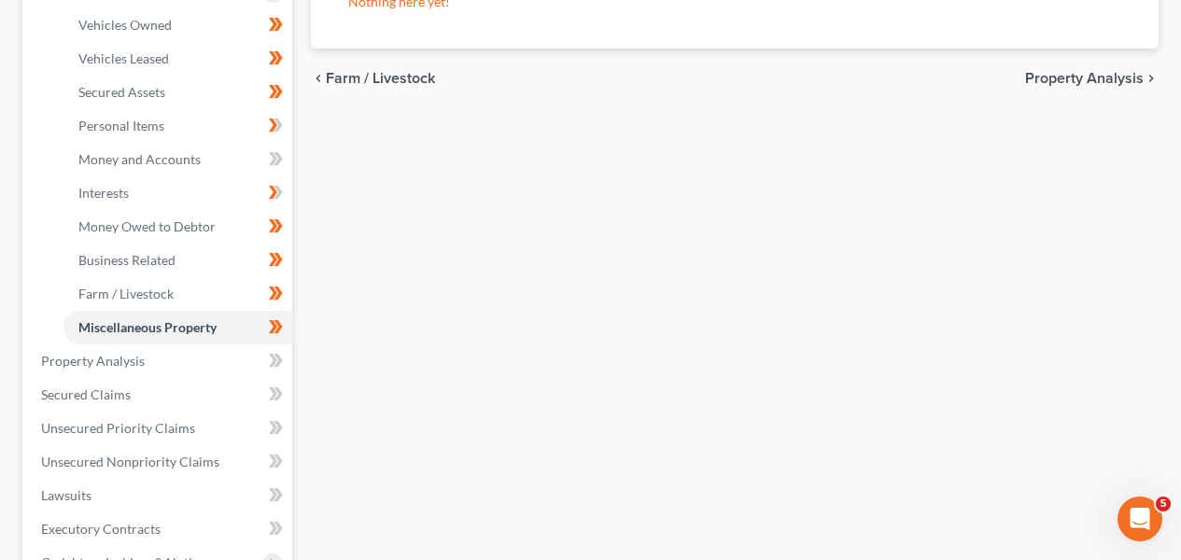
scroll to position [387, 0]
click at [171, 122] on link "Personal Items" at bounding box center [178, 127] width 229 height 34
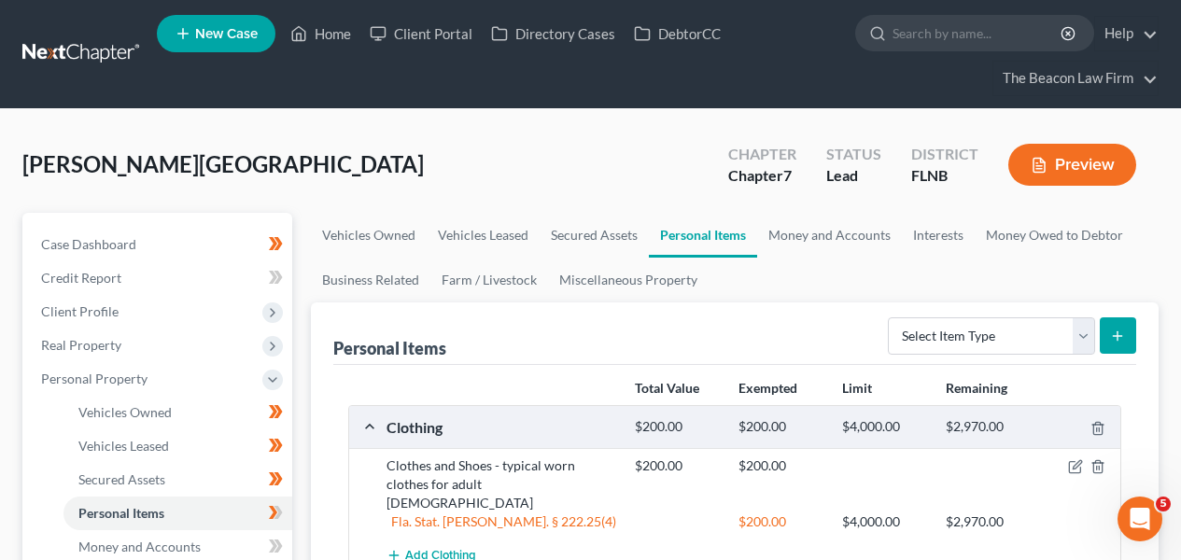
drag, startPoint x: 1180, startPoint y: 233, endPoint x: 1187, endPoint y: 271, distance: 38.1
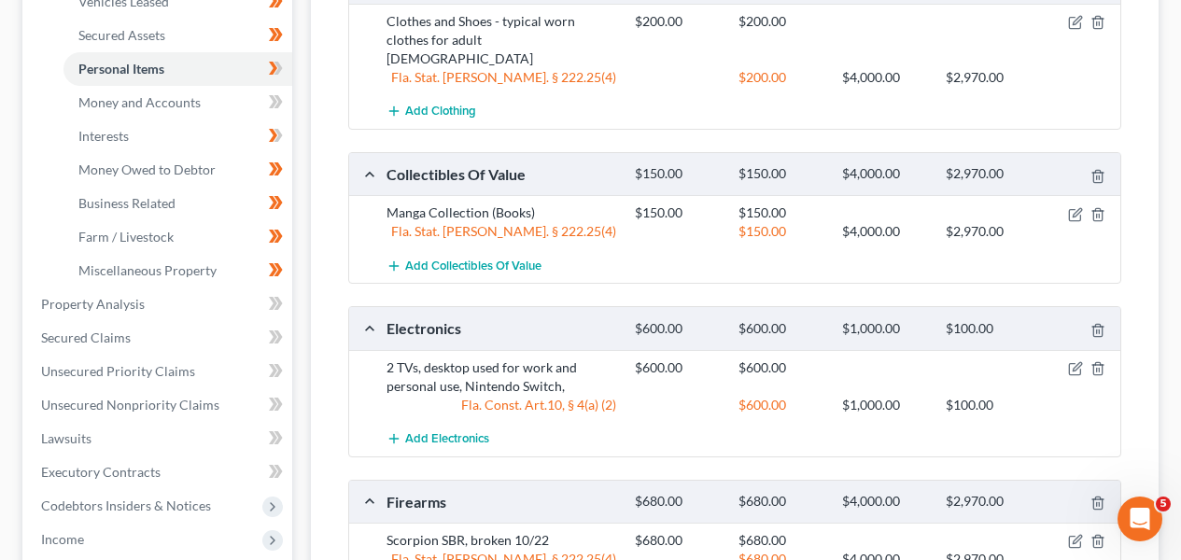
scroll to position [446, 0]
click at [180, 417] on link "Unsecured Nonpriority Claims" at bounding box center [159, 405] width 266 height 34
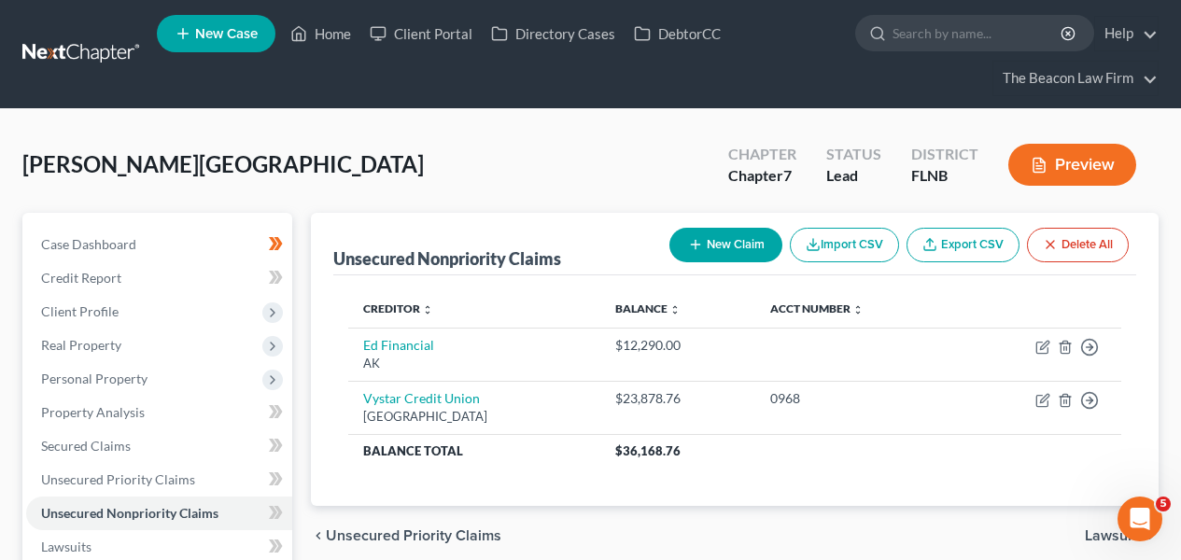
scroll to position [464, 0]
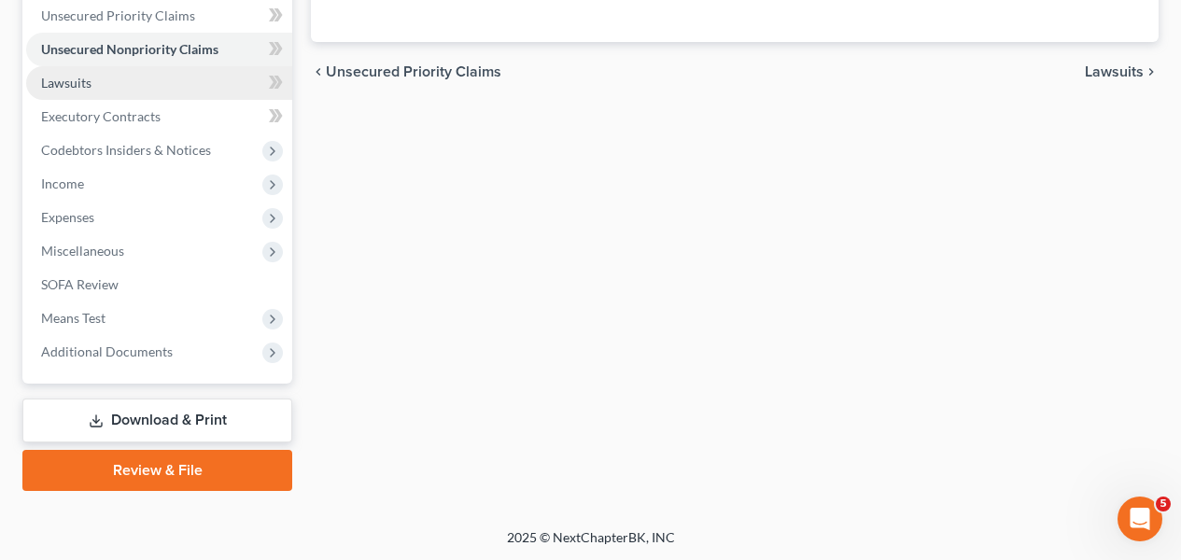
click at [130, 90] on link "Lawsuits" at bounding box center [159, 83] width 266 height 34
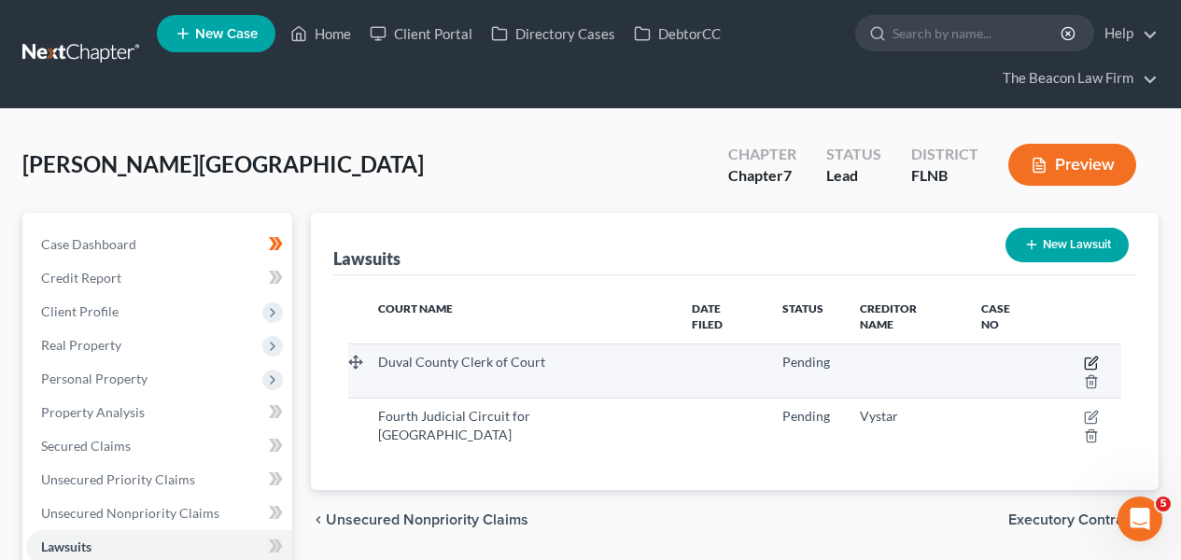
click at [1084, 356] on icon "button" at bounding box center [1091, 363] width 15 height 15
select select "9"
select select "0"
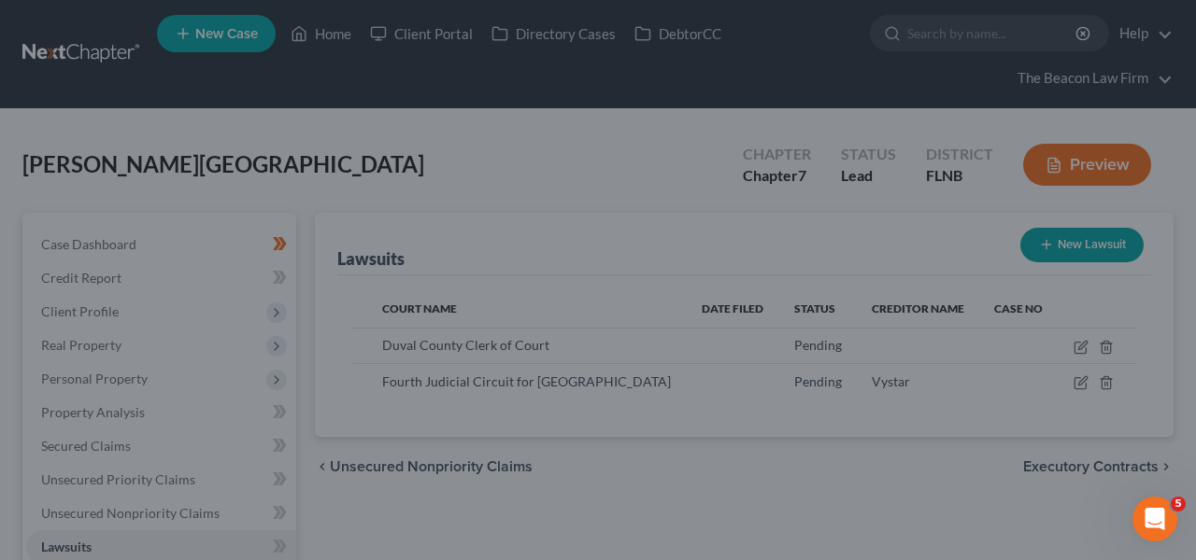
click at [1111, 363] on div "New Lawsuit × Court name * Duval County Clerk of Court [STREET_ADDRESS][GEOGRAP…" at bounding box center [598, 280] width 1196 height 560
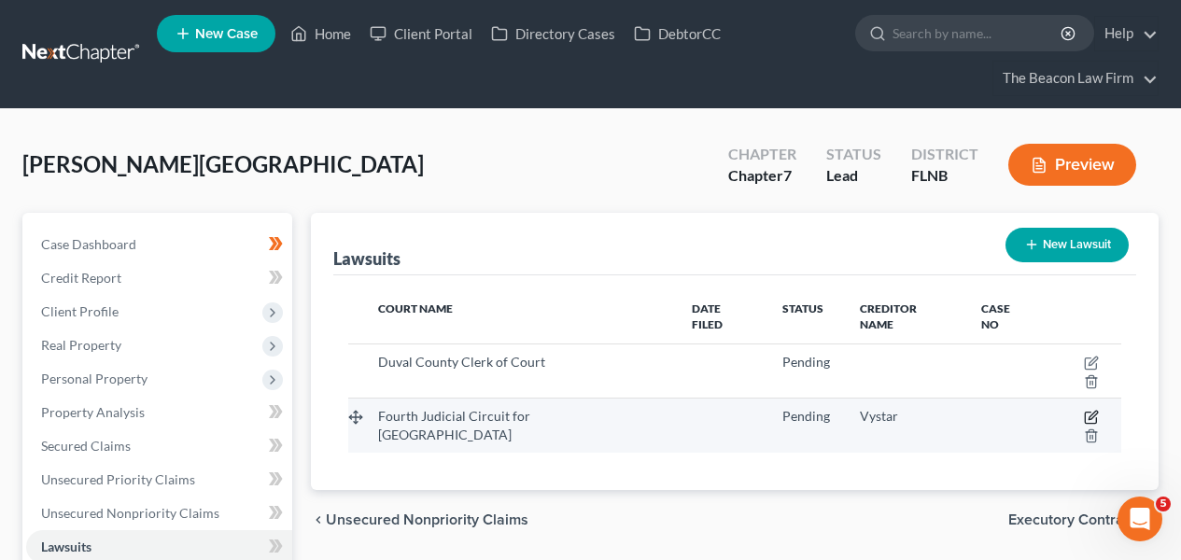
click at [1085, 413] on icon "button" at bounding box center [1090, 418] width 11 height 11
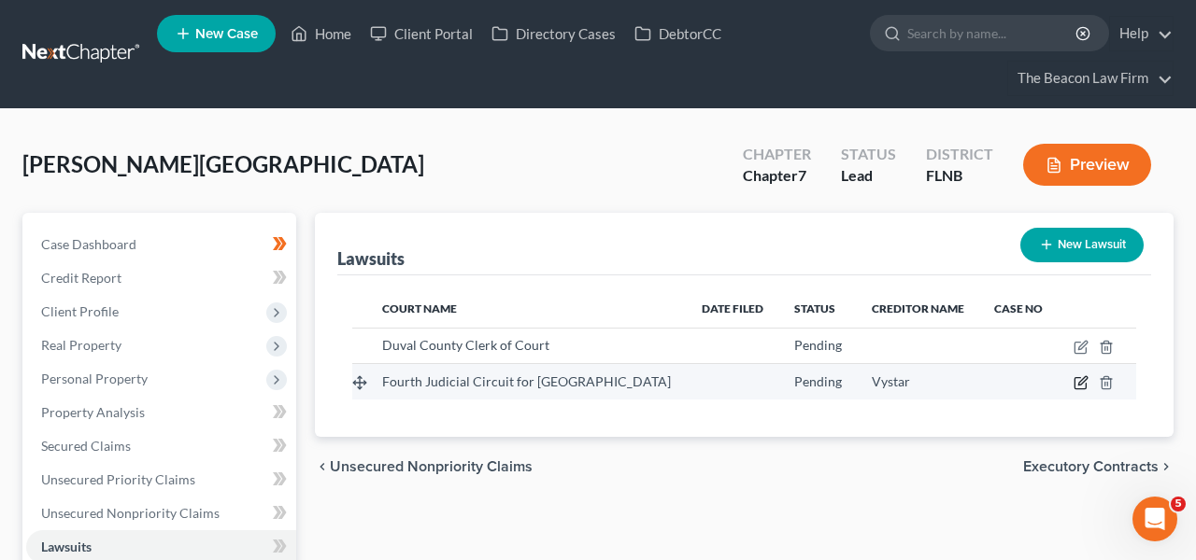
select select "9"
select select "0"
select select "1"
select select "9"
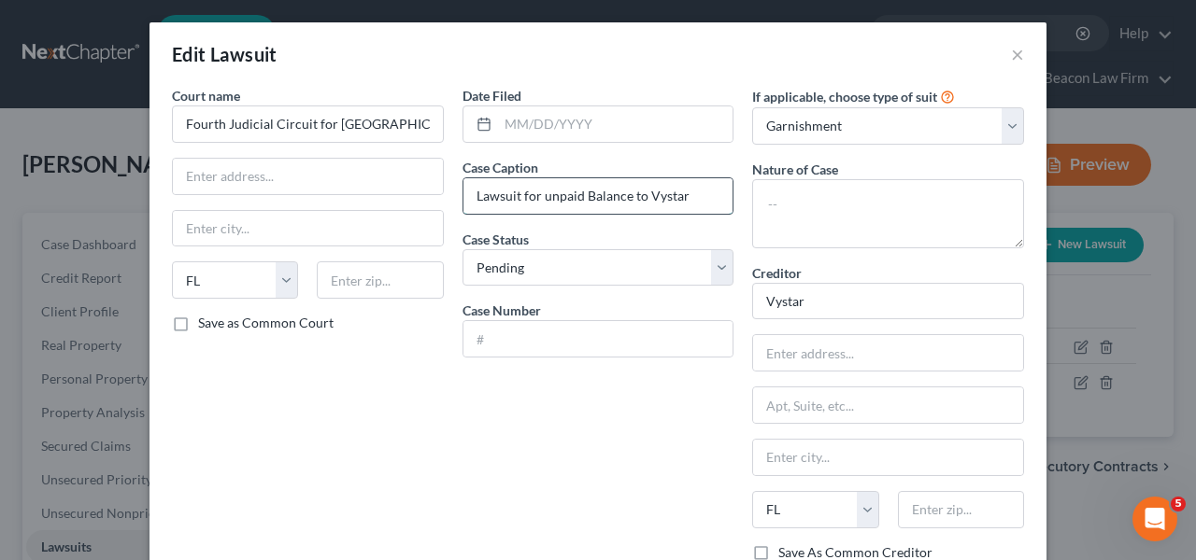
click at [669, 194] on input "Lawsuit for unpaid Balance to Vystar" at bounding box center [598, 195] width 270 height 35
click at [670, 194] on input "Lawsuit for unpaid Balance to Vystar" at bounding box center [598, 195] width 270 height 35
click at [669, 194] on input "Lawsuit for unpaid Balance to Vystar" at bounding box center [598, 195] width 270 height 35
type input "Vystar Credit Union v [PERSON_NAME]"
click at [794, 121] on select "Select Repossession Garnishment Foreclosure Attached, Seized, Or Levied Other" at bounding box center [888, 125] width 272 height 37
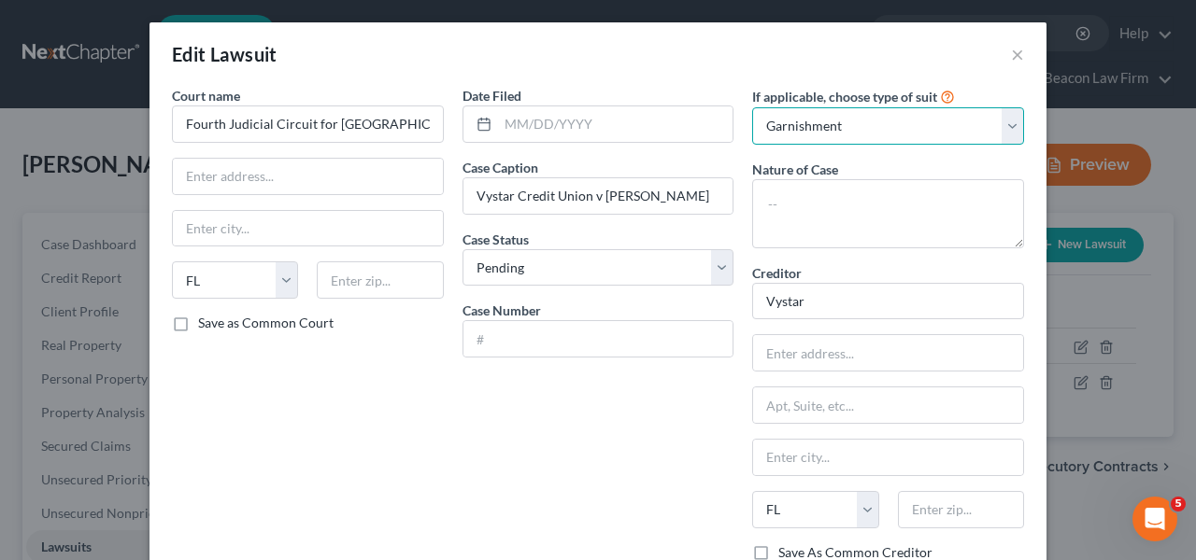
select select "4"
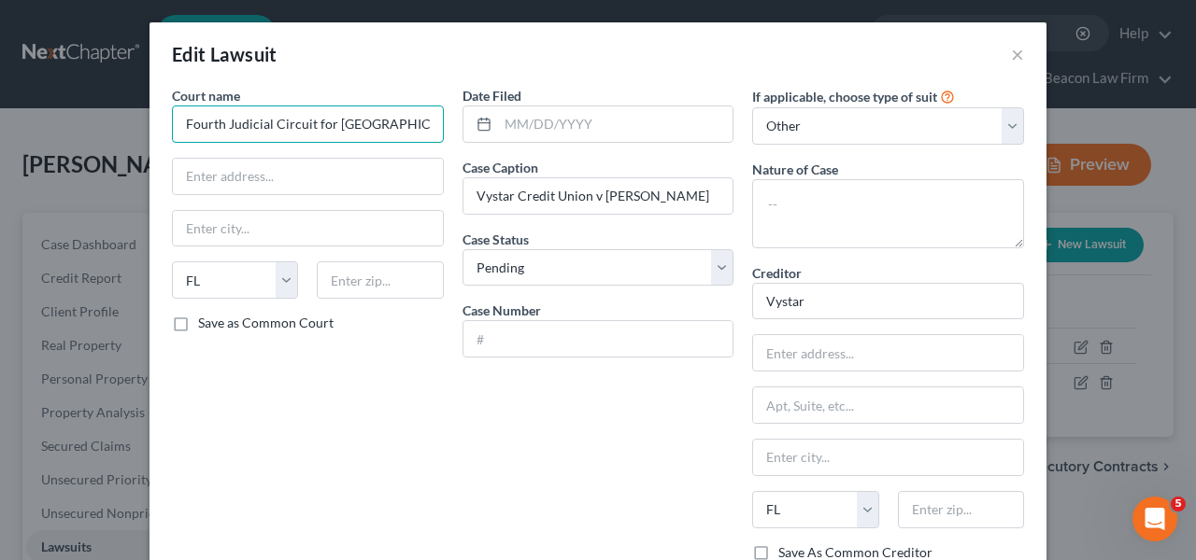
click at [427, 120] on input "Fourth Judicial Circuit for [GEOGRAPHIC_DATA]" at bounding box center [308, 124] width 272 height 37
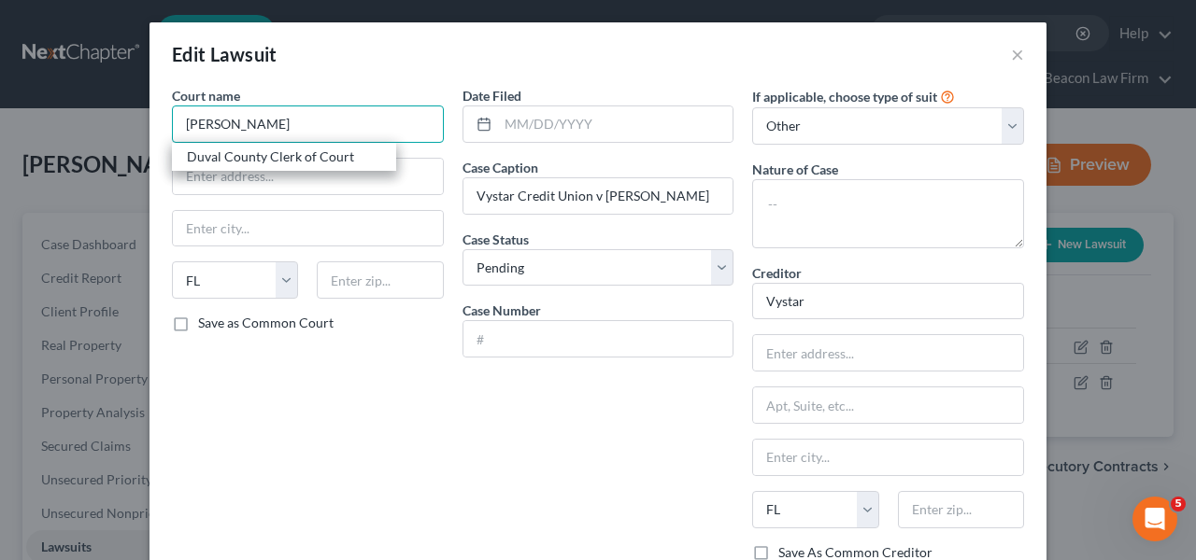
type input "Duval County Clerk of Court"
type input "[STREET_ADDRESS][PERSON_NAME]"
type input "[GEOGRAPHIC_DATA]"
type input "32202"
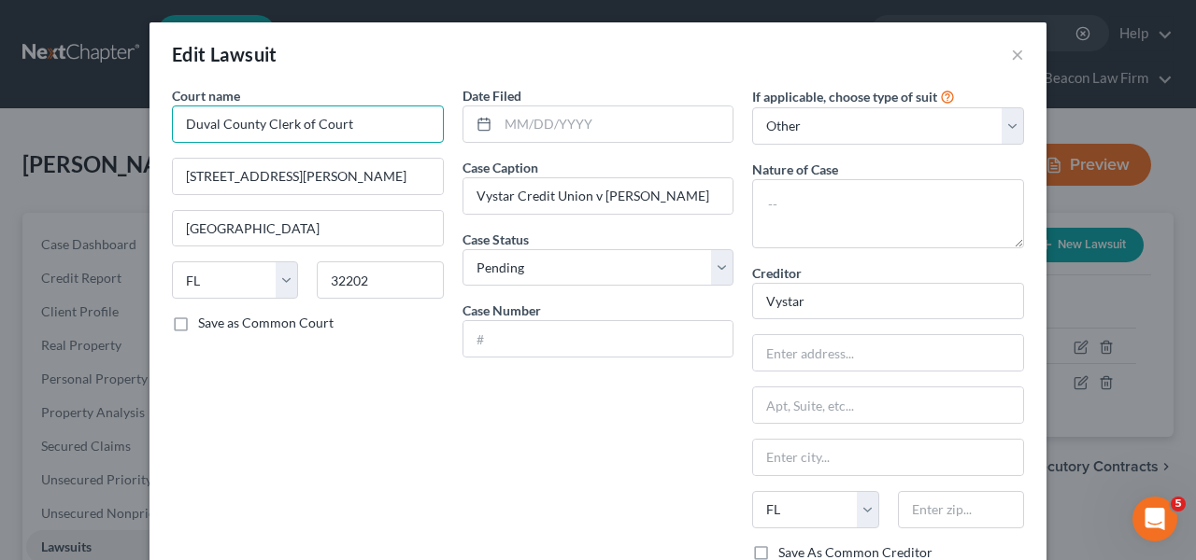
type input "Duval County Clerk of Court"
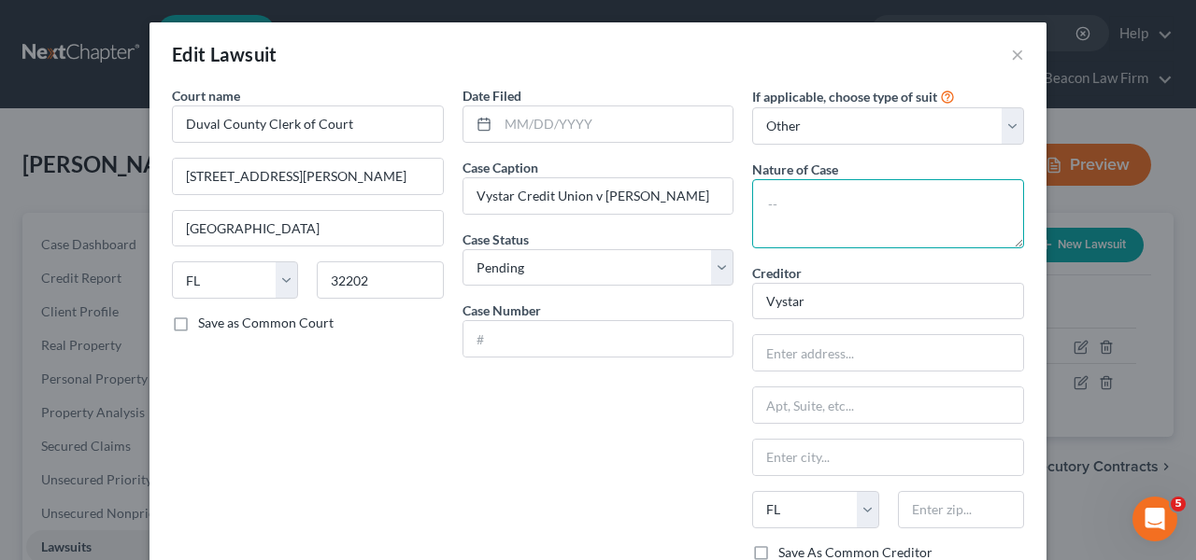
click at [898, 205] on textarea at bounding box center [888, 213] width 272 height 69
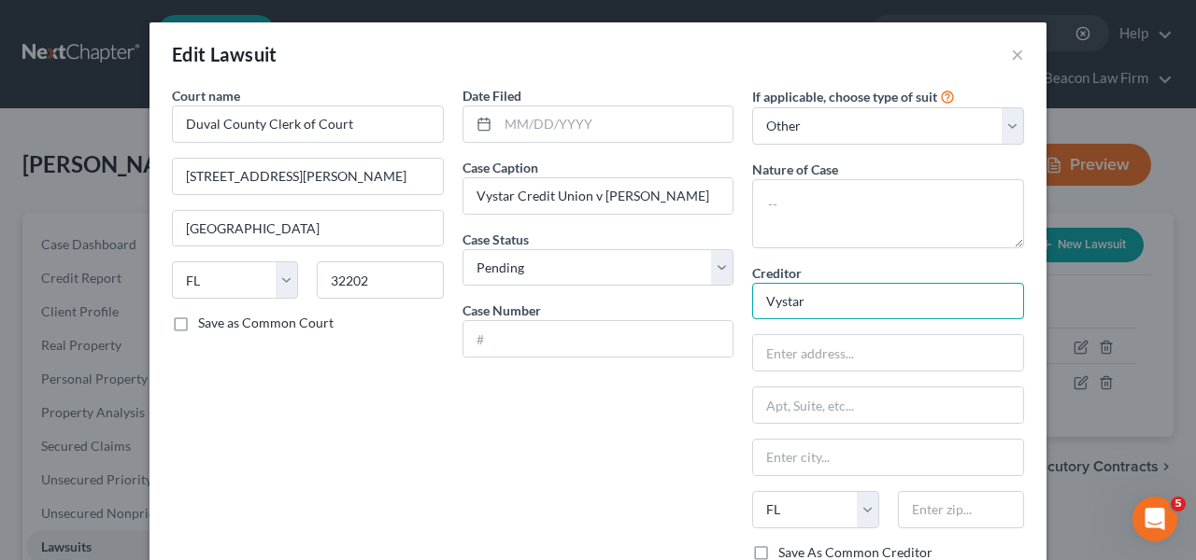
click at [828, 303] on input "Vystar" at bounding box center [888, 301] width 272 height 37
drag, startPoint x: 822, startPoint y: 301, endPoint x: 829, endPoint y: 292, distance: 11.2
click at [825, 300] on input "Vystar" at bounding box center [888, 301] width 272 height 37
type input "V"
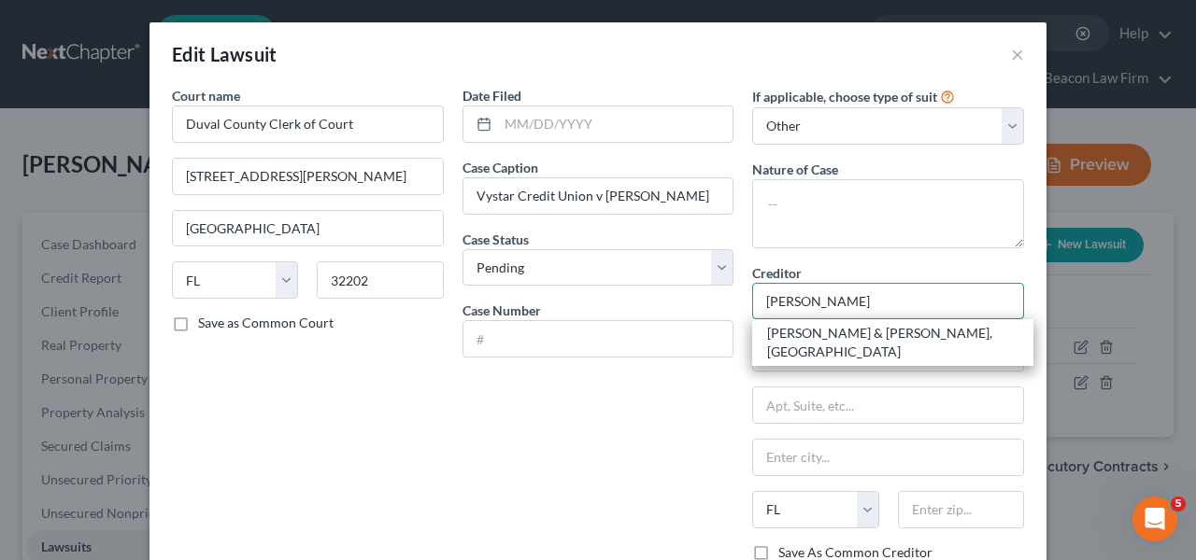
type input "[PERSON_NAME] & [PERSON_NAME], [GEOGRAPHIC_DATA]"
type input "PO Box 550858"
type input "[GEOGRAPHIC_DATA]"
type input "32255"
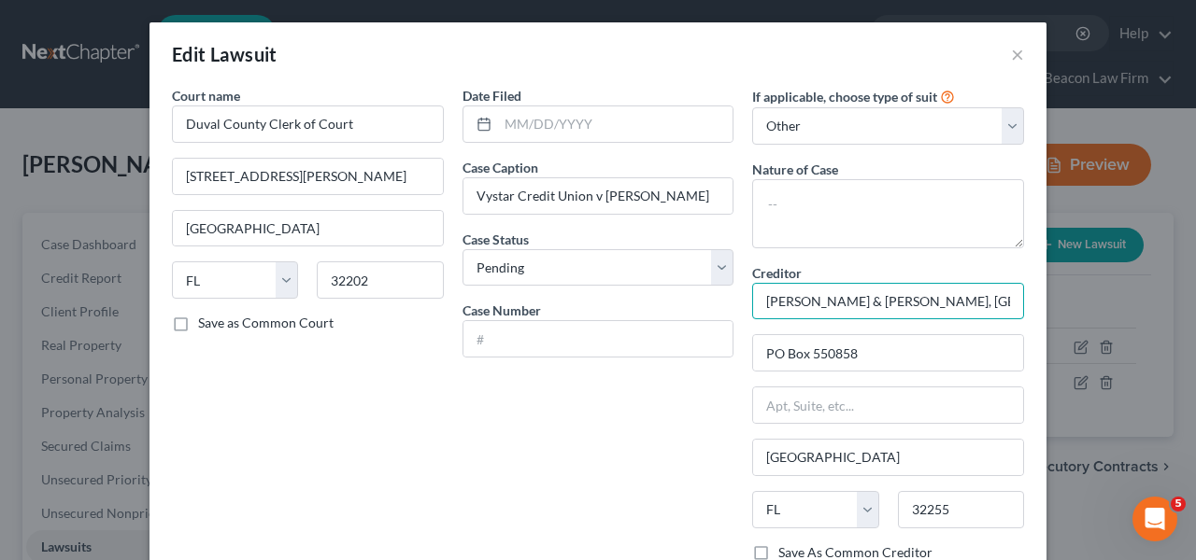
type input "[PERSON_NAME] & [PERSON_NAME], [GEOGRAPHIC_DATA]"
click at [896, 332] on div "Creditor * [PERSON_NAME] & [PERSON_NAME], [GEOGRAPHIC_DATA] [GEOGRAPHIC_DATA] […" at bounding box center [888, 403] width 272 height 280
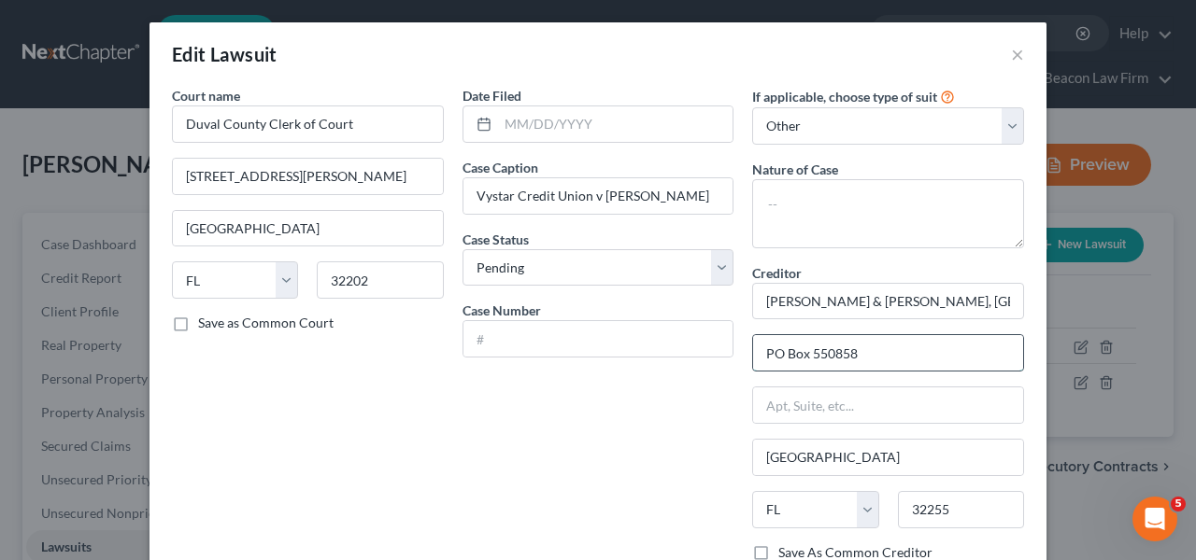
click at [891, 344] on input "PO Box 550858" at bounding box center [888, 352] width 270 height 35
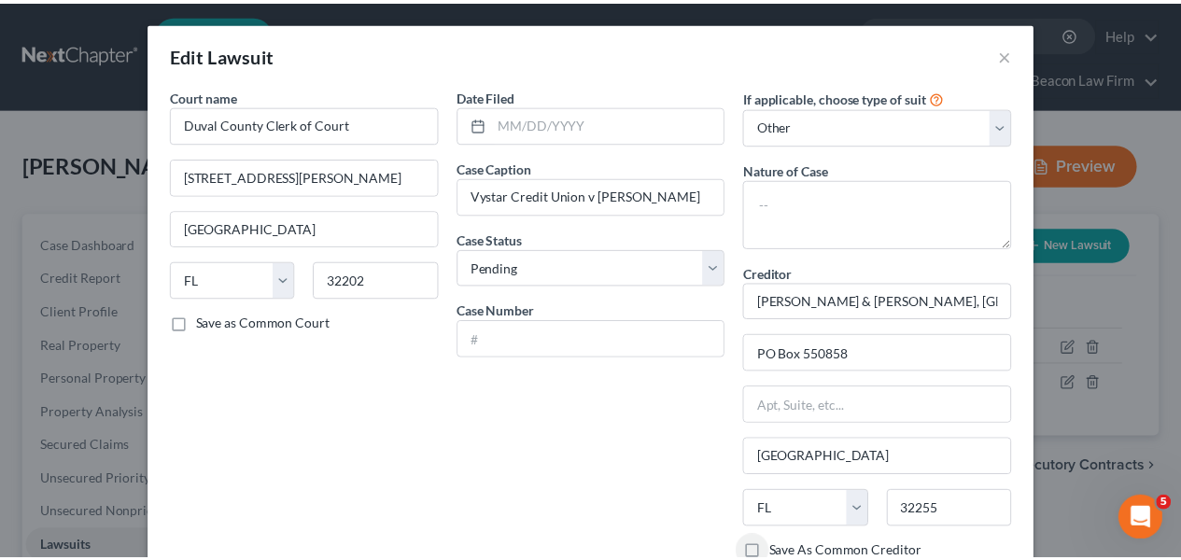
scroll to position [217, 0]
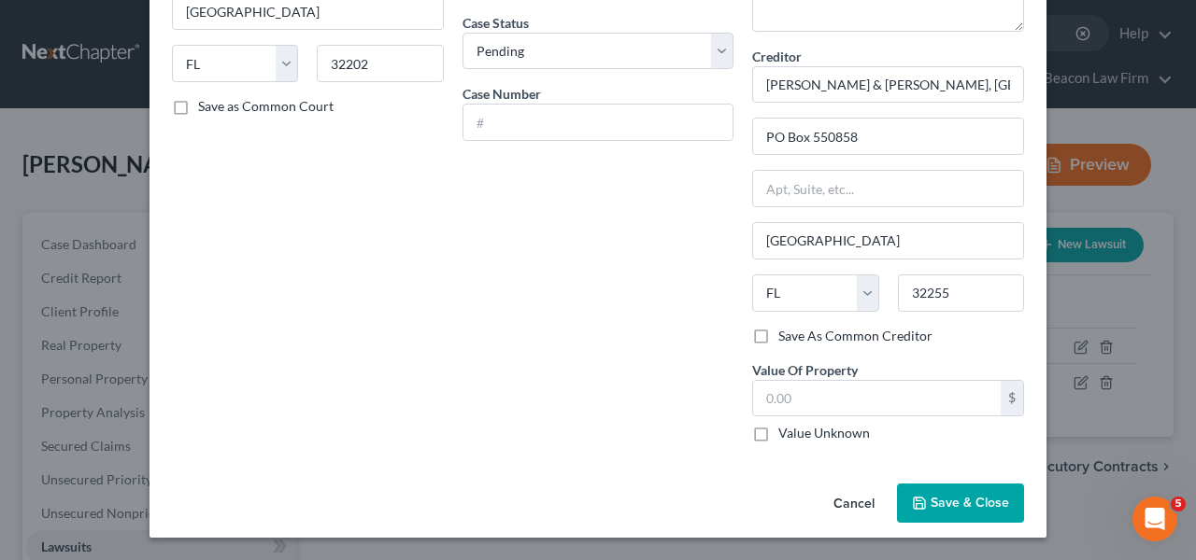
click at [941, 502] on span "Save & Close" at bounding box center [969, 503] width 78 height 16
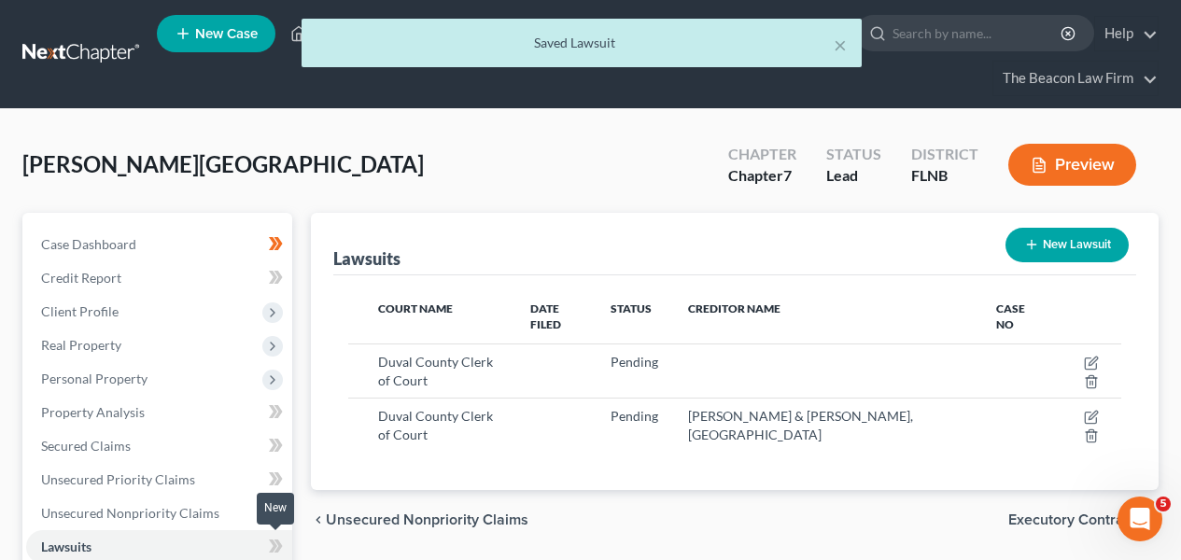
click at [267, 535] on span at bounding box center [276, 549] width 33 height 28
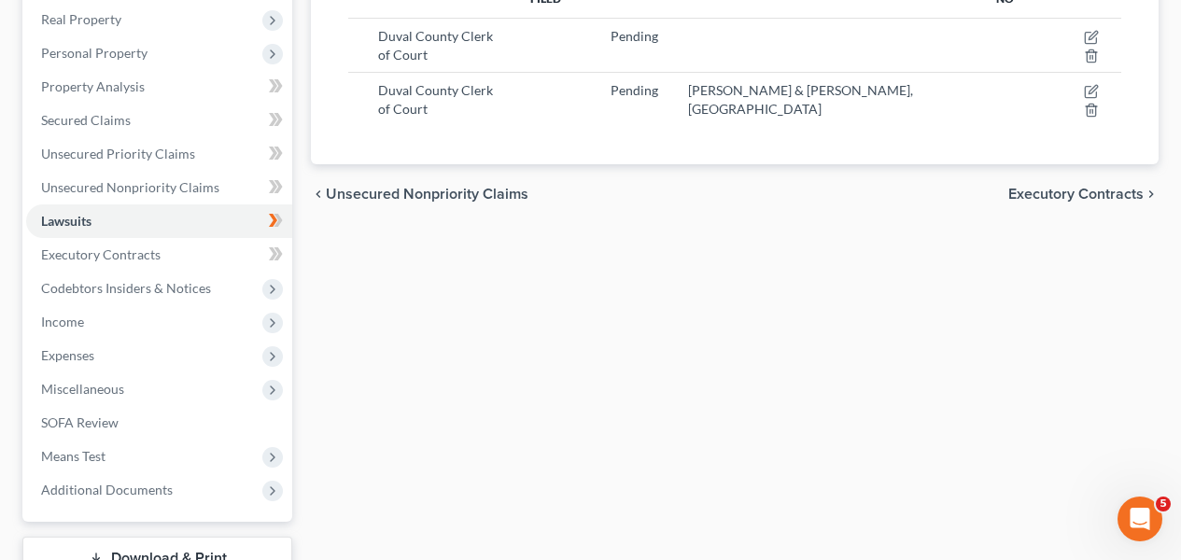
scroll to position [433, 0]
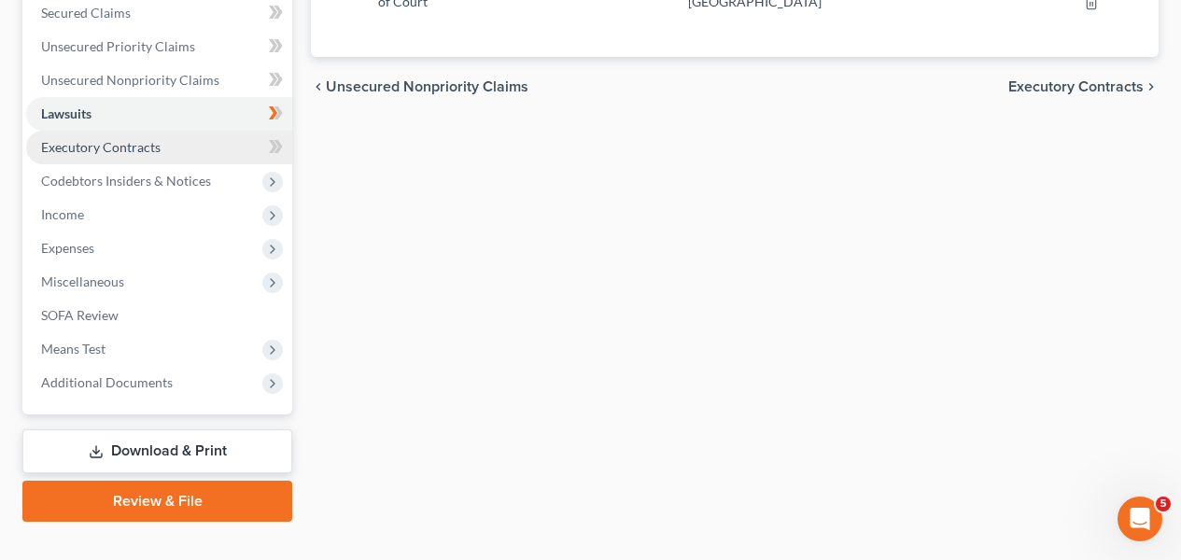
click at [231, 152] on link "Executory Contracts" at bounding box center [159, 148] width 266 height 34
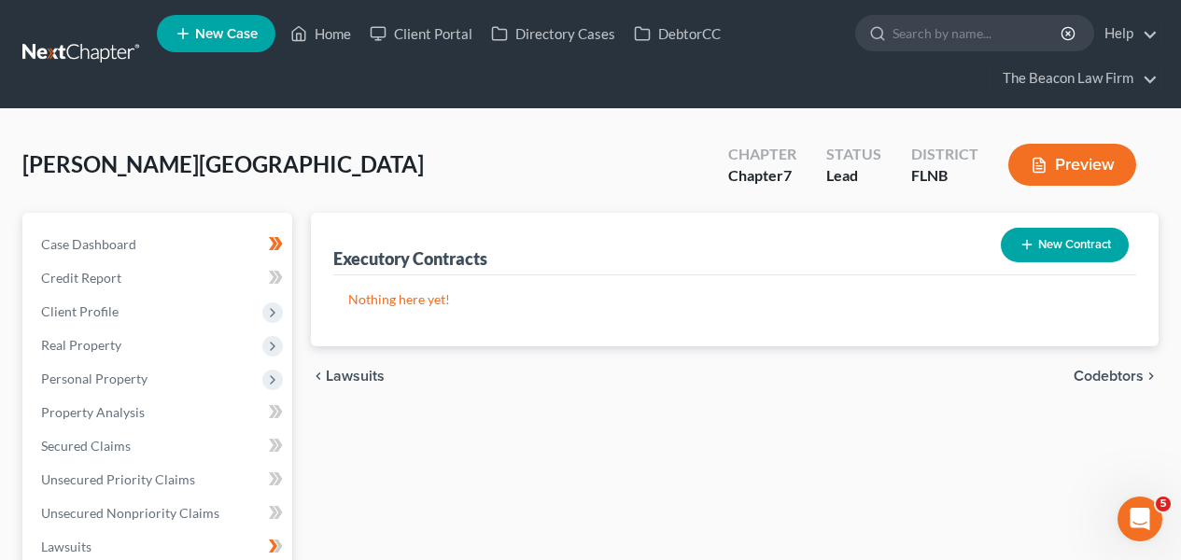
scroll to position [464, 0]
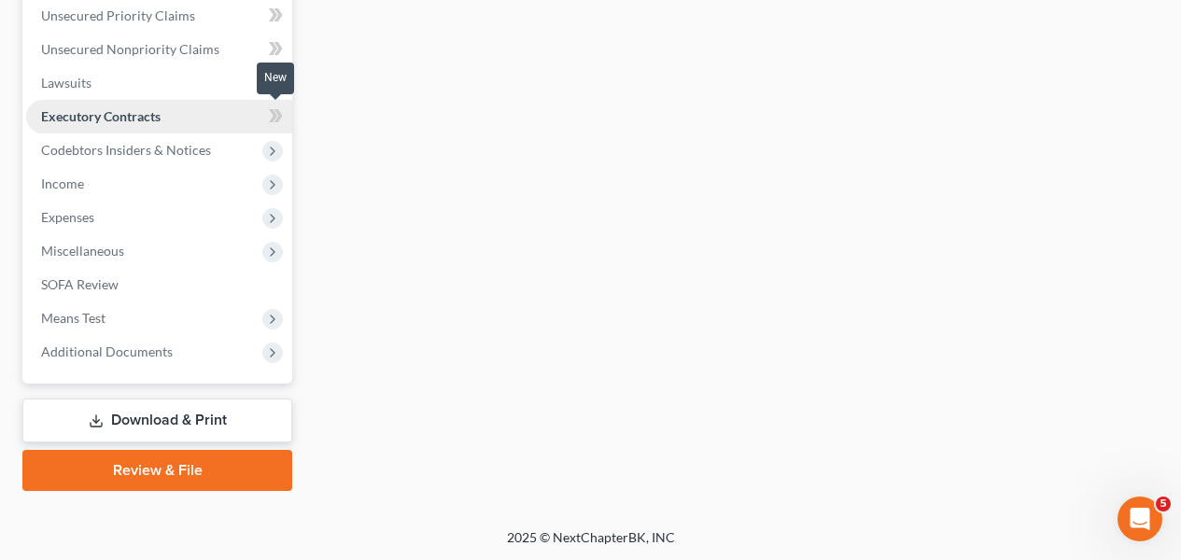
drag, startPoint x: 276, startPoint y: 105, endPoint x: 252, endPoint y: 119, distance: 27.2
click at [275, 105] on icon at bounding box center [276, 116] width 14 height 23
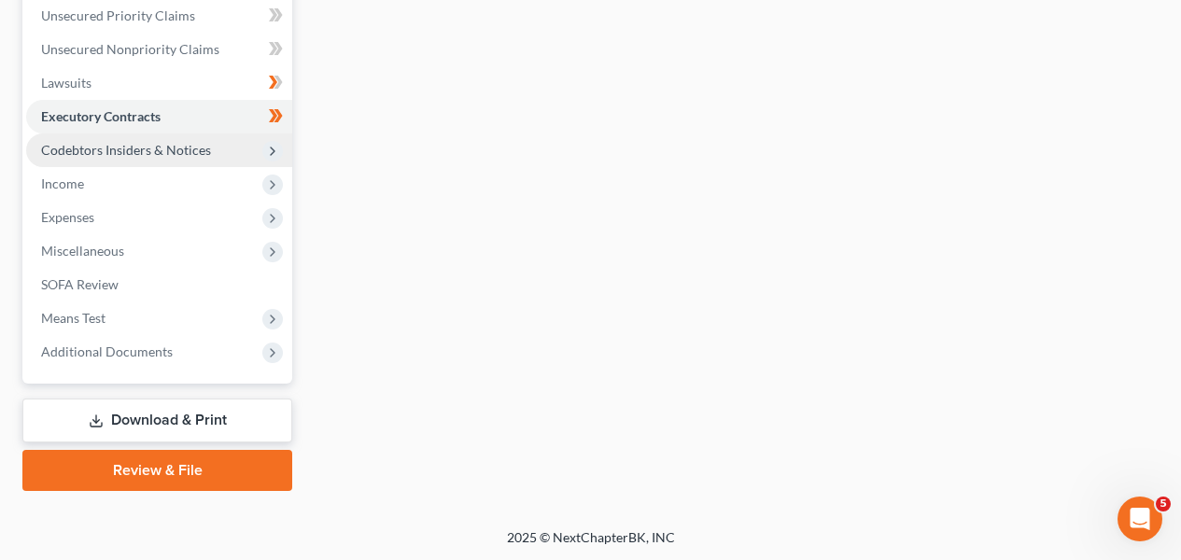
click at [200, 157] on span "Codebtors Insiders & Notices" at bounding box center [159, 151] width 266 height 34
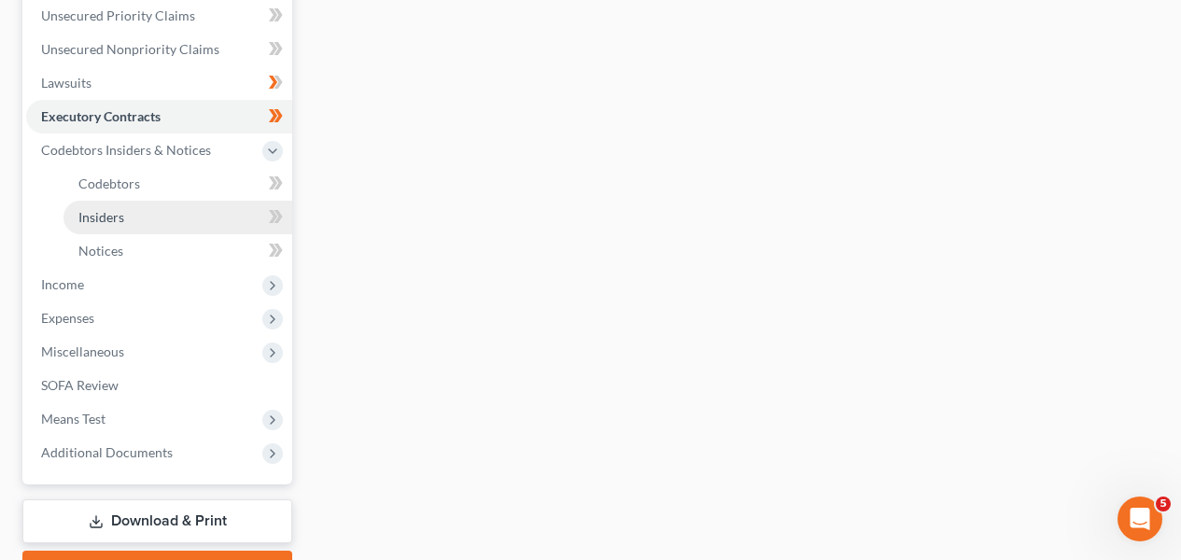
click at [219, 228] on link "Insiders" at bounding box center [178, 218] width 229 height 34
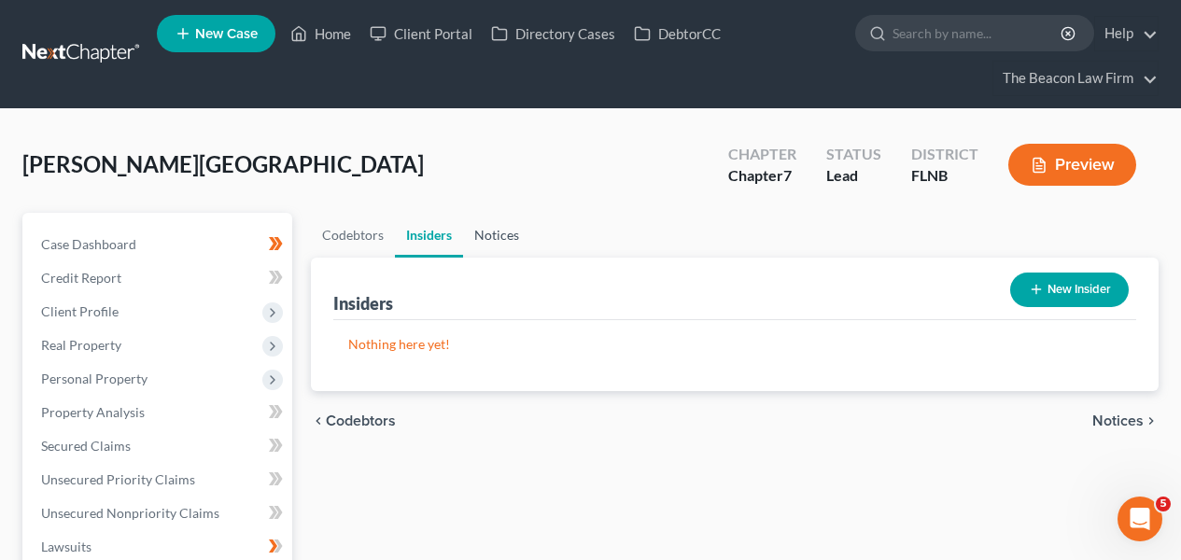
click at [514, 224] on link "Notices" at bounding box center [496, 235] width 67 height 45
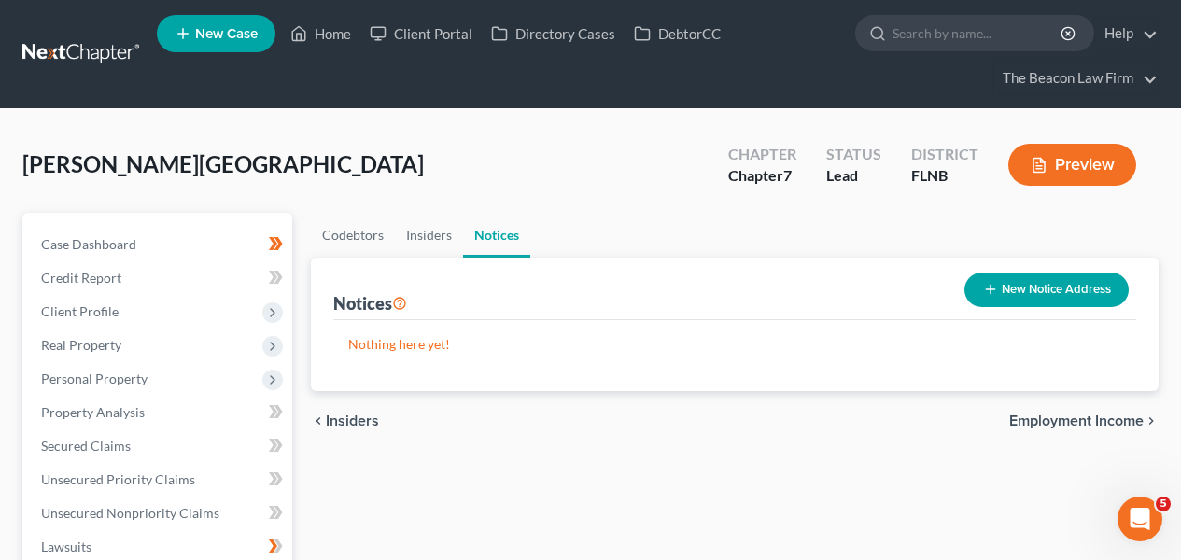
scroll to position [542, 0]
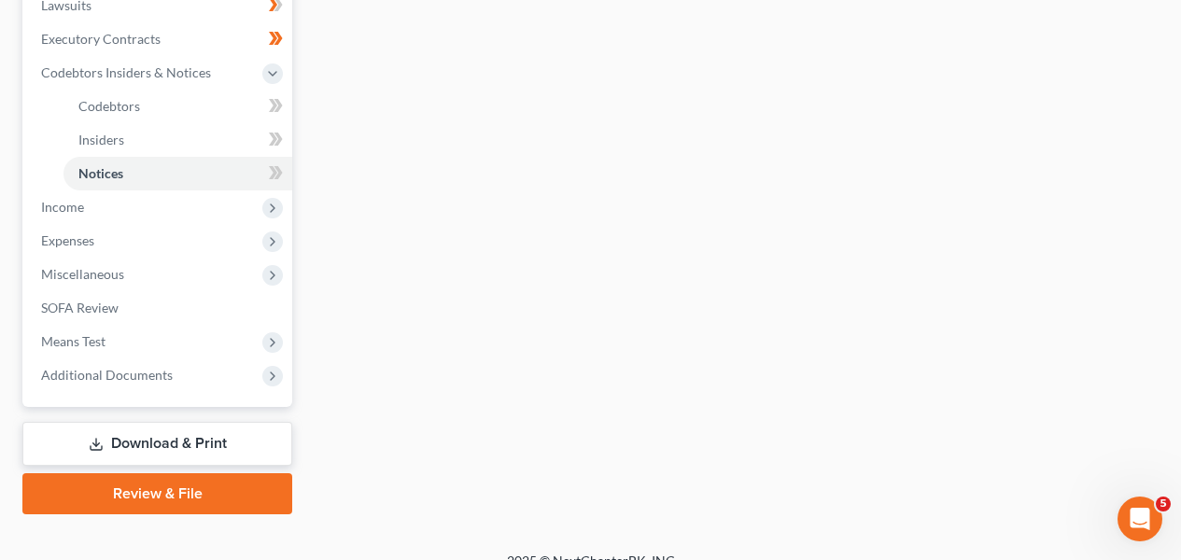
click at [283, 149] on div "New" at bounding box center [265, 159] width 37 height 31
click at [282, 149] on div "New" at bounding box center [265, 159] width 37 height 31
click at [280, 144] on div "New" at bounding box center [265, 159] width 37 height 43
click at [276, 138] on div at bounding box center [276, 141] width 12 height 6
click at [274, 134] on icon at bounding box center [273, 139] width 8 height 13
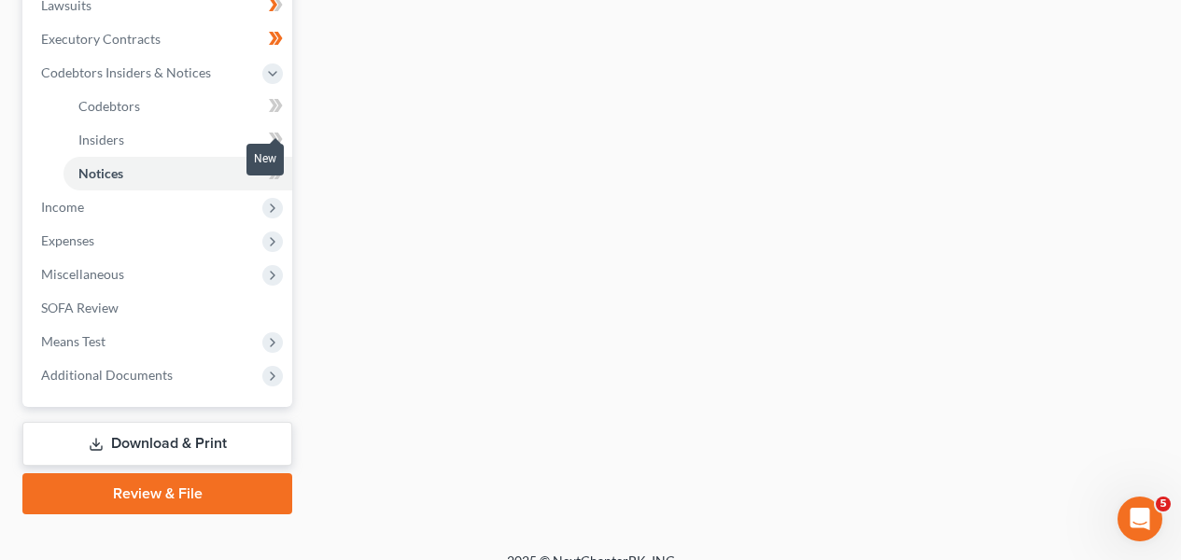
click at [274, 134] on icon at bounding box center [273, 139] width 8 height 13
click at [278, 132] on icon at bounding box center [276, 139] width 14 height 23
click at [276, 133] on icon at bounding box center [279, 139] width 8 height 13
click at [276, 163] on icon at bounding box center [276, 173] width 14 height 23
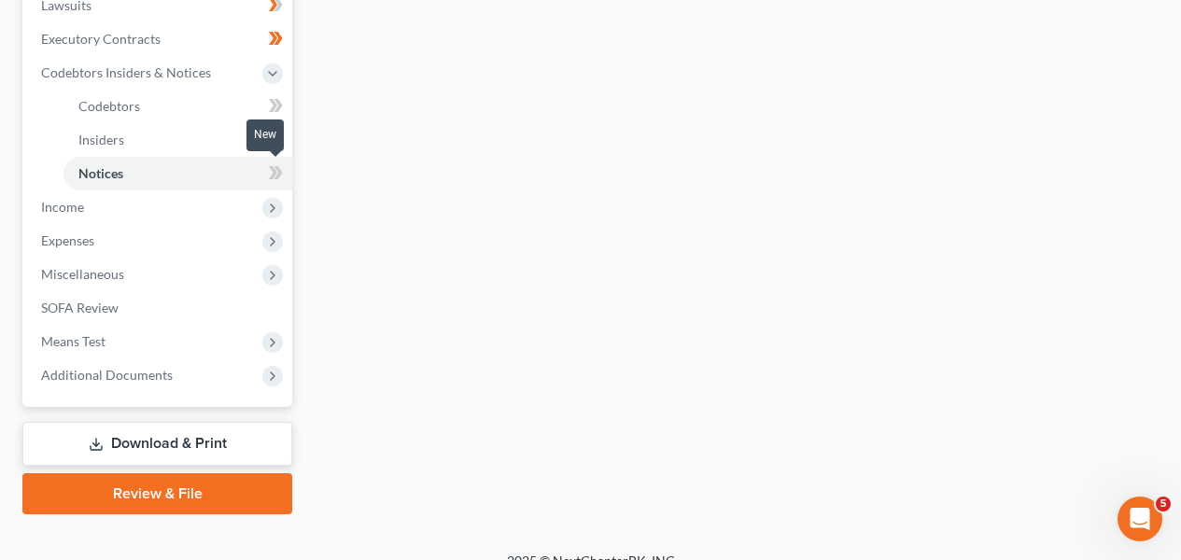
click at [276, 163] on icon at bounding box center [276, 173] width 14 height 23
click at [239, 208] on span "Income" at bounding box center [159, 208] width 266 height 34
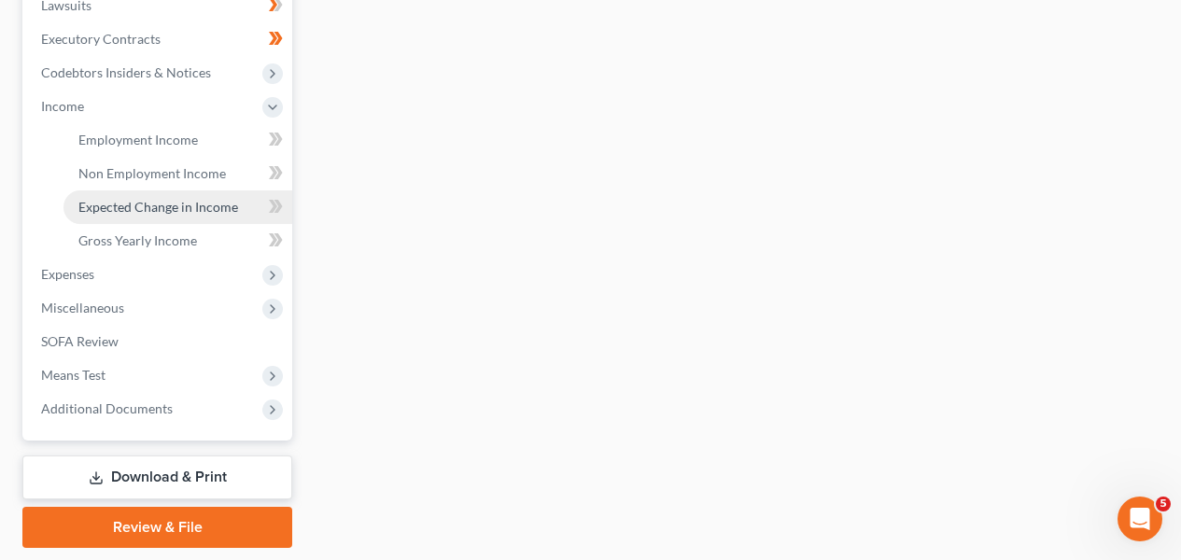
click at [232, 196] on link "Expected Change in Income" at bounding box center [178, 208] width 229 height 34
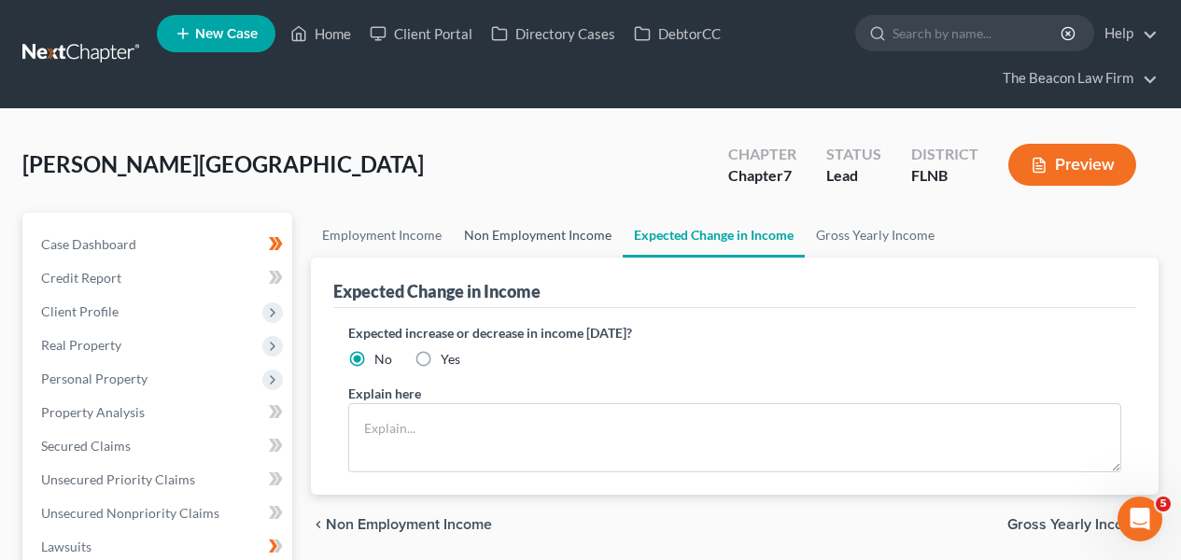
click at [468, 219] on link "Non Employment Income" at bounding box center [538, 235] width 170 height 45
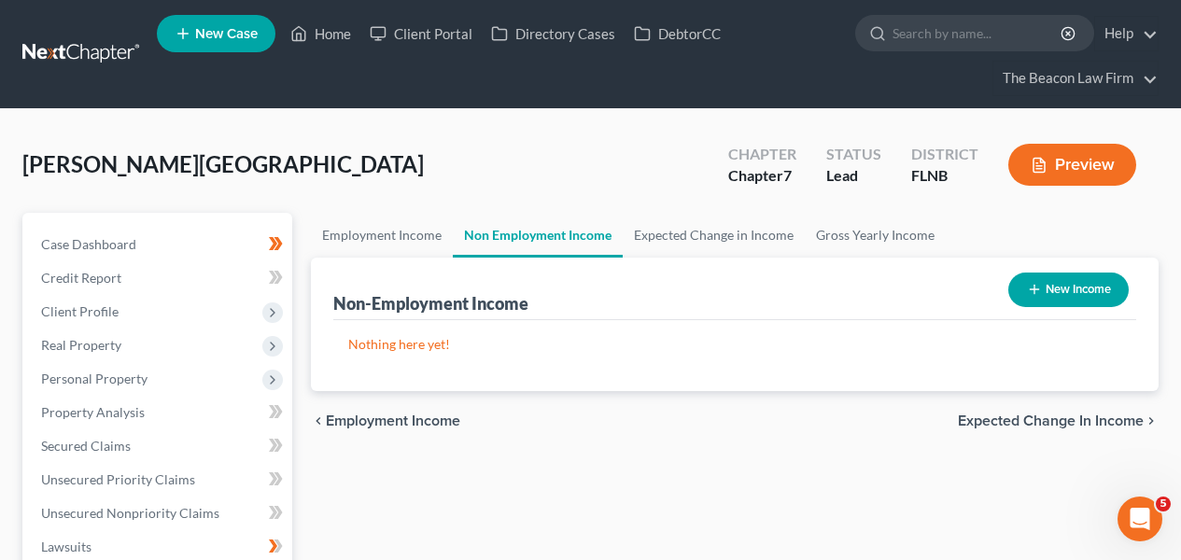
scroll to position [542, 0]
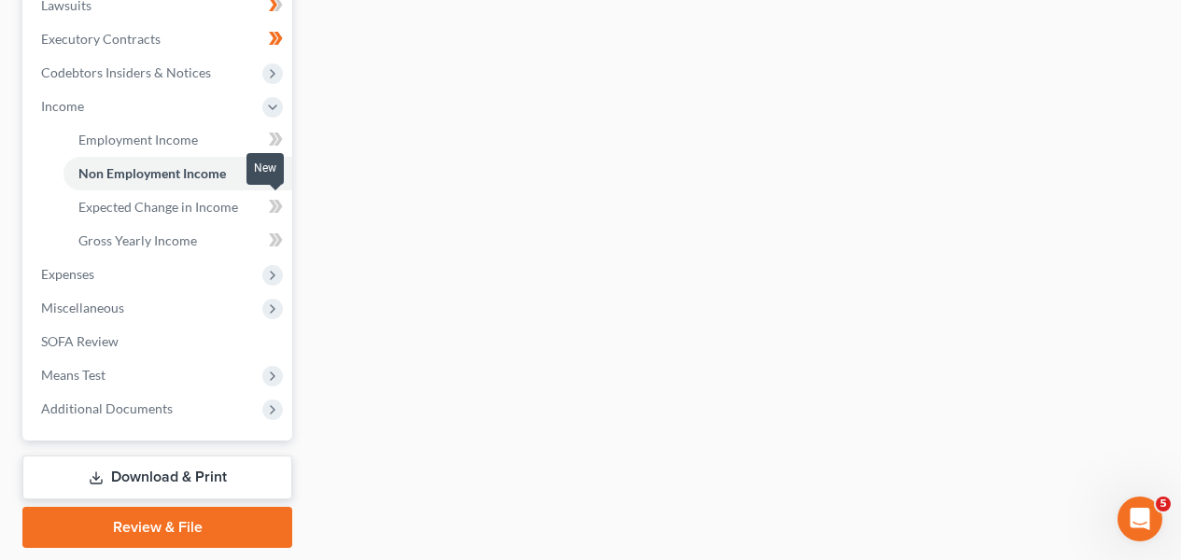
drag, startPoint x: 280, startPoint y: 211, endPoint x: 280, endPoint y: 197, distance: 14.0
click at [279, 211] on icon at bounding box center [276, 206] width 14 height 23
click at [278, 172] on icon at bounding box center [279, 172] width 8 height 13
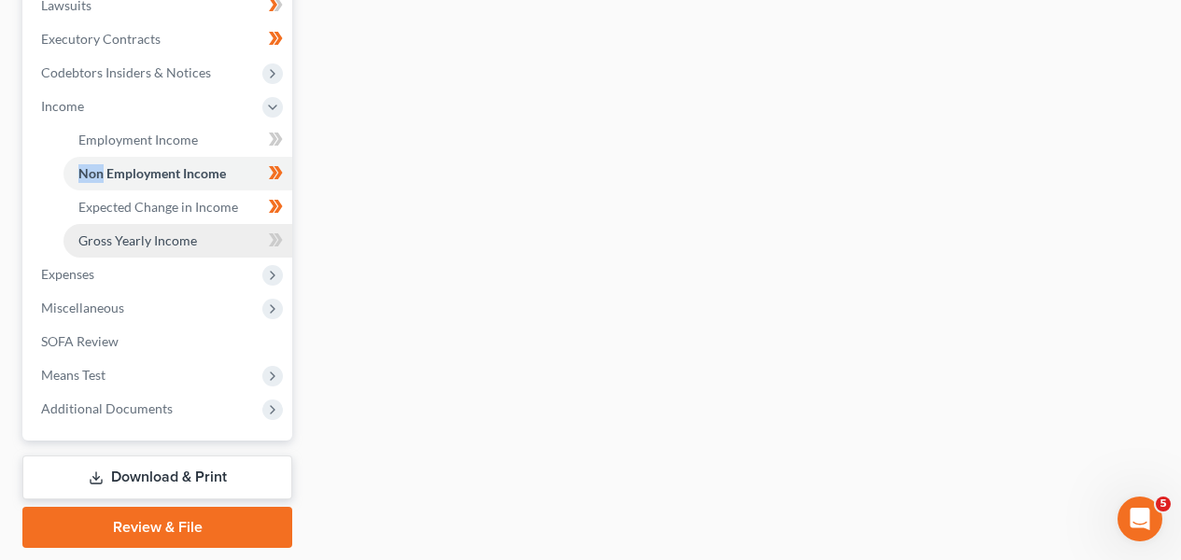
click at [233, 248] on link "Gross Yearly Income" at bounding box center [178, 241] width 229 height 34
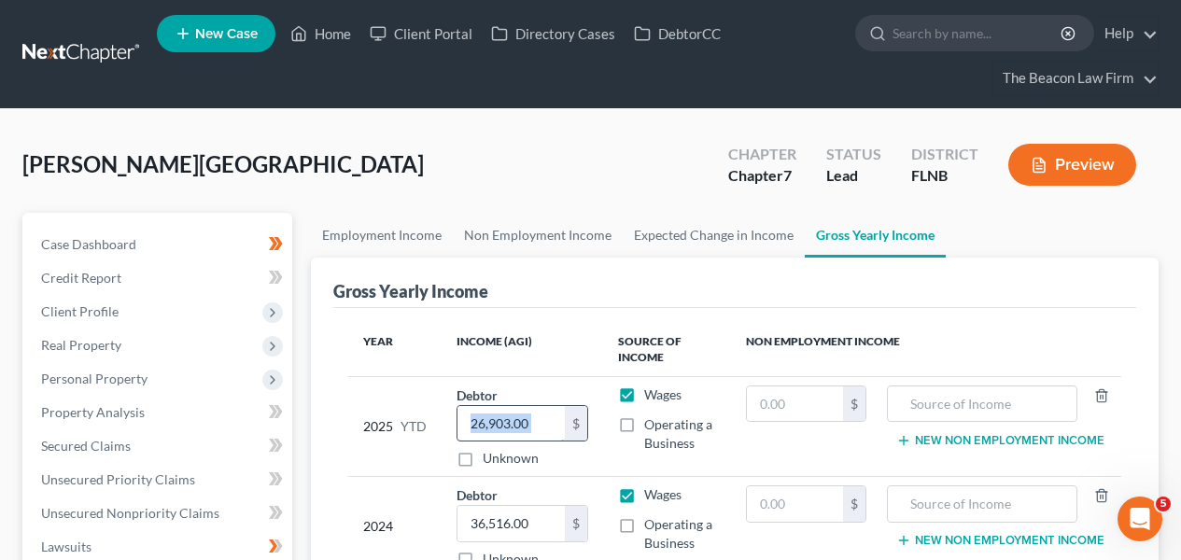
click at [528, 405] on div "26,903.00 $" at bounding box center [522, 423] width 131 height 37
click at [528, 407] on input "26,903.00" at bounding box center [511, 423] width 106 height 35
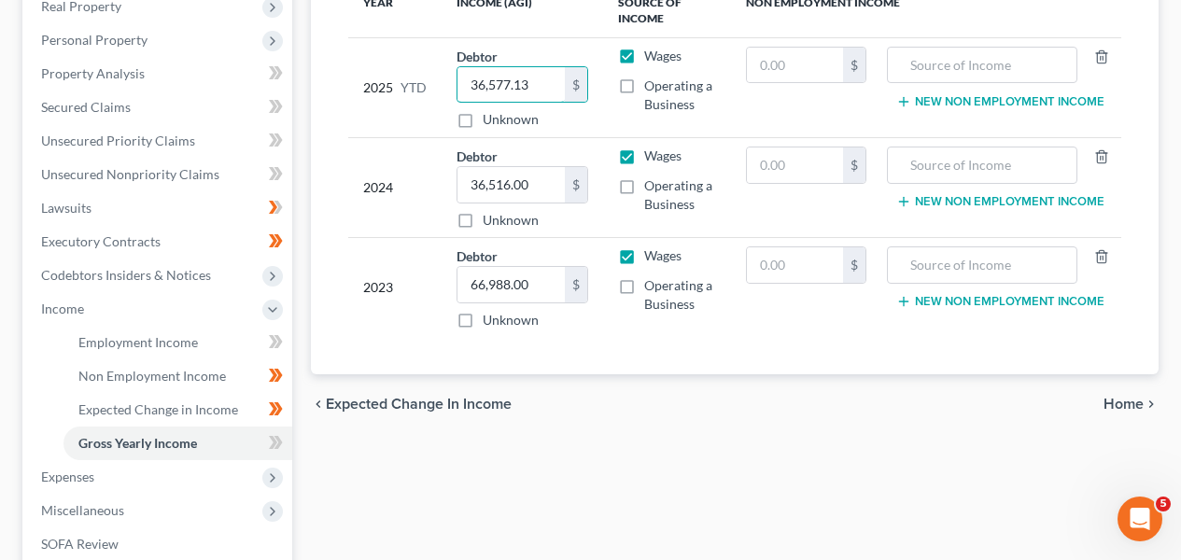
scroll to position [341, 0]
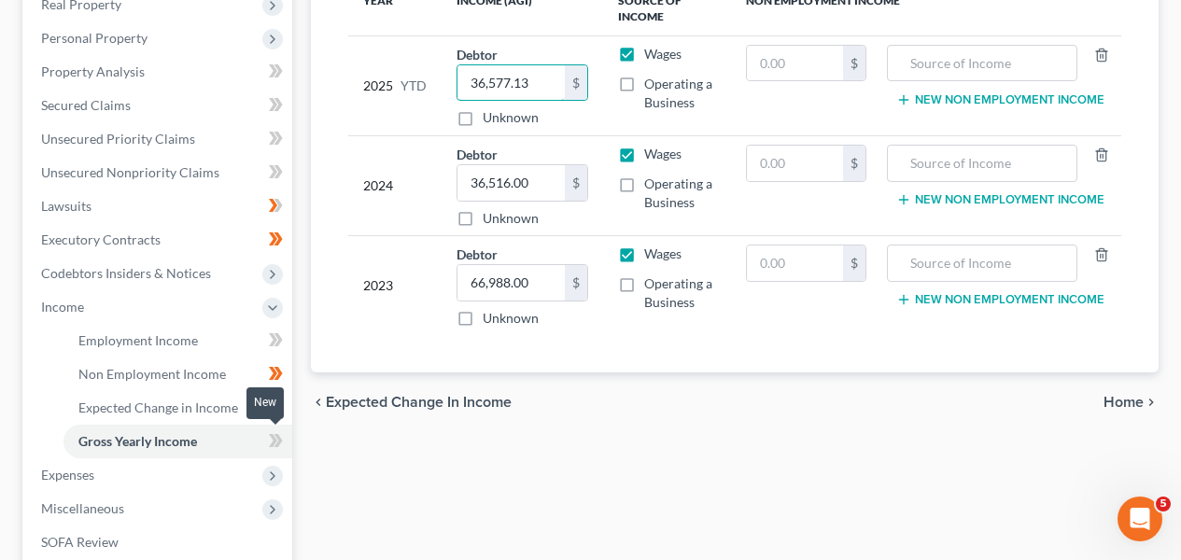
type input "36,577.13"
click at [278, 448] on icon at bounding box center [276, 441] width 14 height 23
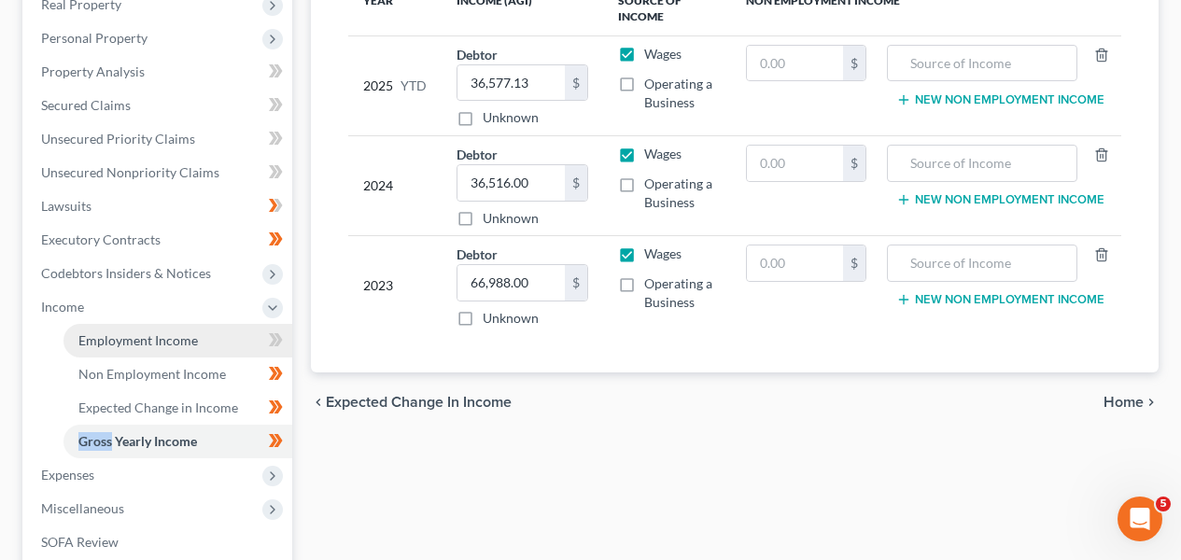
click at [217, 328] on link "Employment Income" at bounding box center [178, 341] width 229 height 34
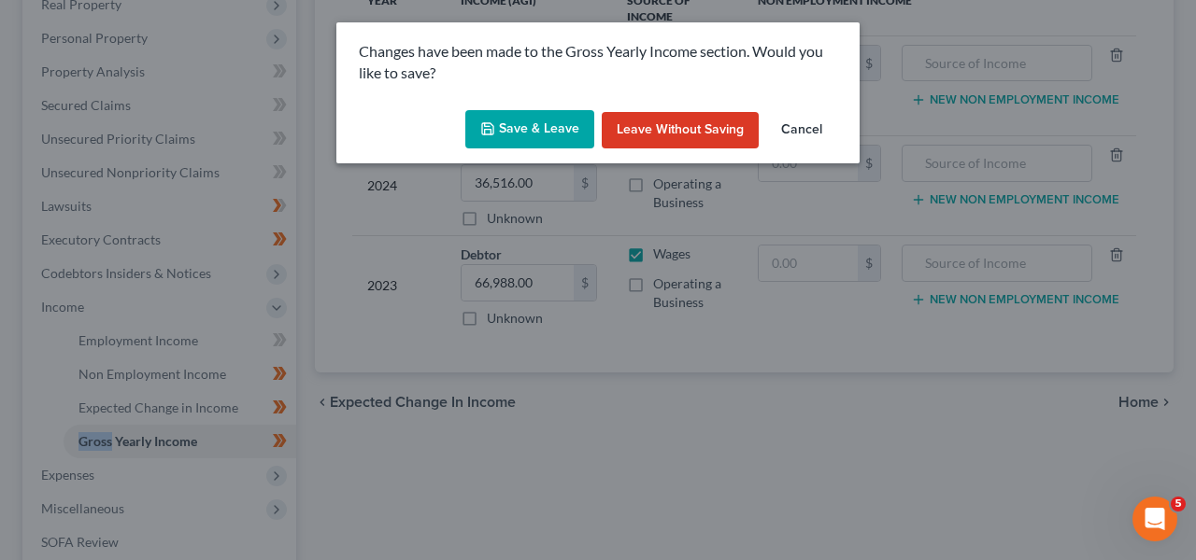
click at [554, 139] on button "Save & Leave" at bounding box center [529, 129] width 129 height 39
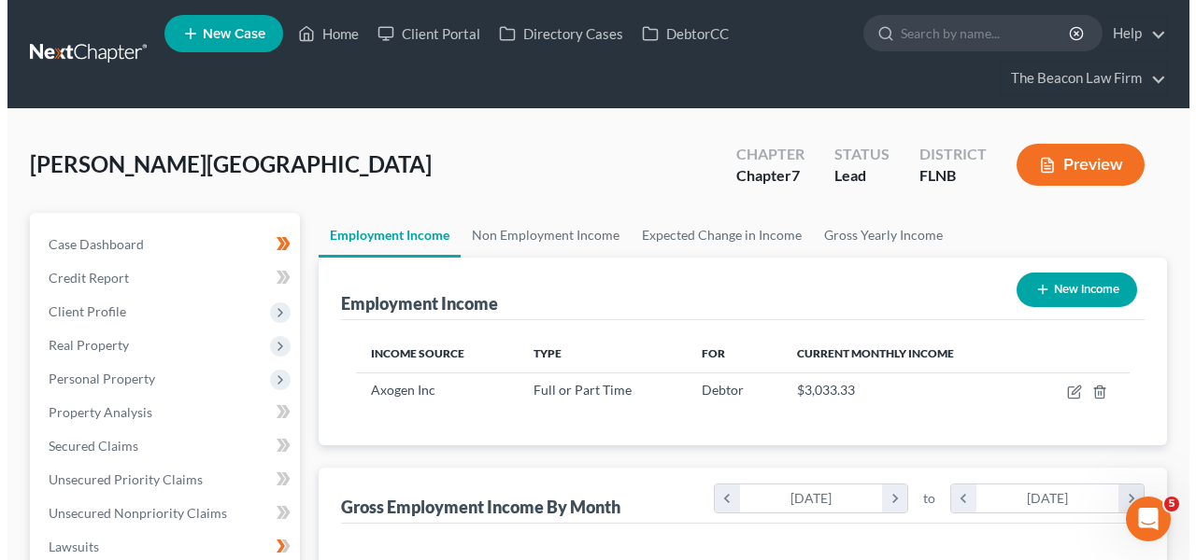
scroll to position [334, 473]
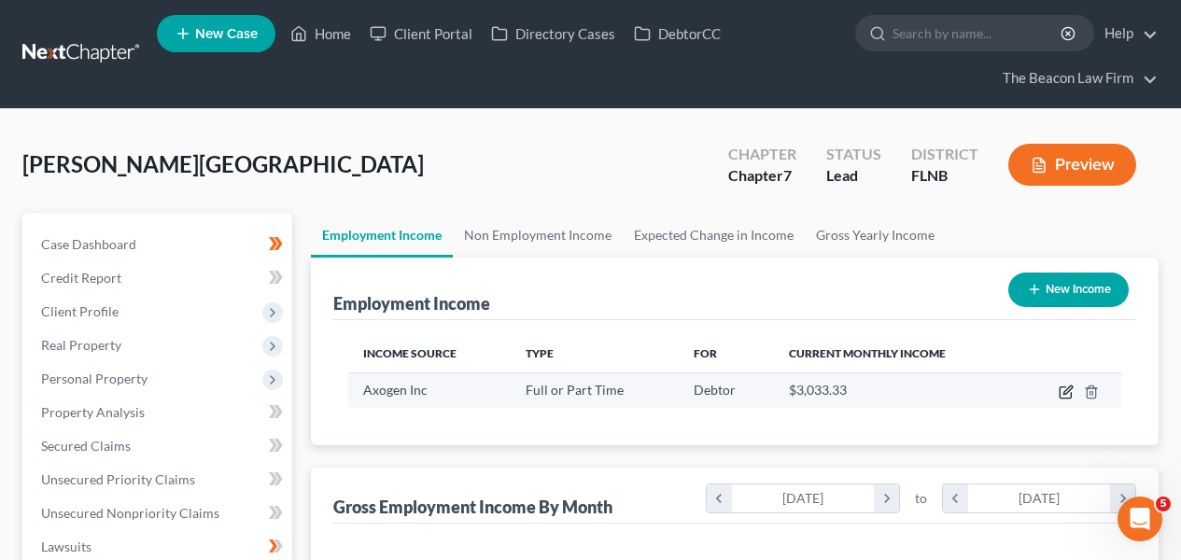
click at [1062, 394] on icon "button" at bounding box center [1066, 392] width 15 height 15
select select "0"
select select "9"
select select "2"
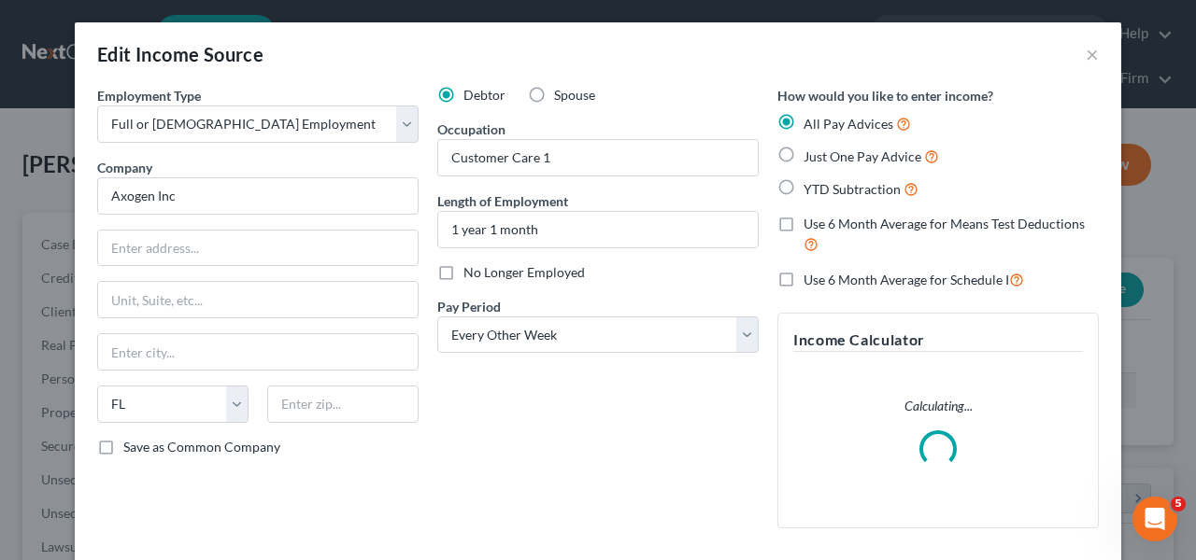
scroll to position [334, 478]
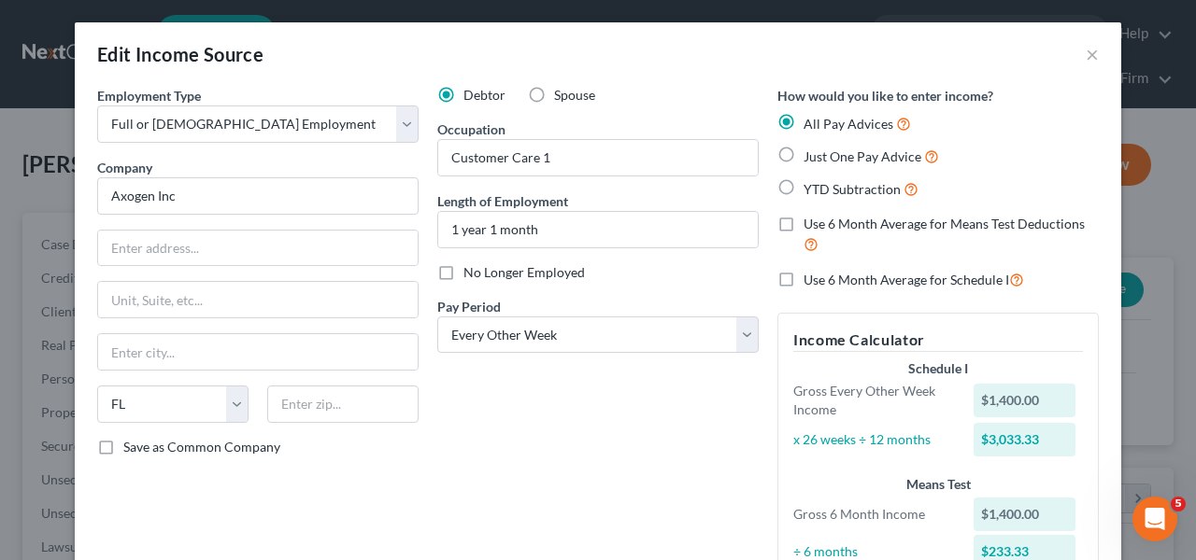
click at [839, 165] on label "Just One Pay Advice" at bounding box center [870, 156] width 135 height 21
click at [823, 158] on input "Just One Pay Advice" at bounding box center [817, 152] width 12 height 12
radio input "true"
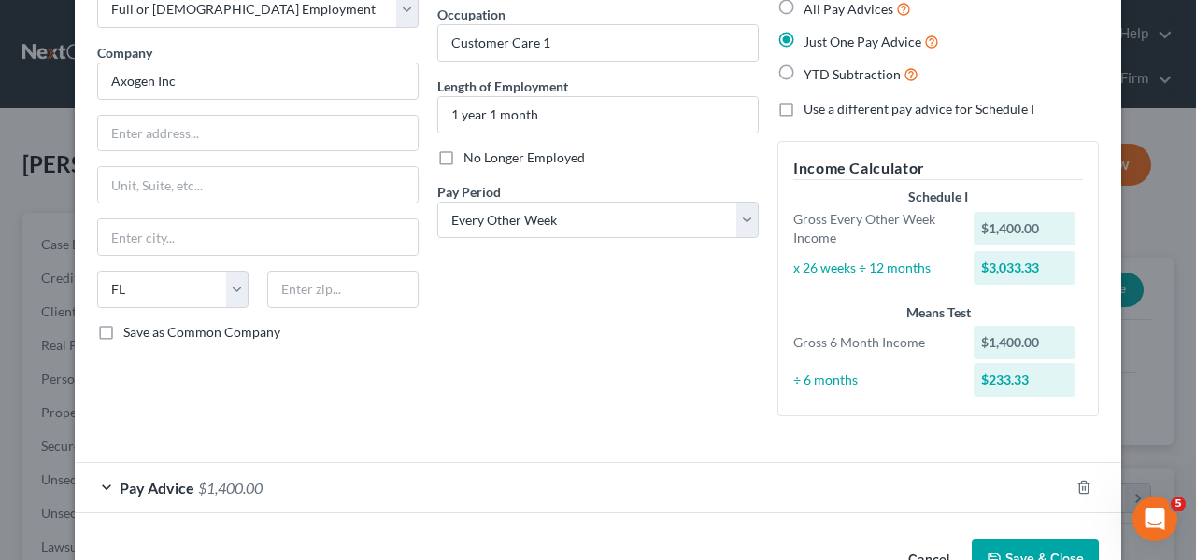
scroll to position [170, 0]
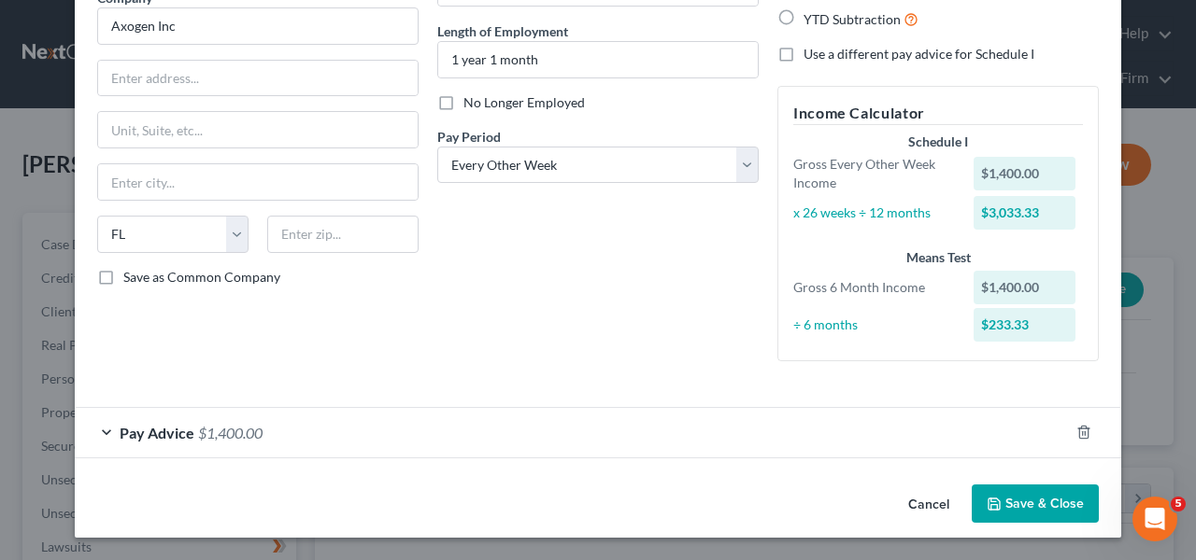
click at [767, 419] on div "Pay Advice $1,400.00" at bounding box center [572, 433] width 994 height 50
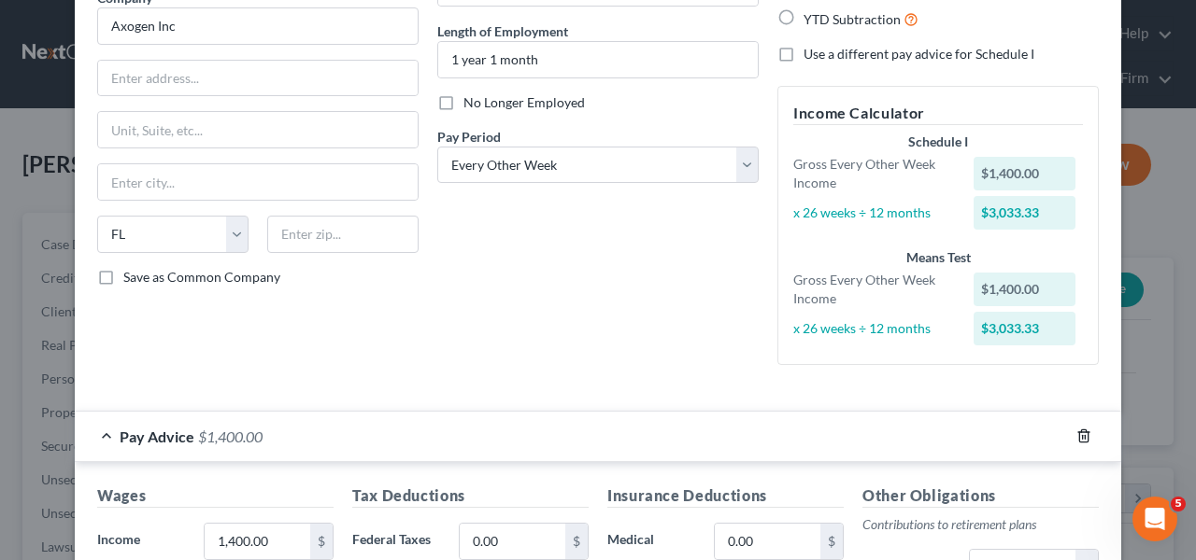
click at [1076, 429] on icon "button" at bounding box center [1083, 436] width 15 height 15
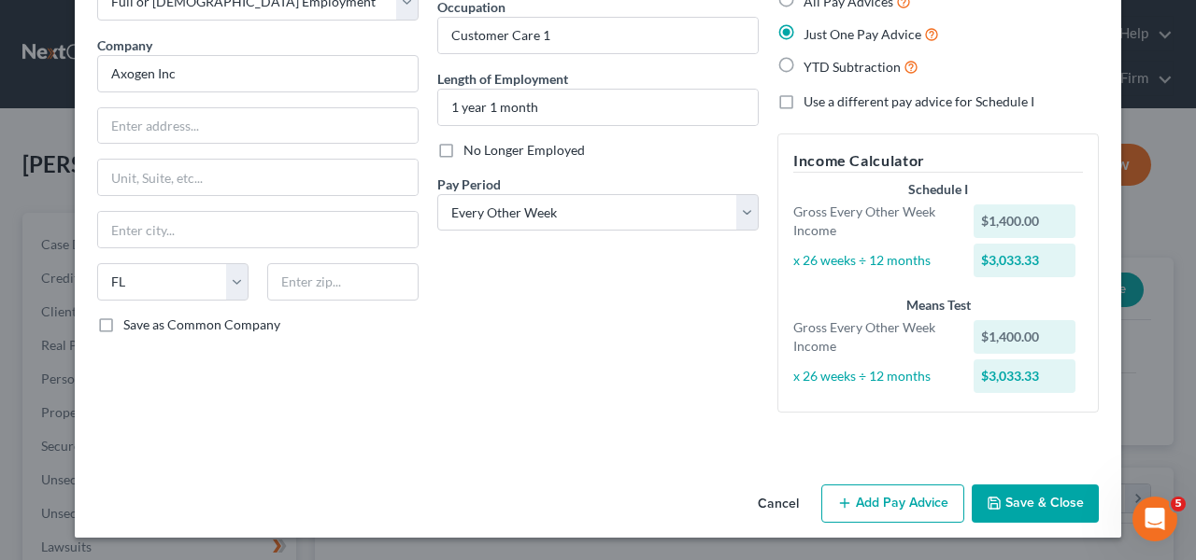
scroll to position [122, 0]
click at [903, 481] on div "Cancel Add Pay Advice Save & Close" at bounding box center [598, 508] width 1046 height 62
click at [901, 487] on button "Add Pay Advice" at bounding box center [892, 504] width 143 height 39
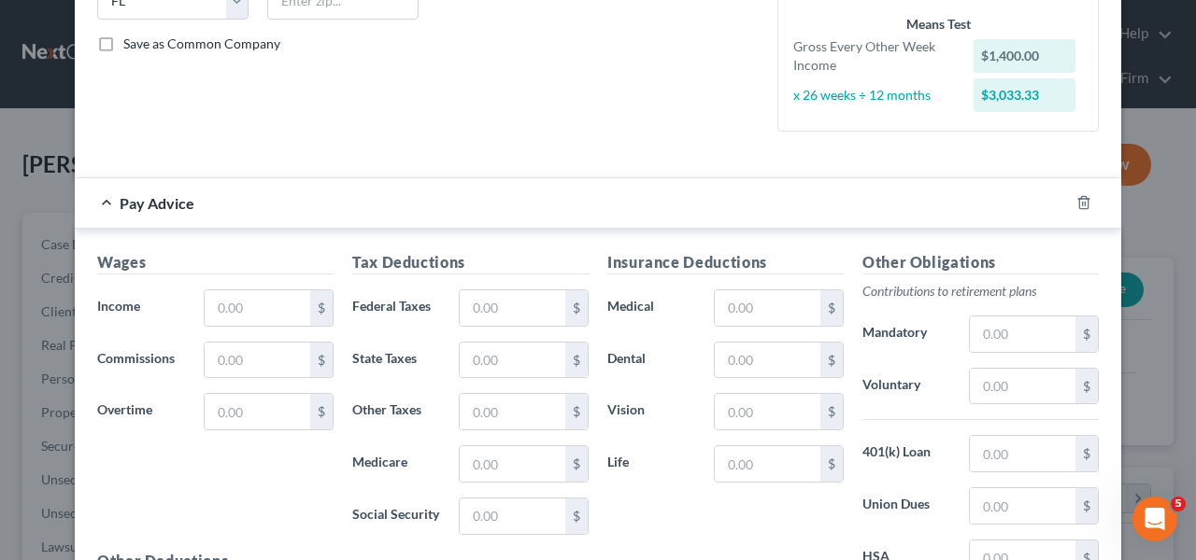
scroll to position [422, 0]
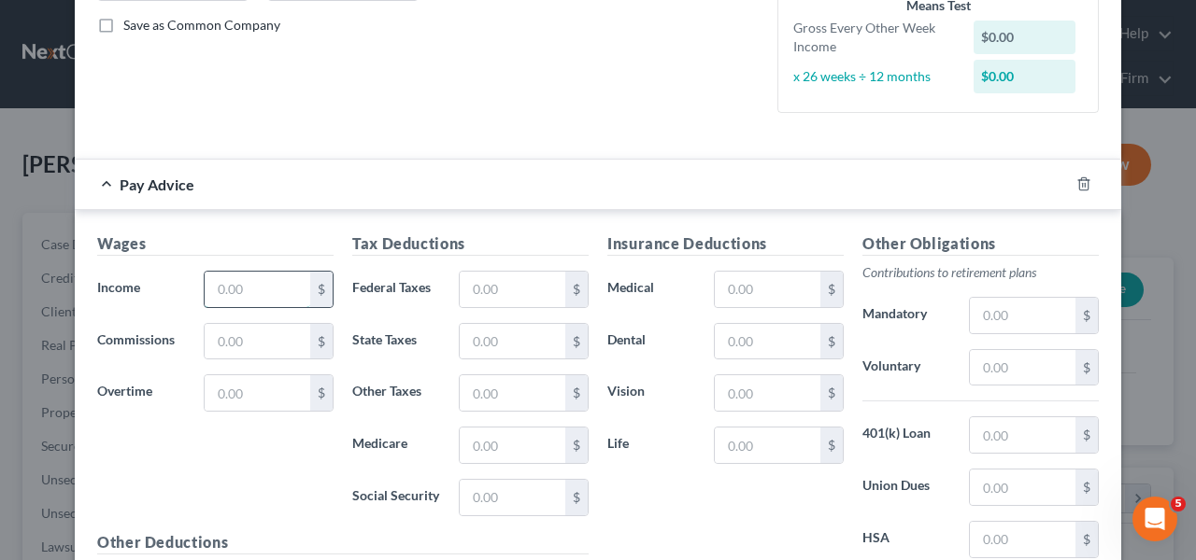
click at [205, 302] on input "text" at bounding box center [258, 289] width 106 height 35
type input "1,995.11"
type input "22.4"
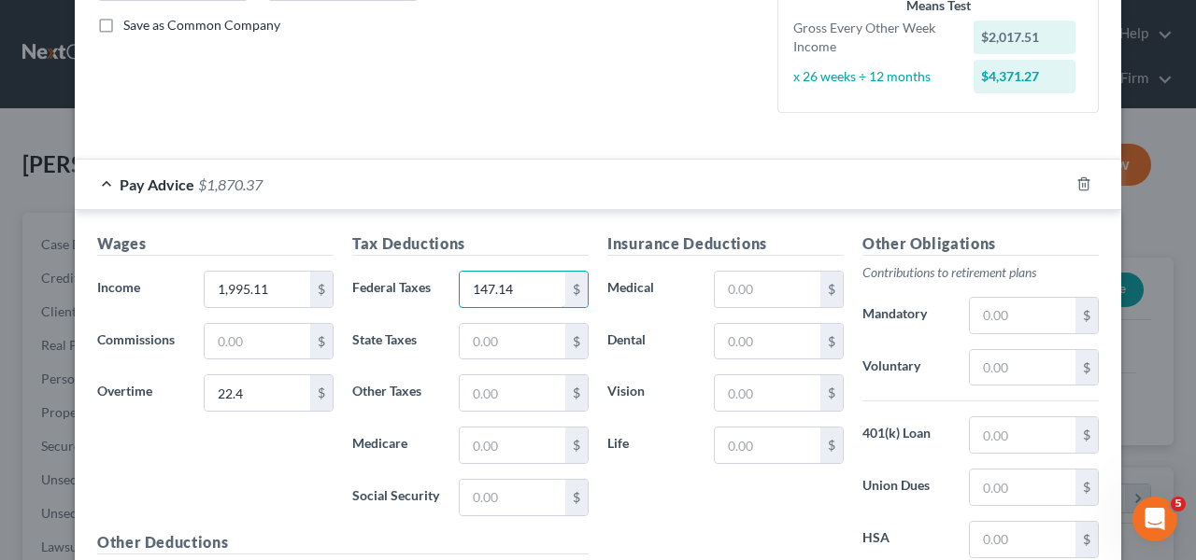
type input "147.14"
type input "28.35"
type input "121.21"
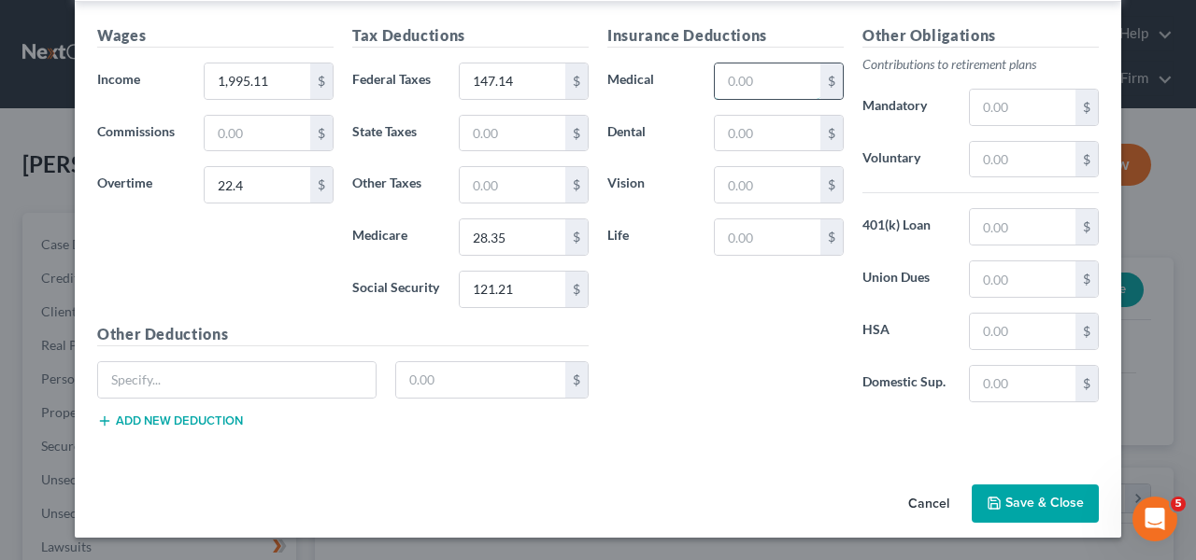
click at [783, 92] on input "text" at bounding box center [768, 81] width 106 height 35
type input "54"
type input "3.68"
click at [977, 163] on input "text" at bounding box center [1022, 159] width 106 height 35
type input "71.67"
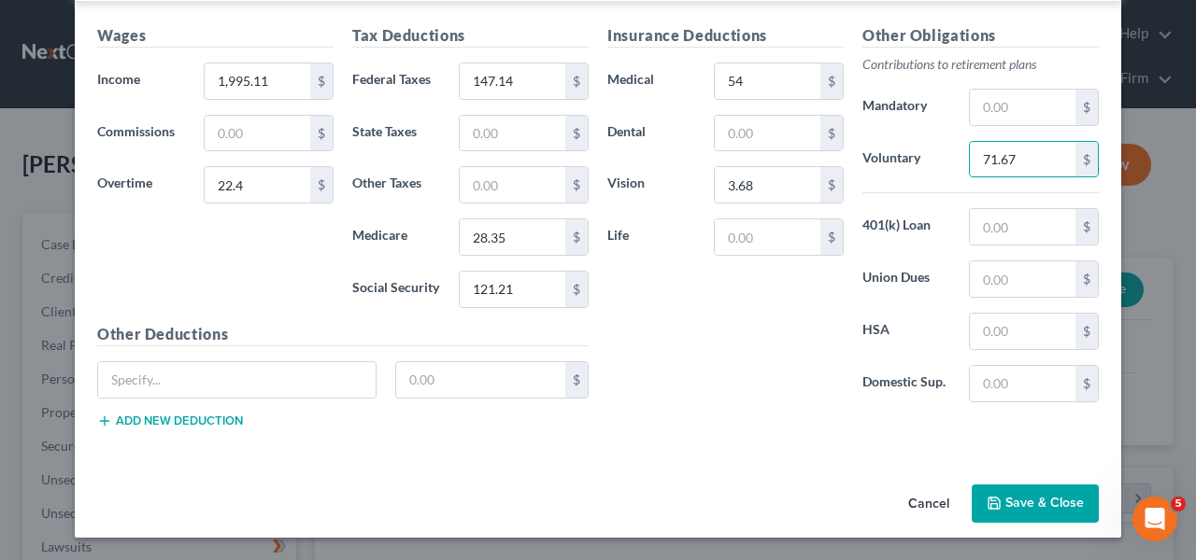
click at [284, 357] on div "Other Deductions $ Add new deduction" at bounding box center [343, 383] width 510 height 120
click at [274, 370] on input "text" at bounding box center [236, 379] width 277 height 35
type input "Accidental"
click at [1015, 168] on input "71.67" at bounding box center [1022, 159] width 106 height 35
type input "75.48"
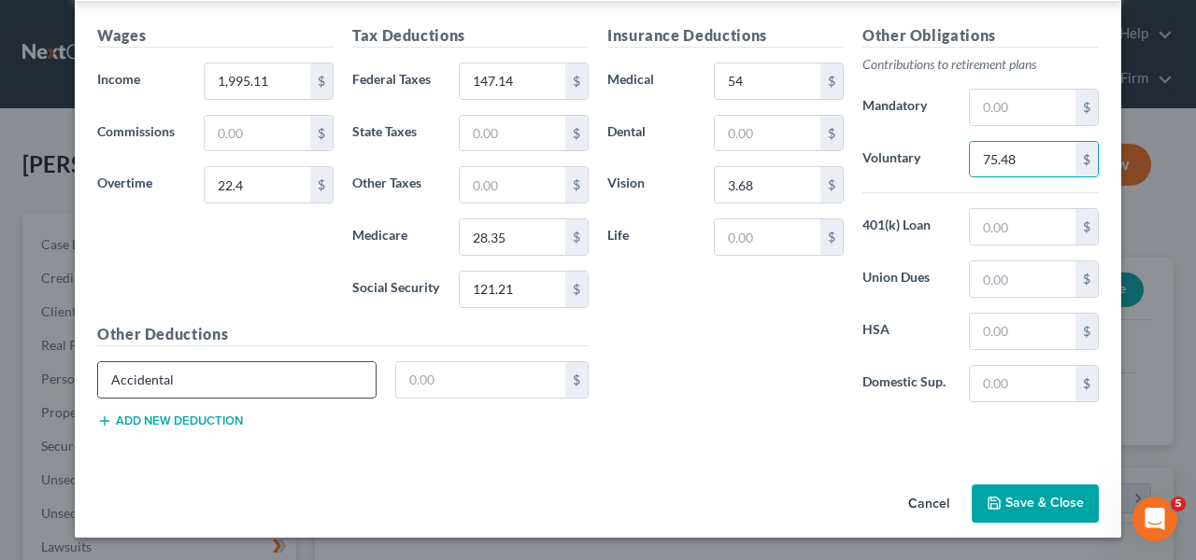
click at [306, 375] on input "Accidental" at bounding box center [236, 379] width 277 height 35
click at [410, 371] on input "text" at bounding box center [481, 379] width 170 height 35
type input "2.72"
click at [205, 417] on button "Add new deduction" at bounding box center [170, 421] width 146 height 15
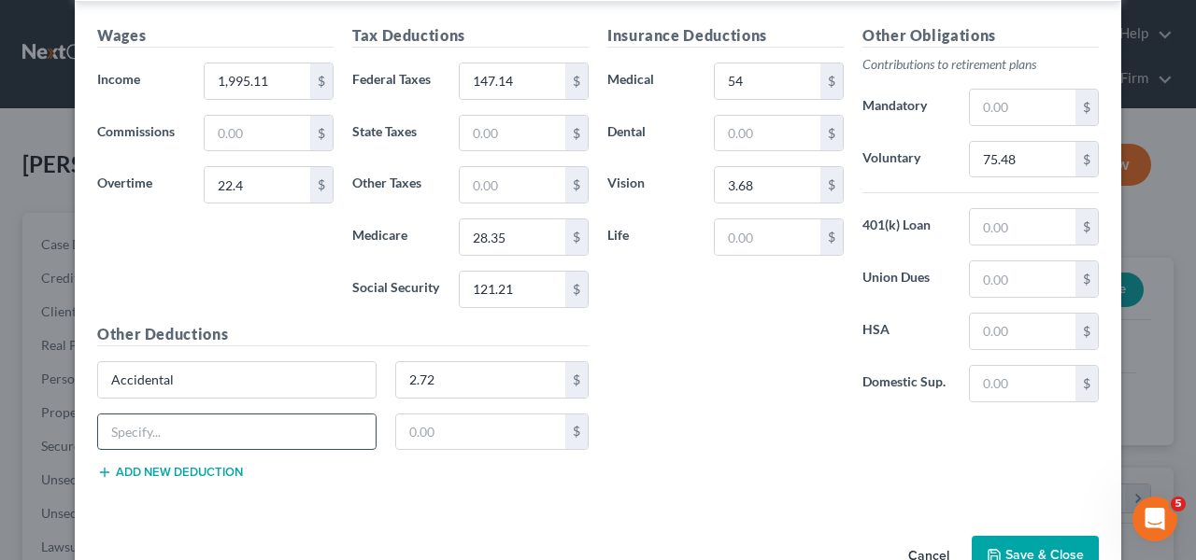
drag, startPoint x: 205, startPoint y: 417, endPoint x: 205, endPoint y: 427, distance: 9.4
click at [203, 424] on input "text" at bounding box center [236, 432] width 277 height 35
click at [297, 432] on input "Critical EE" at bounding box center [236, 432] width 277 height 35
type input "Critical E"
type input "2.77"
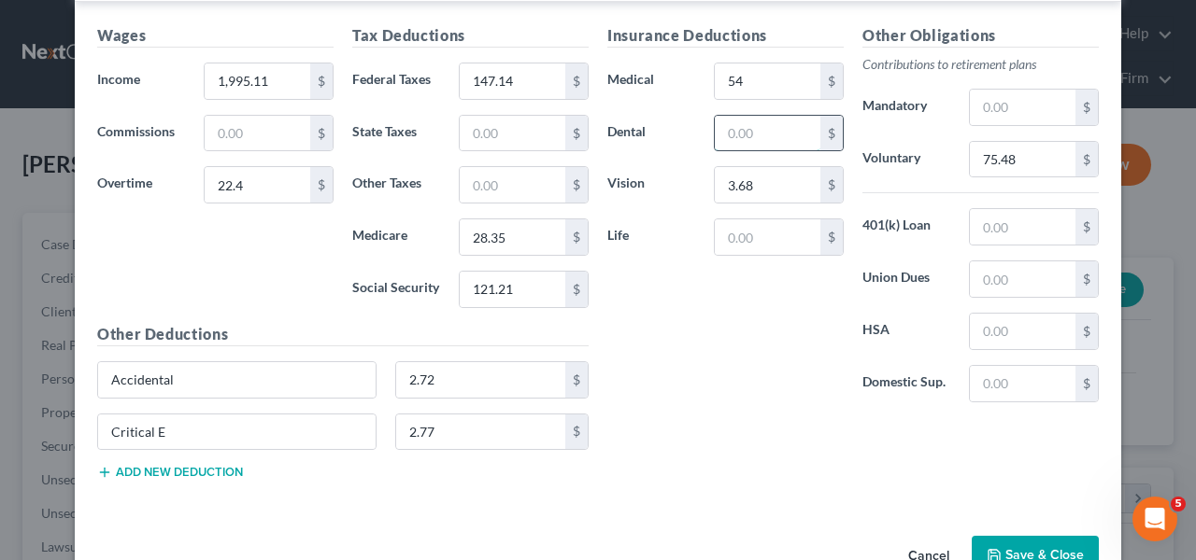
click at [735, 140] on input "text" at bounding box center [768, 133] width 106 height 35
type input "4.86"
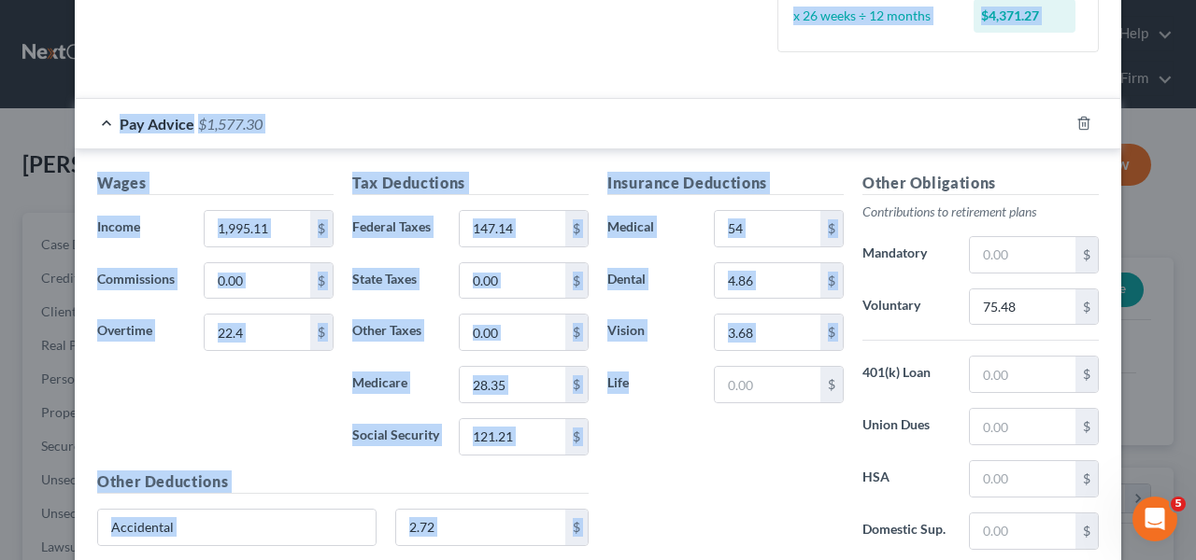
scroll to position [476, 0]
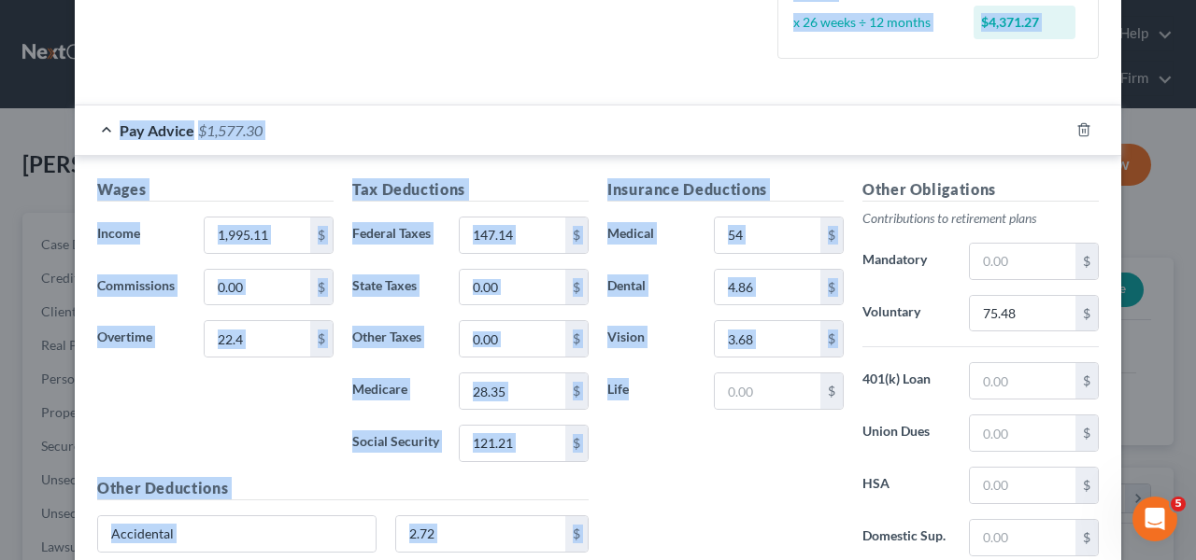
drag, startPoint x: 671, startPoint y: 342, endPoint x: 688, endPoint y: 36, distance: 305.9
click at [688, 36] on form "Employment Type * Select Full or [DEMOGRAPHIC_DATA] Employment Self Employment …" at bounding box center [597, 137] width 1001 height 1054
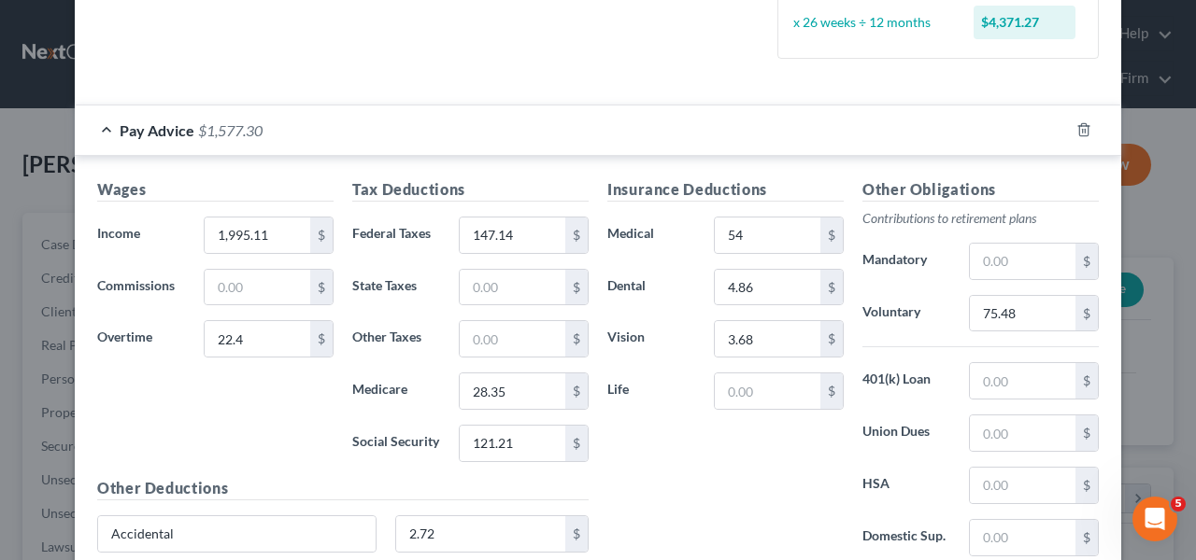
click at [598, 187] on div "Insurance Deductions Medical 54 $ Dental 4.86 $ Vision 3.68 $ Life $" at bounding box center [725, 374] width 255 height 393
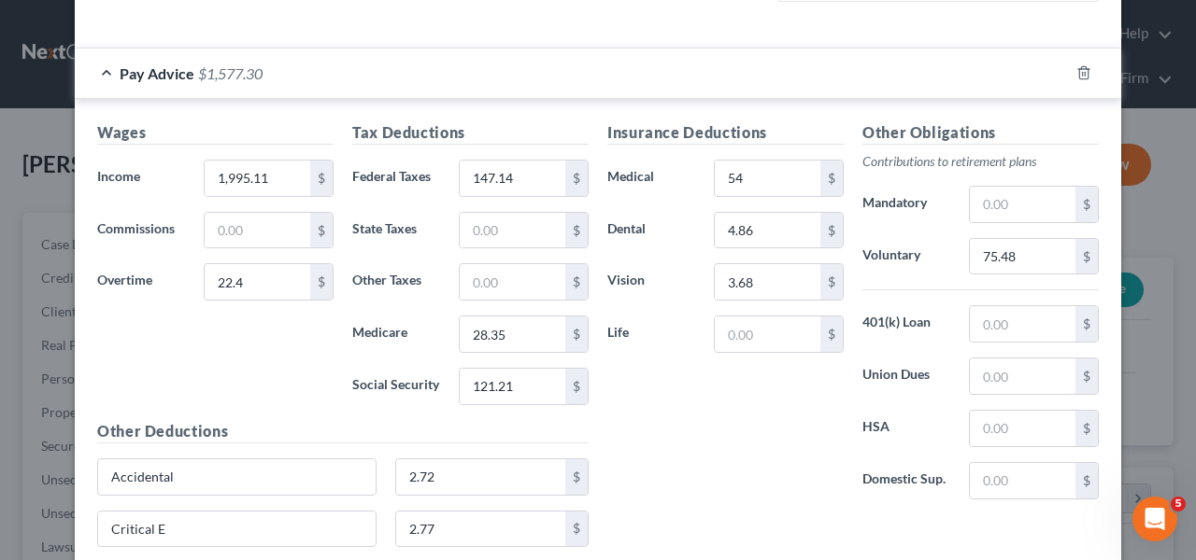
scroll to position [539, 0]
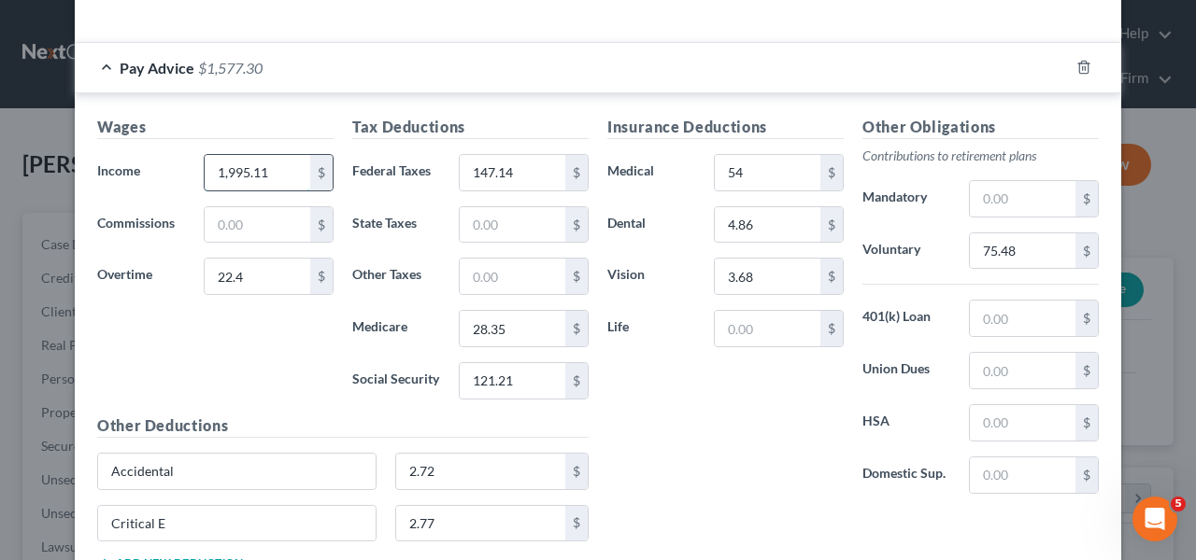
click at [295, 176] on input "1,995.11" at bounding box center [258, 172] width 106 height 35
type input "1,994.56"
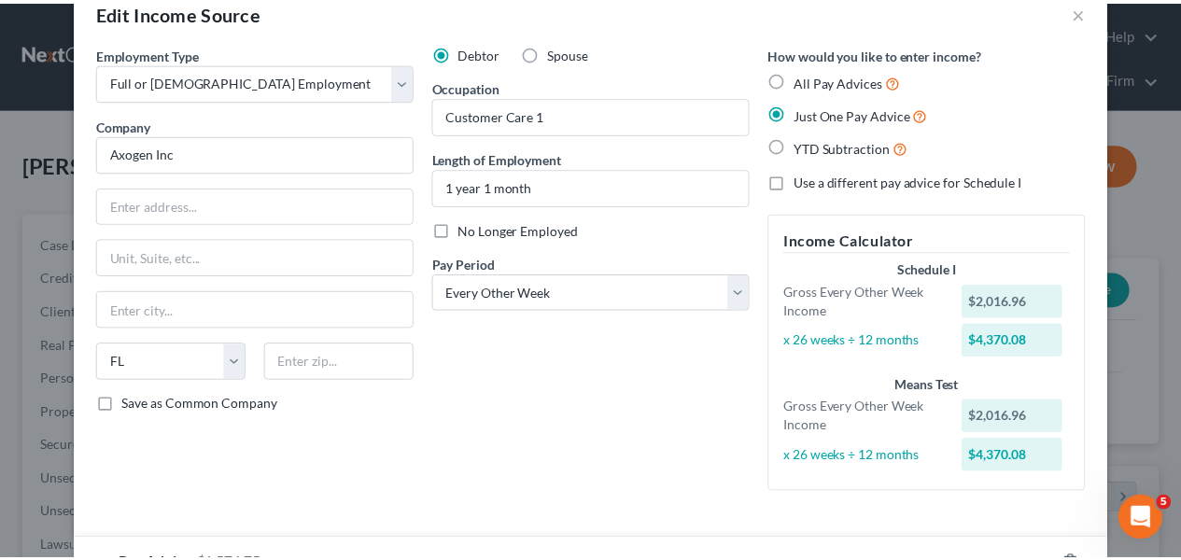
scroll to position [683, 0]
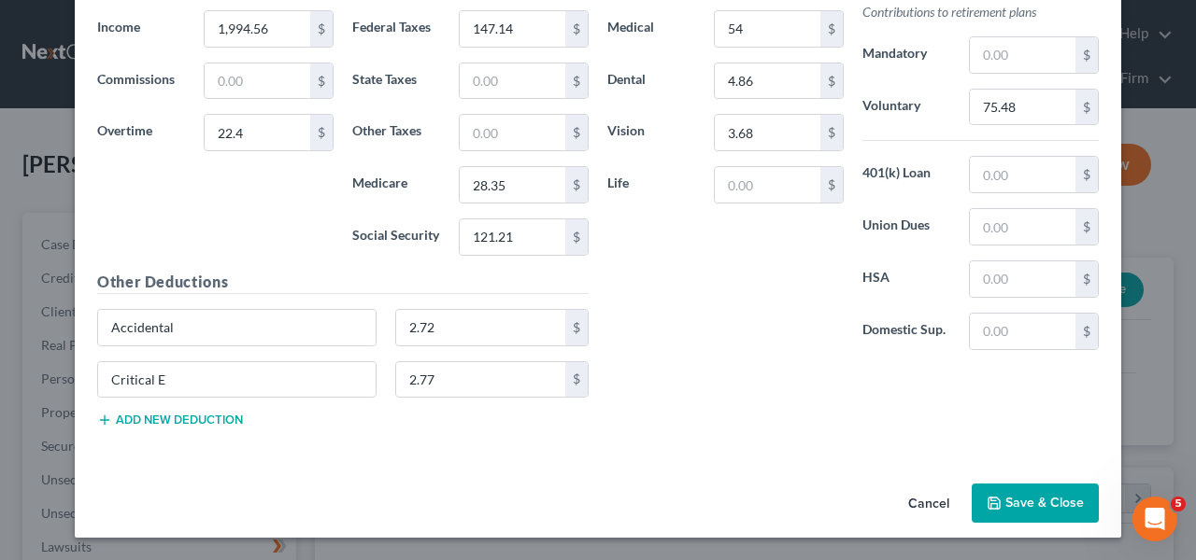
click at [989, 505] on icon "button" at bounding box center [993, 503] width 15 height 15
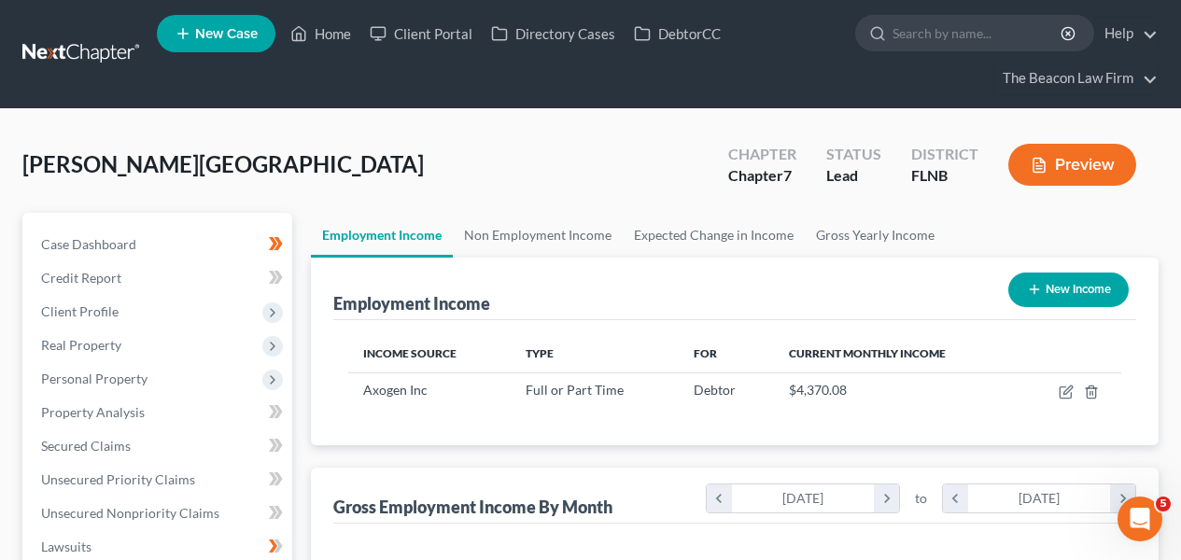
scroll to position [542, 0]
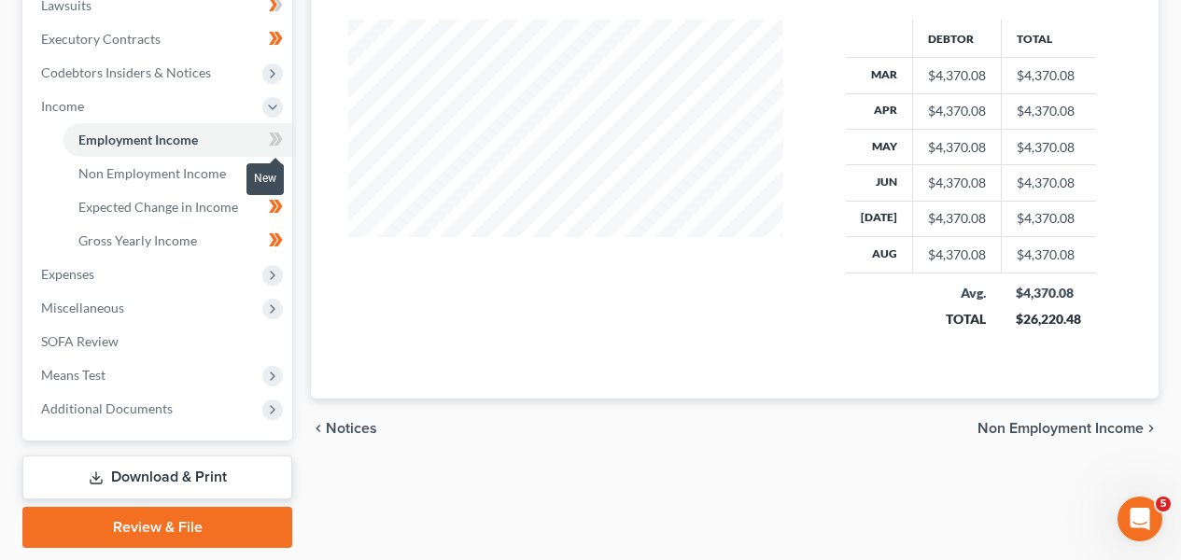
click at [276, 136] on icon at bounding box center [276, 139] width 14 height 23
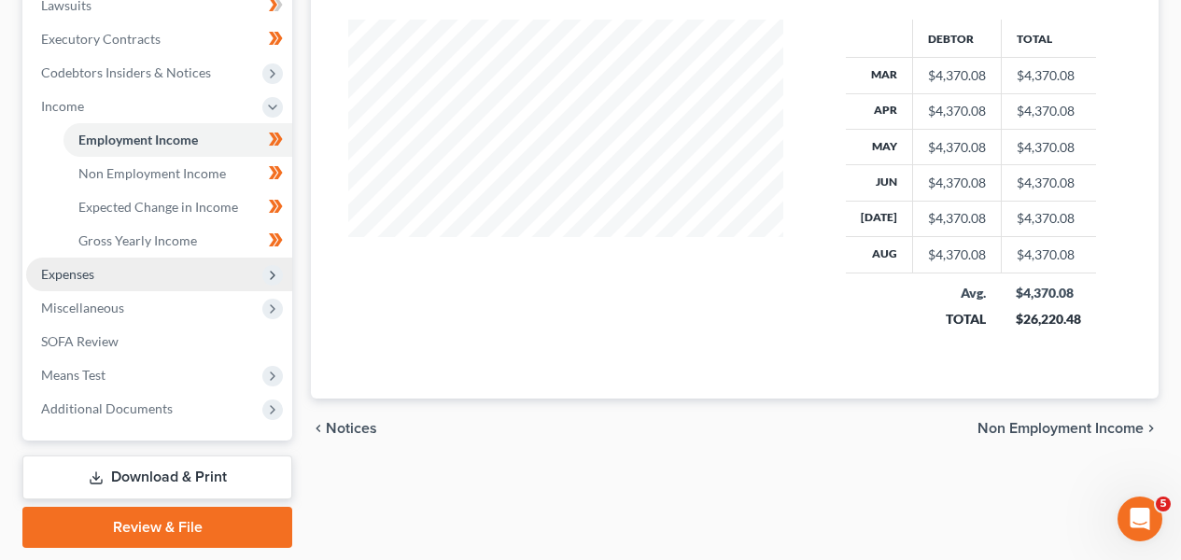
click at [223, 276] on span "Expenses" at bounding box center [159, 275] width 266 height 34
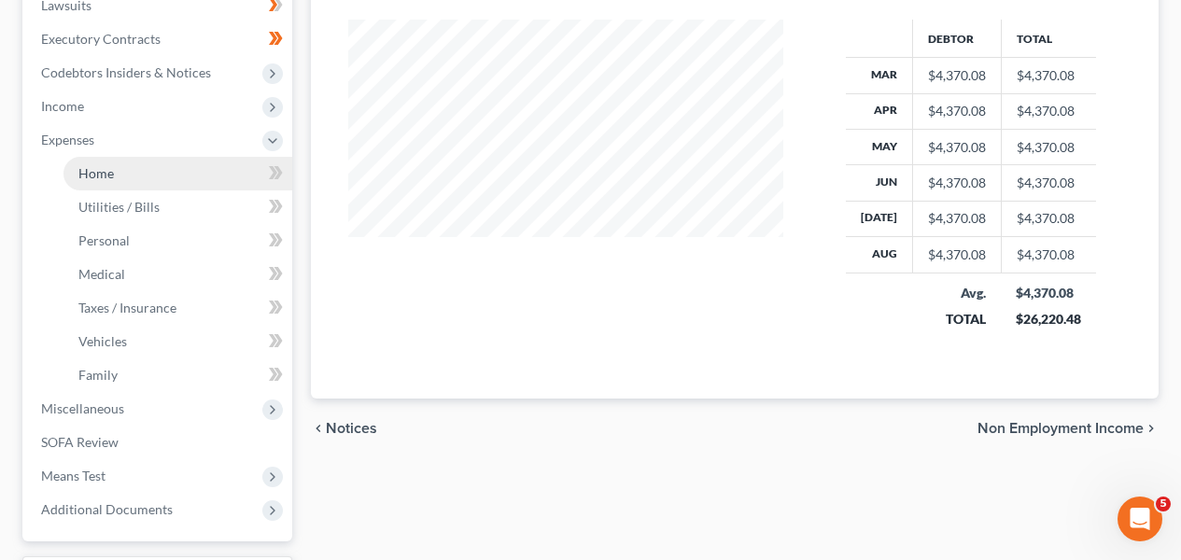
click at [223, 177] on link "Home" at bounding box center [178, 174] width 229 height 34
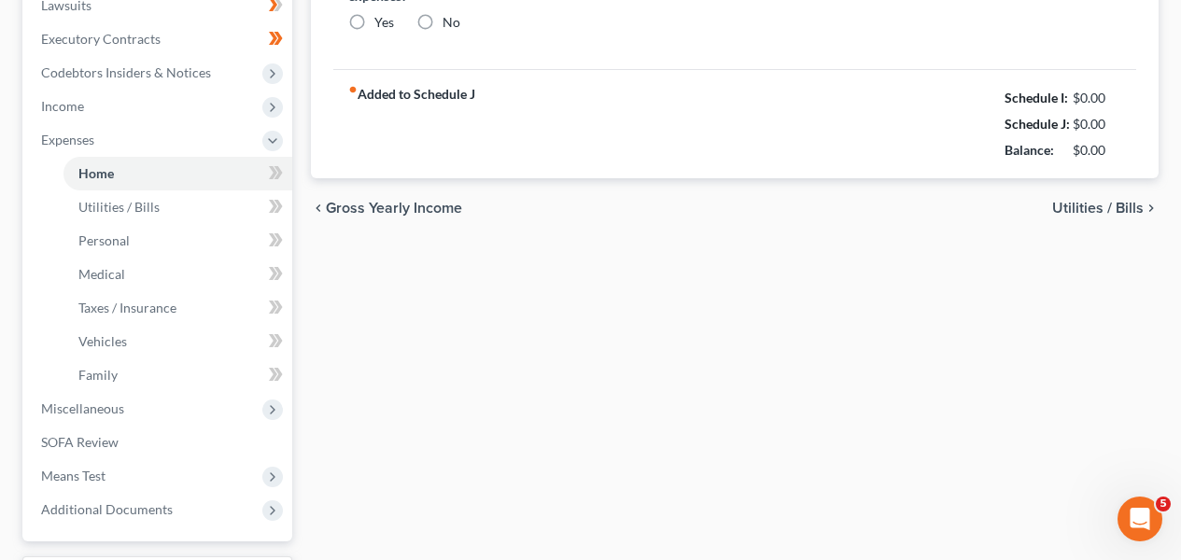
type input "1,900.00"
type input "0.00"
radio input "true"
type input "15.00"
type input "0.00"
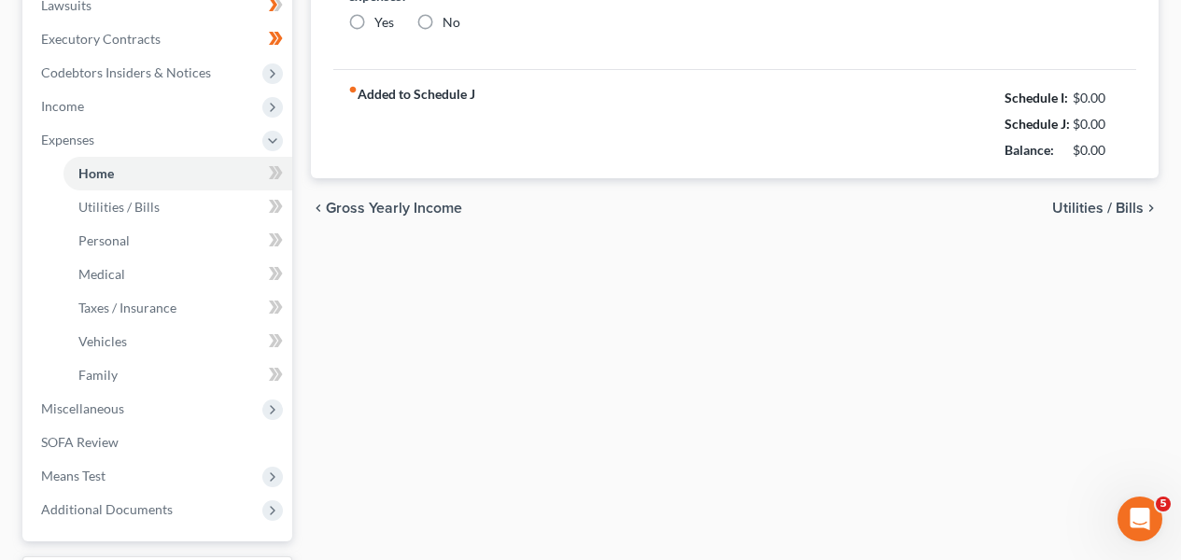
type input "0.00"
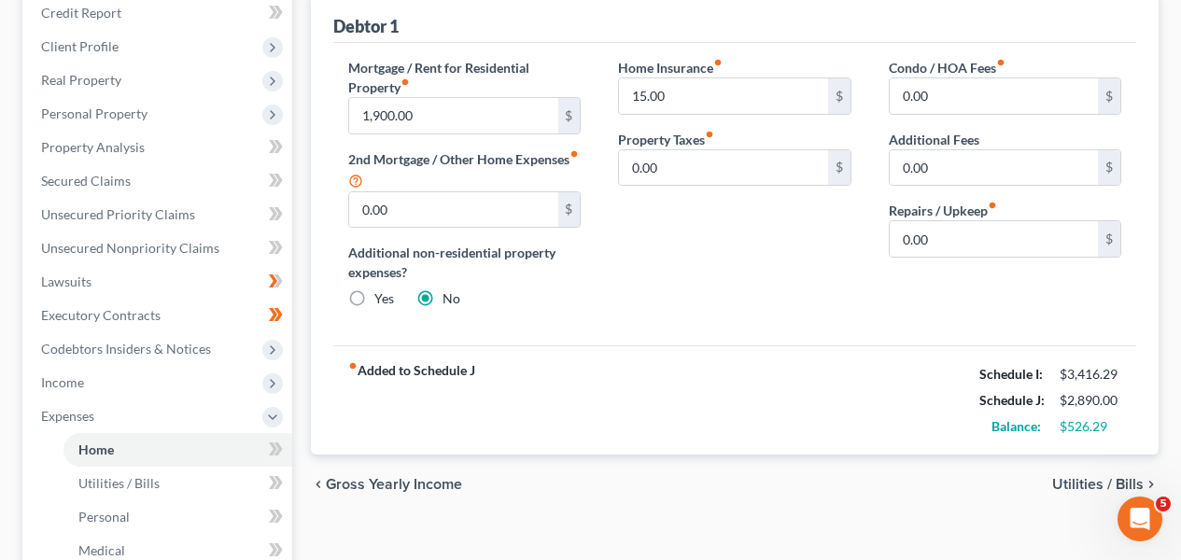
scroll to position [116, 0]
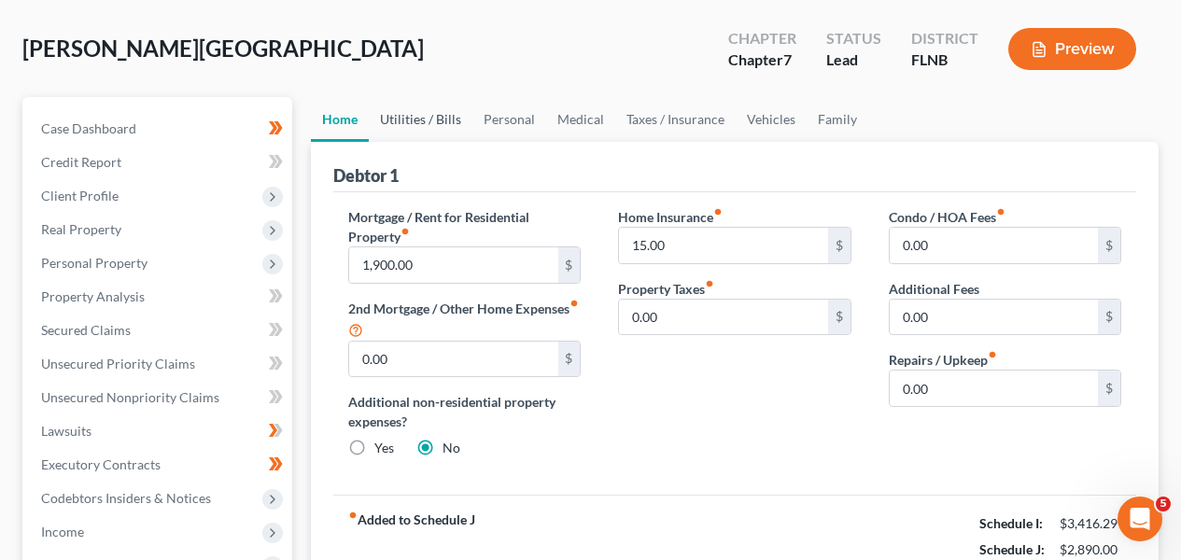
click at [456, 110] on link "Utilities / Bills" at bounding box center [421, 119] width 104 height 45
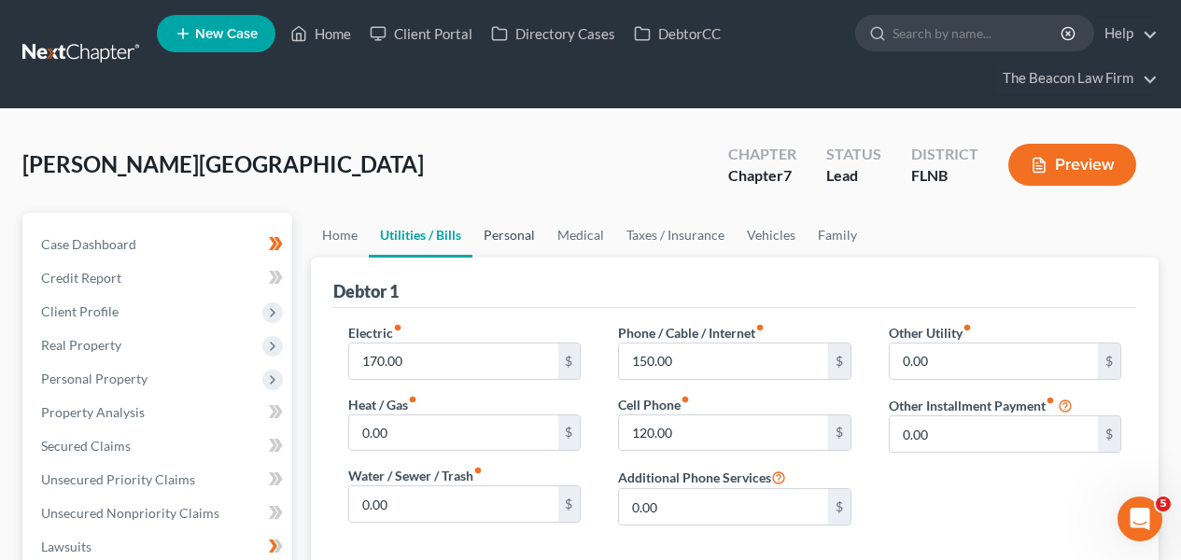
click at [508, 239] on link "Personal" at bounding box center [510, 235] width 74 height 45
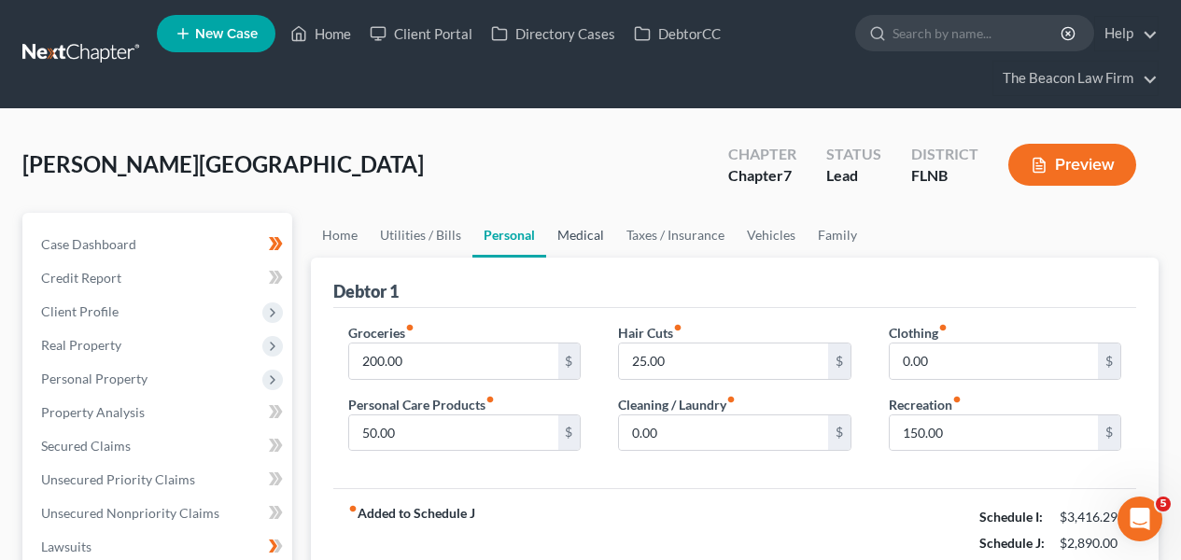
click at [587, 247] on link "Medical" at bounding box center [580, 235] width 69 height 45
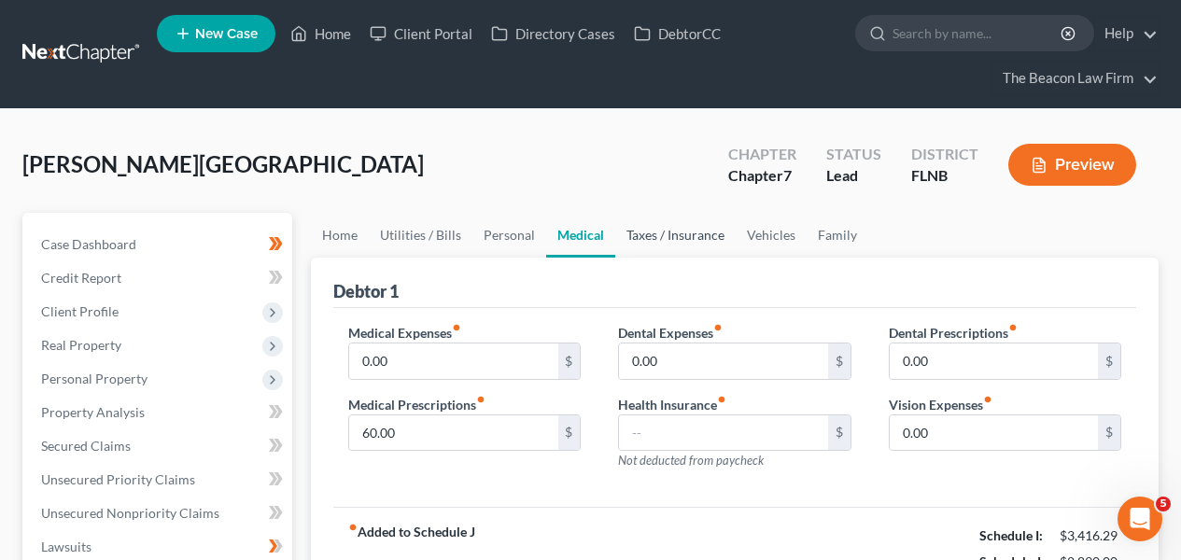
click at [661, 246] on link "Taxes / Insurance" at bounding box center [675, 235] width 120 height 45
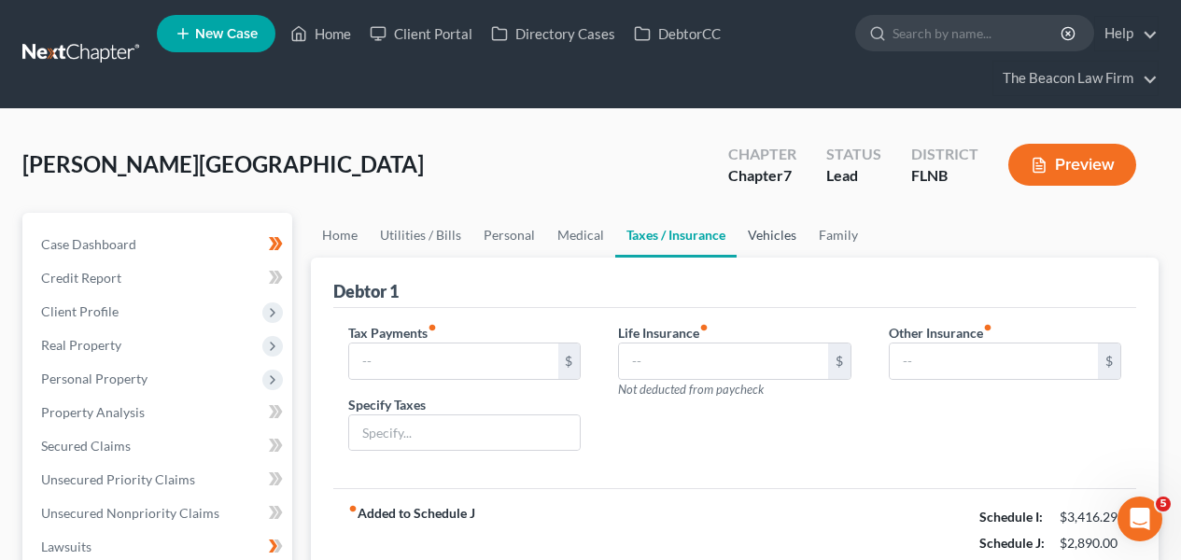
click at [753, 241] on link "Vehicles" at bounding box center [772, 235] width 71 height 45
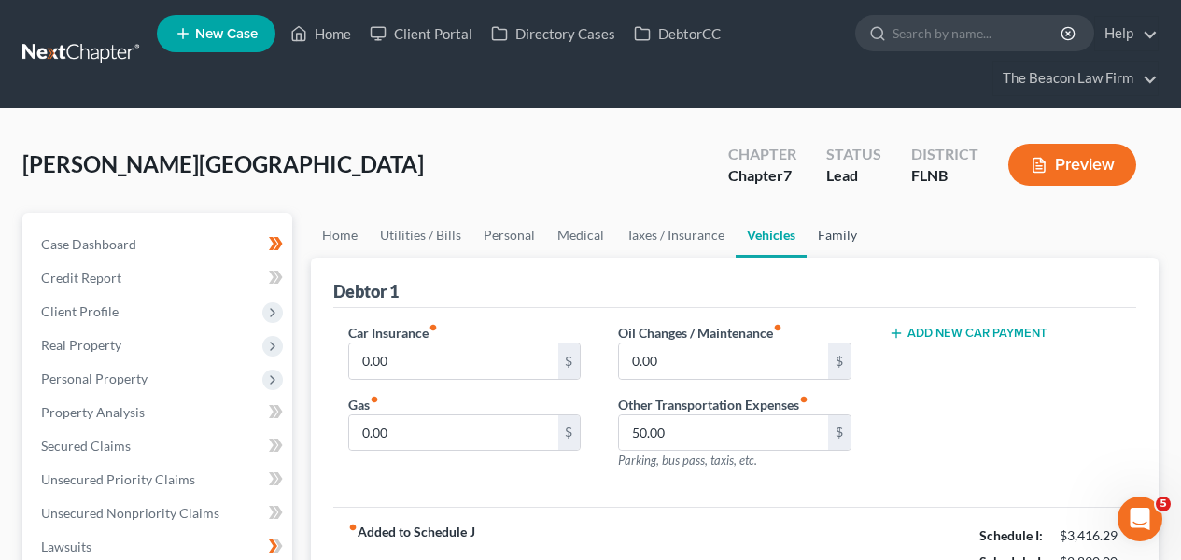
click at [824, 241] on link "Family" at bounding box center [838, 235] width 62 height 45
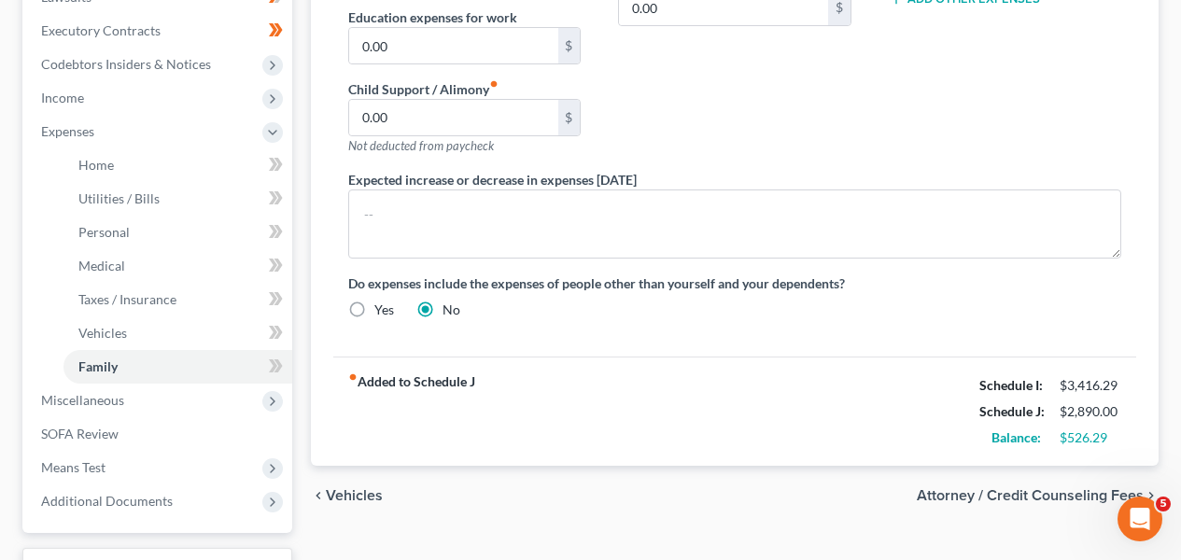
scroll to position [547, 0]
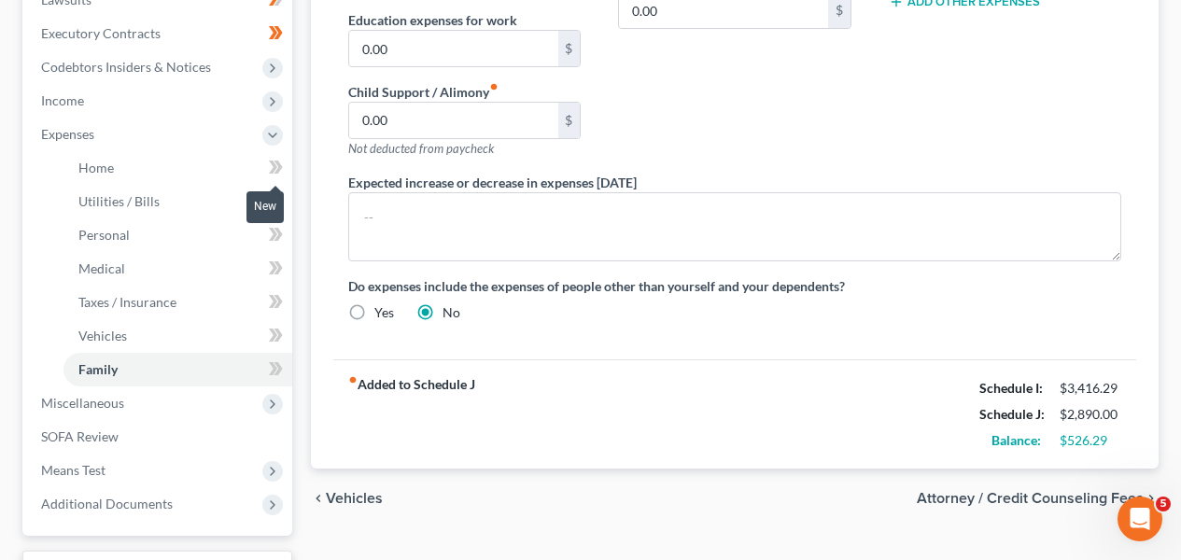
click at [283, 167] on icon at bounding box center [276, 167] width 14 height 23
click at [283, 167] on span at bounding box center [276, 170] width 33 height 28
click at [279, 202] on icon at bounding box center [279, 200] width 8 height 13
click at [286, 366] on span at bounding box center [276, 372] width 33 height 28
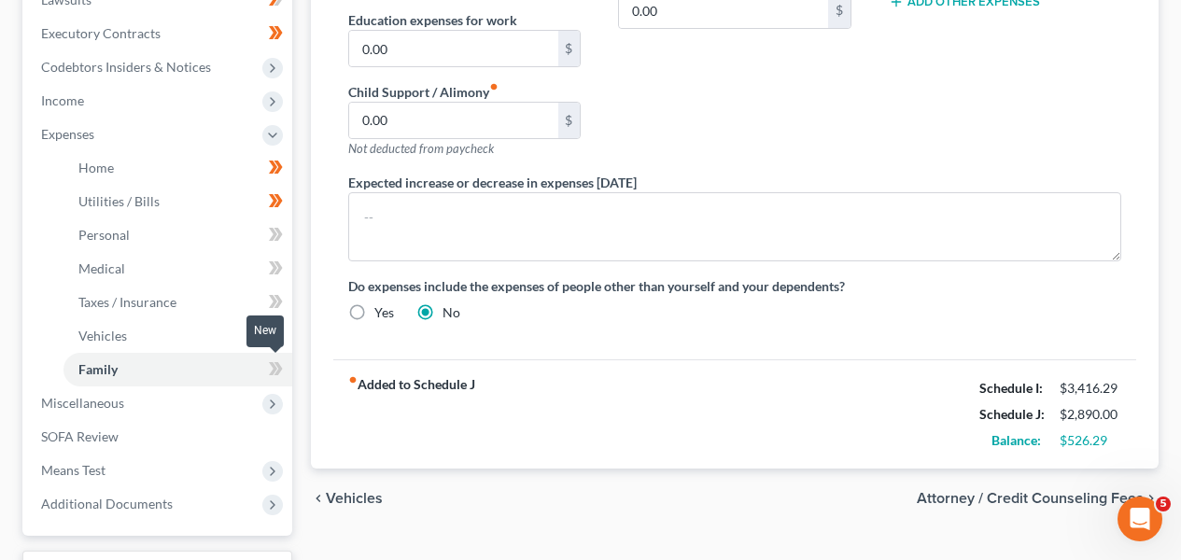
click at [286, 365] on span at bounding box center [276, 372] width 33 height 28
click at [268, 304] on span at bounding box center [276, 304] width 33 height 28
click at [269, 304] on icon at bounding box center [276, 301] width 14 height 23
click at [277, 269] on icon at bounding box center [279, 268] width 8 height 13
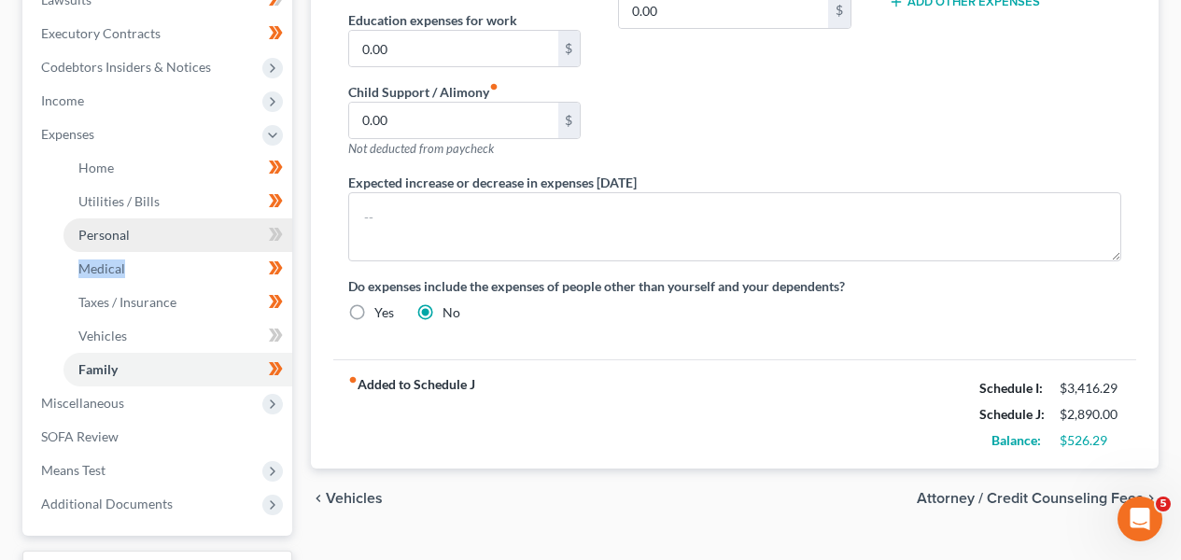
click at [219, 229] on link "Personal" at bounding box center [178, 236] width 229 height 34
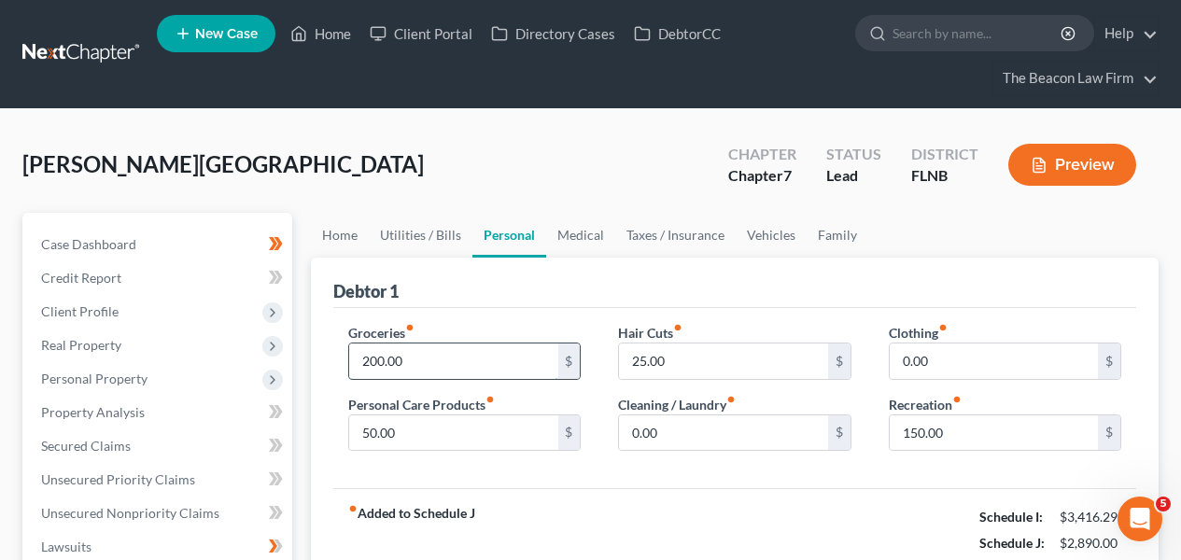
click at [438, 360] on input "200.00" at bounding box center [453, 361] width 208 height 35
type input "300"
click at [646, 366] on input "25.00" at bounding box center [723, 361] width 208 height 35
click at [950, 372] on input "0.00" at bounding box center [994, 361] width 208 height 35
type input "4"
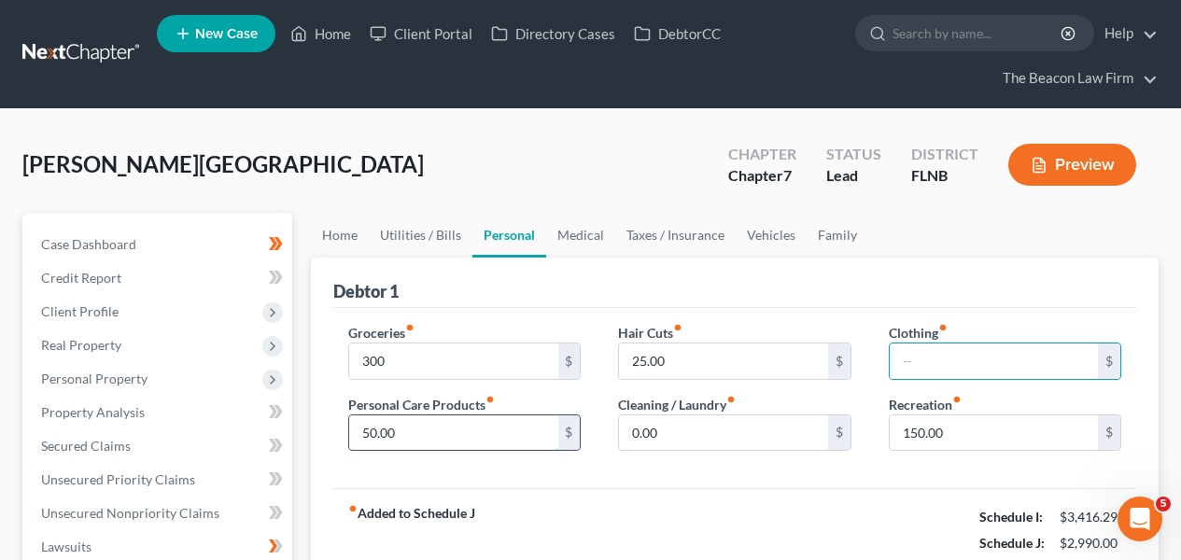
click at [533, 419] on input "50.00" at bounding box center [453, 433] width 208 height 35
click at [532, 419] on input "50.00" at bounding box center [453, 433] width 208 height 35
click at [531, 422] on input "50.00" at bounding box center [453, 433] width 208 height 35
click at [526, 422] on input "50.00" at bounding box center [453, 433] width 208 height 35
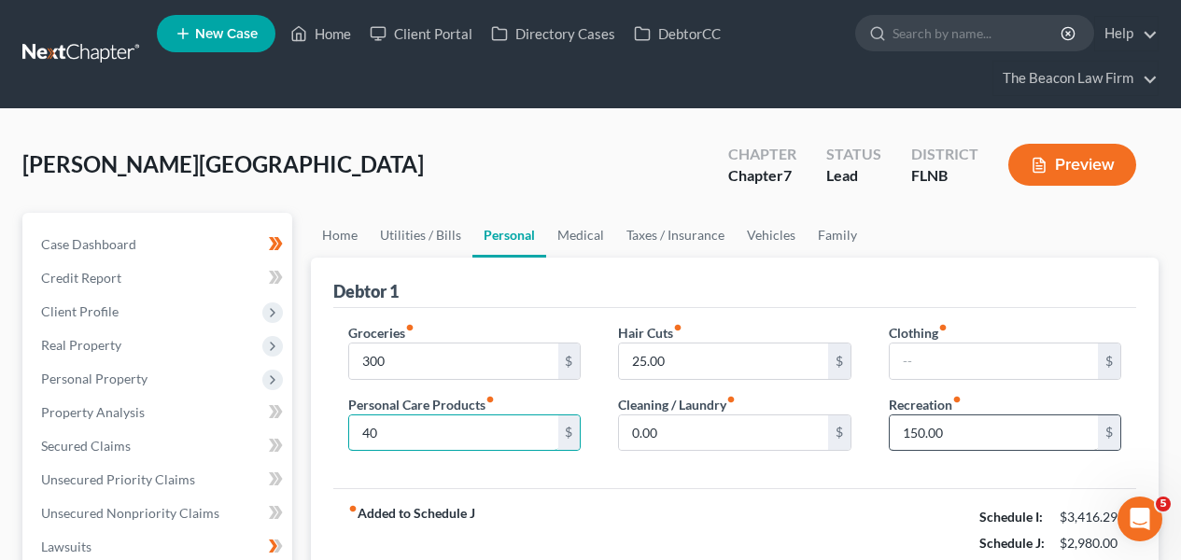
type input "40"
click at [1026, 412] on div "Recreation fiber_manual_record 150.00 $" at bounding box center [1005, 423] width 233 height 57
click at [1017, 424] on input "150.00" at bounding box center [994, 433] width 208 height 35
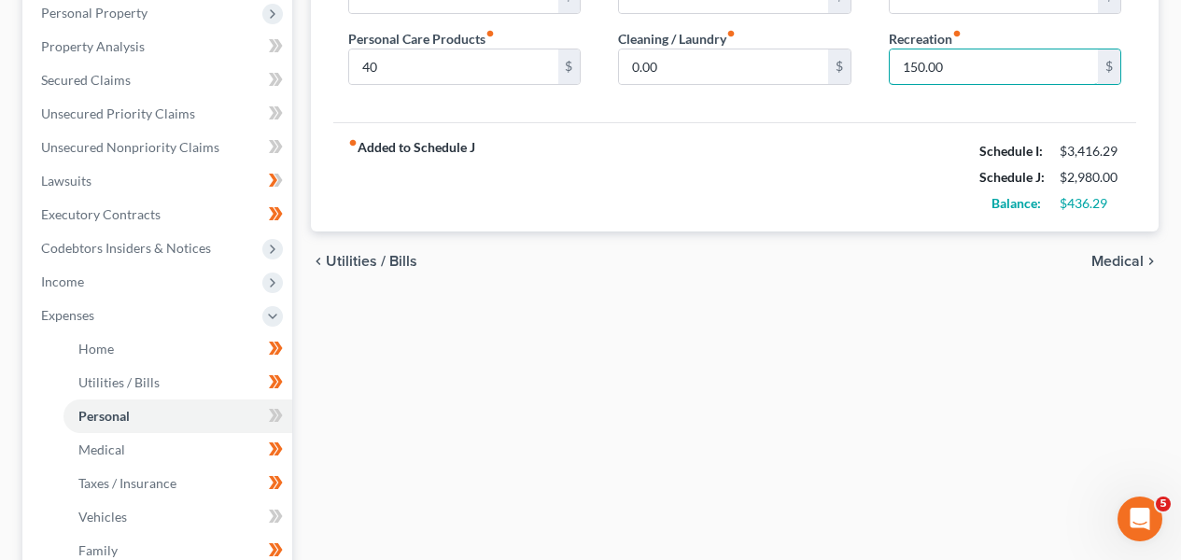
scroll to position [516, 0]
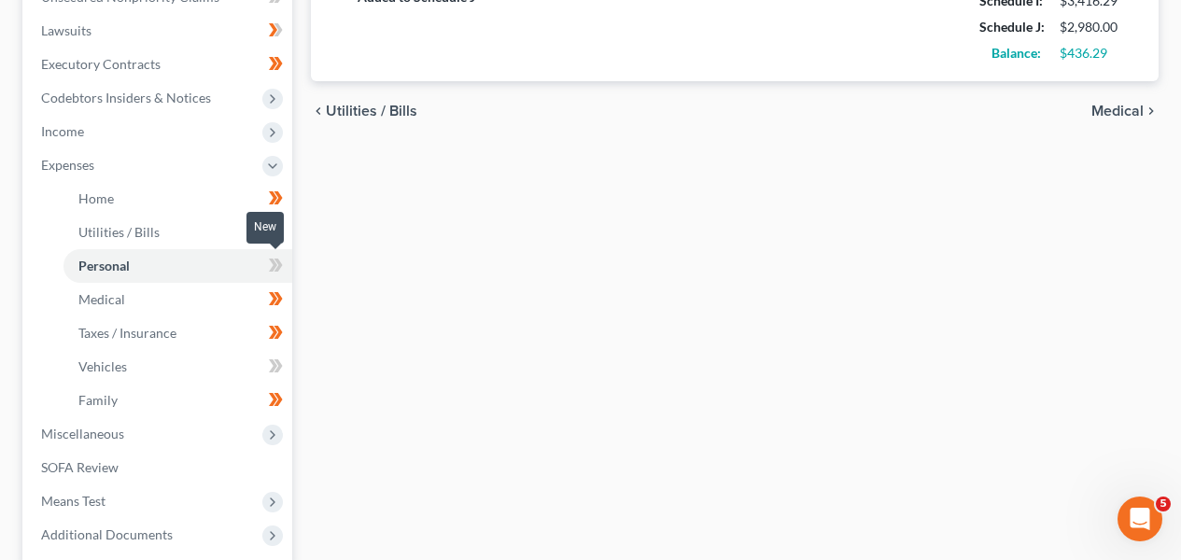
click at [270, 262] on icon at bounding box center [276, 265] width 14 height 23
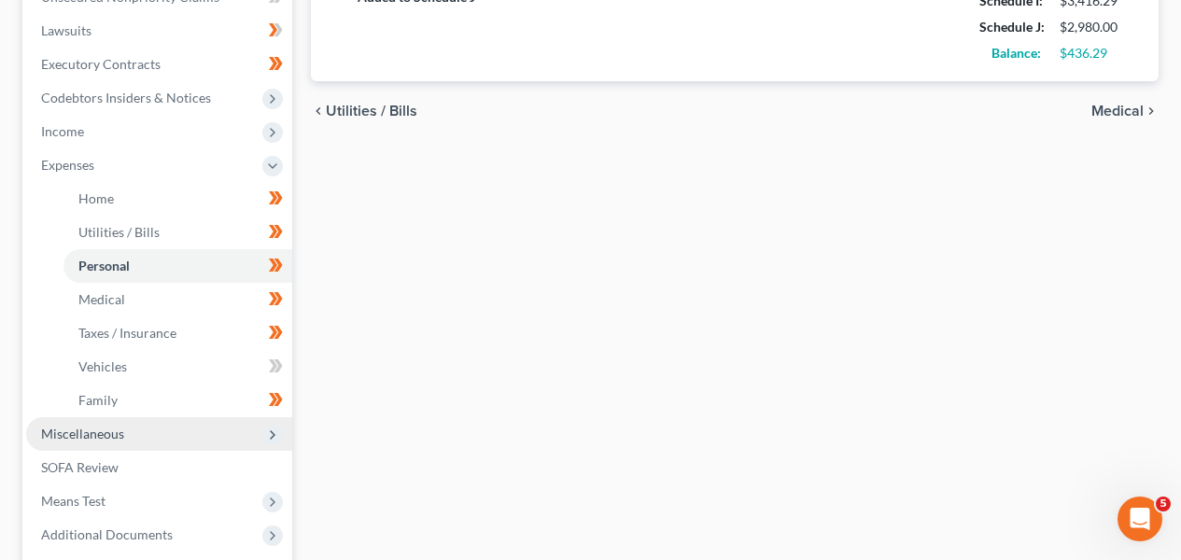
click at [184, 441] on span "Miscellaneous" at bounding box center [159, 434] width 266 height 34
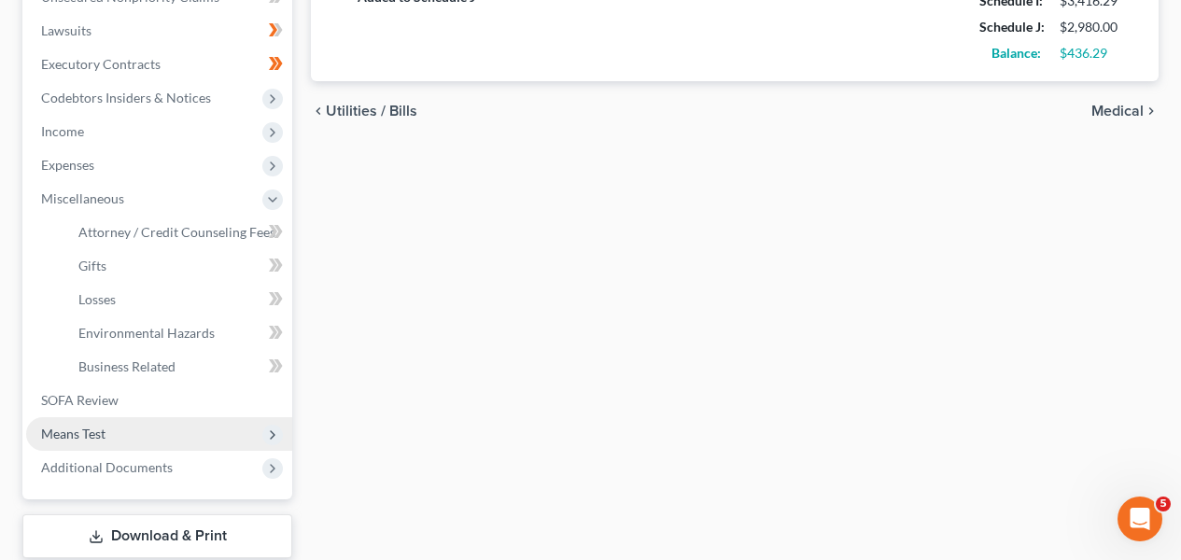
click at [166, 425] on span "Means Test" at bounding box center [159, 434] width 266 height 34
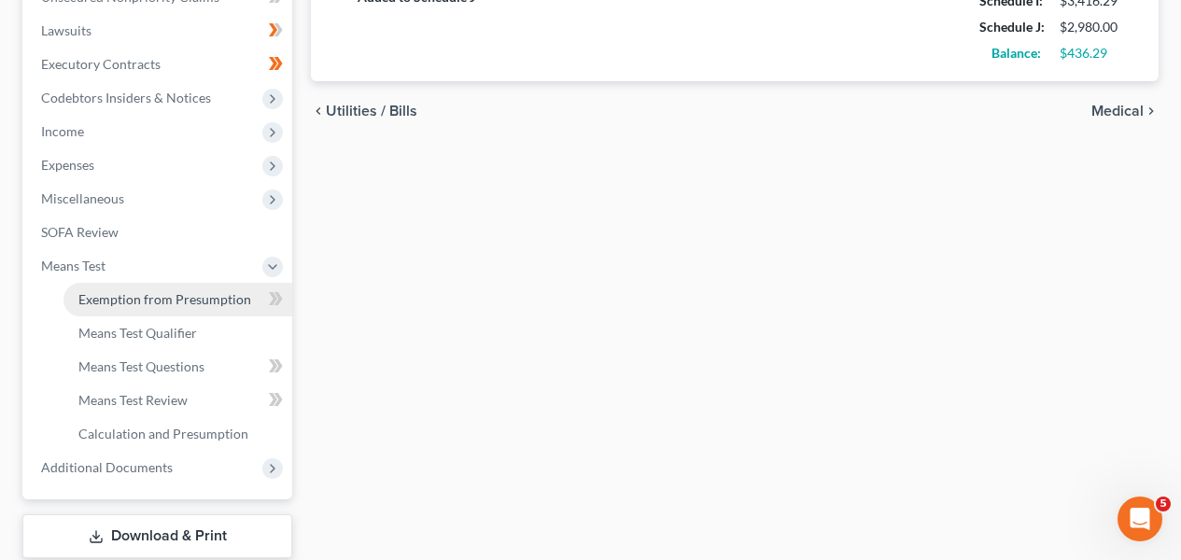
click at [192, 304] on span "Exemption from Presumption" at bounding box center [164, 299] width 173 height 16
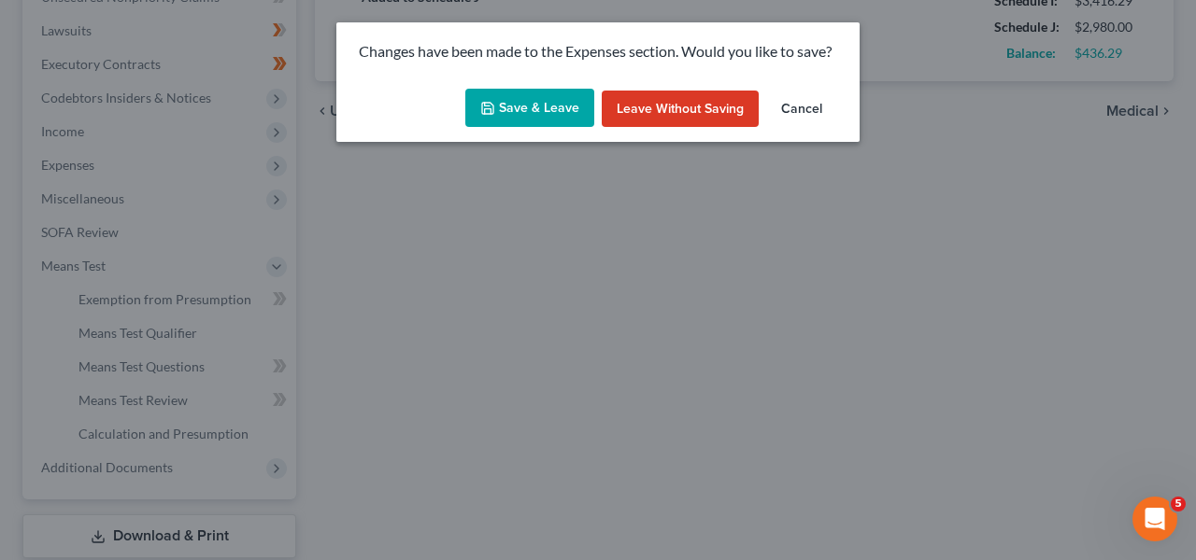
click at [500, 125] on button "Save & Leave" at bounding box center [529, 108] width 129 height 39
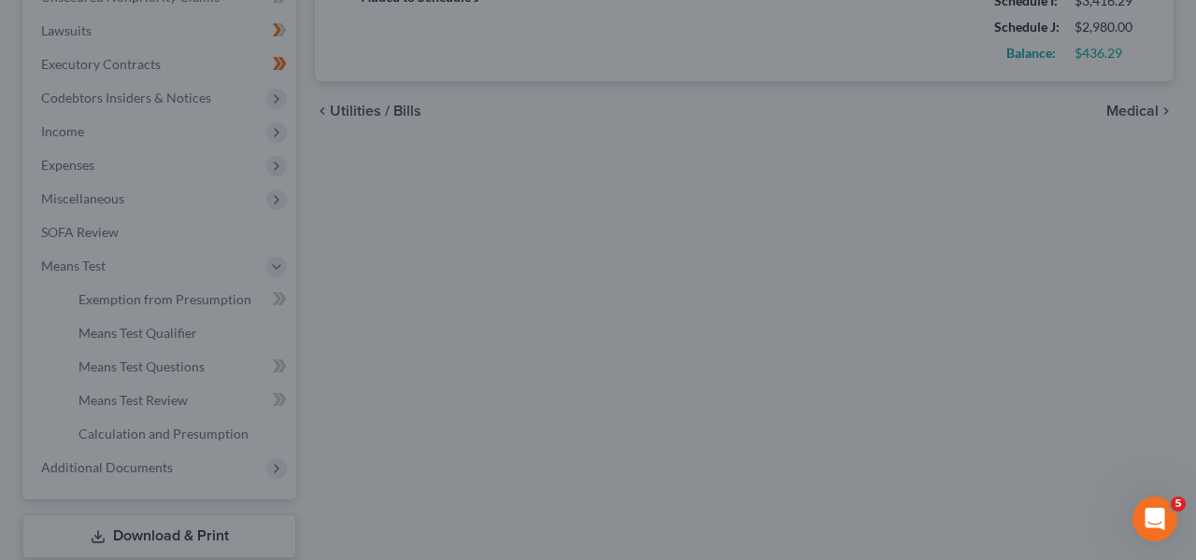
type input "300.00"
type input "40.00"
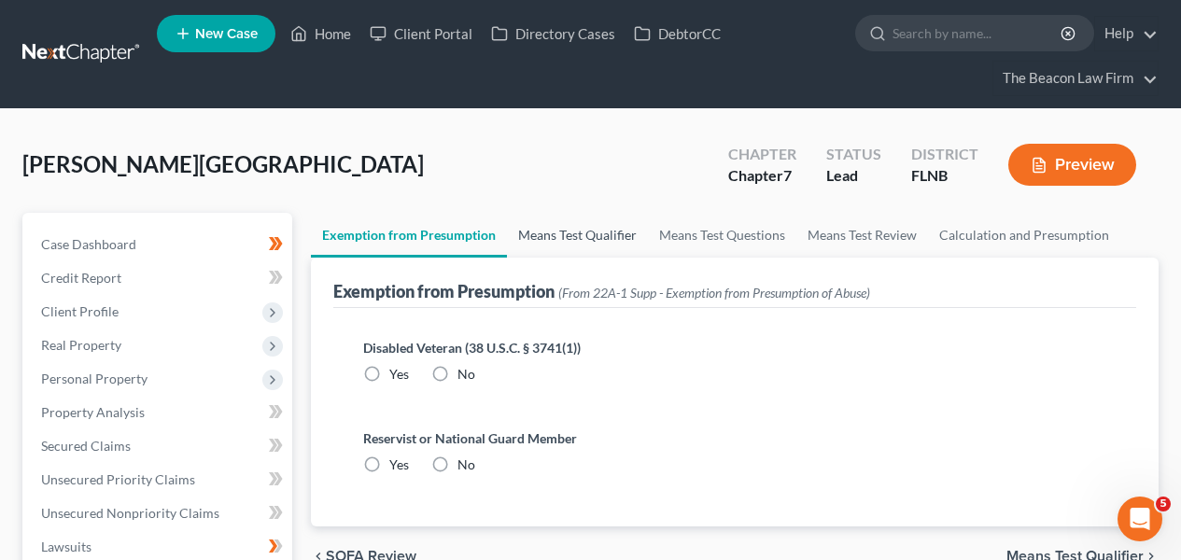
click at [615, 238] on link "Means Test Qualifier" at bounding box center [577, 235] width 141 height 45
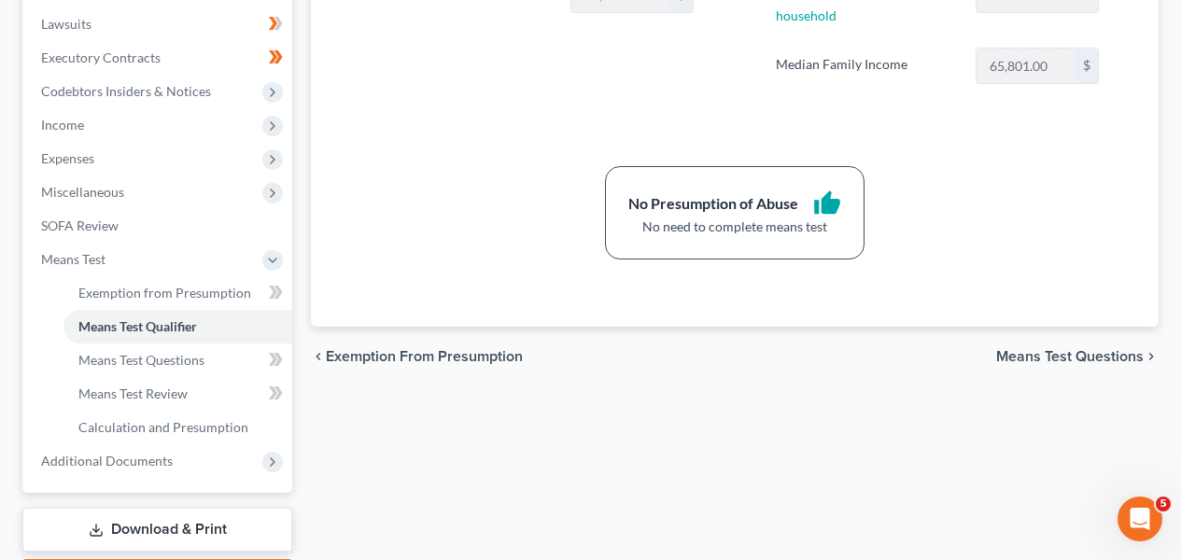
scroll to position [632, 0]
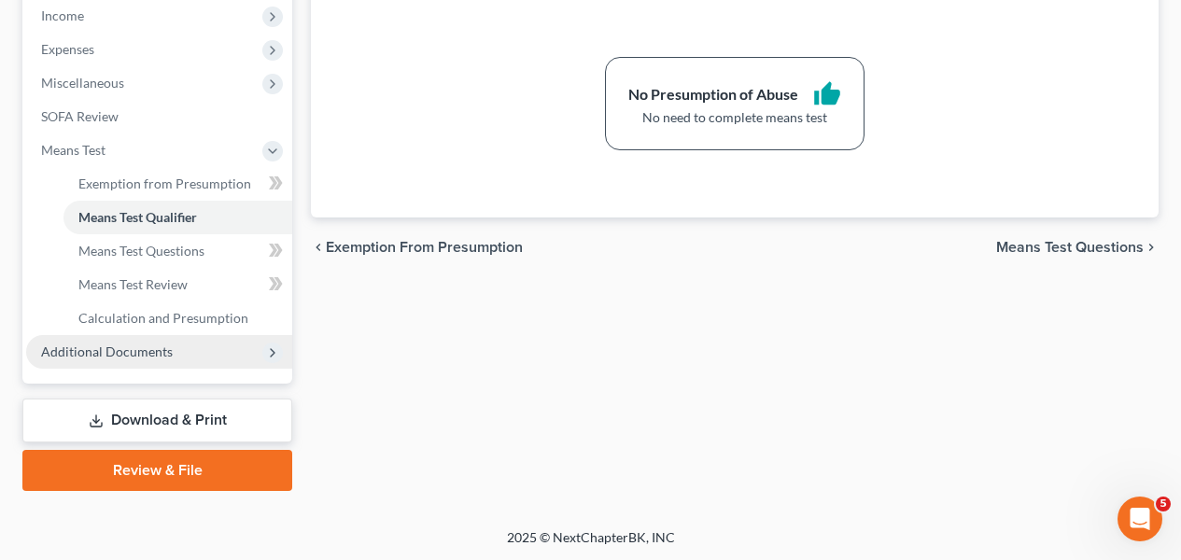
click at [238, 336] on span "Additional Documents" at bounding box center [159, 352] width 266 height 34
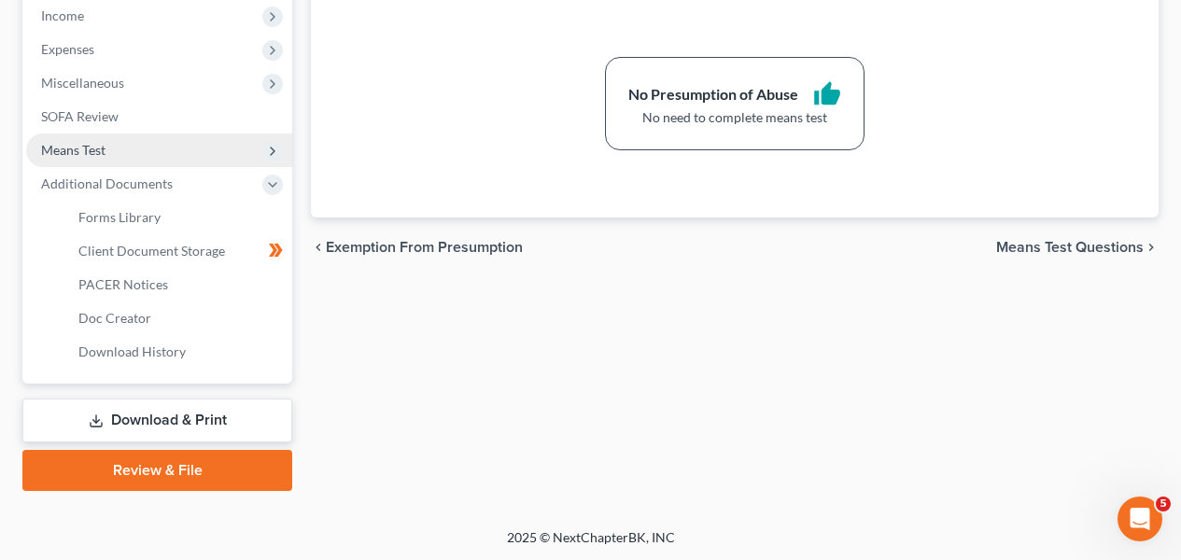
click at [219, 143] on span "Means Test" at bounding box center [159, 151] width 266 height 34
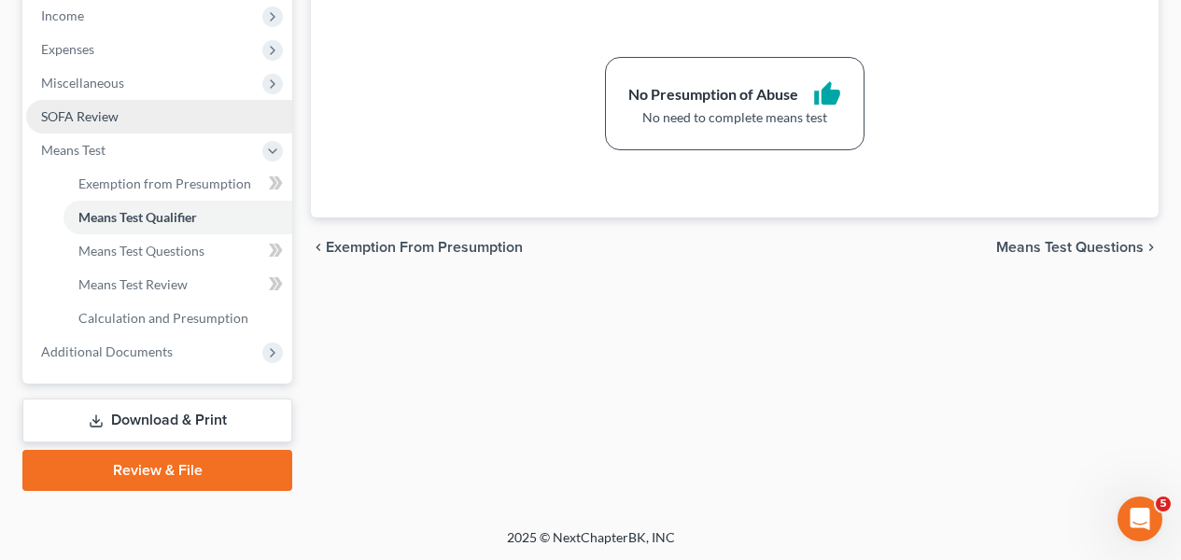
click at [220, 115] on link "SOFA Review" at bounding box center [159, 117] width 266 height 34
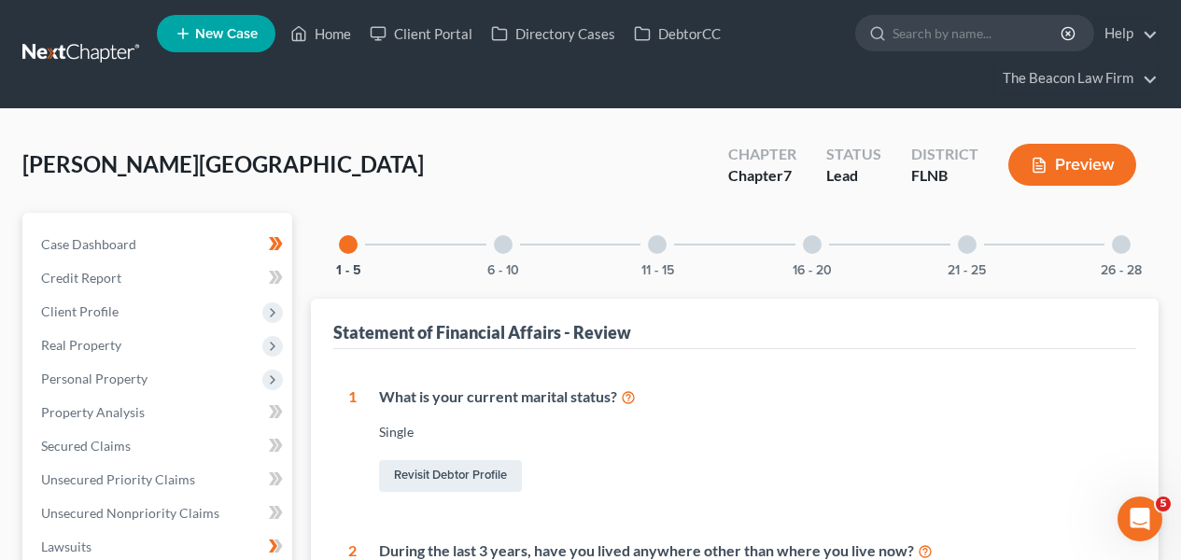
scroll to position [542, 0]
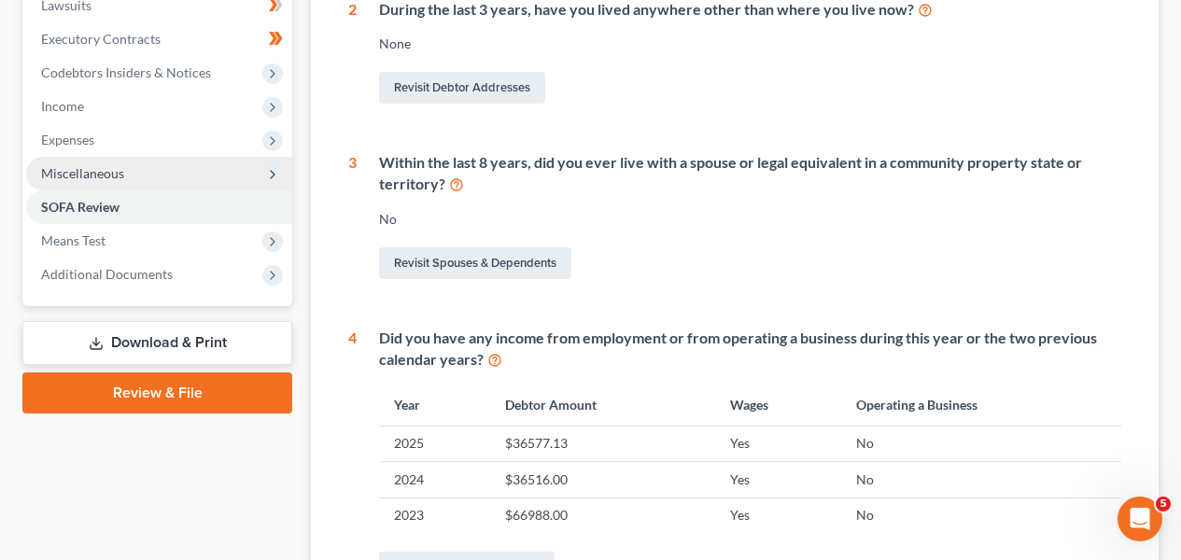
drag, startPoint x: 1168, startPoint y: 261, endPoint x: 116, endPoint y: 157, distance: 1057.7
click at [1079, 221] on div "[PERSON_NAME][GEOGRAPHIC_DATA] Upgraded Chapter Chapter 7 Status Lead District …" at bounding box center [590, 237] width 1181 height 1338
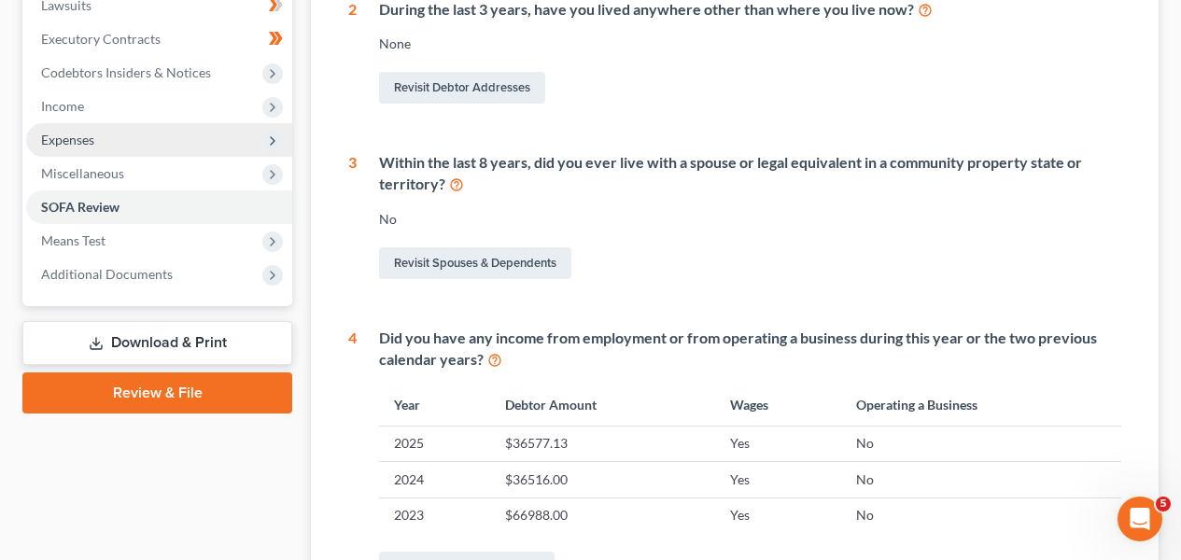
click at [62, 141] on span "Expenses" at bounding box center [67, 140] width 53 height 16
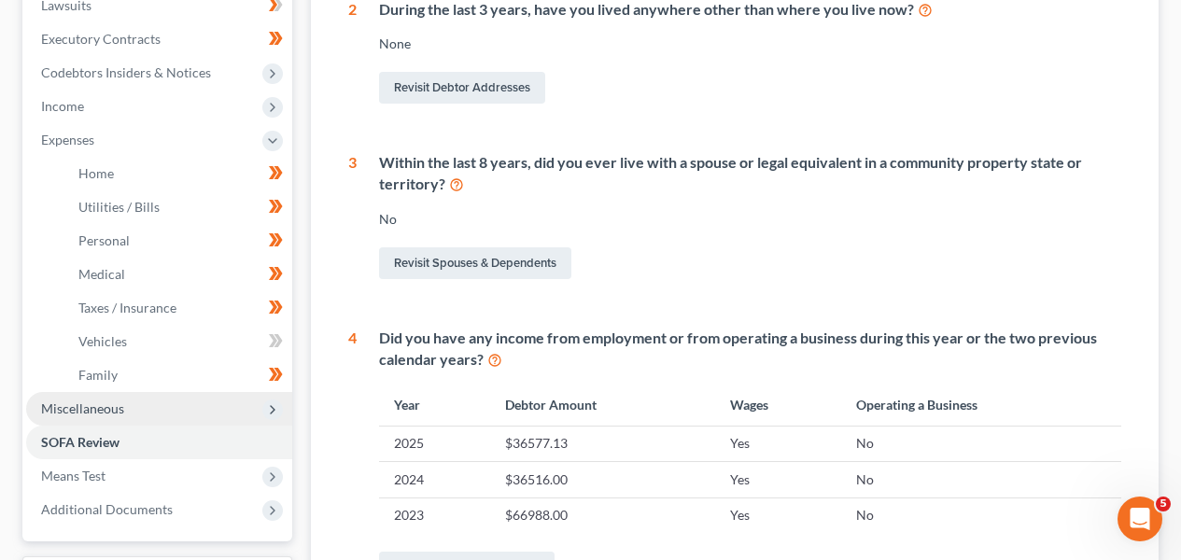
click at [108, 402] on span "Miscellaneous" at bounding box center [82, 409] width 83 height 16
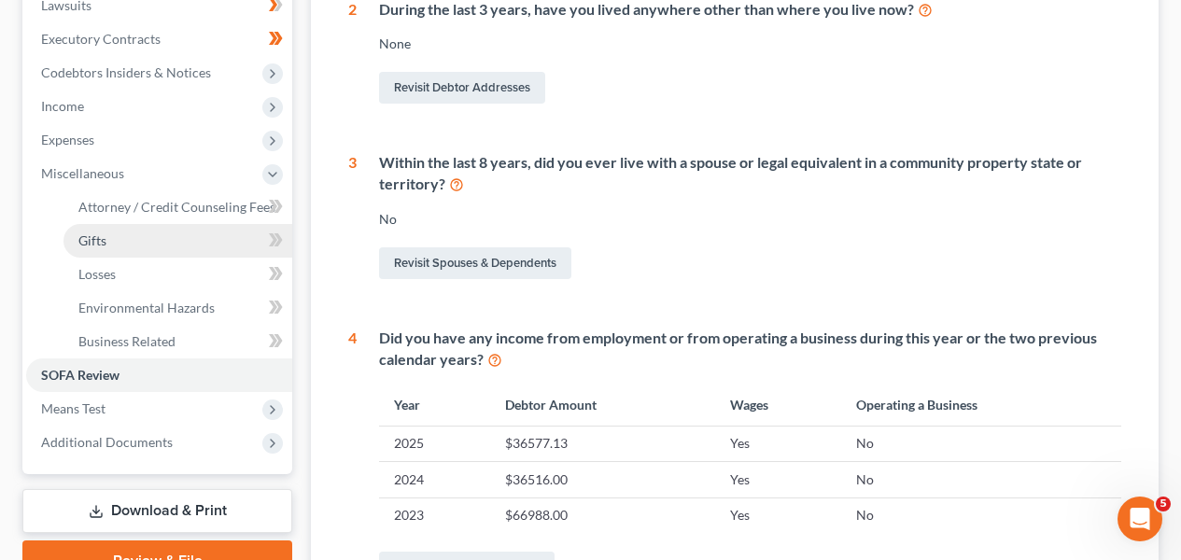
drag, startPoint x: 173, startPoint y: 235, endPoint x: 137, endPoint y: 248, distance: 37.5
click at [173, 235] on link "Gifts" at bounding box center [178, 241] width 229 height 34
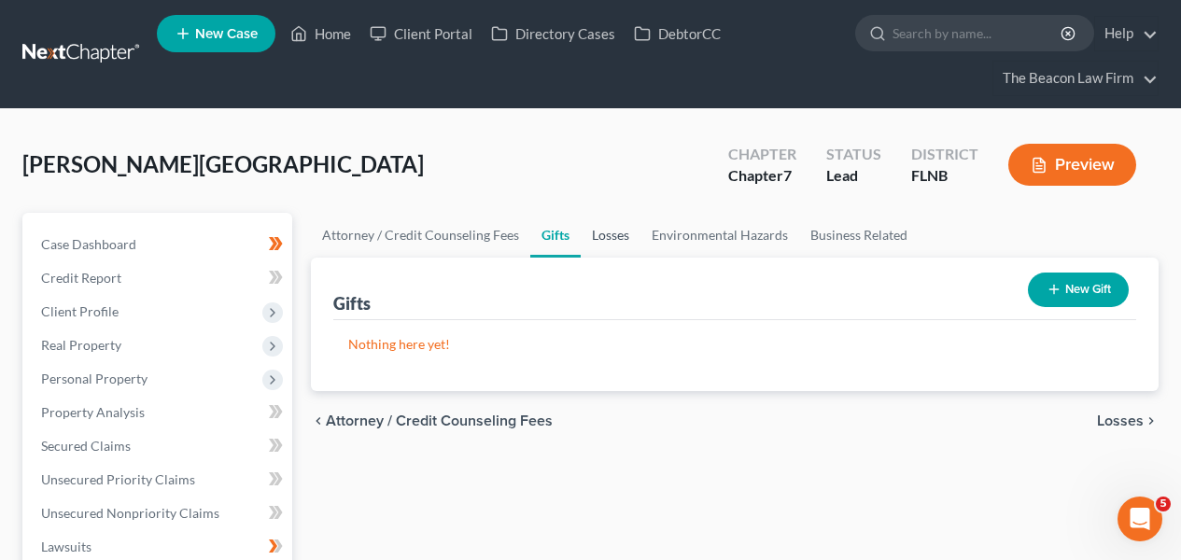
click at [610, 230] on link "Losses" at bounding box center [611, 235] width 60 height 45
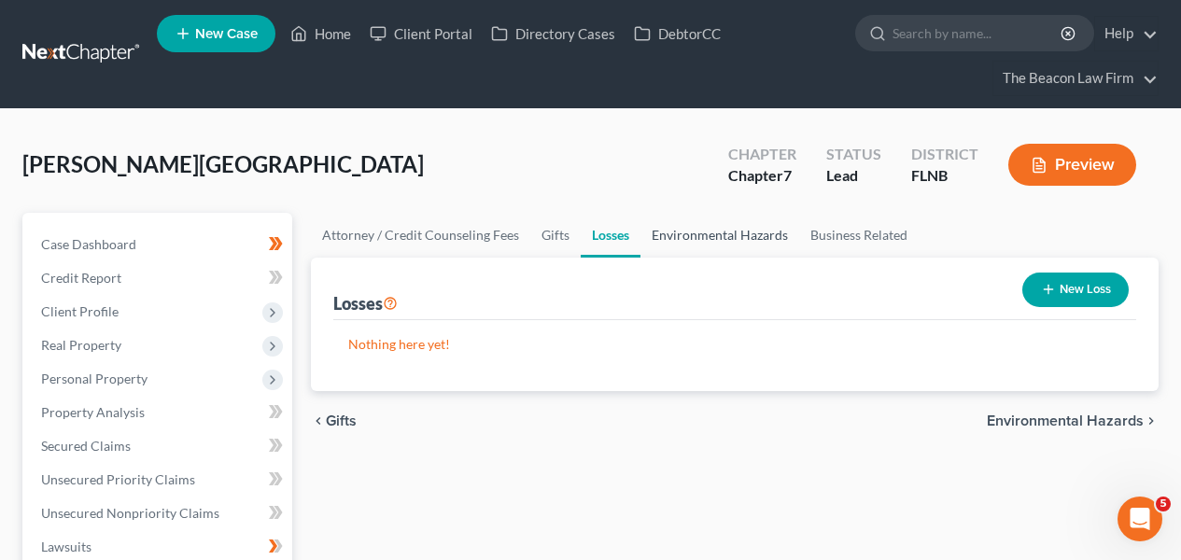
click at [697, 234] on link "Environmental Hazards" at bounding box center [720, 235] width 159 height 45
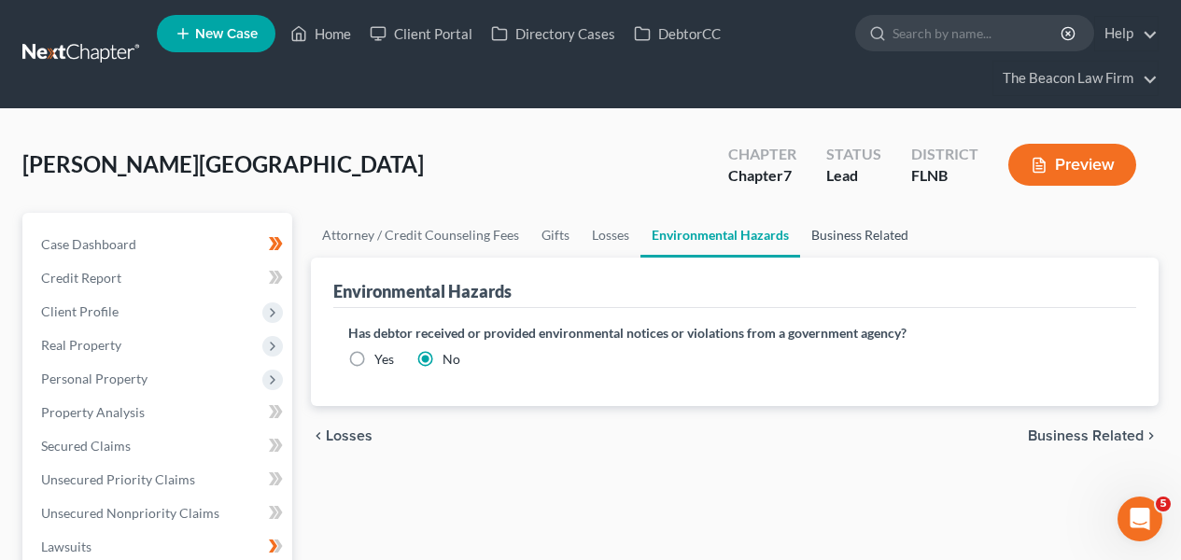
click at [879, 235] on link "Business Related" at bounding box center [860, 235] width 120 height 45
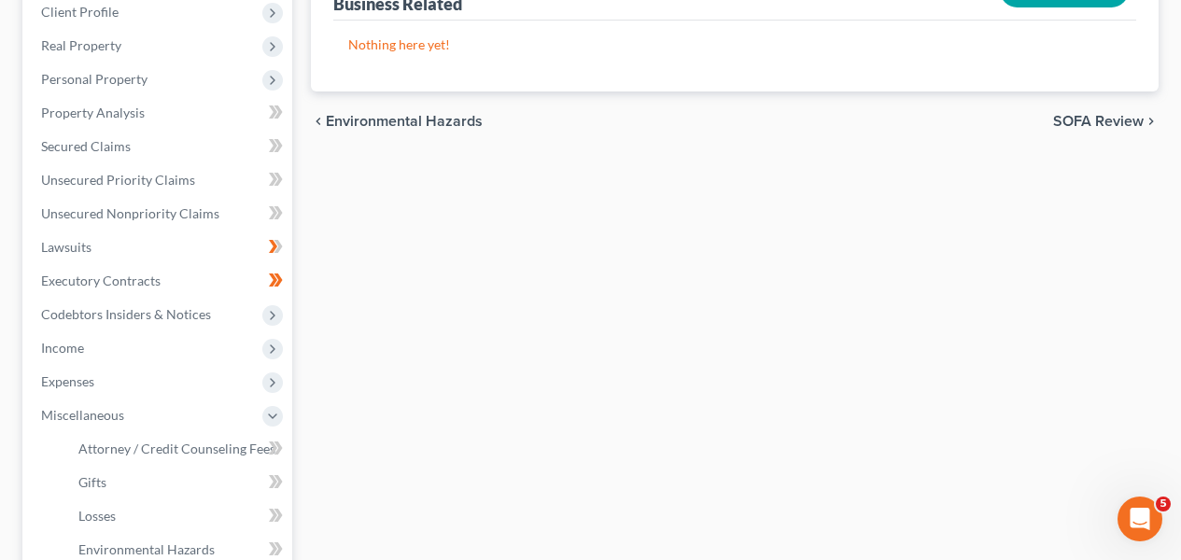
scroll to position [310, 0]
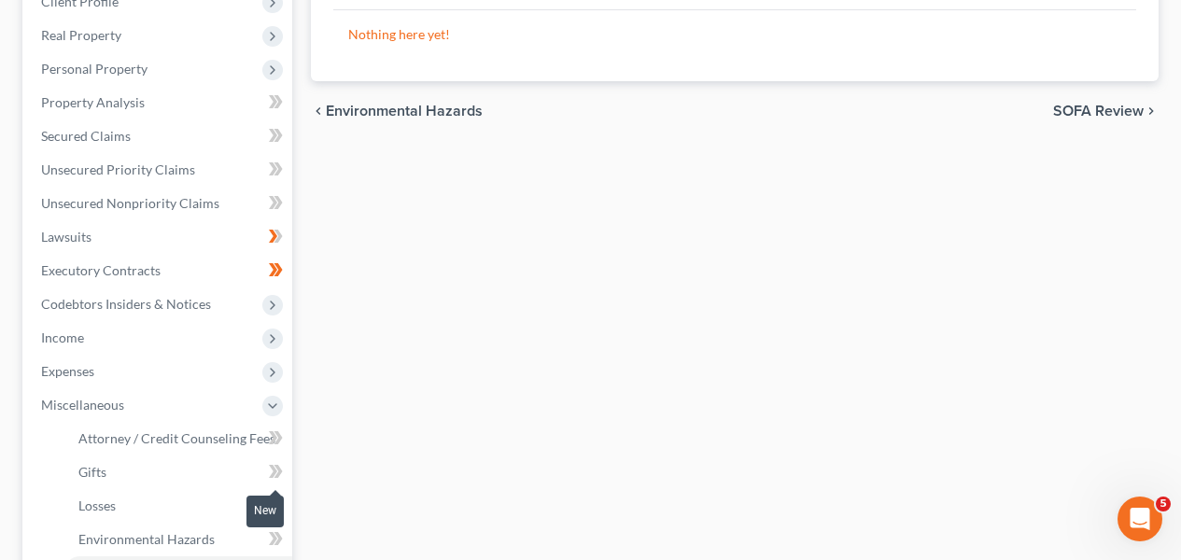
click at [287, 479] on span at bounding box center [276, 474] width 33 height 28
click at [286, 478] on span at bounding box center [276, 474] width 33 height 28
click at [279, 502] on icon at bounding box center [279, 505] width 8 height 13
click at [280, 502] on icon at bounding box center [279, 505] width 8 height 13
click at [278, 531] on icon at bounding box center [276, 539] width 14 height 23
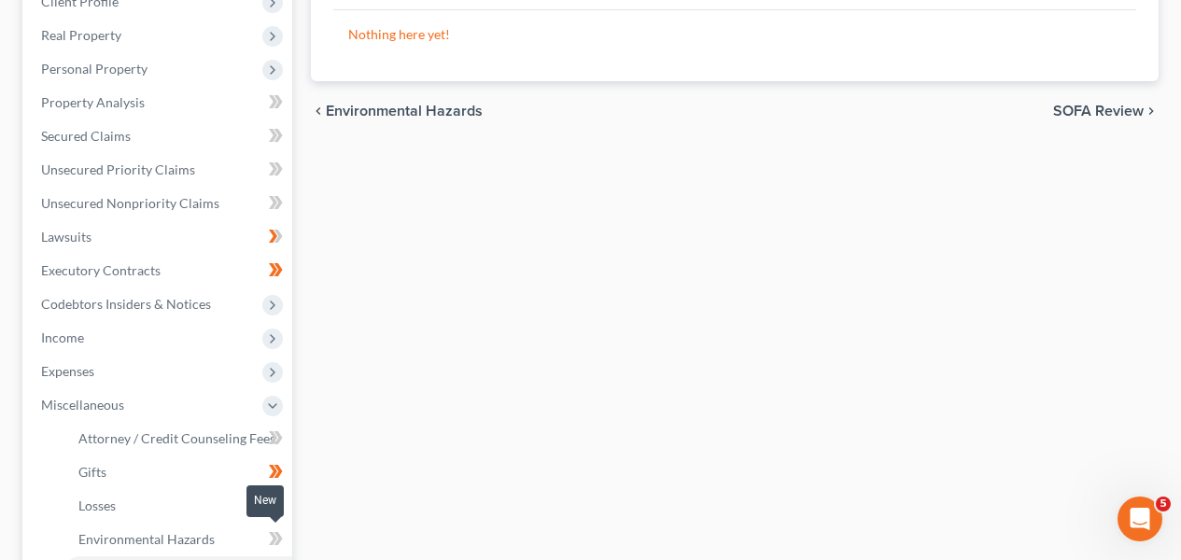
drag, startPoint x: 278, startPoint y: 531, endPoint x: 283, endPoint y: 503, distance: 28.4
click at [278, 531] on icon at bounding box center [276, 539] width 14 height 23
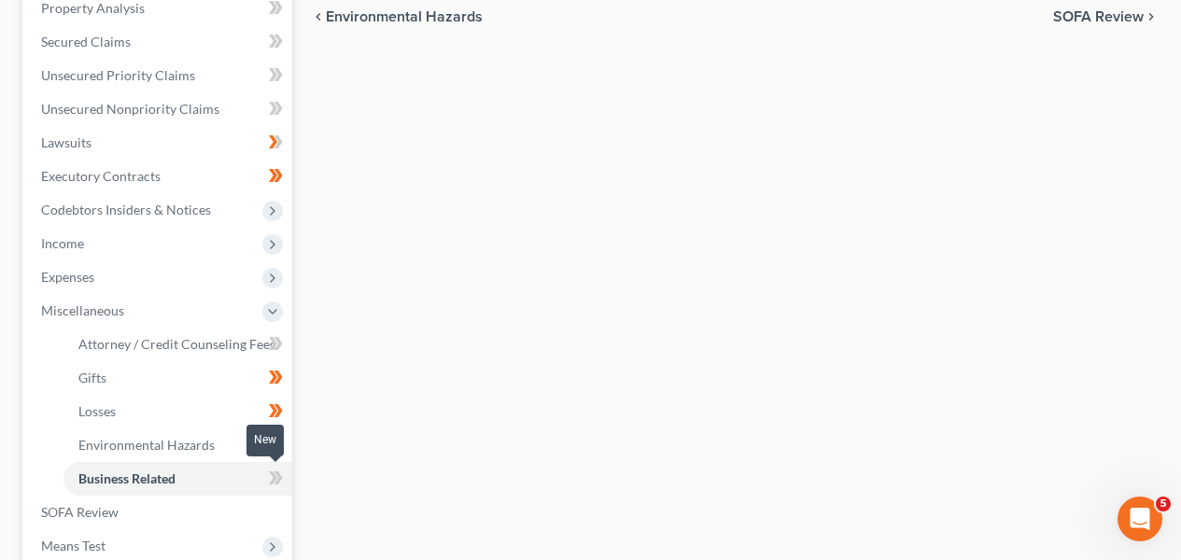
click at [284, 469] on span at bounding box center [276, 481] width 33 height 28
click at [285, 469] on span at bounding box center [276, 481] width 33 height 28
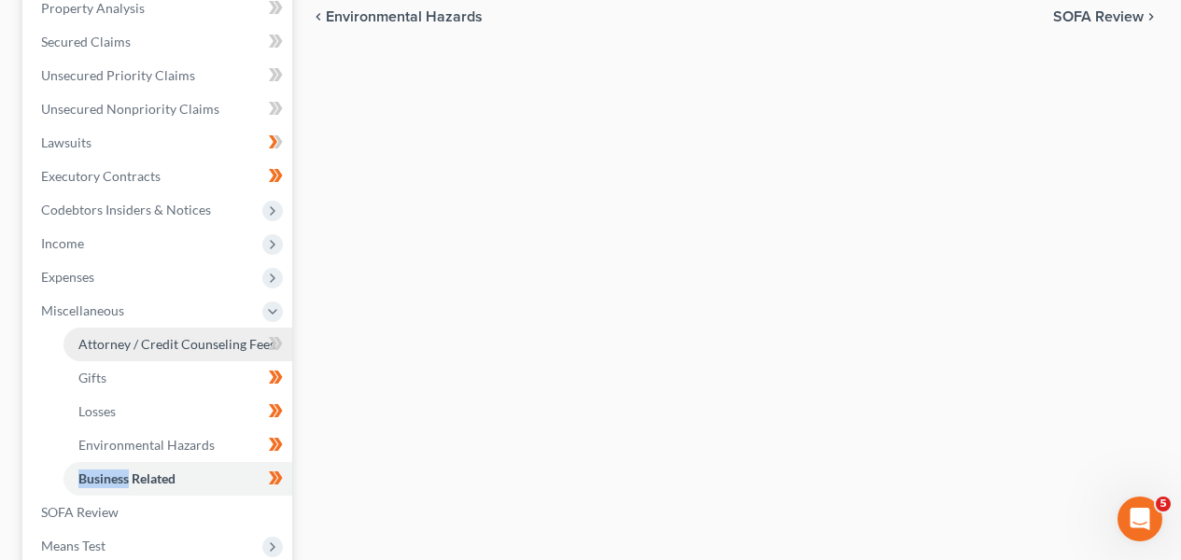
click at [248, 351] on link "Attorney / Credit Counseling Fees" at bounding box center [178, 345] width 229 height 34
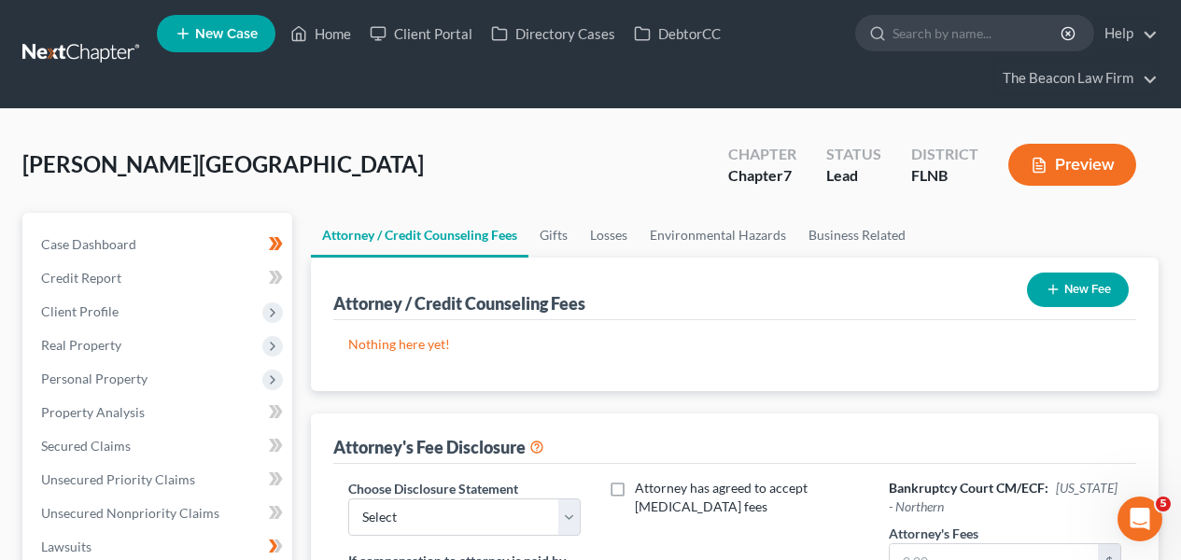
click at [1053, 288] on icon "button" at bounding box center [1053, 289] width 15 height 15
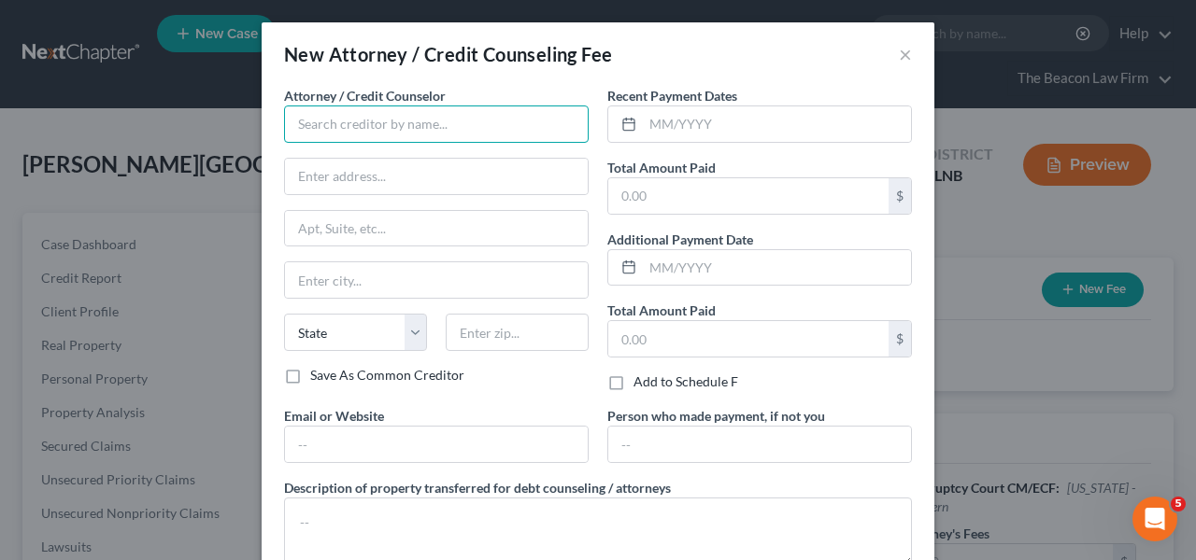
click at [389, 120] on input "text" at bounding box center [436, 124] width 304 height 37
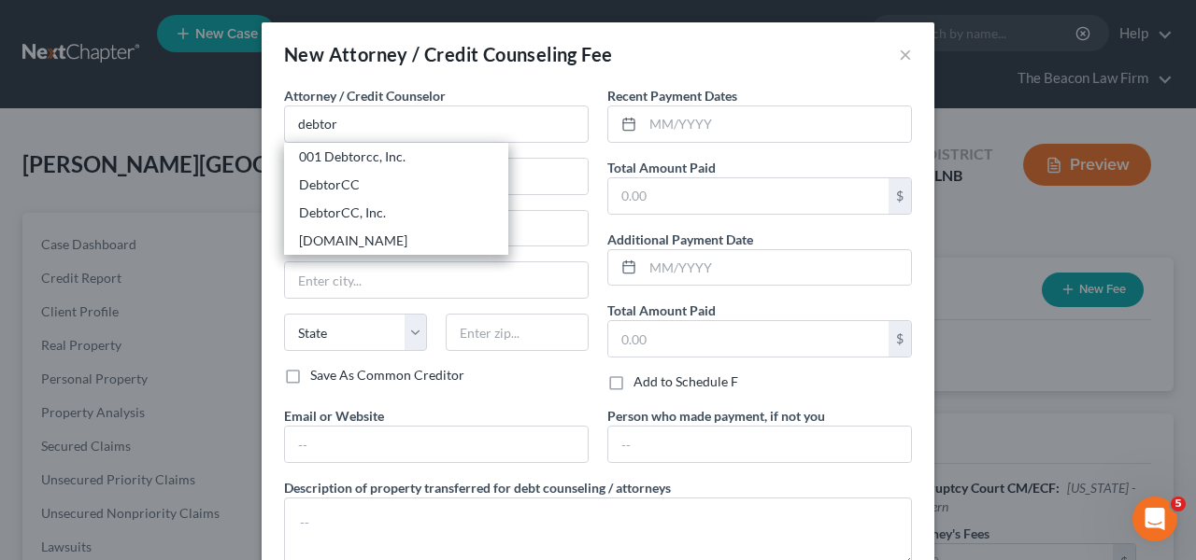
click at [400, 157] on div "001 Debtorcc, Inc." at bounding box center [396, 157] width 194 height 19
type input "001 Debtorcc, Inc."
type input "[STREET_ADDRESS]"
type input "[GEOGRAPHIC_DATA]"
select select "33"
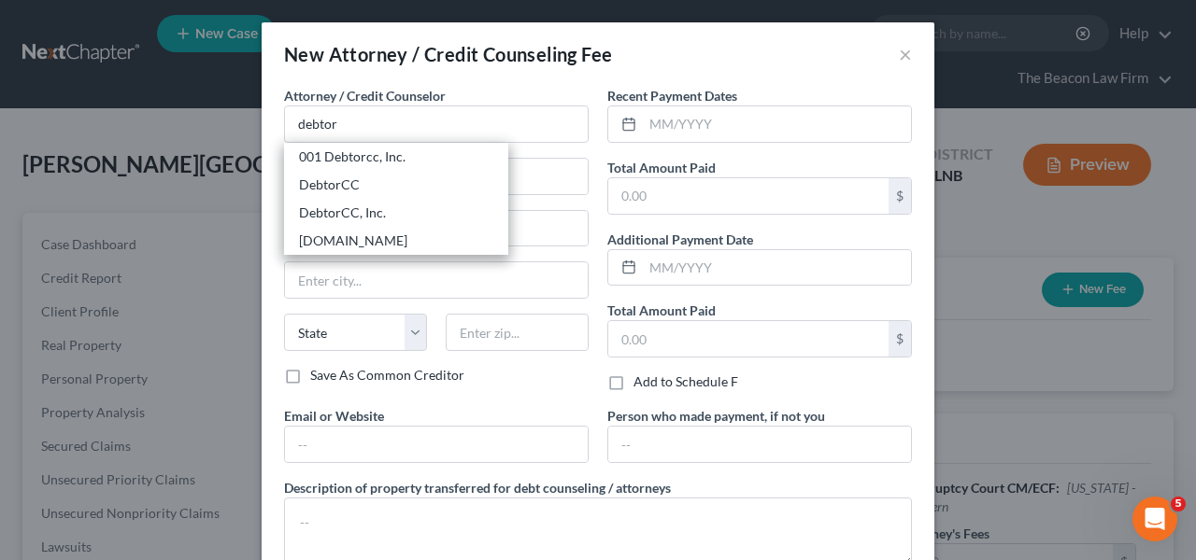
type input "07306"
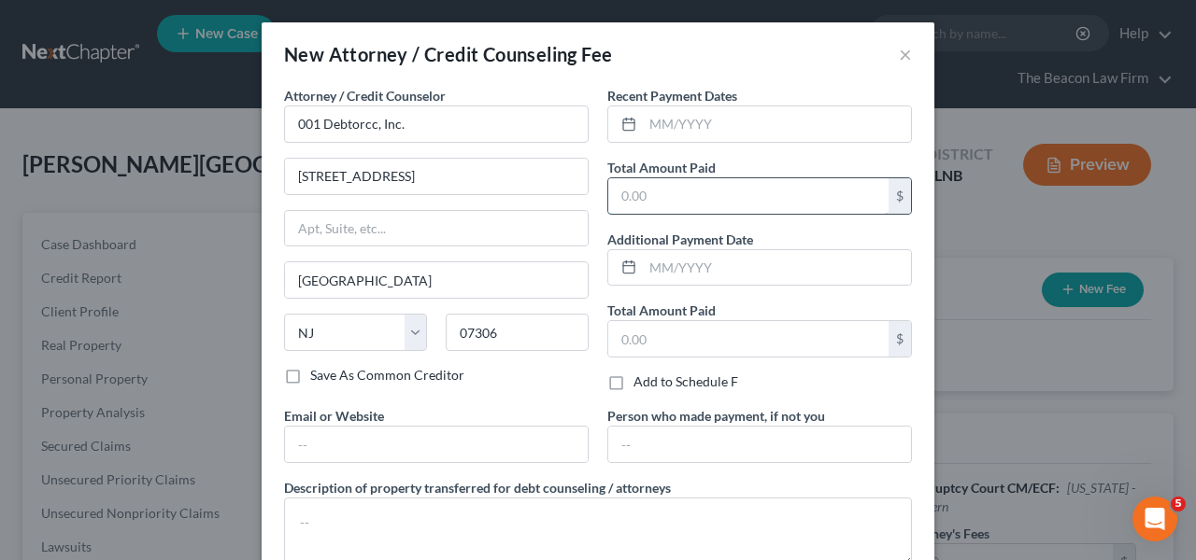
click at [658, 196] on input "text" at bounding box center [748, 195] width 280 height 35
type input "19.95"
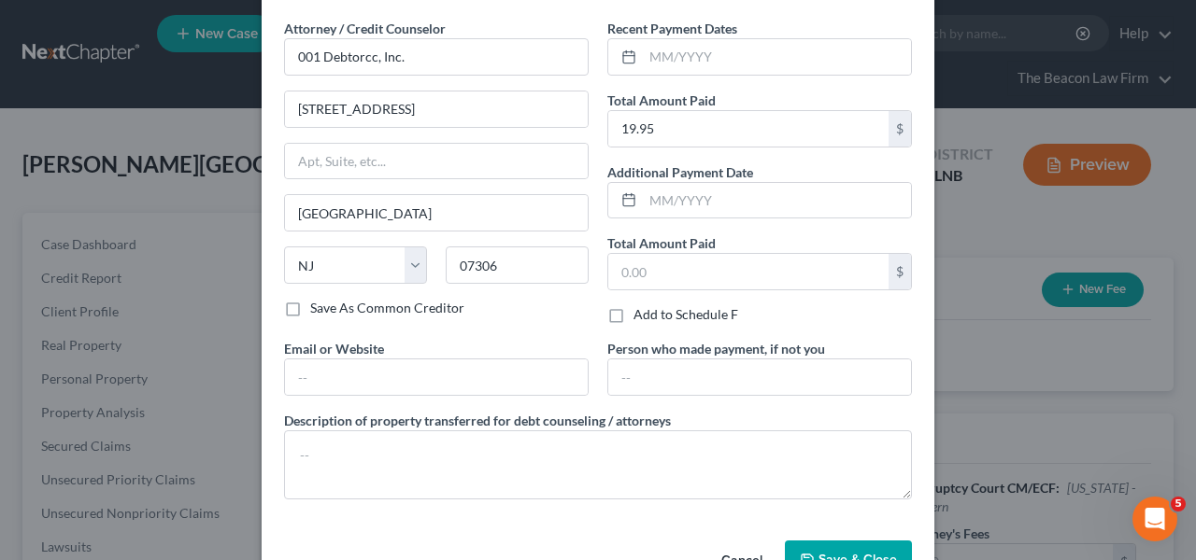
scroll to position [123, 0]
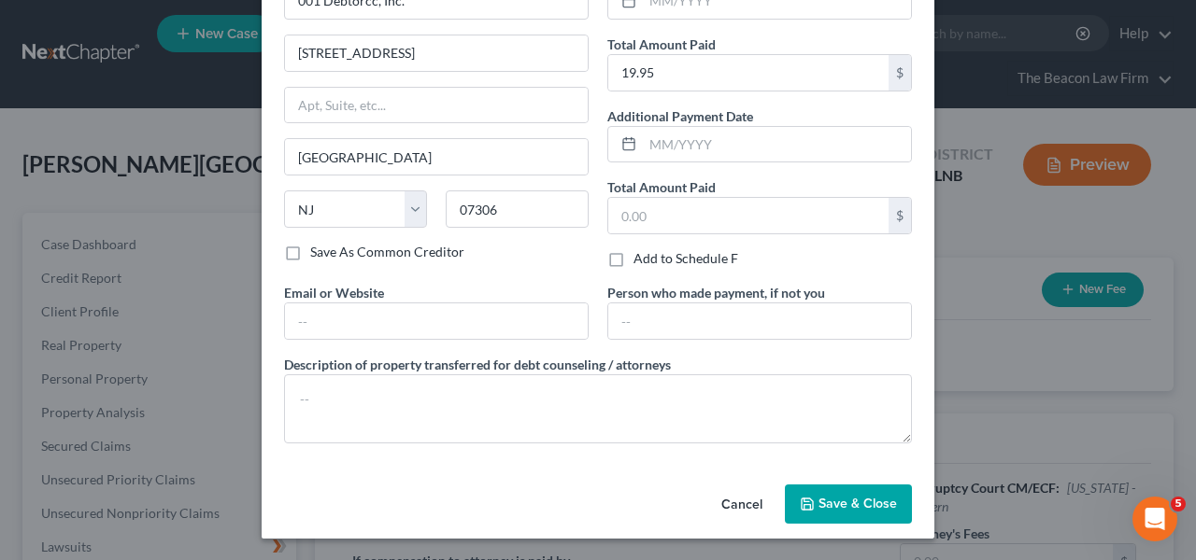
drag, startPoint x: 868, startPoint y: 493, endPoint x: 828, endPoint y: 491, distance: 40.2
click at [868, 493] on button "Save & Close" at bounding box center [848, 504] width 127 height 39
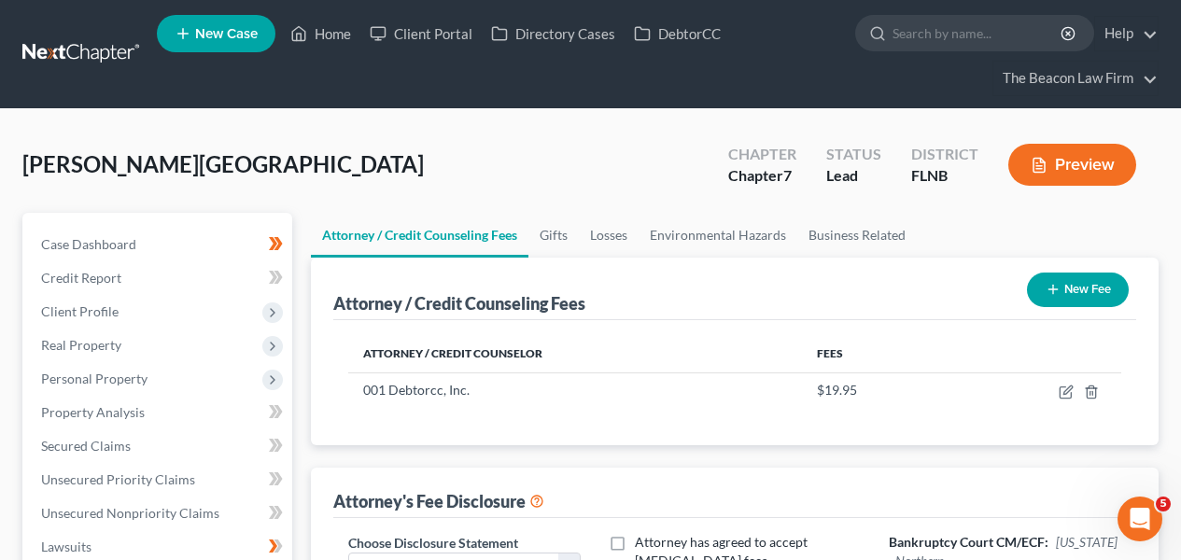
click at [1110, 326] on div "Attorney / Credit Counselor Fees 001 Debtorcc, Inc. $19.95" at bounding box center [734, 382] width 803 height 125
click at [1066, 291] on button "New Fee" at bounding box center [1078, 290] width 102 height 35
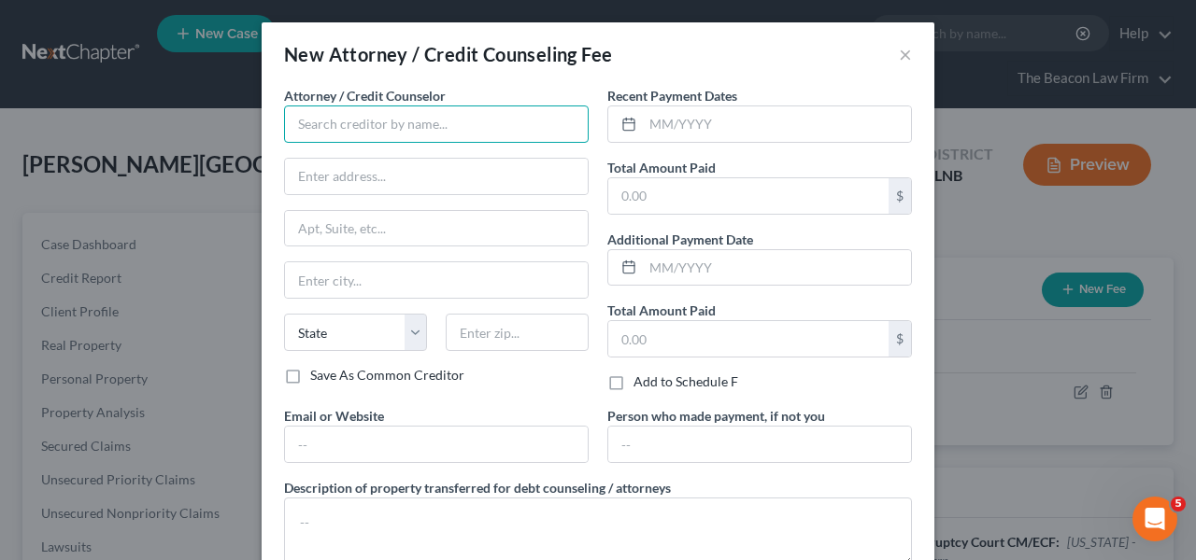
click at [392, 107] on input "text" at bounding box center [436, 124] width 304 height 37
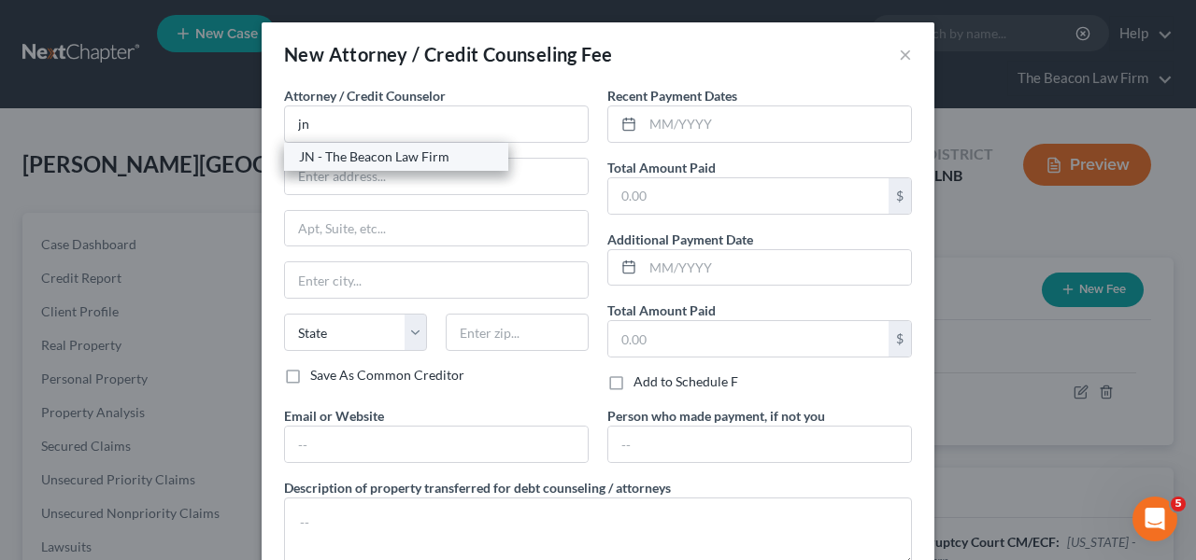
click at [403, 148] on div "JN - The Beacon Law Firm" at bounding box center [396, 157] width 194 height 19
type input "JN - The Beacon Law Firm"
type input "[STREET_ADDRESS][PERSON_NAME]"
type input "Ocoee"
select select "9"
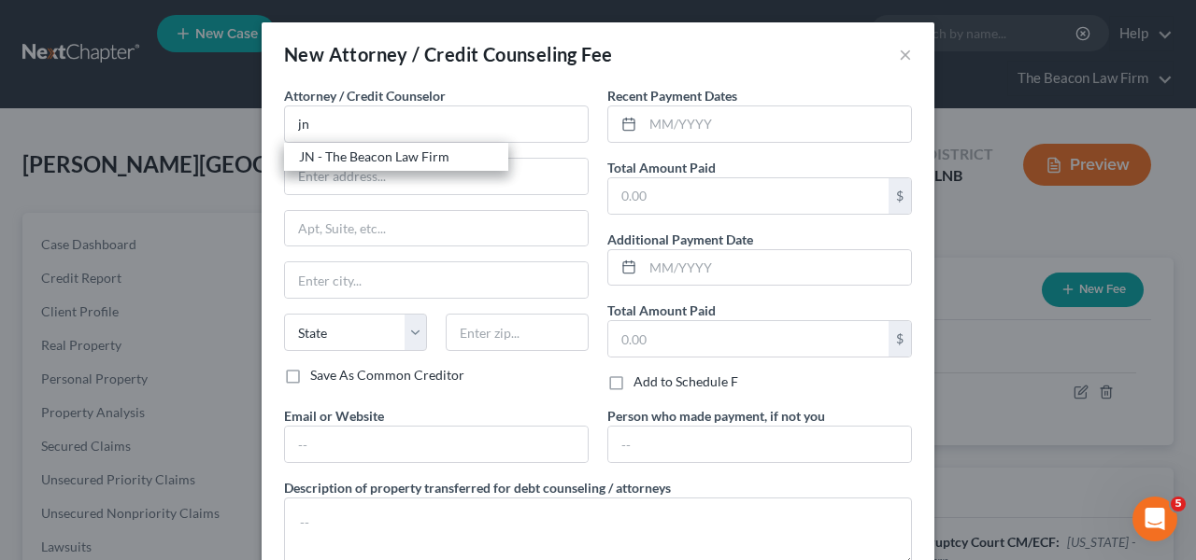
type input "34761"
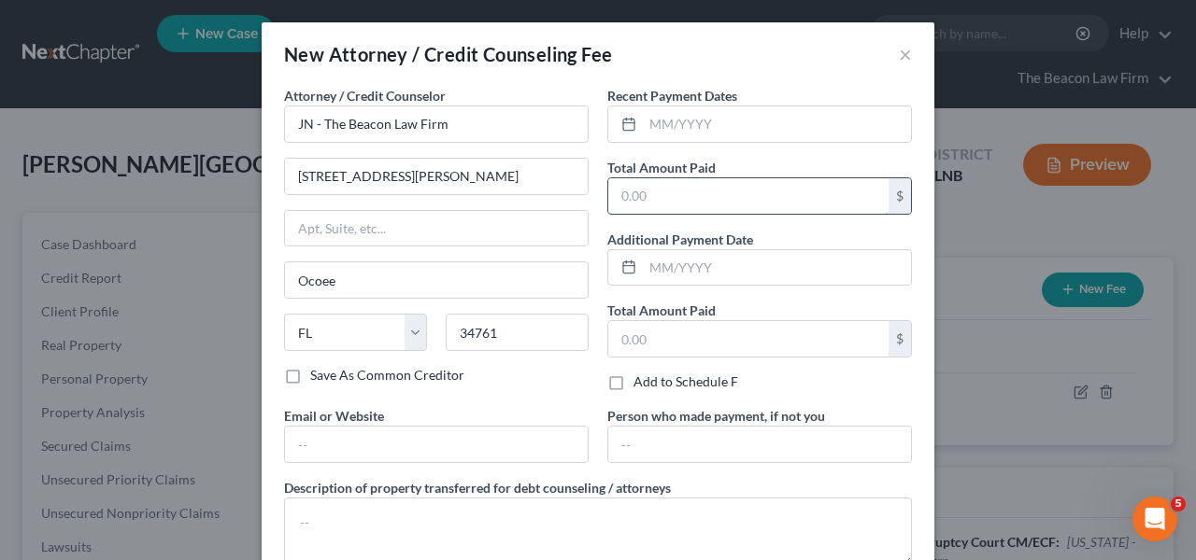
click at [764, 196] on input "text" at bounding box center [748, 195] width 280 height 35
type input "1,800"
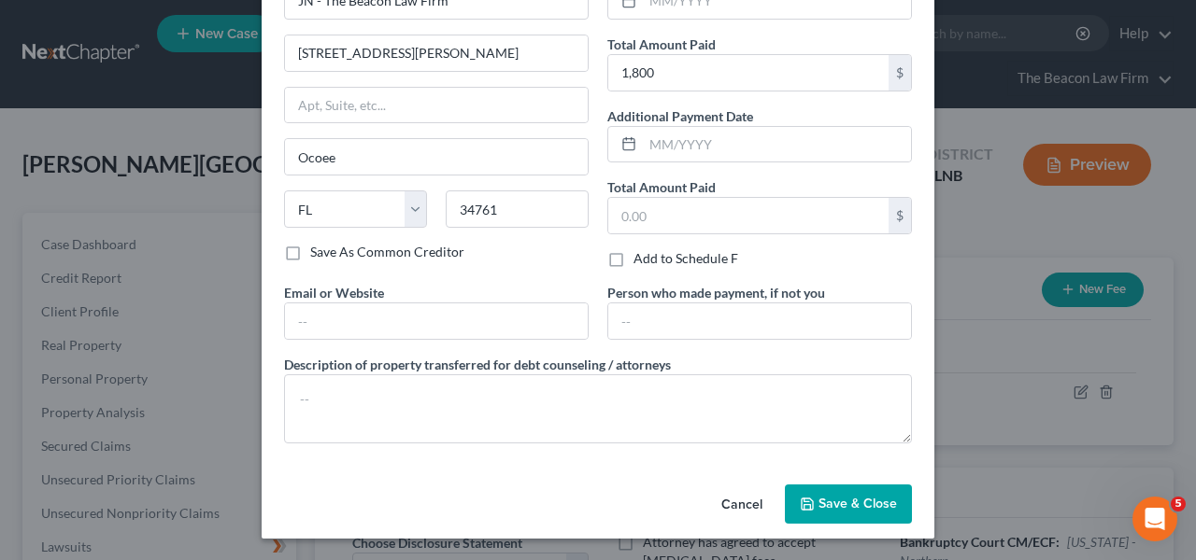
click at [843, 511] on span "Save & Close" at bounding box center [857, 504] width 78 height 16
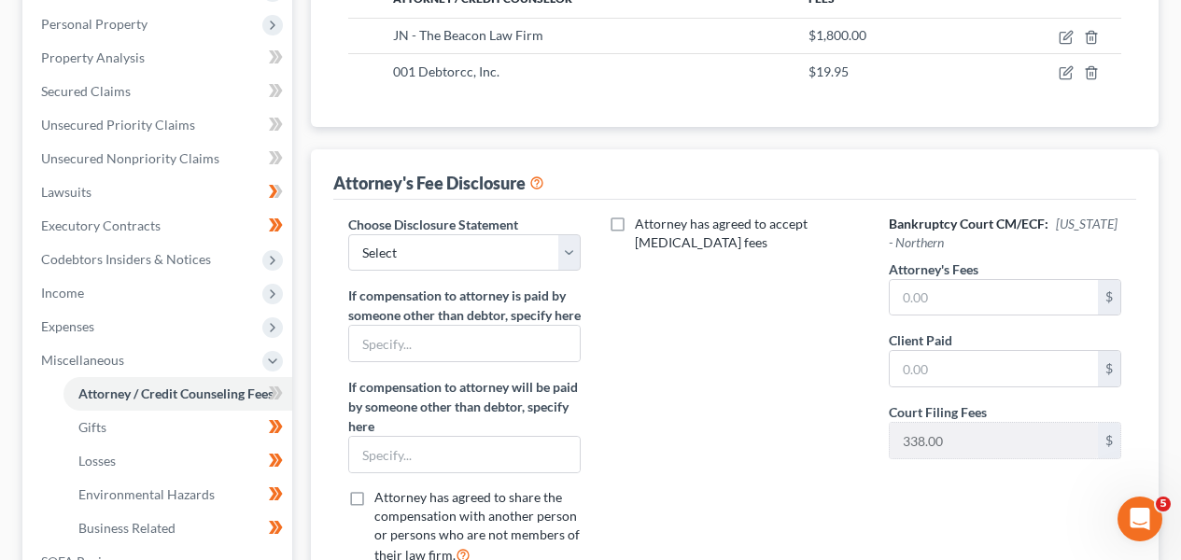
scroll to position [375, 0]
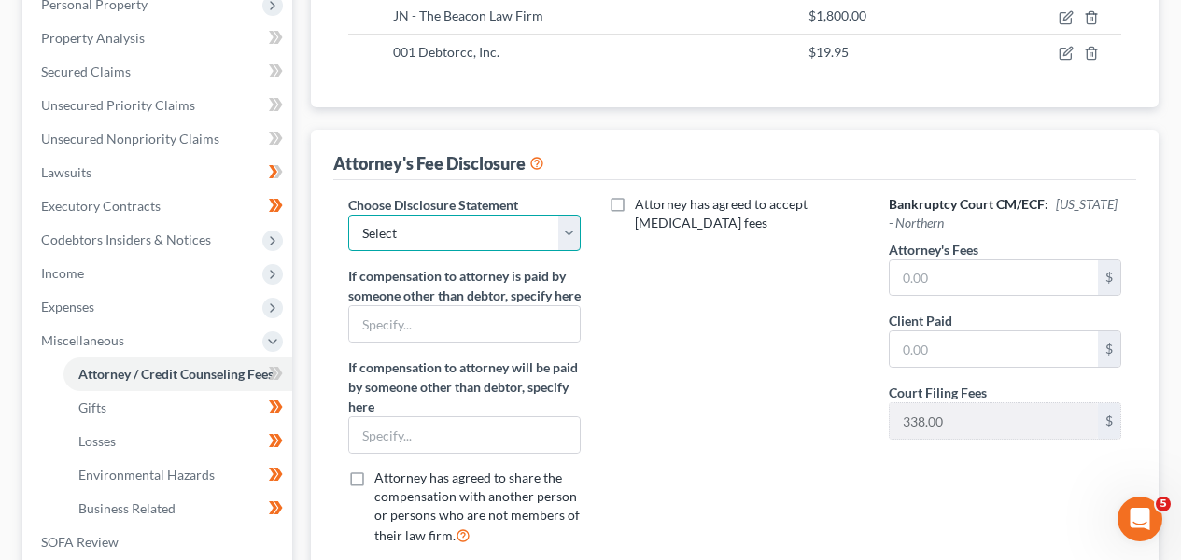
click at [467, 219] on select "Select WDPa - [PERSON_NAME] [GEOGRAPHIC_DATA] Eastern [DATE] - [PERSON_NAME] (C…" at bounding box center [464, 233] width 233 height 37
select select "28"
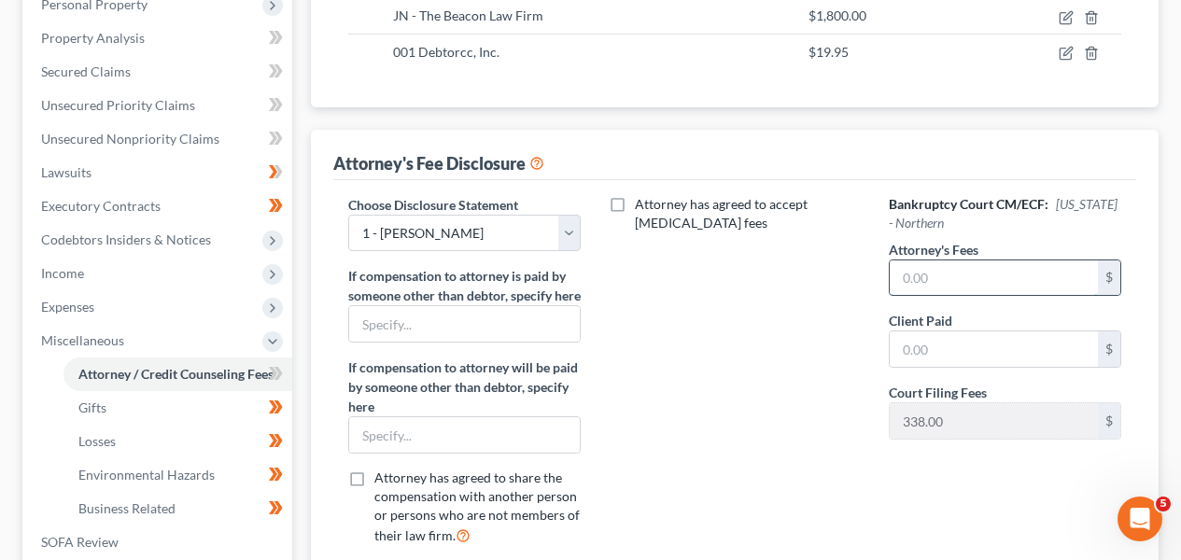
click at [970, 292] on input "text" at bounding box center [994, 278] width 208 height 35
type input "1,800"
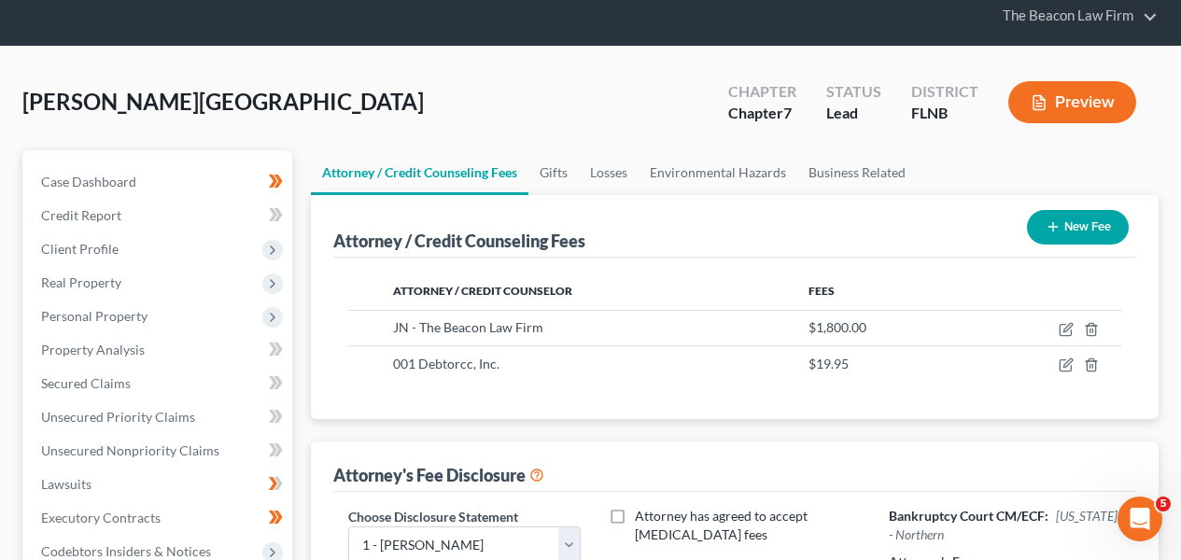
scroll to position [604, 0]
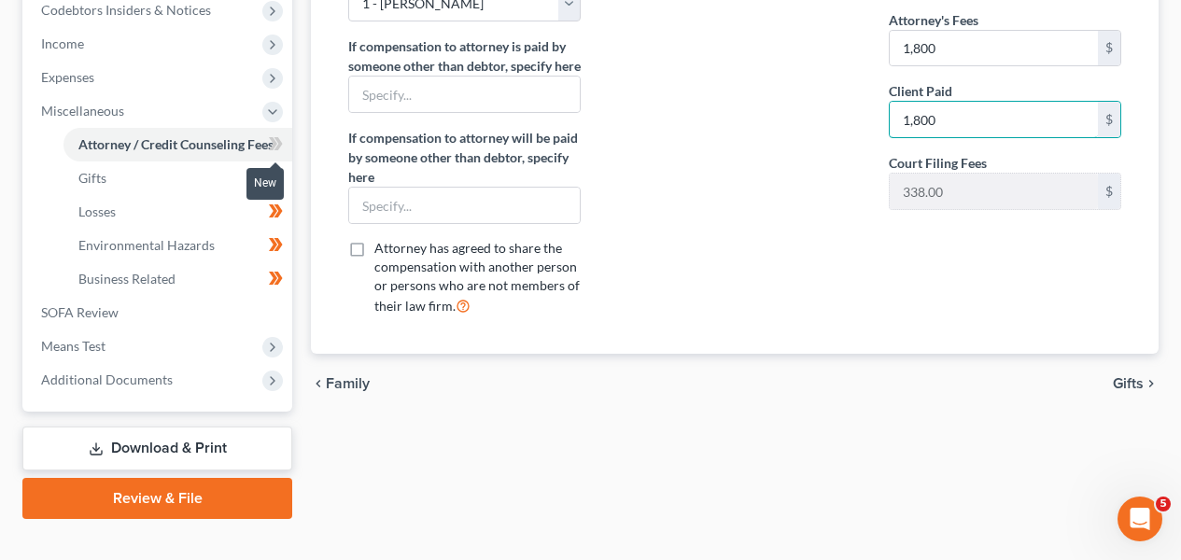
type input "1,800"
click at [283, 148] on span at bounding box center [276, 147] width 33 height 28
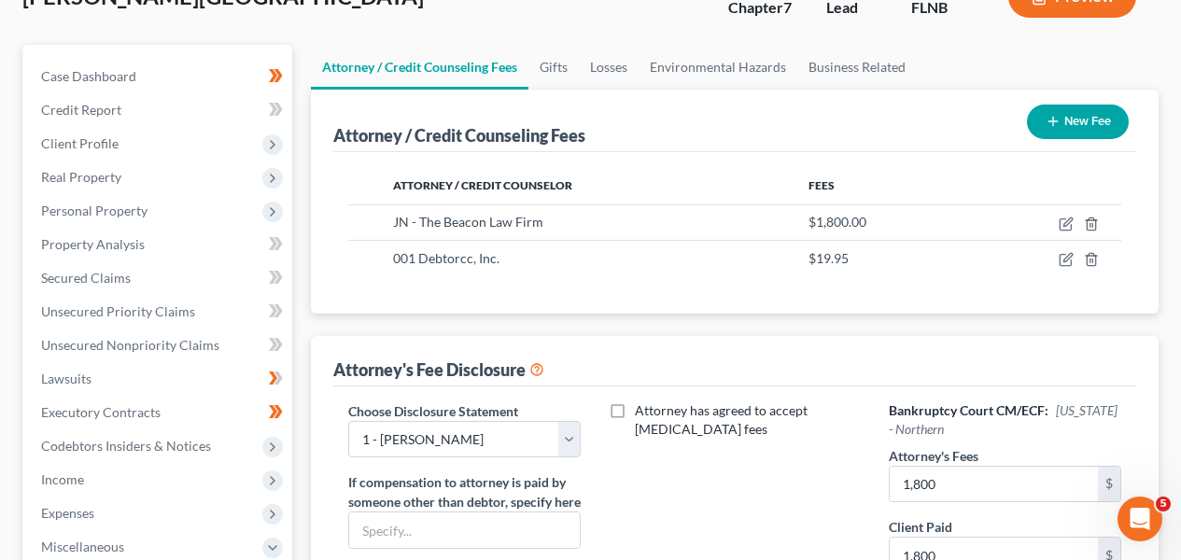
scroll to position [153, 0]
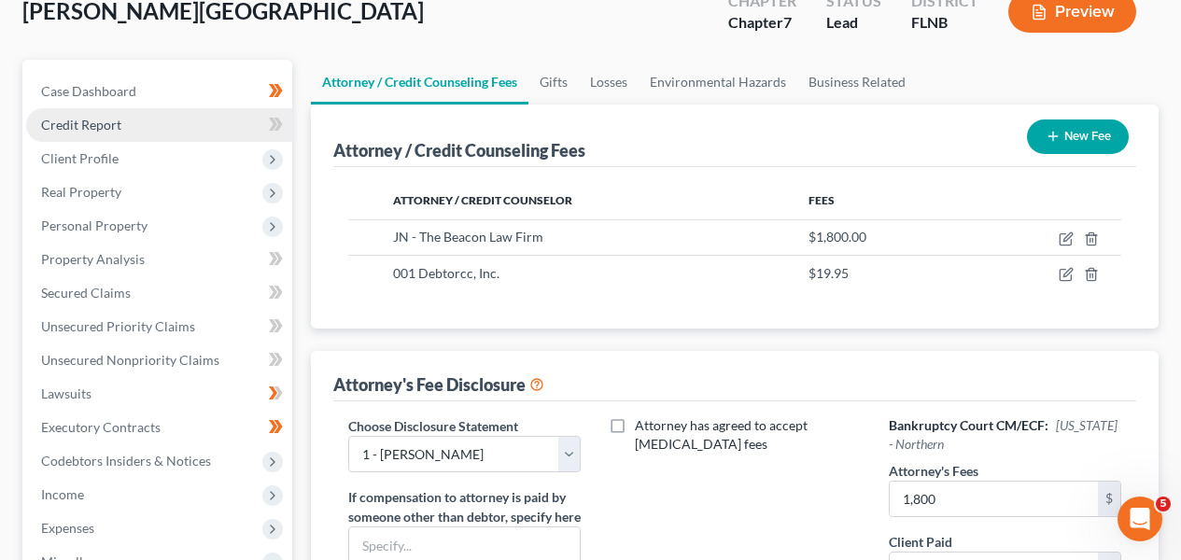
click at [135, 136] on link "Credit Report" at bounding box center [159, 125] width 266 height 34
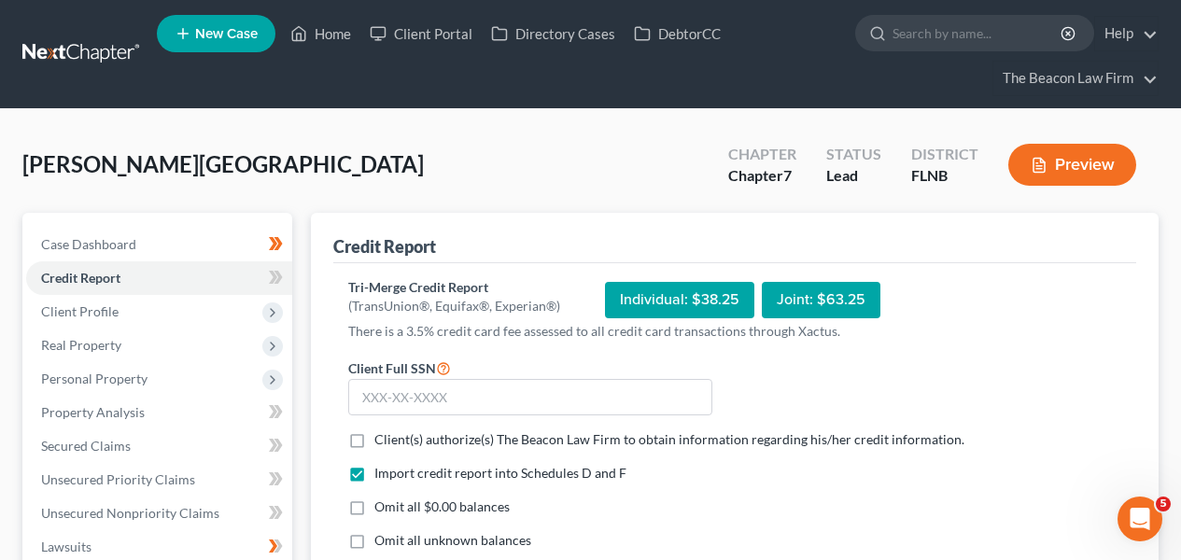
click at [507, 447] on label "Client(s) authorize(s) The Beacon Law Firm to obtain information regarding his/…" at bounding box center [670, 440] width 590 height 19
click at [394, 443] on input "Client(s) authorize(s) The Beacon Law Firm to obtain information regarding his/…" at bounding box center [388, 437] width 12 height 12
checkbox input "true"
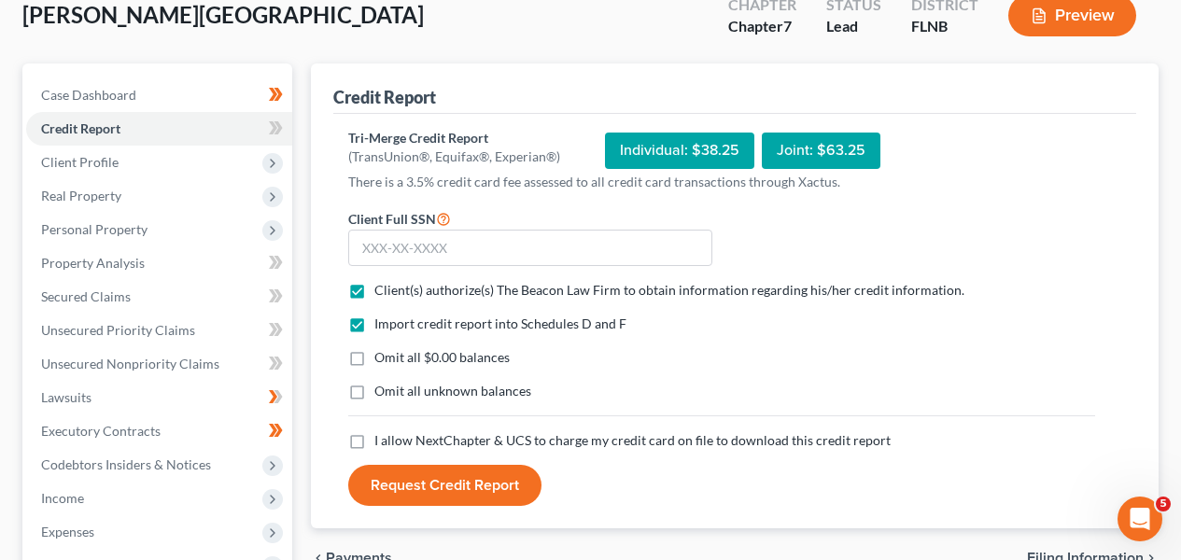
scroll to position [174, 0]
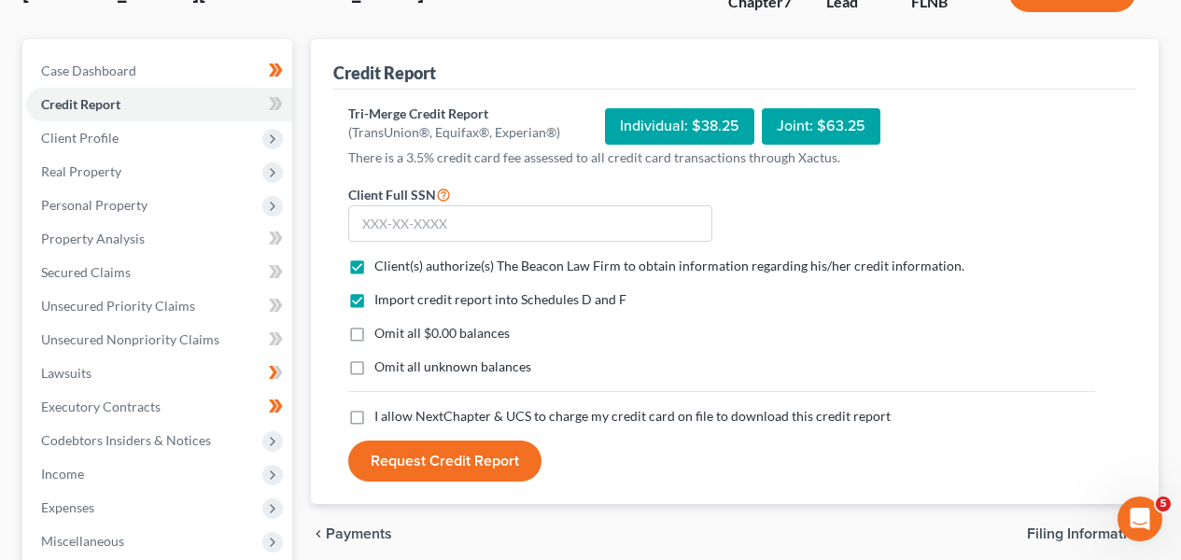
click at [527, 407] on label "I allow NextChapter & UCS to charge my credit card on file to download this cre…" at bounding box center [633, 416] width 516 height 19
click at [394, 407] on input "I allow NextChapter & UCS to charge my credit card on file to download this cre…" at bounding box center [388, 413] width 12 height 12
checkbox input "true"
click at [471, 229] on input "text" at bounding box center [530, 223] width 364 height 37
type input "671-03-9945"
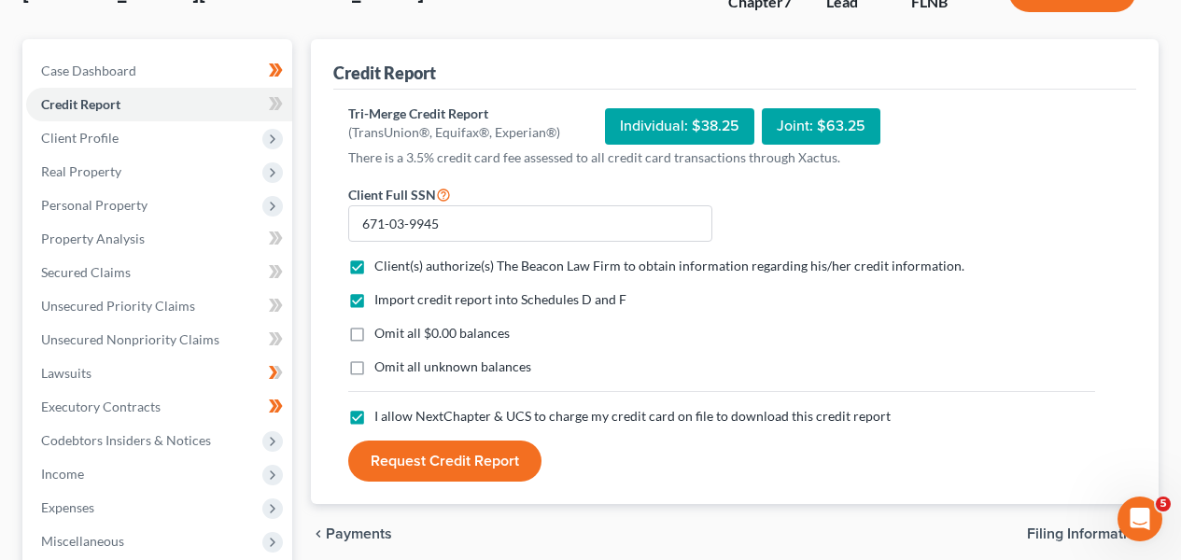
drag, startPoint x: 434, startPoint y: 446, endPoint x: 416, endPoint y: 439, distance: 20.1
click at [434, 446] on button "Request Credit Report" at bounding box center [444, 461] width 193 height 41
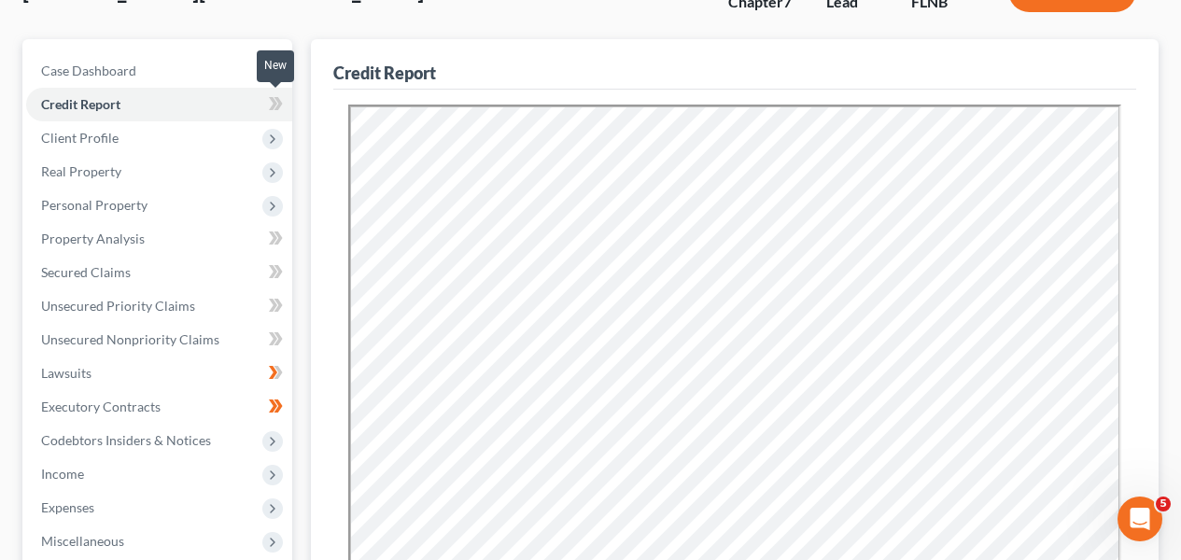
scroll to position [0, 0]
click at [282, 106] on icon at bounding box center [276, 103] width 14 height 23
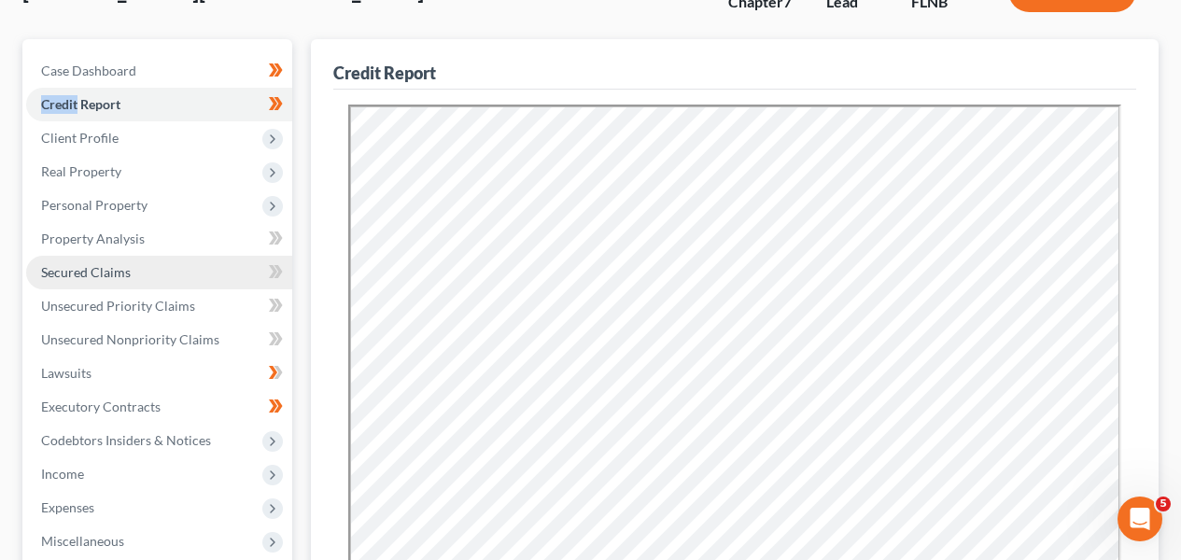
click at [163, 258] on link "Secured Claims" at bounding box center [159, 273] width 266 height 34
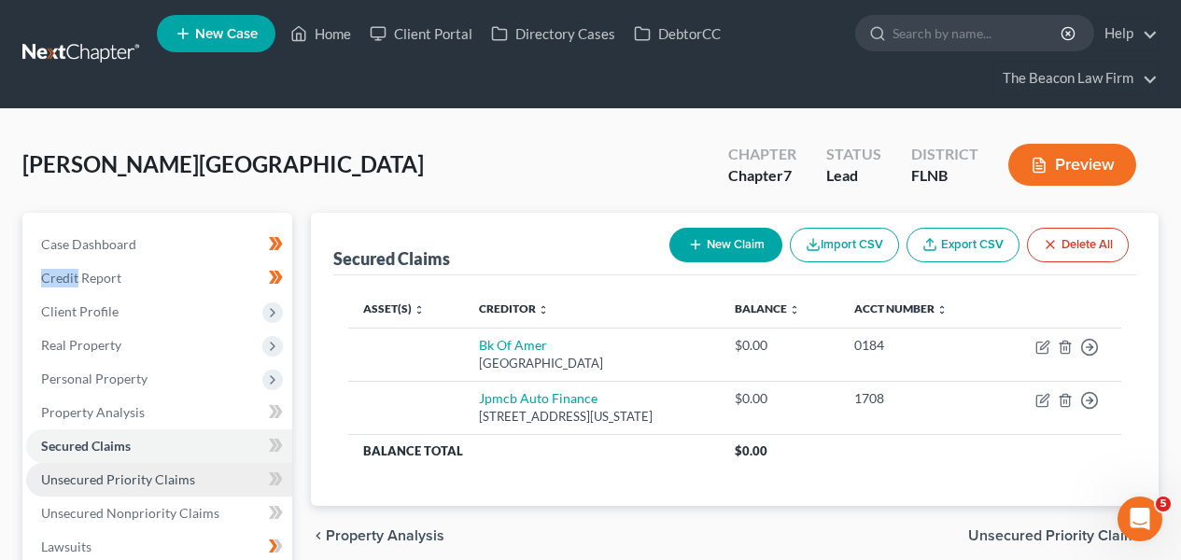
click at [142, 474] on span "Unsecured Priority Claims" at bounding box center [118, 480] width 154 height 16
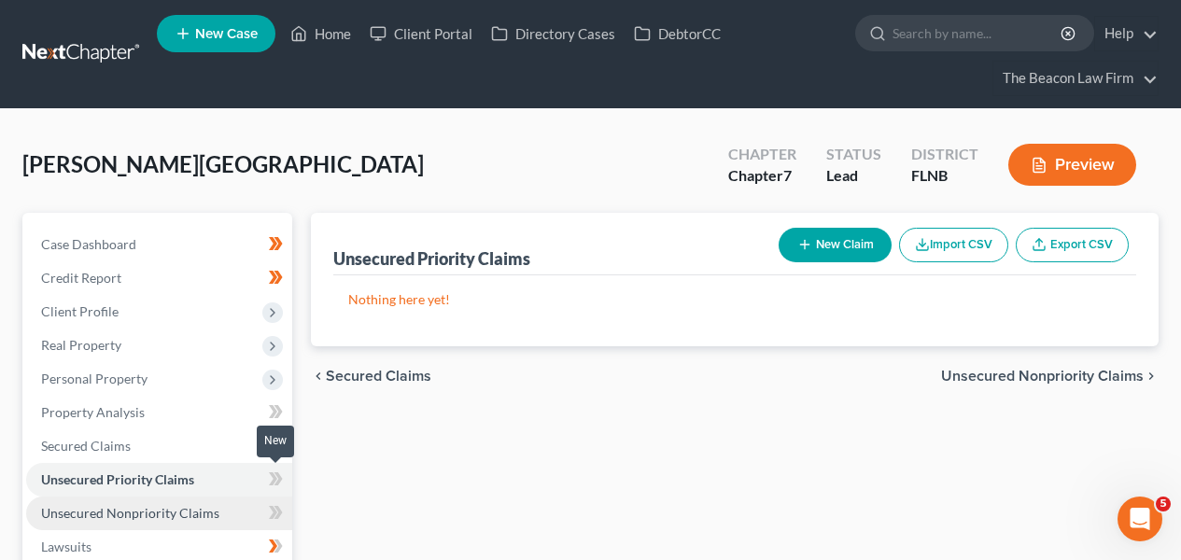
drag, startPoint x: 280, startPoint y: 487, endPoint x: 267, endPoint y: 495, distance: 15.5
click at [280, 486] on icon at bounding box center [276, 479] width 14 height 23
click at [219, 516] on link "Unsecured Nonpriority Claims" at bounding box center [159, 514] width 266 height 34
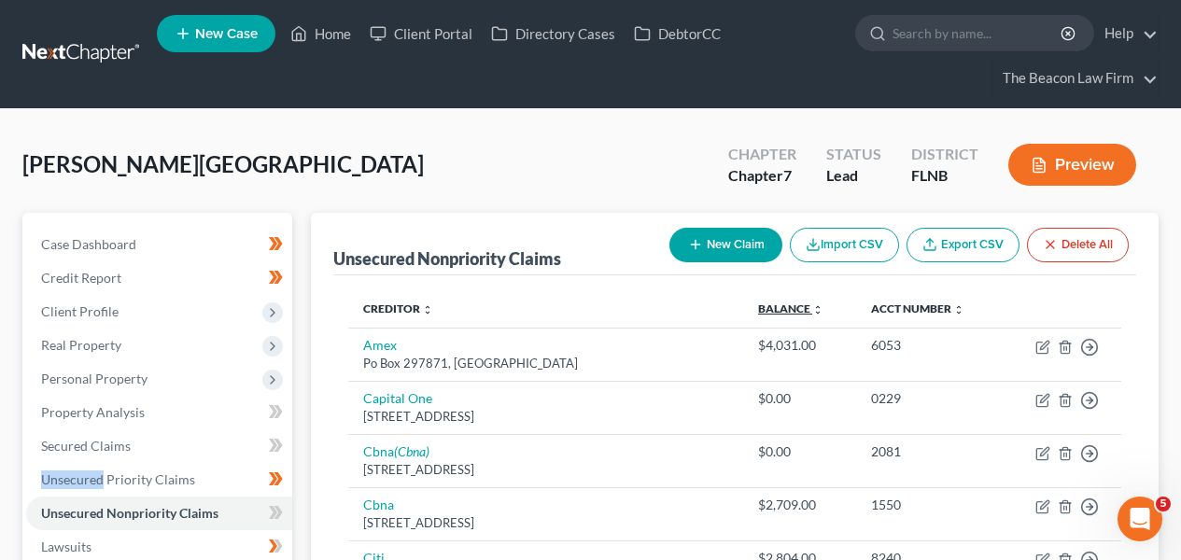
click at [765, 308] on link "Balance expand_more expand_less unfold_more" at bounding box center [790, 309] width 65 height 14
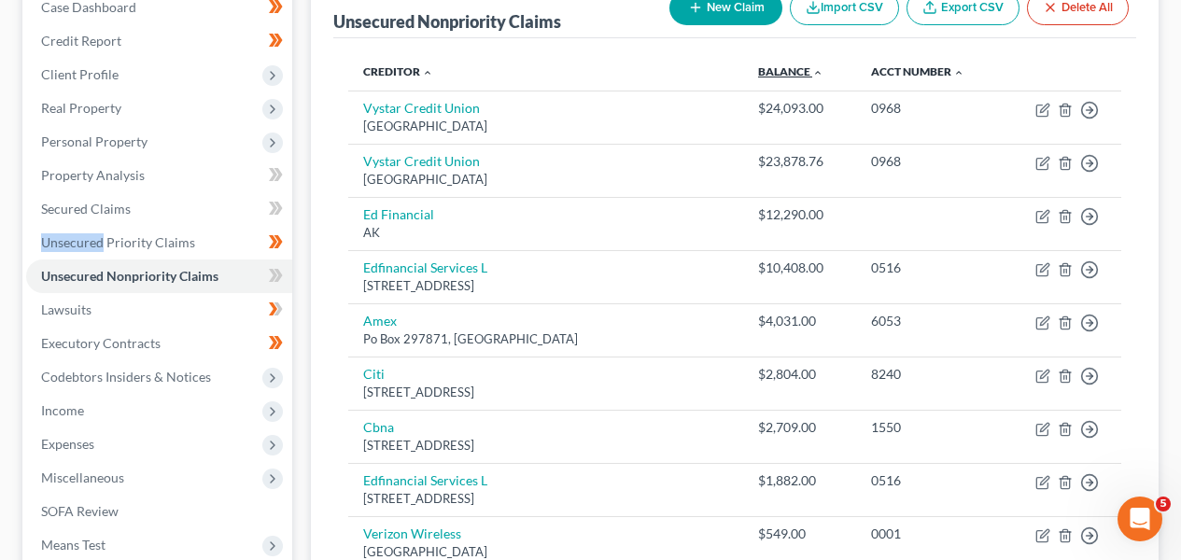
scroll to position [211, 0]
